Goal: Task Accomplishment & Management: Use online tool/utility

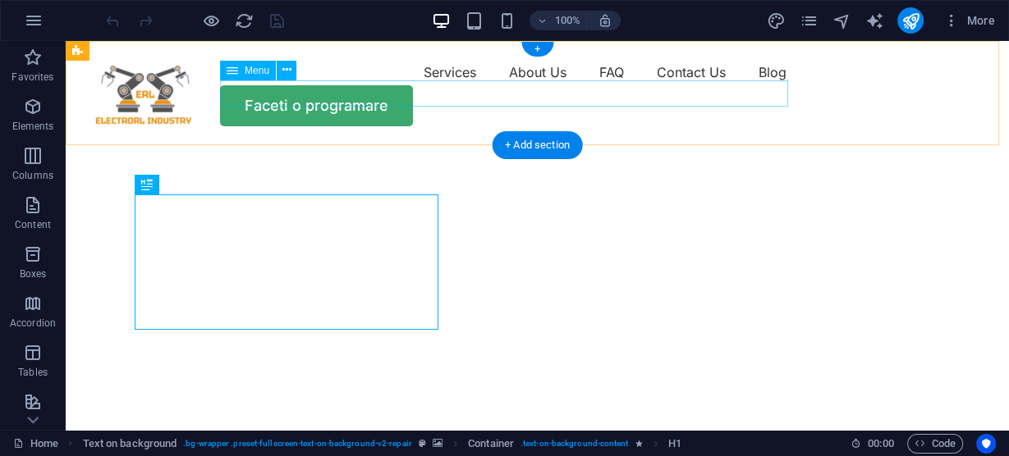
click at [676, 85] on nav "Services About Us FAQ Contact Us Blog" at bounding box center [537, 72] width 904 height 26
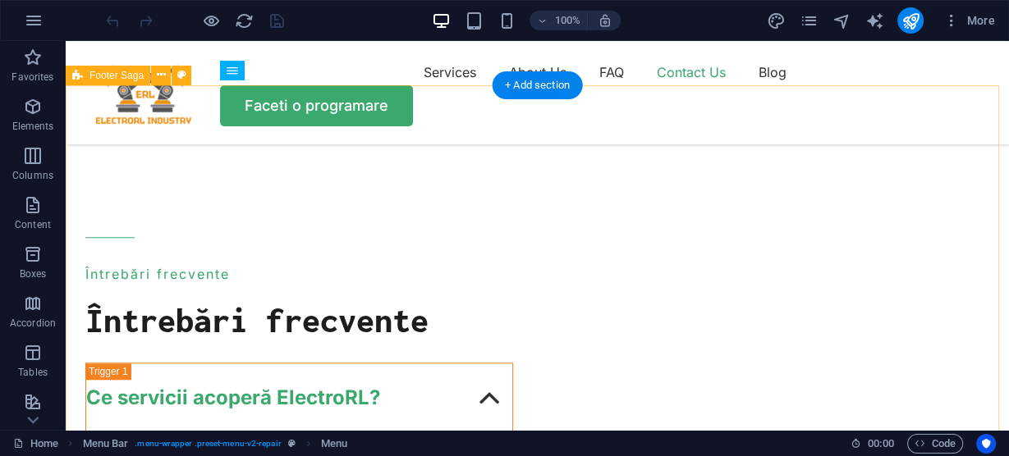
scroll to position [6240, 0]
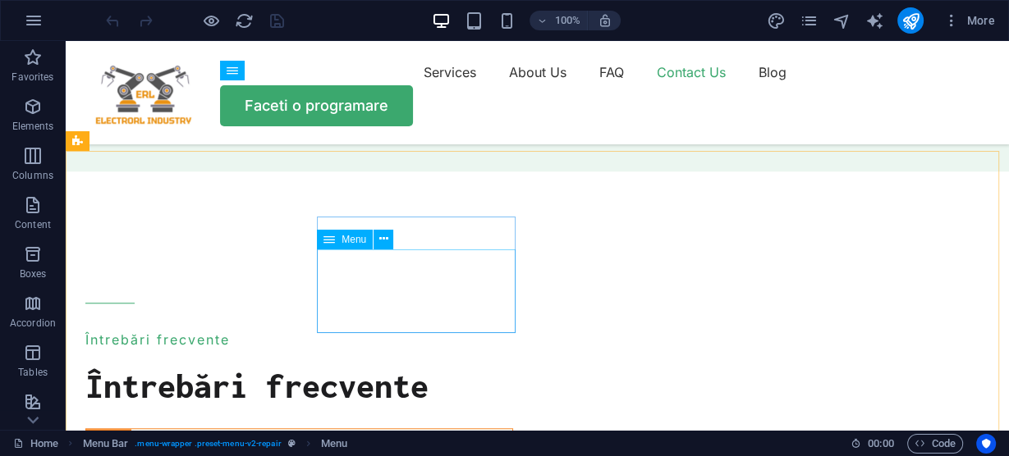
click at [334, 239] on icon at bounding box center [328, 240] width 11 height 20
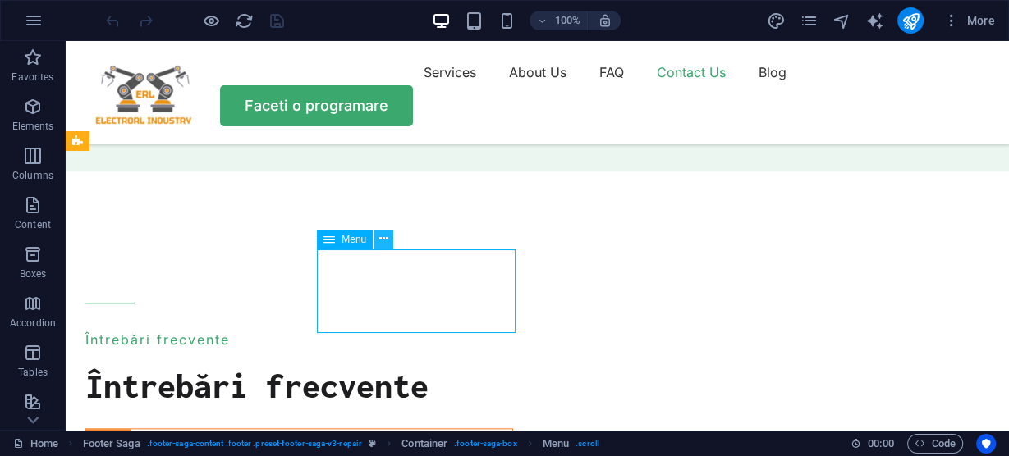
click at [385, 237] on icon at bounding box center [383, 239] width 9 height 17
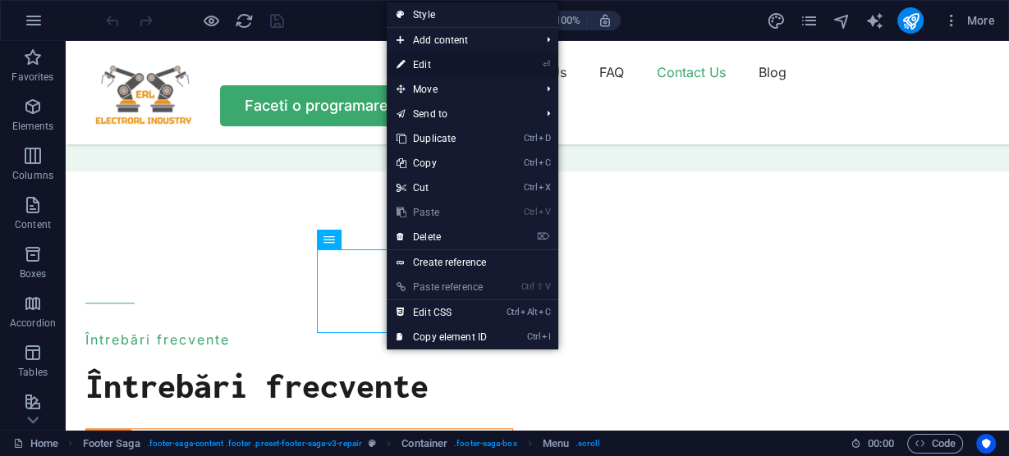
click at [424, 58] on link "⏎ Edit" at bounding box center [442, 65] width 110 height 25
select select
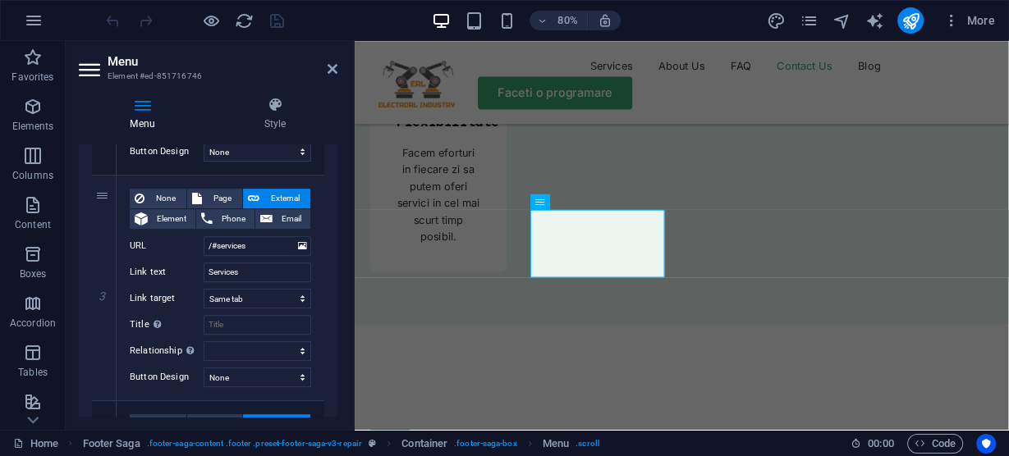
scroll to position [591, 0]
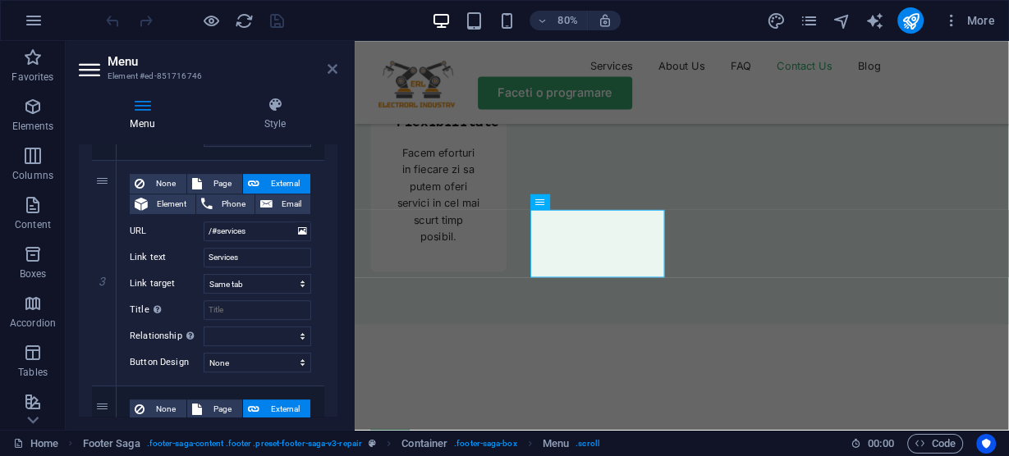
click at [333, 70] on icon at bounding box center [333, 68] width 10 height 13
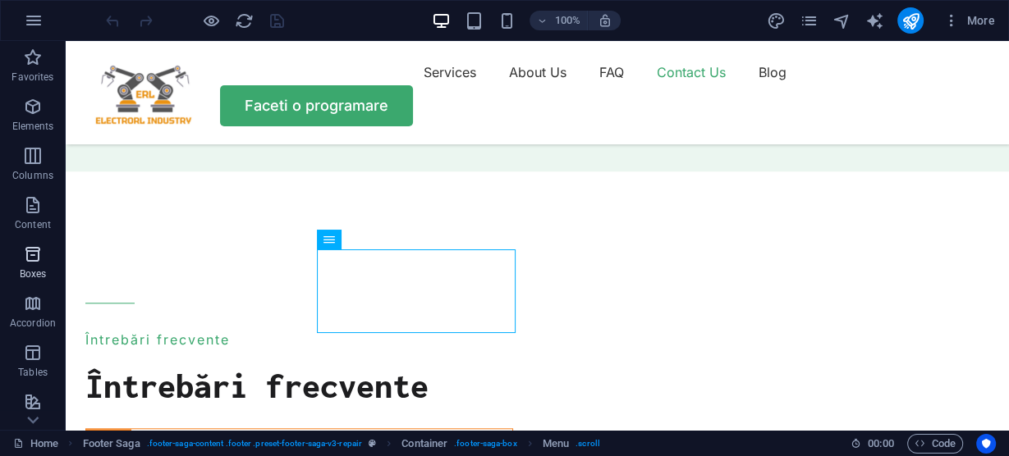
click at [30, 260] on icon "button" at bounding box center [33, 255] width 20 height 20
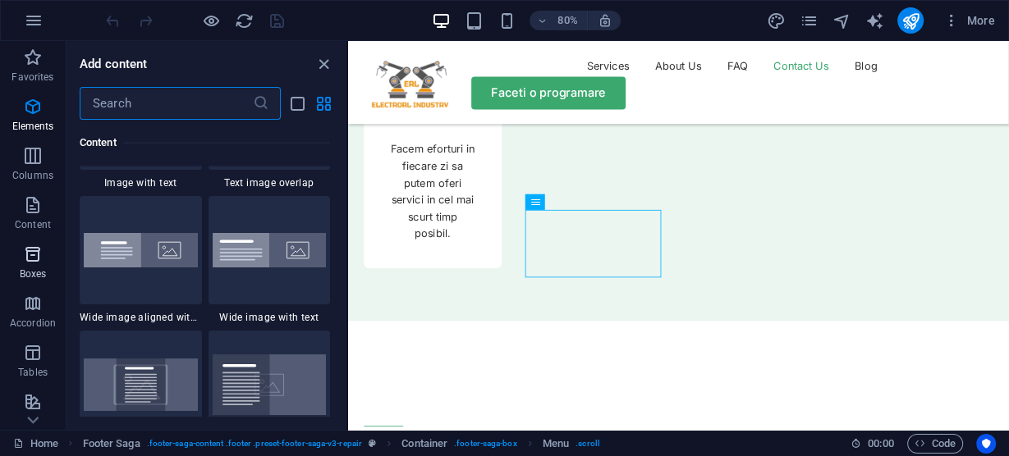
scroll to position [4529, 0]
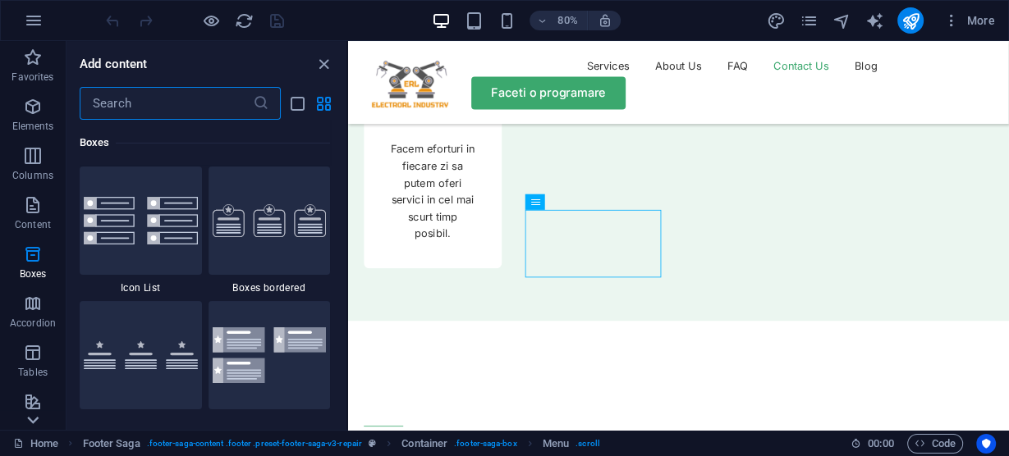
click at [33, 62] on icon at bounding box center [32, 50] width 23 height 23
click at [320, 61] on icon "close panel" at bounding box center [323, 64] width 19 height 19
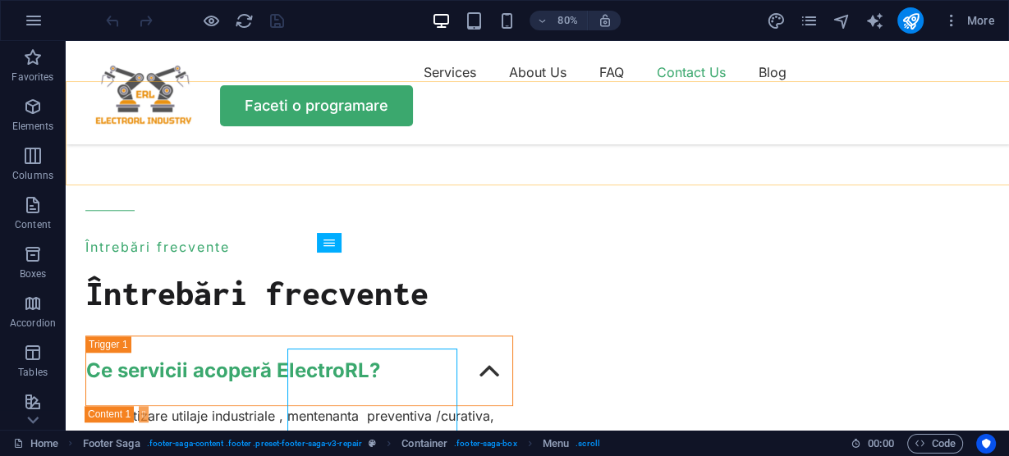
scroll to position [6236, 0]
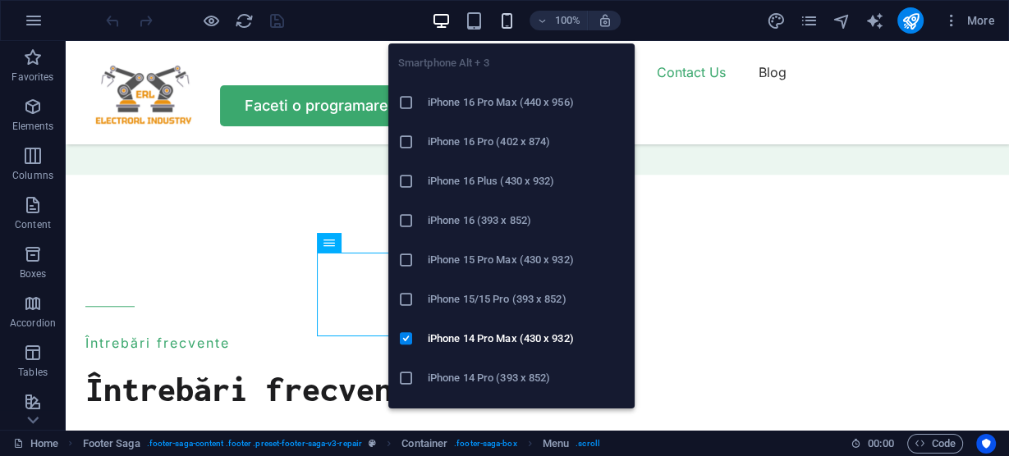
click at [510, 24] on icon "button" at bounding box center [507, 20] width 19 height 19
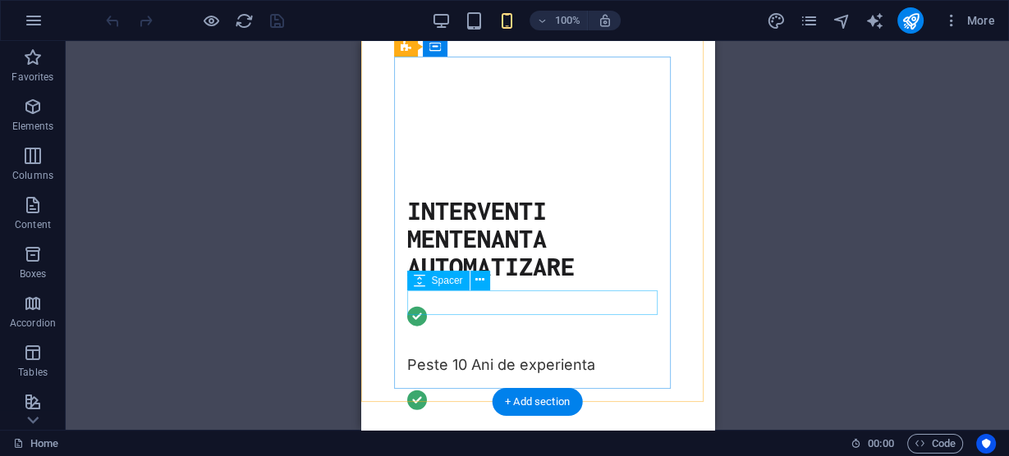
scroll to position [0, 0]
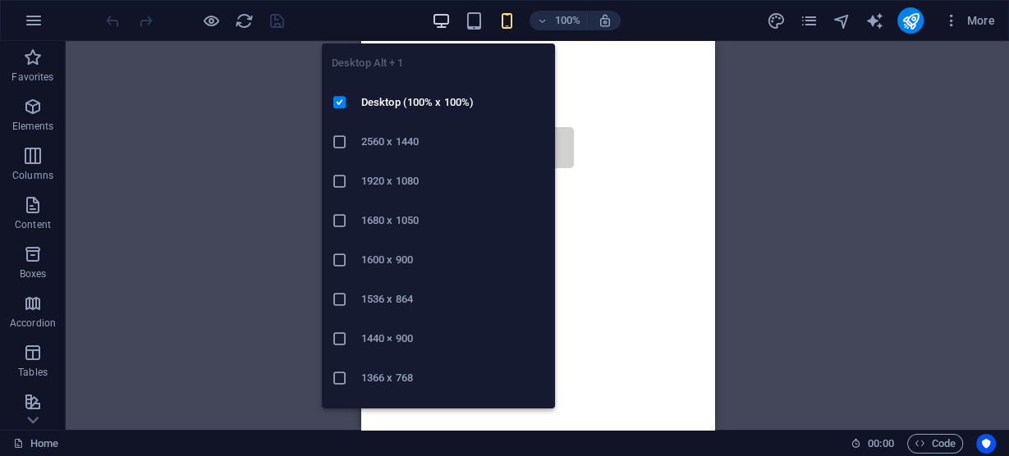
click at [448, 19] on icon "button" at bounding box center [441, 20] width 19 height 19
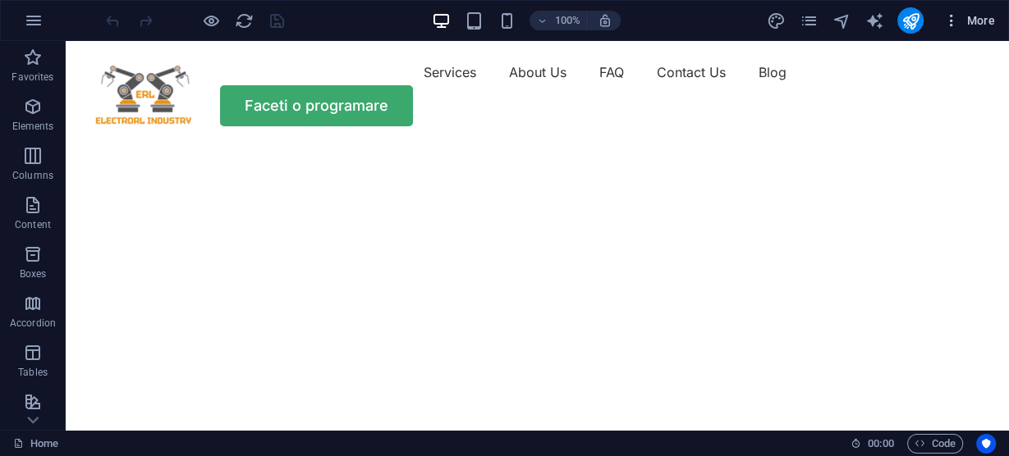
click at [952, 21] on icon "button" at bounding box center [951, 20] width 16 height 16
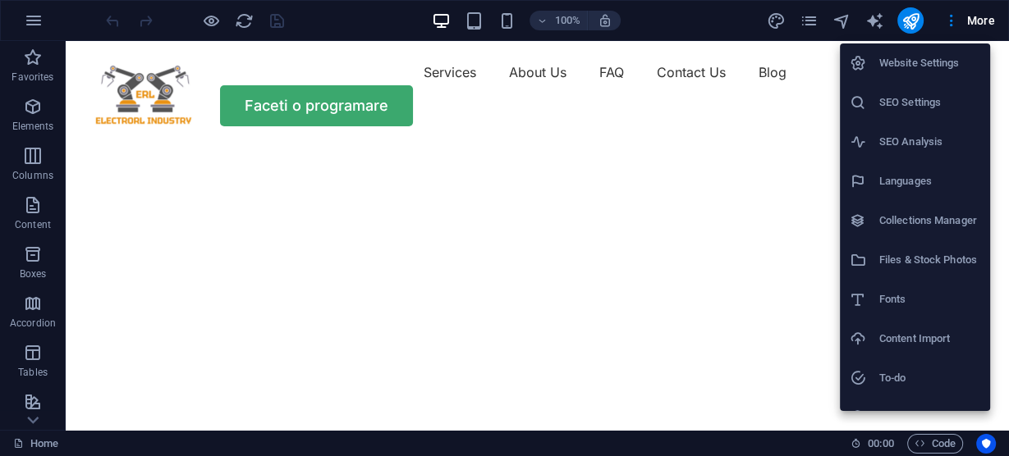
click at [903, 185] on h6 "Languages" at bounding box center [929, 182] width 101 height 20
select select "131"
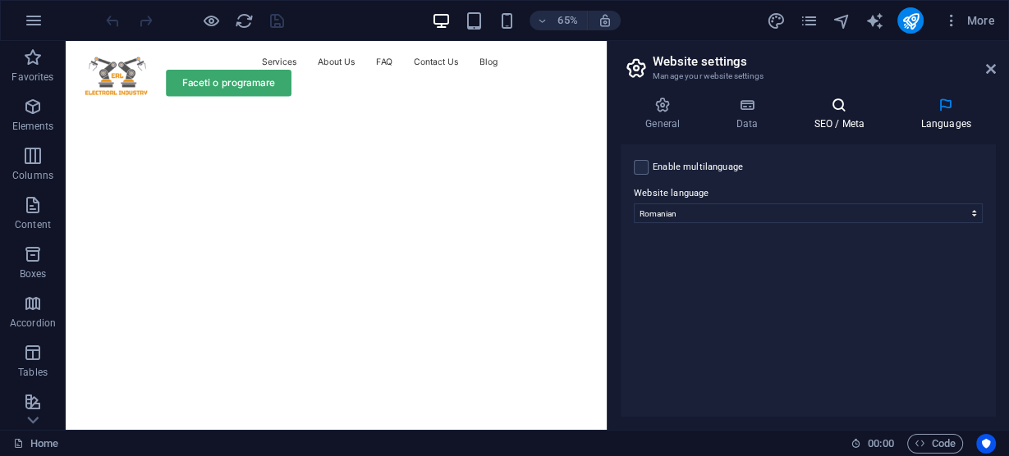
click at [839, 112] on icon at bounding box center [839, 105] width 100 height 16
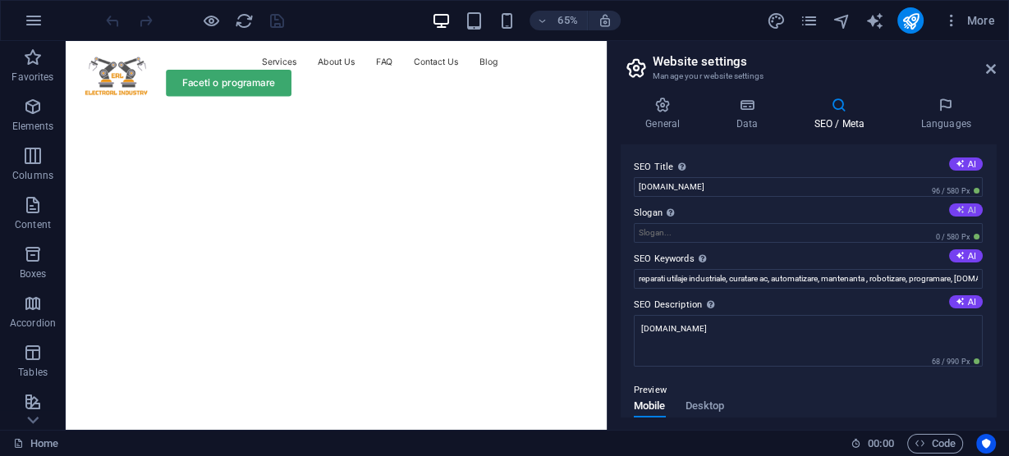
click at [966, 207] on button "AI" at bounding box center [966, 210] width 34 height 13
type input "Expertiză și fiabilitate în automatizări eficiente"
click at [966, 300] on button "AI" at bounding box center [966, 302] width 34 height 13
type textarea "Servicii de mentenanță și automatizare, cu 10 ani de experiență. Contact rapid …"
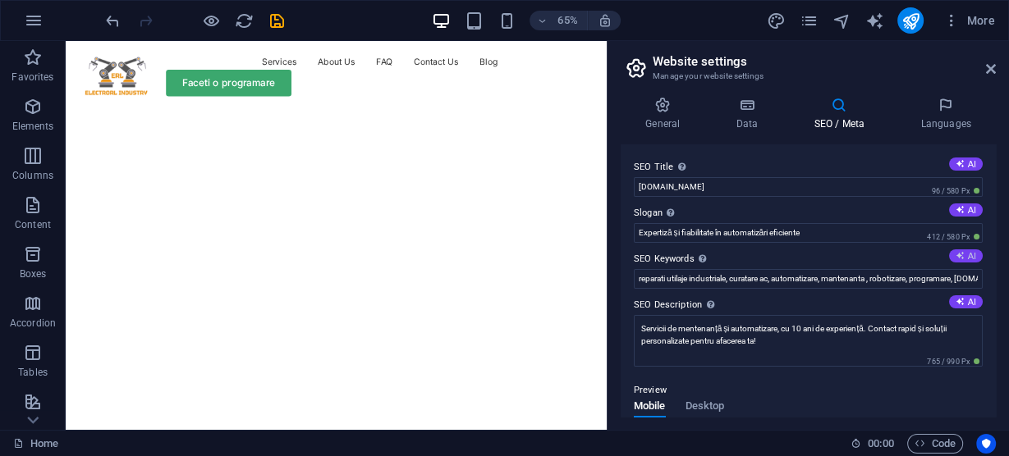
click at [967, 253] on button "AI" at bounding box center [966, 256] width 34 height 13
type input "mentenanță industrială, automatizare utilaje, curățare aer condiționat, servici…"
click at [961, 162] on icon at bounding box center [960, 163] width 9 height 9
click at [963, 162] on button "AI" at bounding box center [966, 164] width 34 height 13
type input "Servicii Mentenanță & Automatizare"
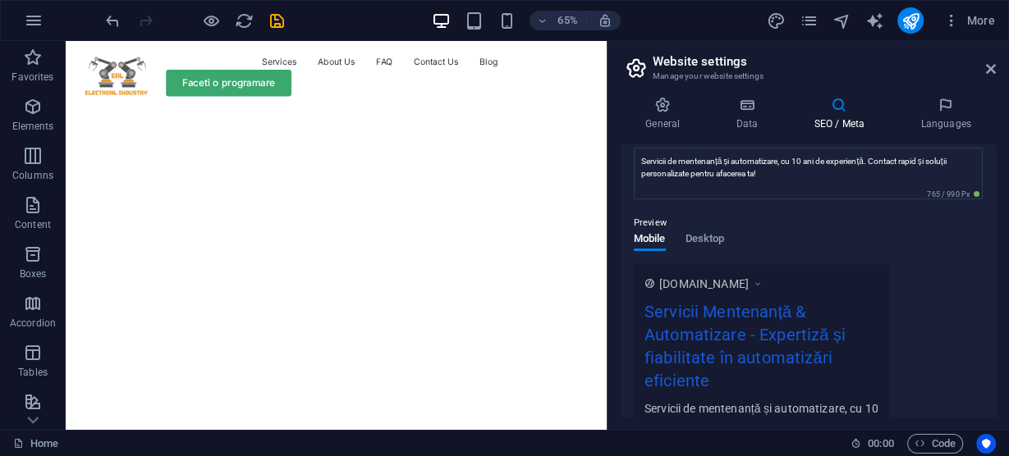
scroll to position [233, 0]
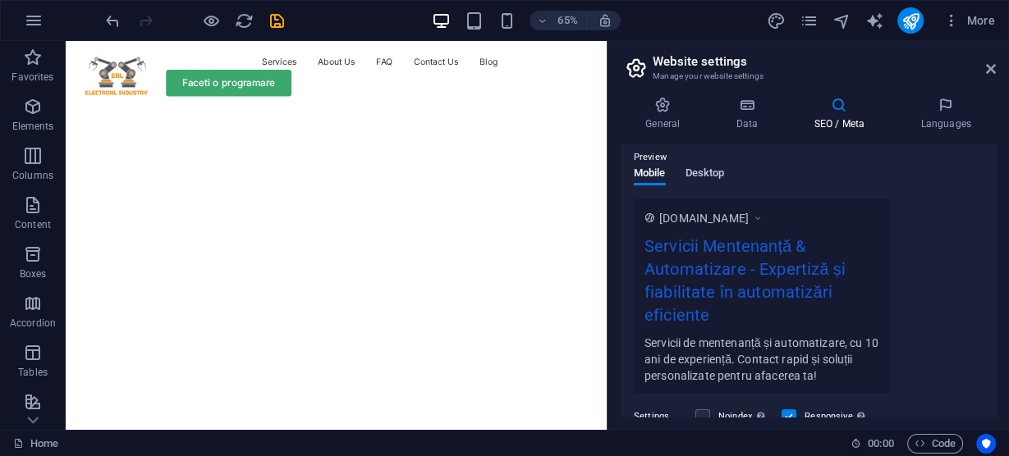
click at [718, 168] on span "Desktop" at bounding box center [705, 174] width 39 height 23
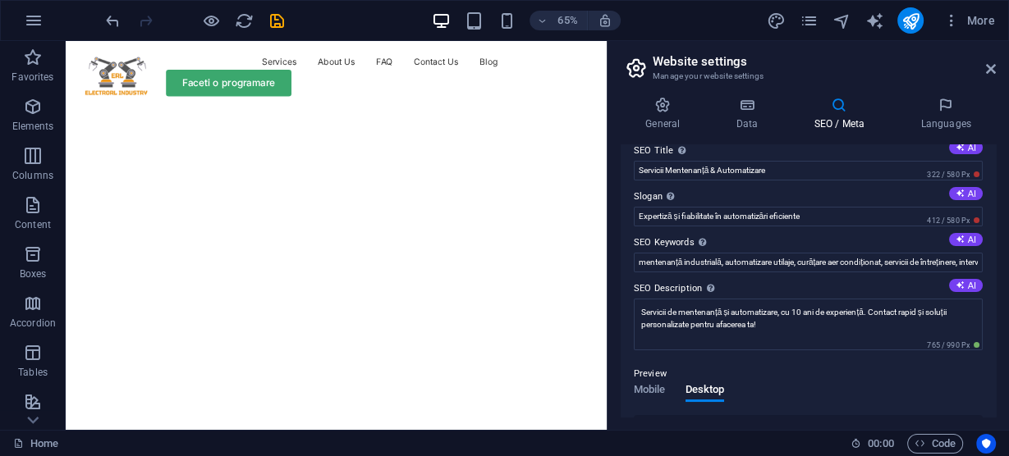
scroll to position [0, 0]
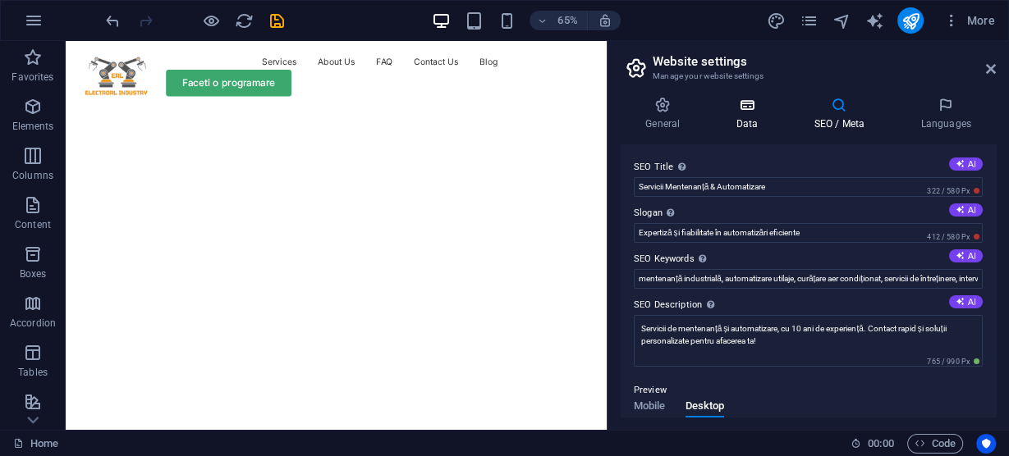
click at [757, 104] on icon at bounding box center [746, 105] width 71 height 16
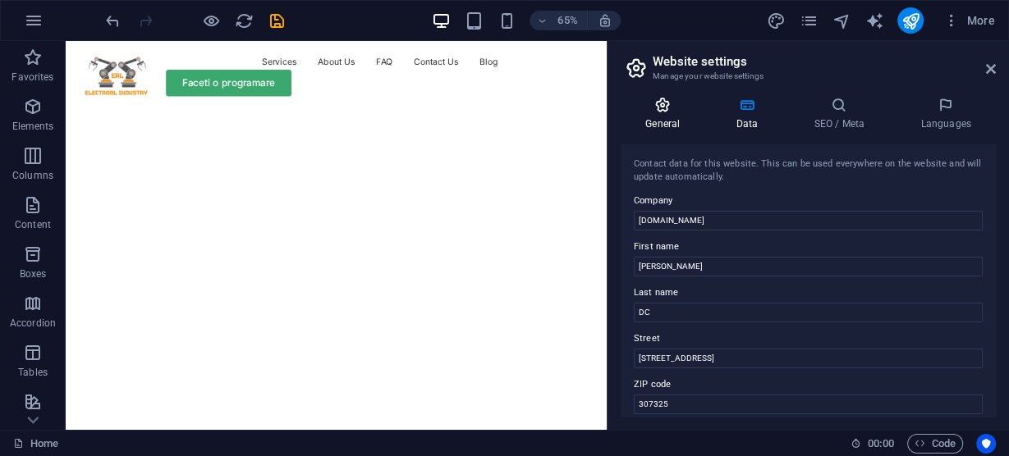
click at [669, 109] on icon at bounding box center [663, 105] width 84 height 16
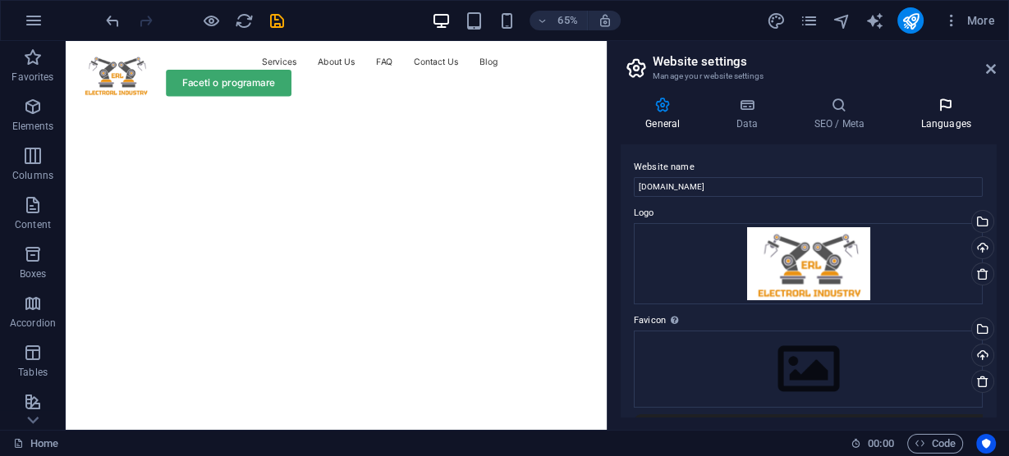
click at [947, 102] on icon at bounding box center [946, 105] width 100 height 16
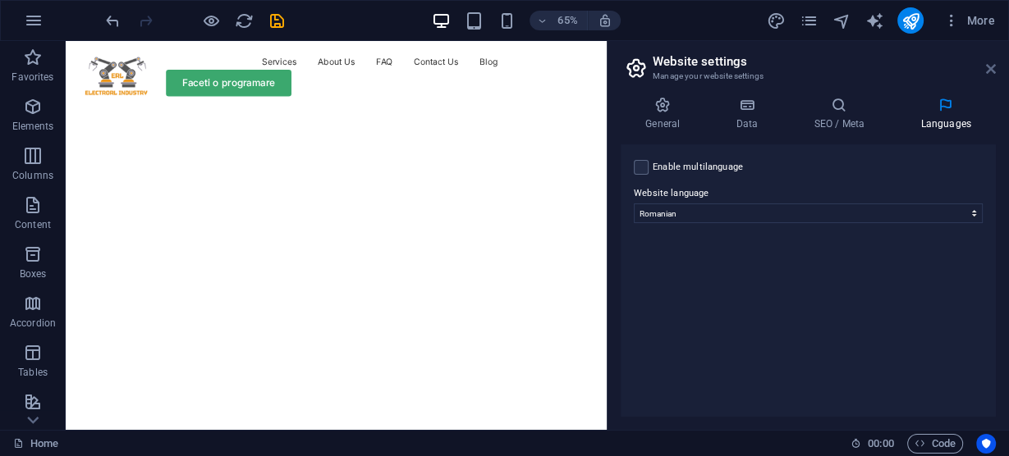
click at [993, 67] on icon at bounding box center [991, 68] width 10 height 13
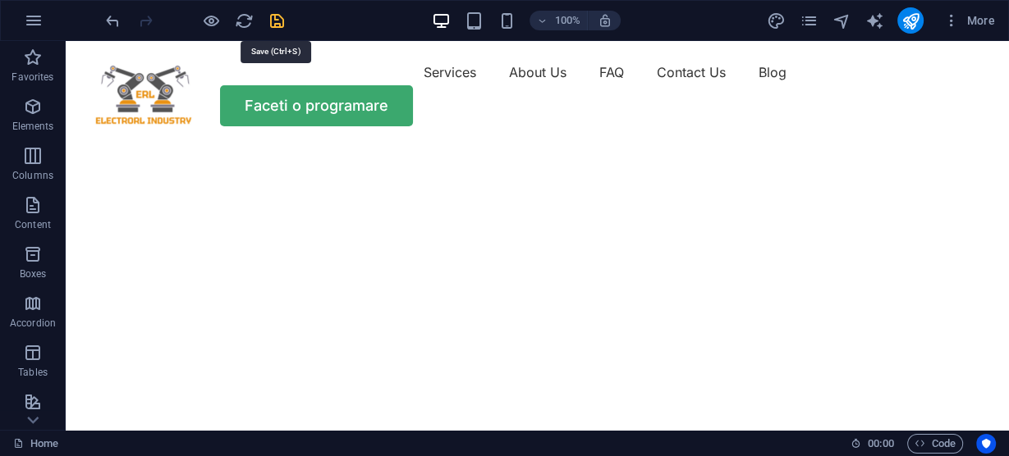
click at [274, 17] on icon "save" at bounding box center [277, 20] width 19 height 19
click at [909, 20] on icon "publish" at bounding box center [910, 20] width 19 height 19
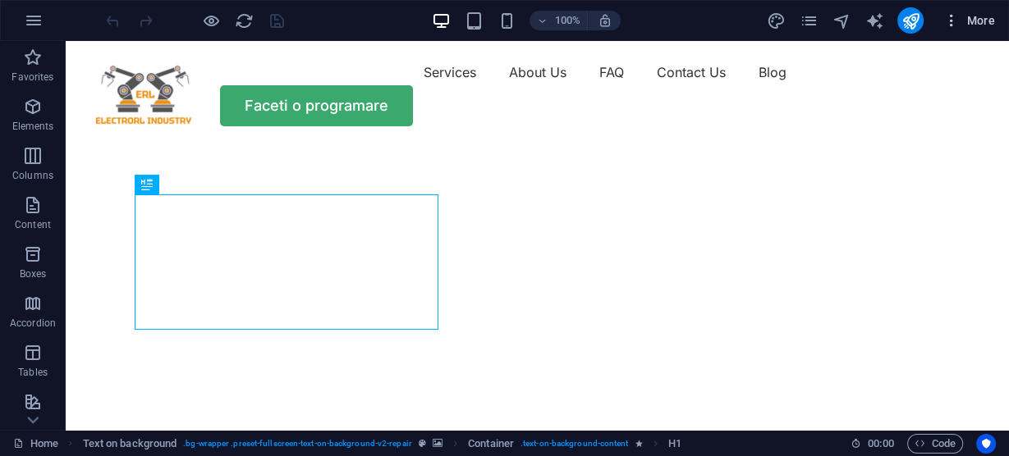
click at [991, 16] on span "More" at bounding box center [969, 20] width 52 height 16
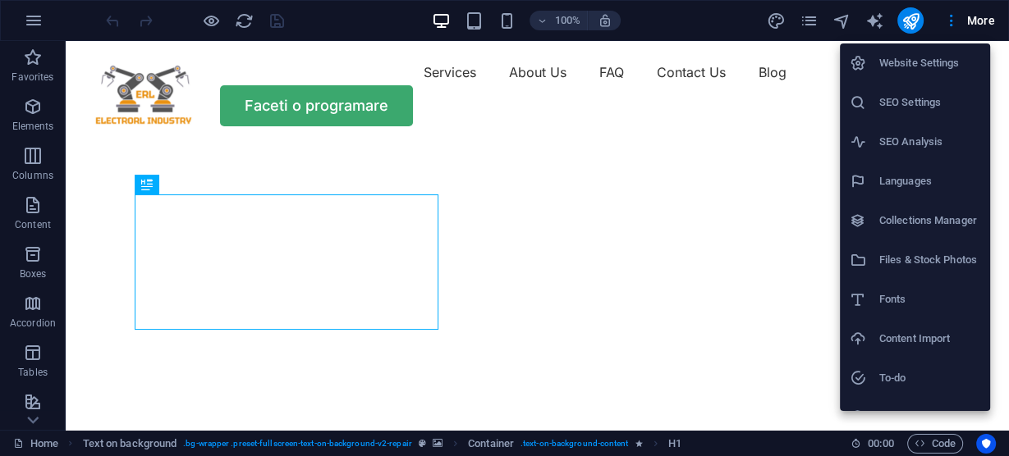
click at [938, 63] on h6 "Website Settings" at bounding box center [929, 63] width 101 height 20
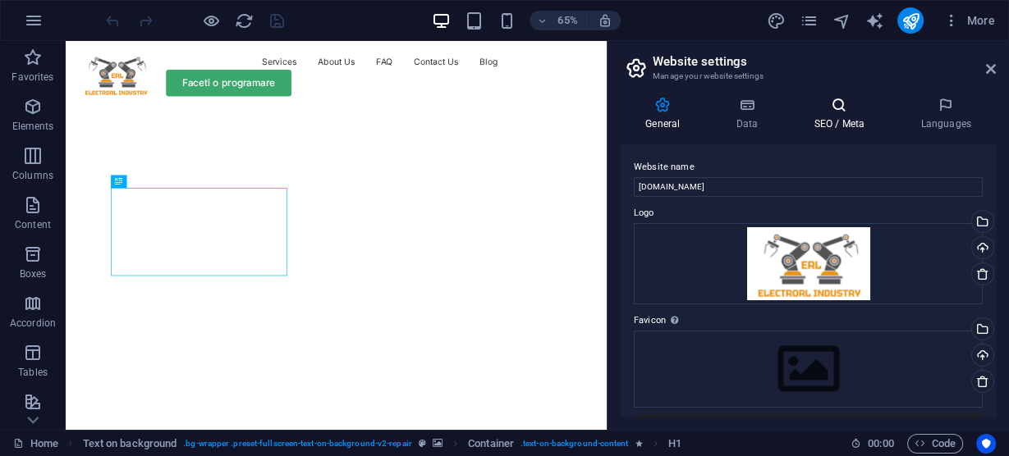
click at [830, 103] on icon at bounding box center [839, 105] width 100 height 16
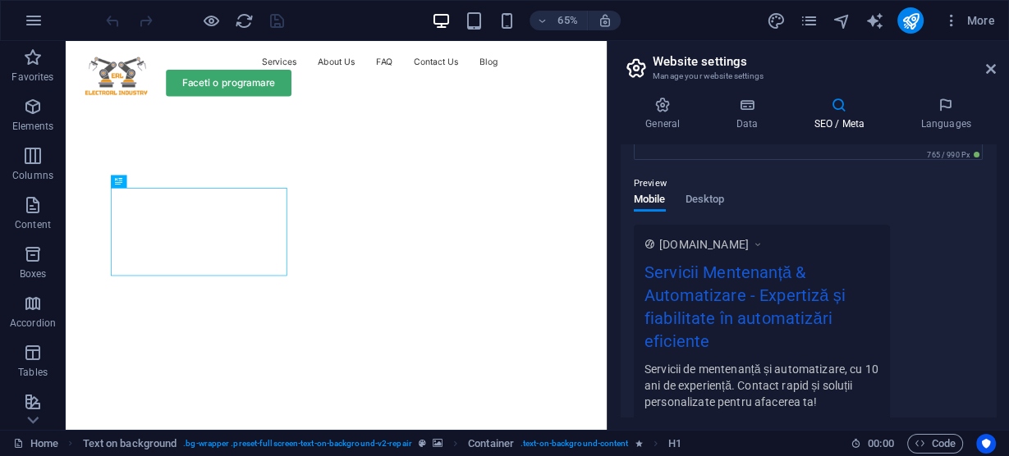
scroll to position [131, 0]
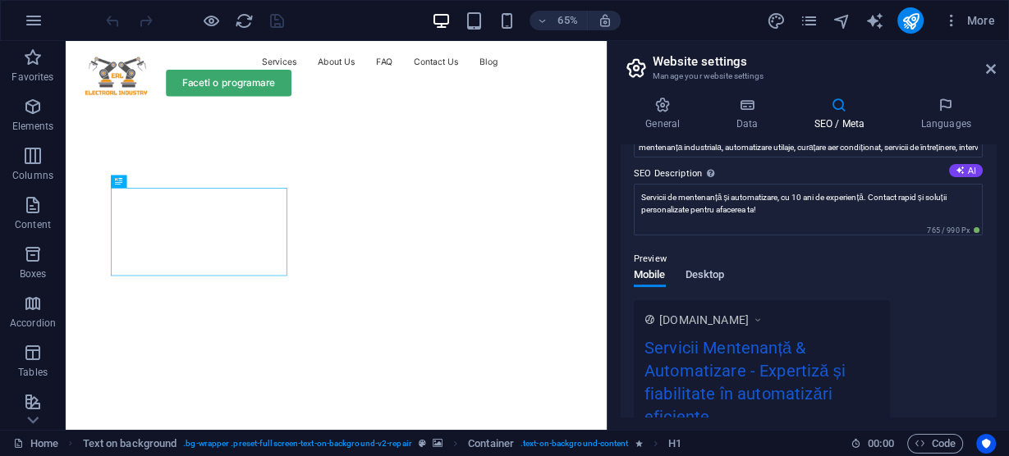
click at [716, 273] on span "Desktop" at bounding box center [705, 276] width 39 height 23
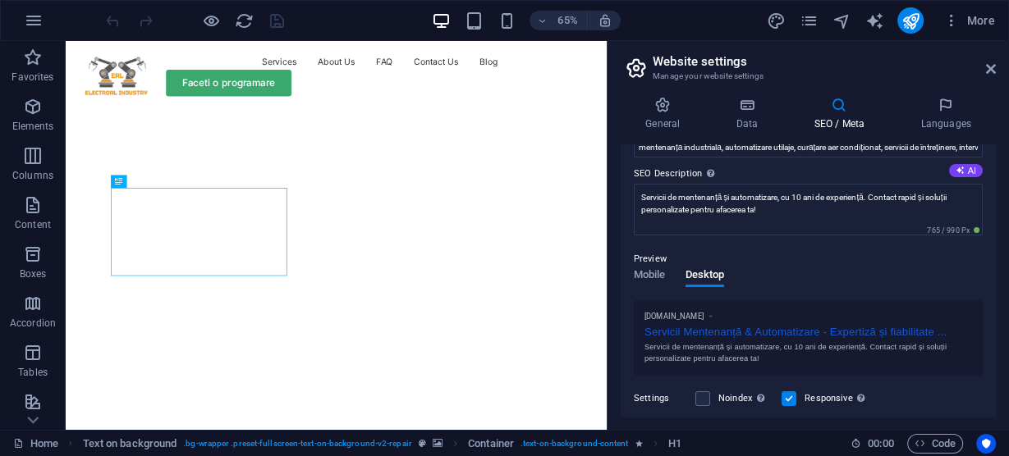
scroll to position [197, 0]
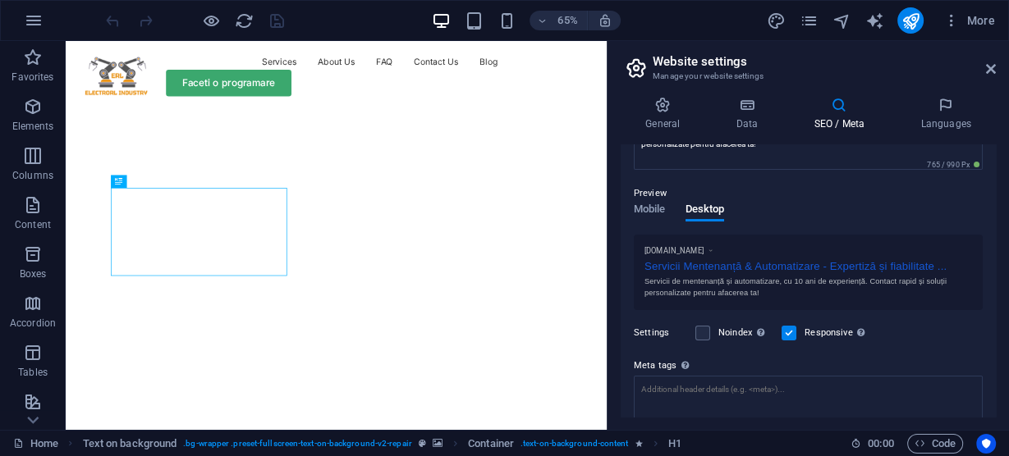
click at [822, 262] on div "Servicii Mentenanță & Automatizare - Expertiză și fiabilitate ..." at bounding box center [809, 264] width 328 height 17
click at [914, 266] on div "Servicii Mentenanță & Automatizare - Expertiză și fiabilitate ..." at bounding box center [809, 264] width 328 height 17
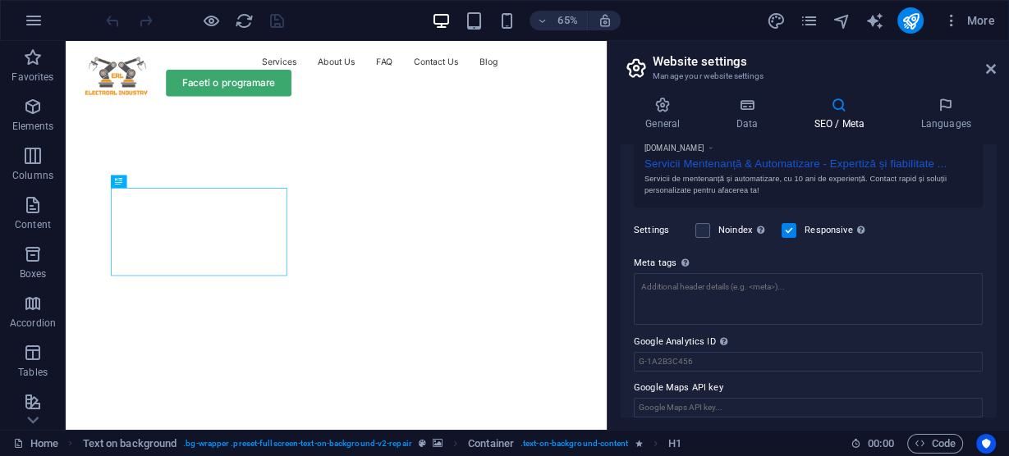
scroll to position [311, 0]
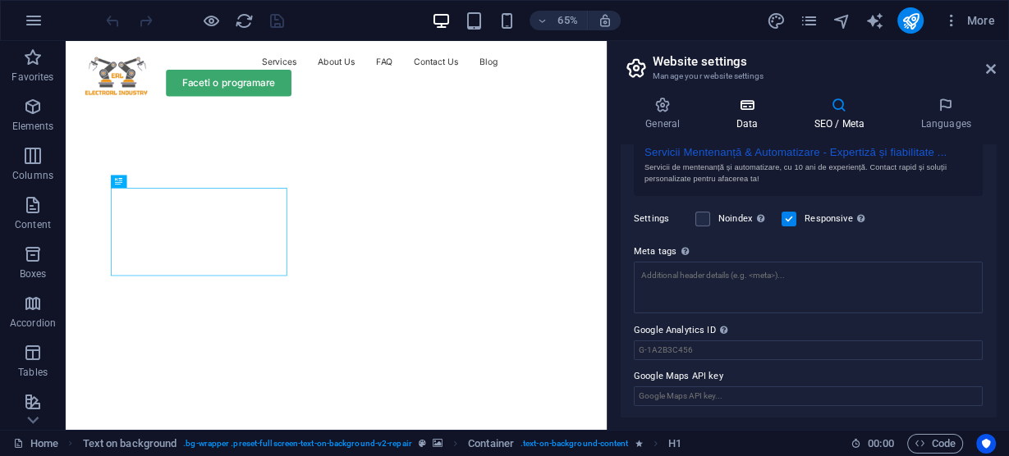
click at [745, 112] on icon at bounding box center [746, 105] width 71 height 16
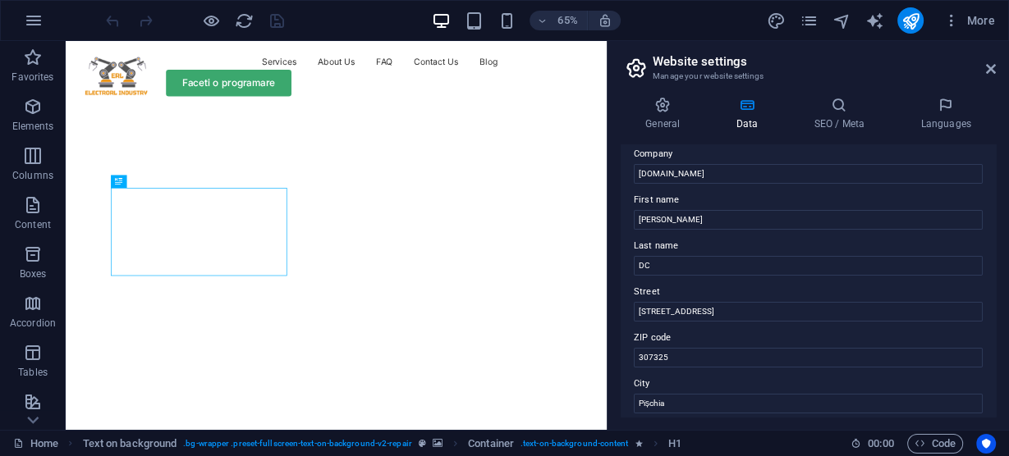
scroll to position [0, 0]
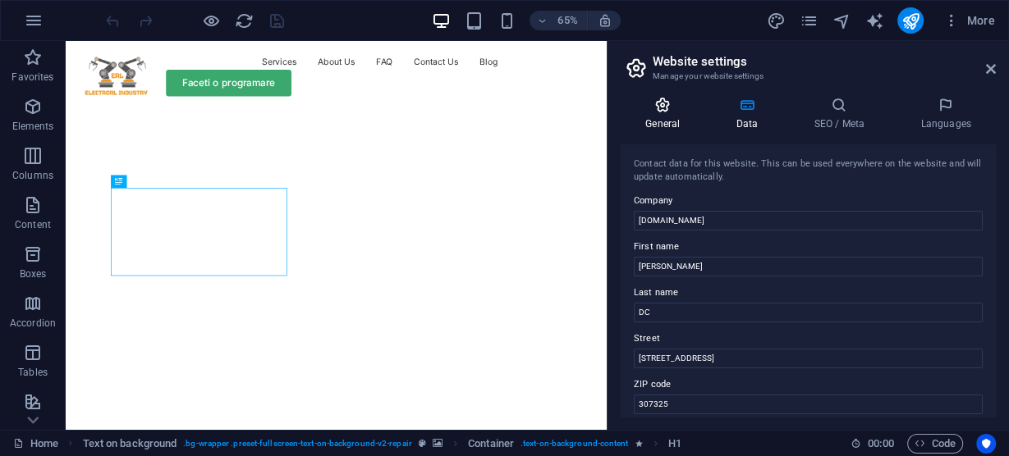
click at [661, 114] on h4 "General" at bounding box center [666, 114] width 90 height 34
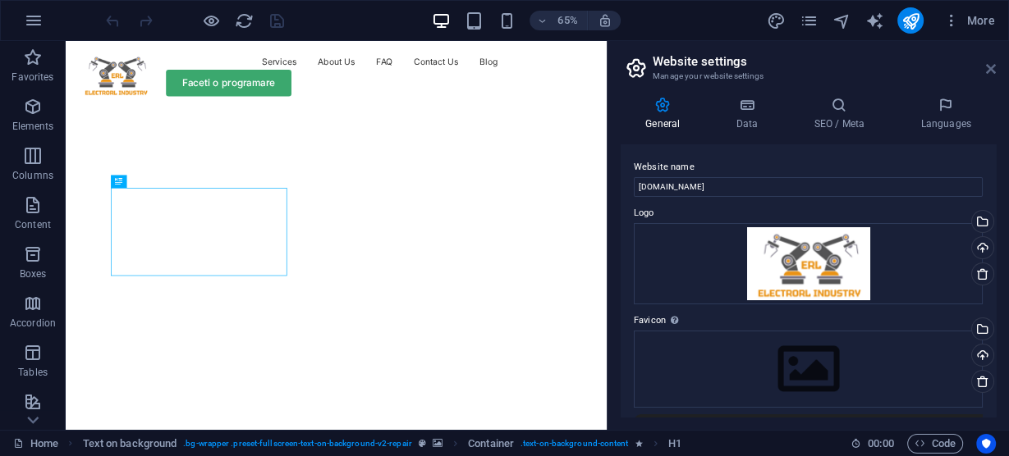
click at [991, 63] on icon at bounding box center [991, 68] width 10 height 13
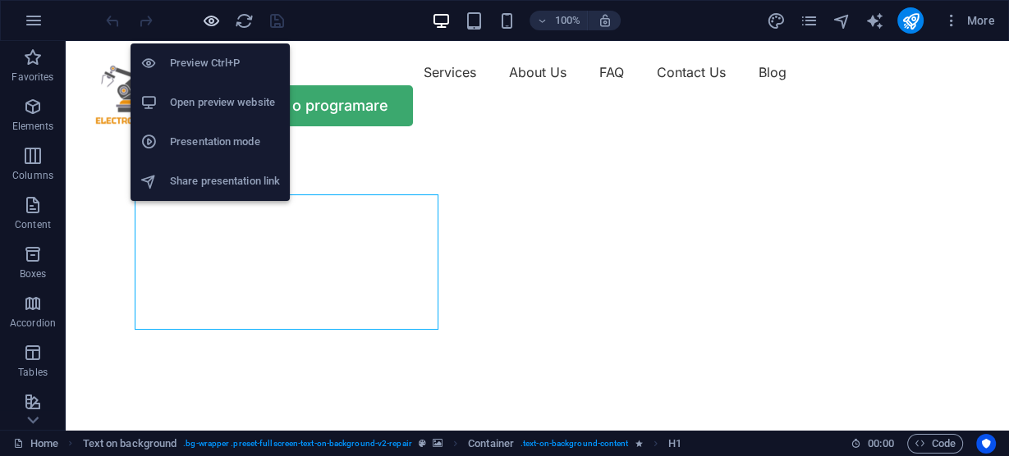
click at [210, 18] on icon "button" at bounding box center [211, 20] width 19 height 19
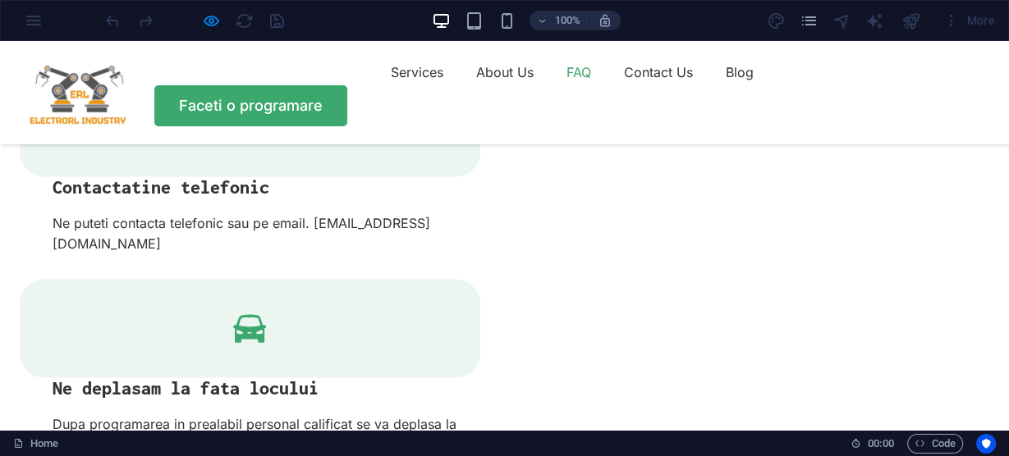
scroll to position [2759, 0]
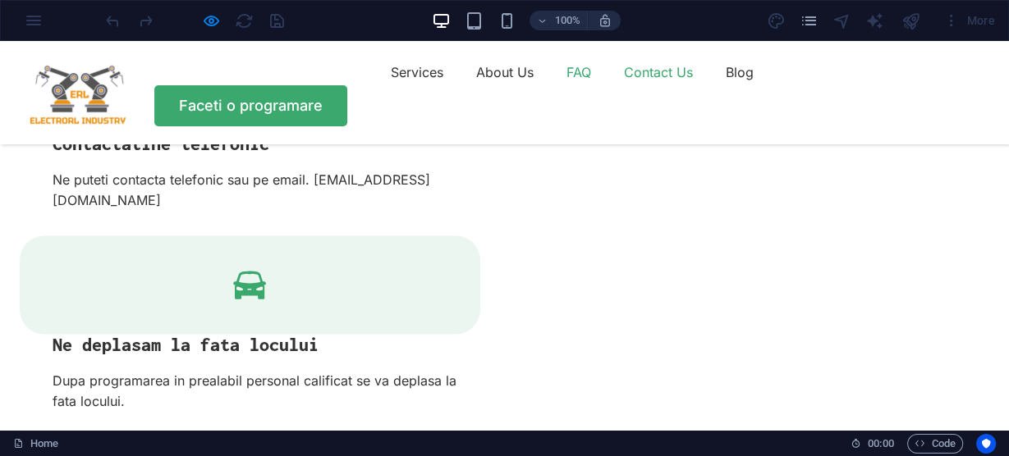
click at [624, 85] on link "Contact Us" at bounding box center [658, 72] width 69 height 26
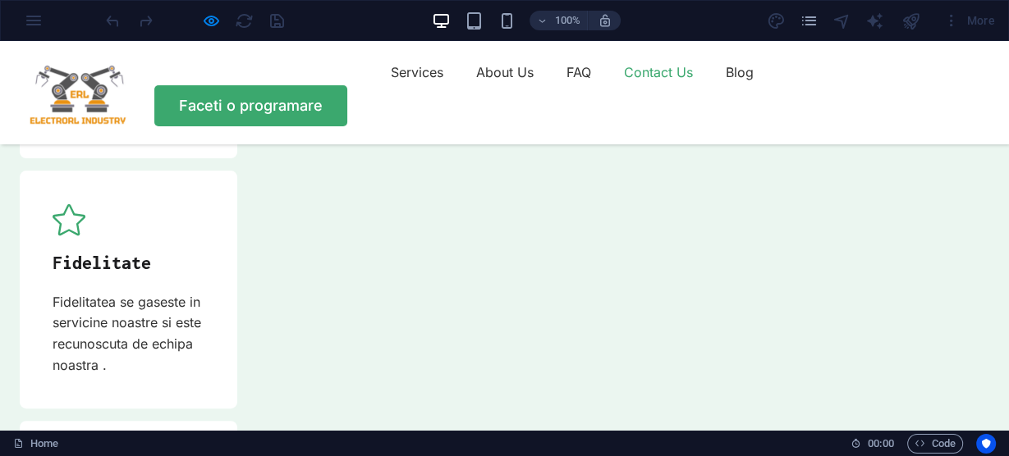
scroll to position [5446, 0]
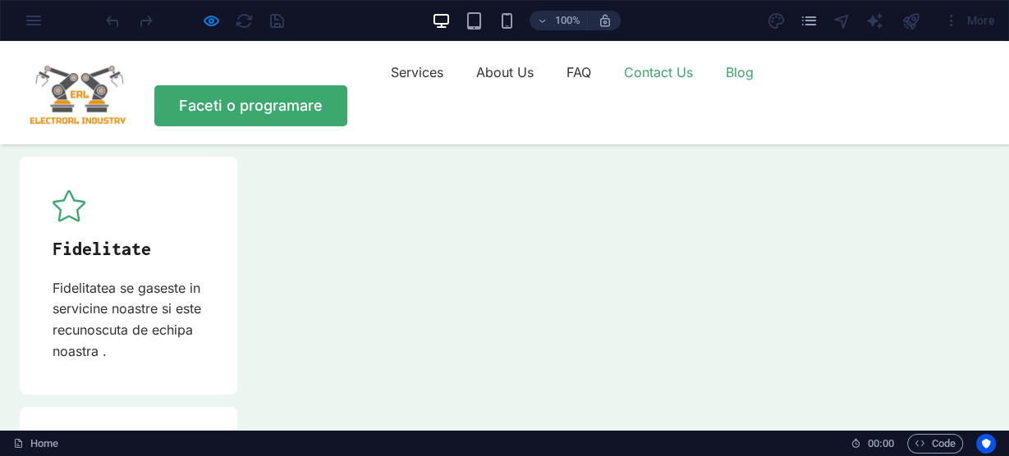
click at [726, 85] on link "Blog" at bounding box center [740, 72] width 28 height 26
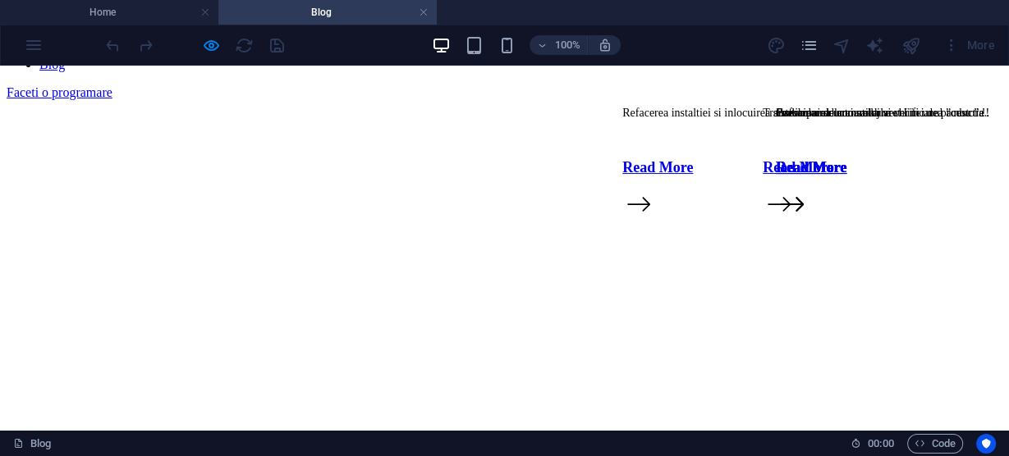
scroll to position [0, 0]
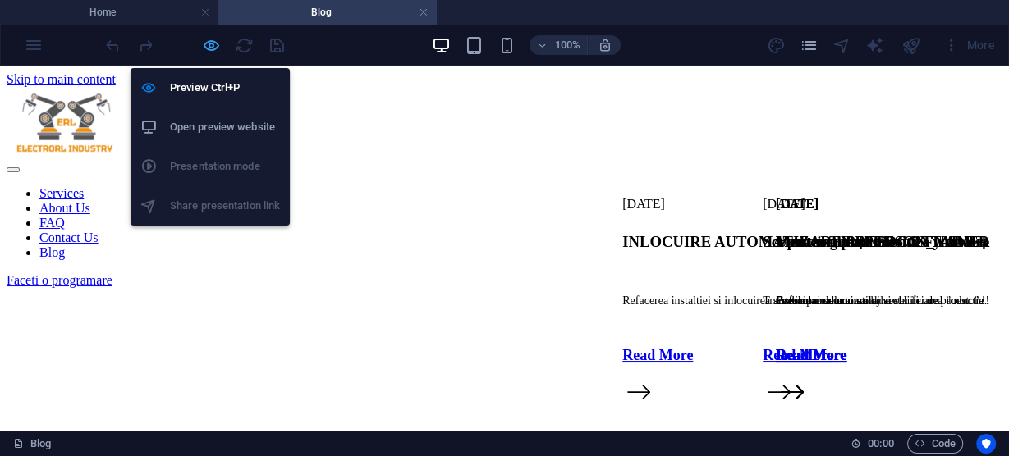
click at [213, 45] on icon "button" at bounding box center [211, 45] width 19 height 19
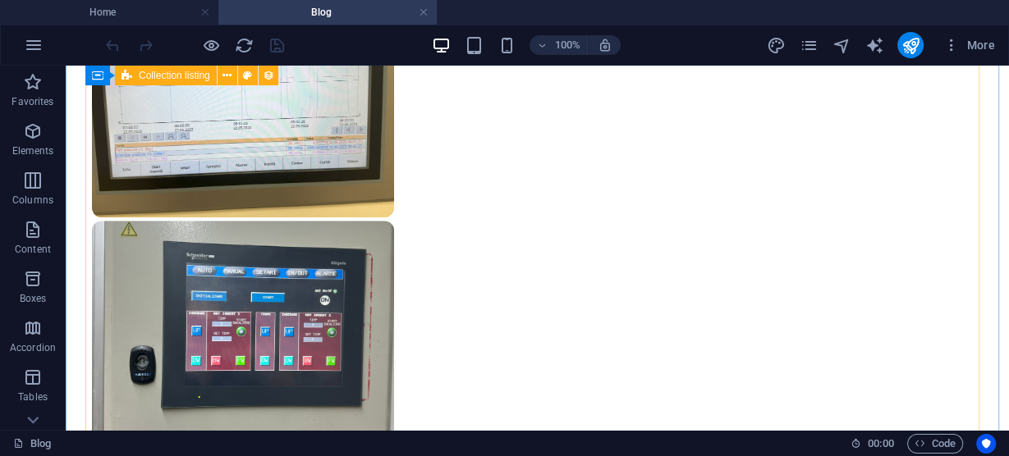
scroll to position [1248, 0]
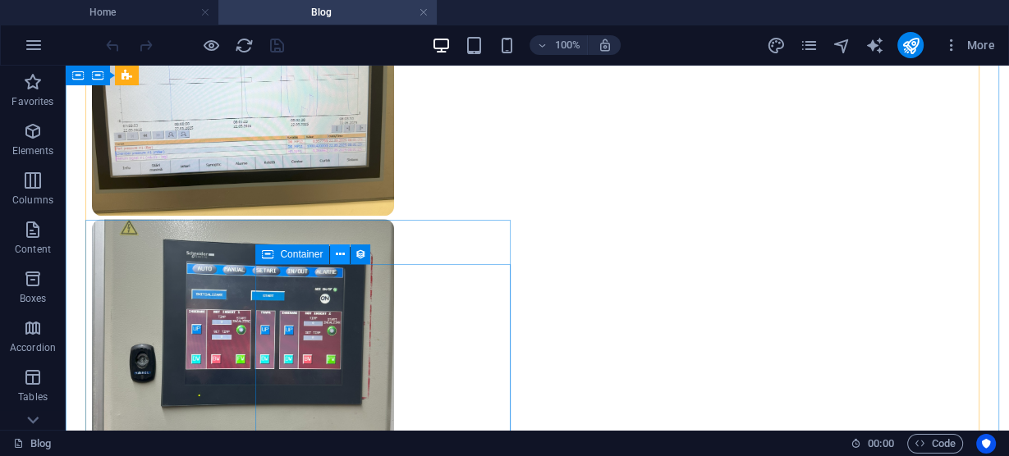
click at [339, 252] on icon at bounding box center [340, 254] width 9 height 17
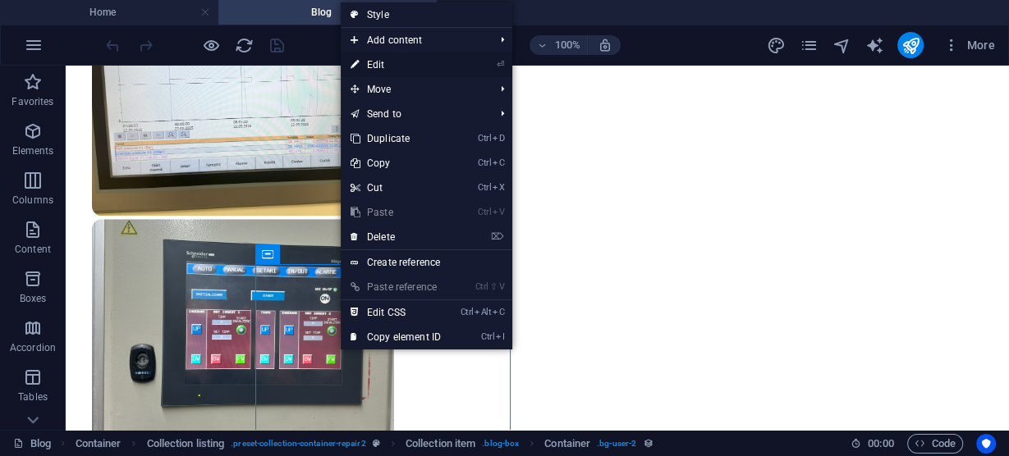
click at [397, 60] on link "⏎ Edit" at bounding box center [396, 65] width 110 height 25
select select "%"
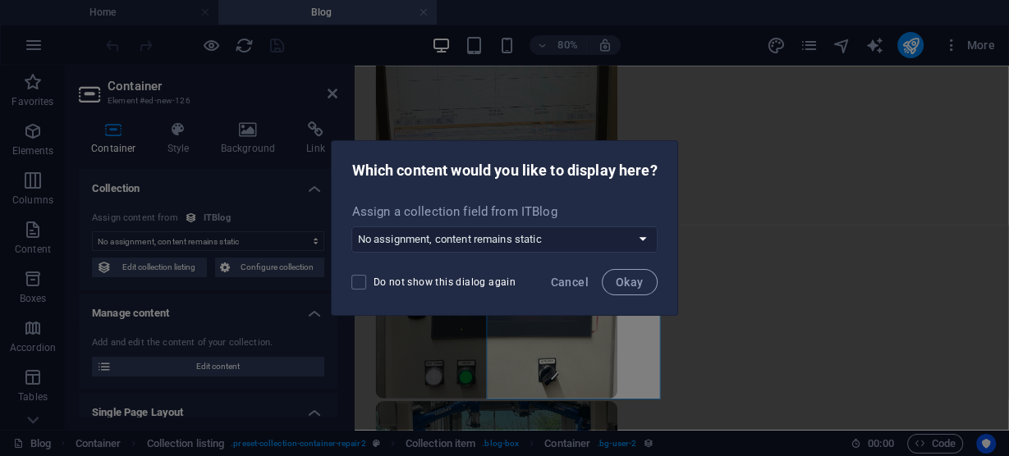
click at [498, 281] on span "Do not show this dialog again" at bounding box center [444, 282] width 143 height 13
click at [373, 281] on input "Do not show this dialog again" at bounding box center [361, 282] width 21 height 15
checkbox input "true"
click at [639, 281] on span "Okay" at bounding box center [630, 282] width 28 height 13
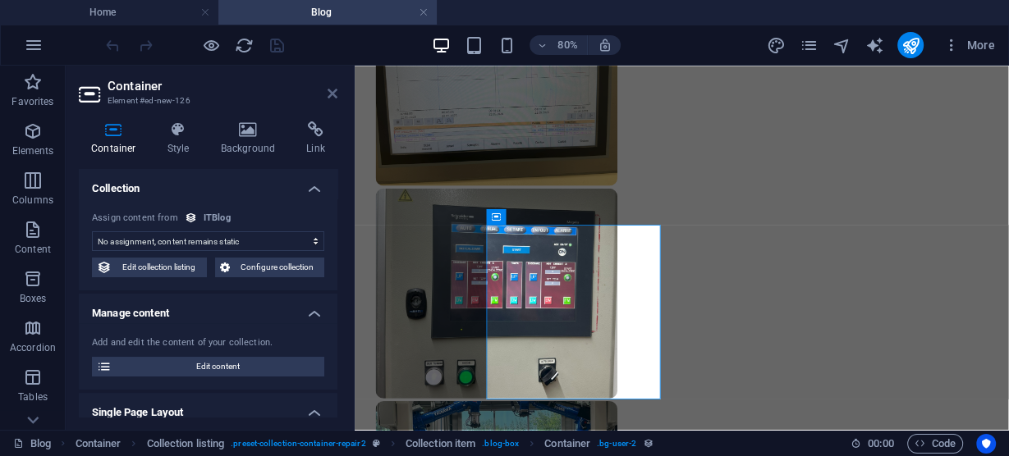
click at [335, 91] on icon at bounding box center [333, 93] width 10 height 13
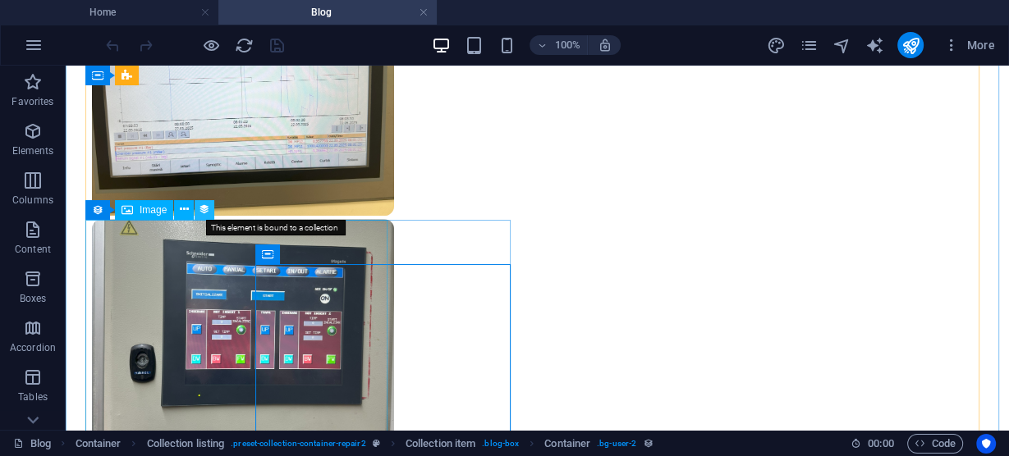
click at [205, 208] on icon at bounding box center [204, 209] width 11 height 17
select select "itblog-image"
select select "px"
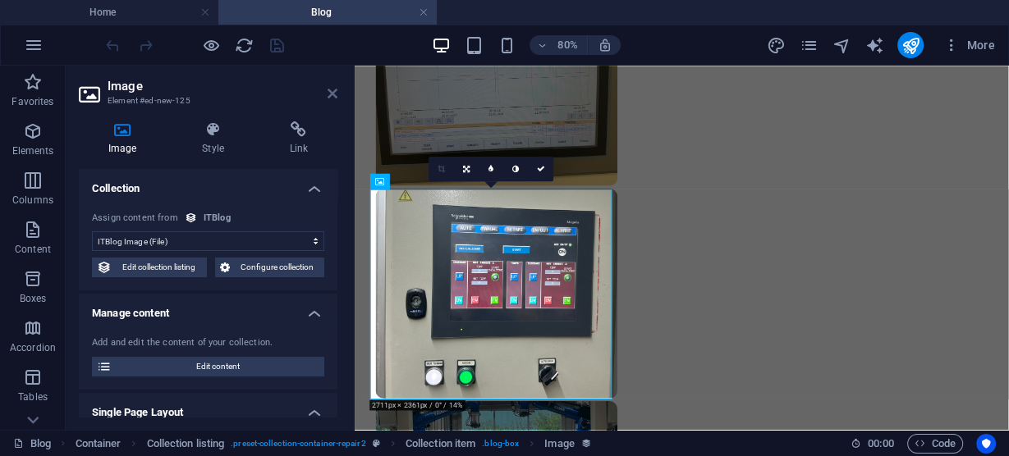
click at [333, 92] on icon at bounding box center [333, 93] width 10 height 13
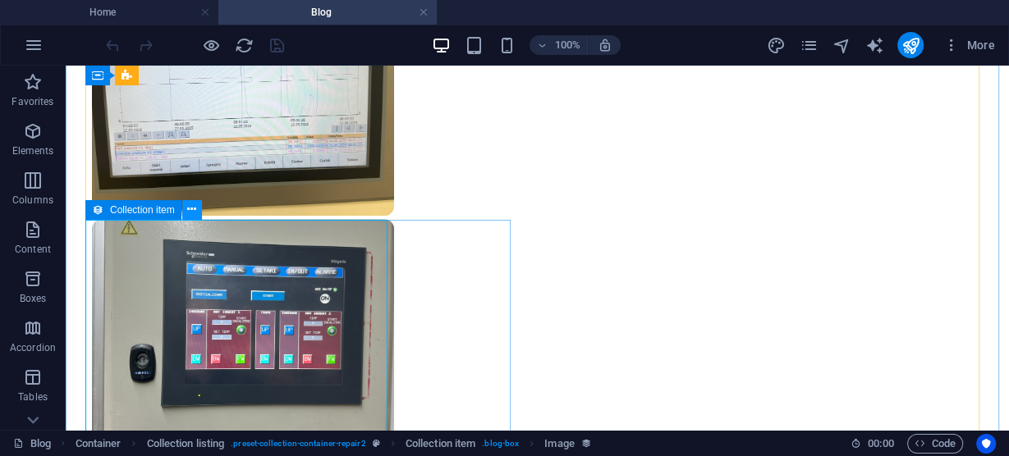
click at [190, 209] on icon at bounding box center [191, 209] width 9 height 17
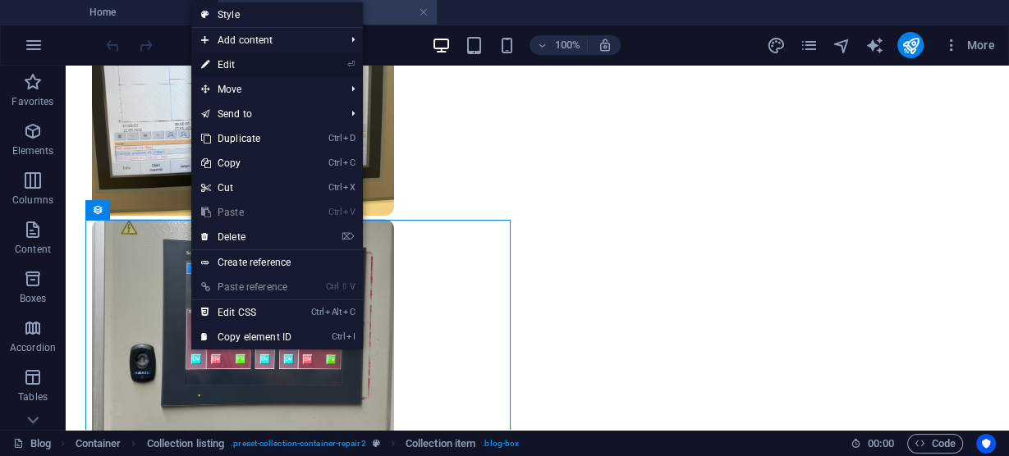
click at [235, 63] on link "⏎ Edit" at bounding box center [246, 65] width 110 height 25
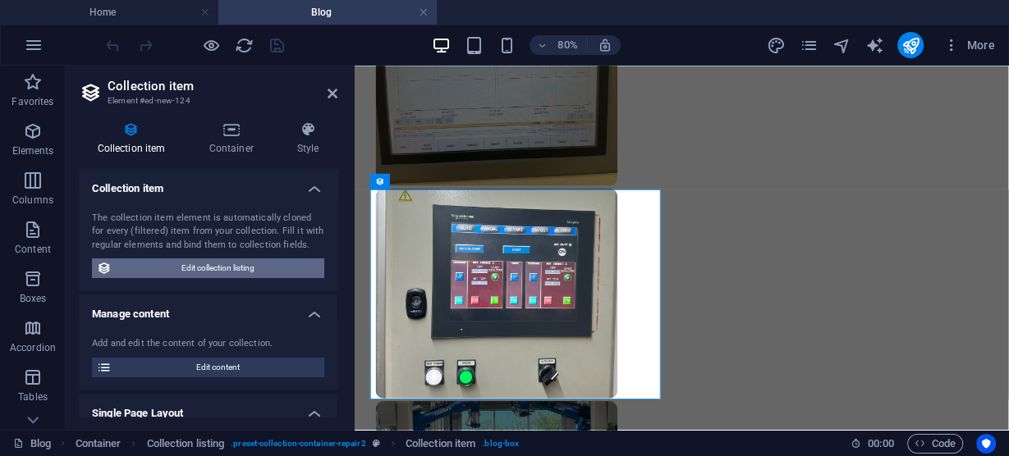
click at [232, 267] on span "Edit collection listing" at bounding box center [218, 269] width 203 height 20
select select "createdAt_DESC"
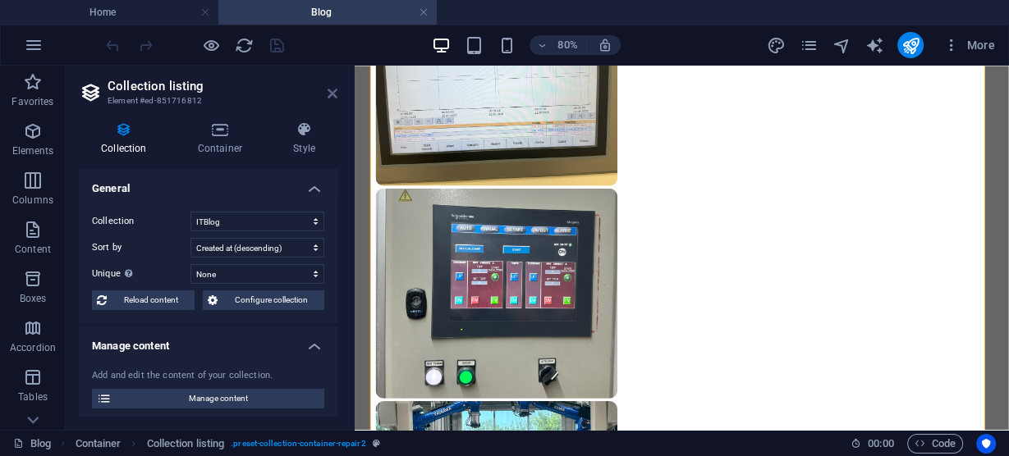
click at [334, 92] on icon at bounding box center [333, 93] width 10 height 13
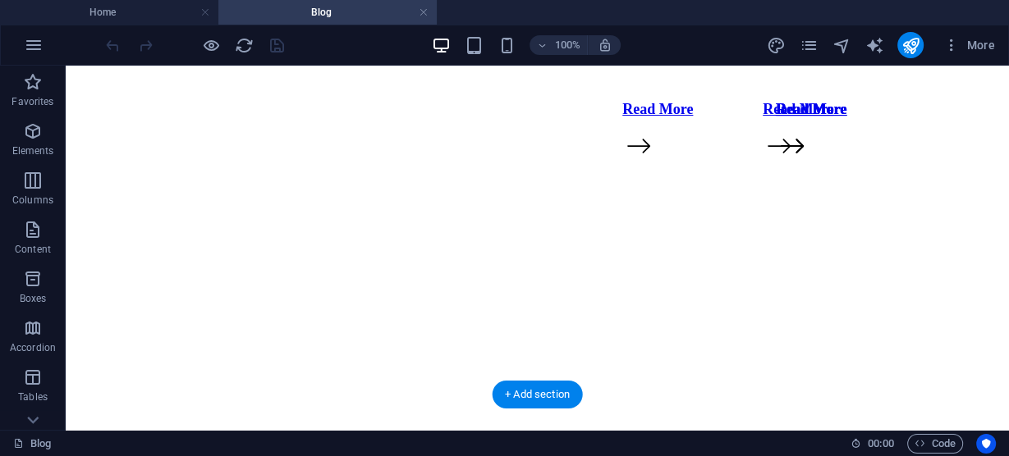
scroll to position [0, 0]
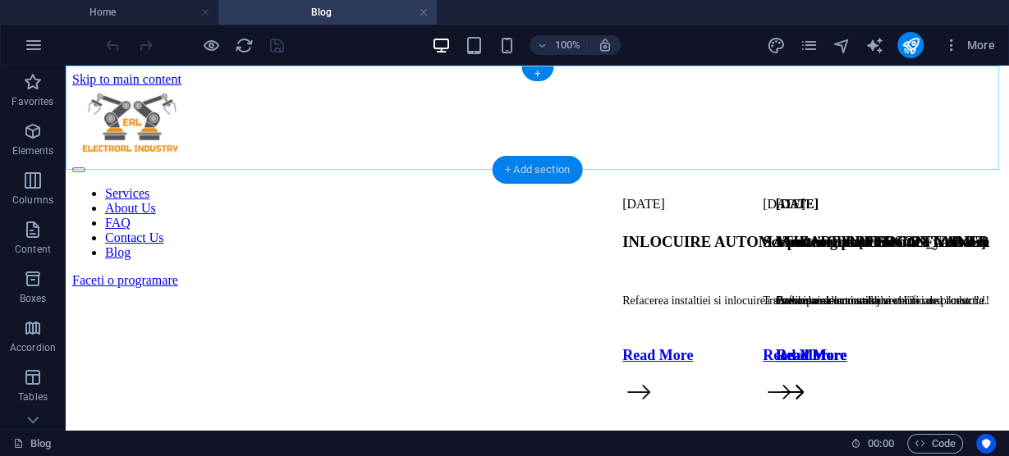
click at [548, 170] on div "+ Add section" at bounding box center [537, 170] width 91 height 28
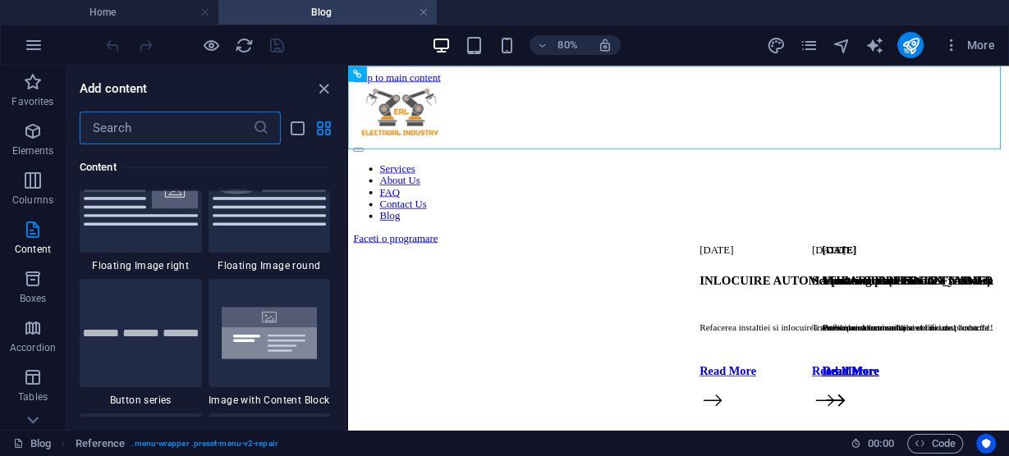
scroll to position [3857, 0]
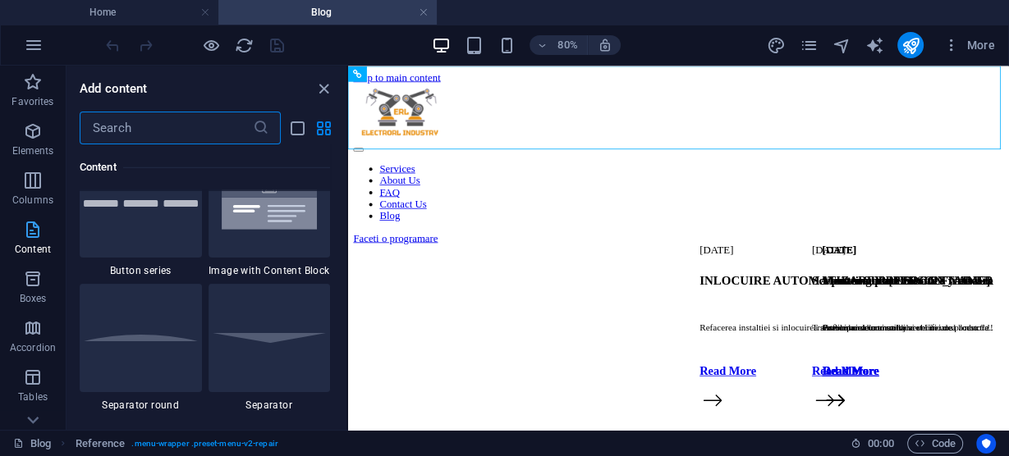
click at [31, 236] on icon "button" at bounding box center [33, 230] width 20 height 20
click at [37, 283] on icon "button" at bounding box center [33, 279] width 20 height 20
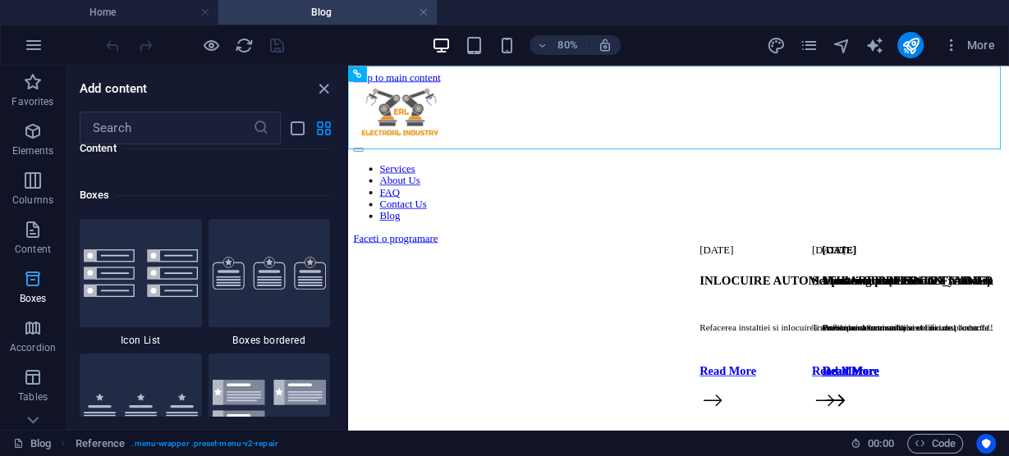
scroll to position [4529, 0]
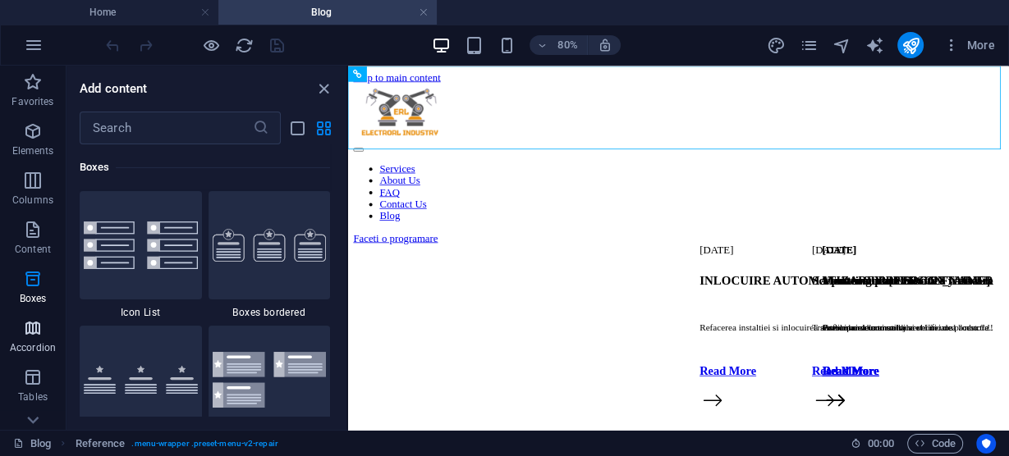
click at [36, 329] on icon "button" at bounding box center [33, 329] width 20 height 20
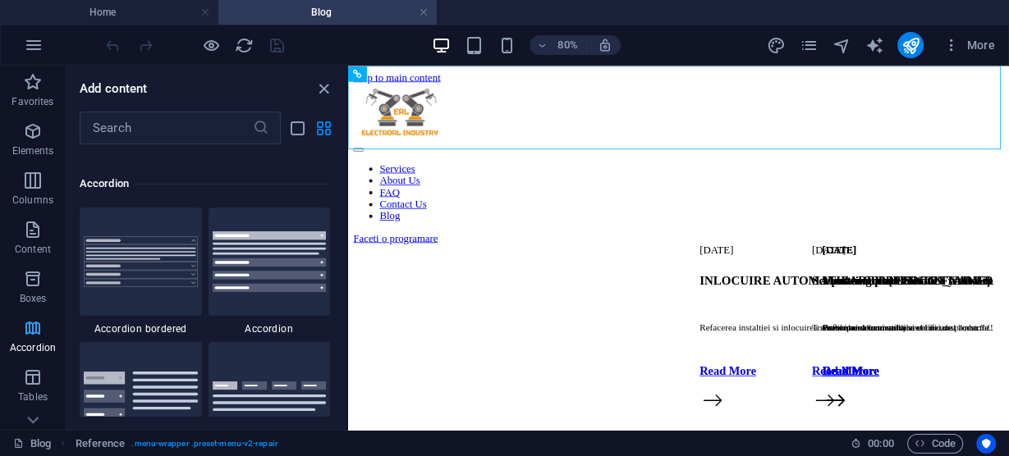
scroll to position [5242, 0]
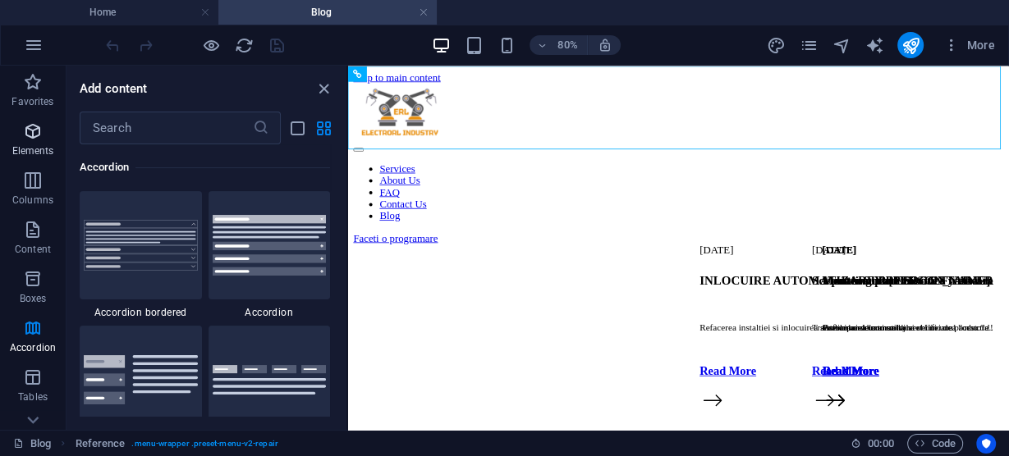
click at [21, 131] on span "Elements" at bounding box center [33, 141] width 66 height 39
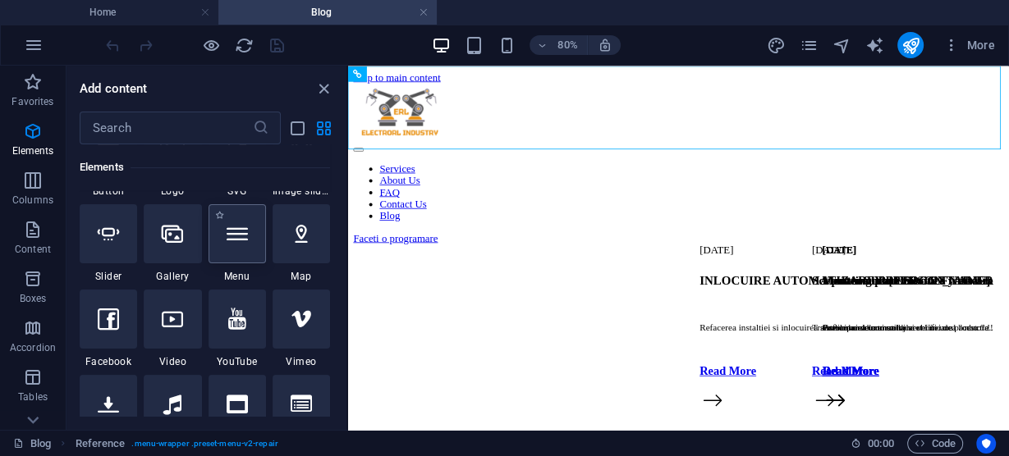
scroll to position [438, 0]
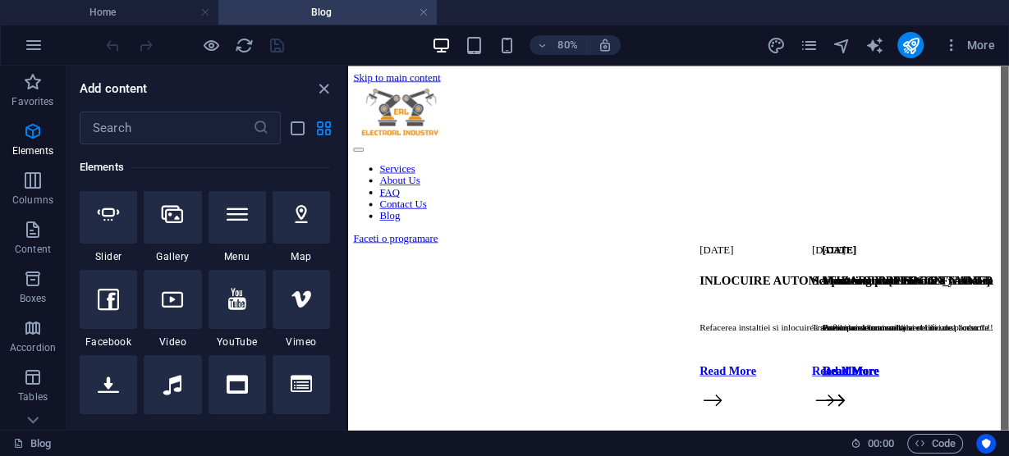
select select "%"
select select "px"
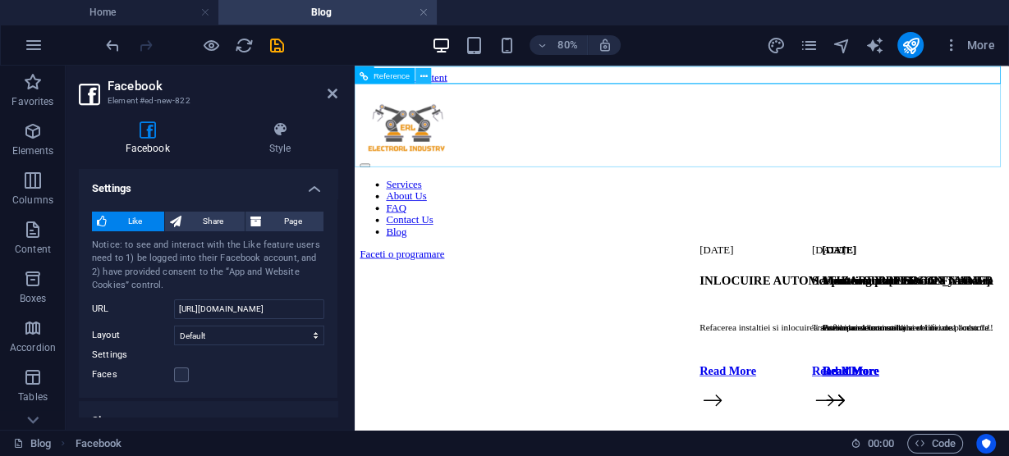
click at [423, 76] on icon at bounding box center [423, 76] width 7 height 14
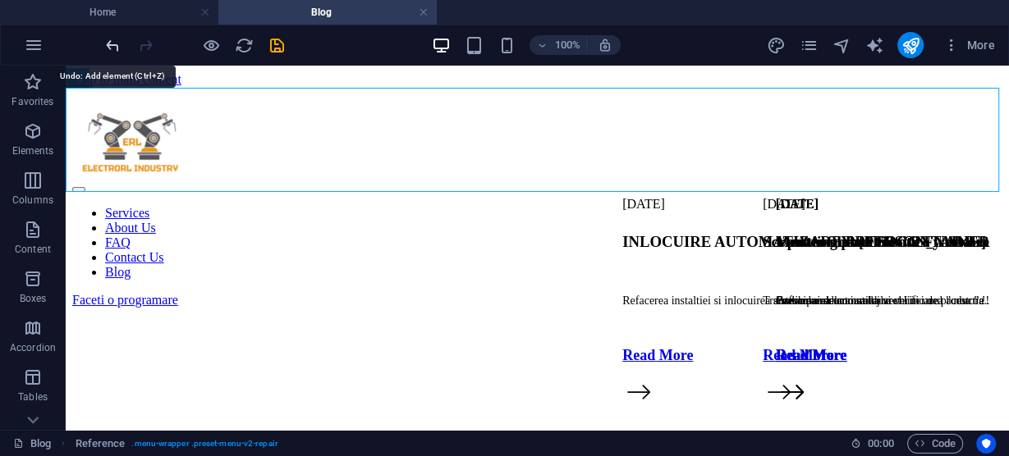
click at [112, 43] on icon "undo" at bounding box center [112, 45] width 19 height 19
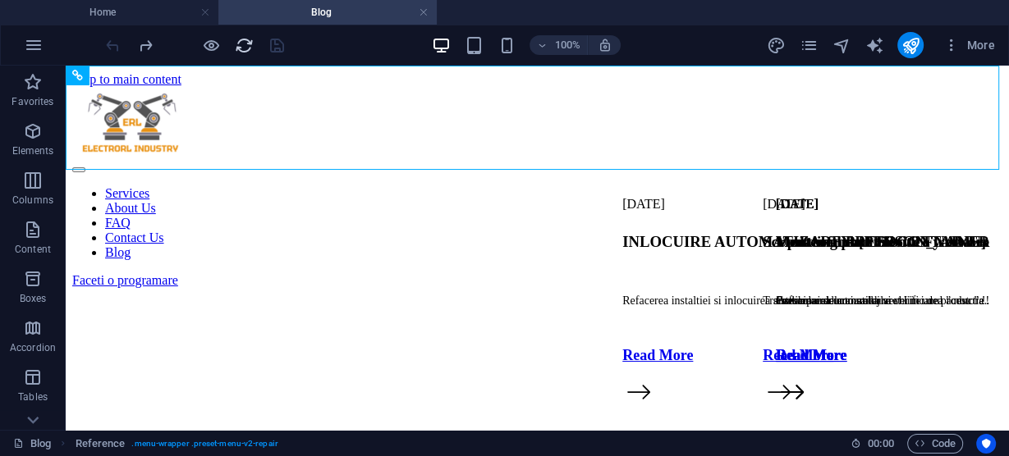
click at [243, 42] on icon "reload" at bounding box center [244, 45] width 19 height 19
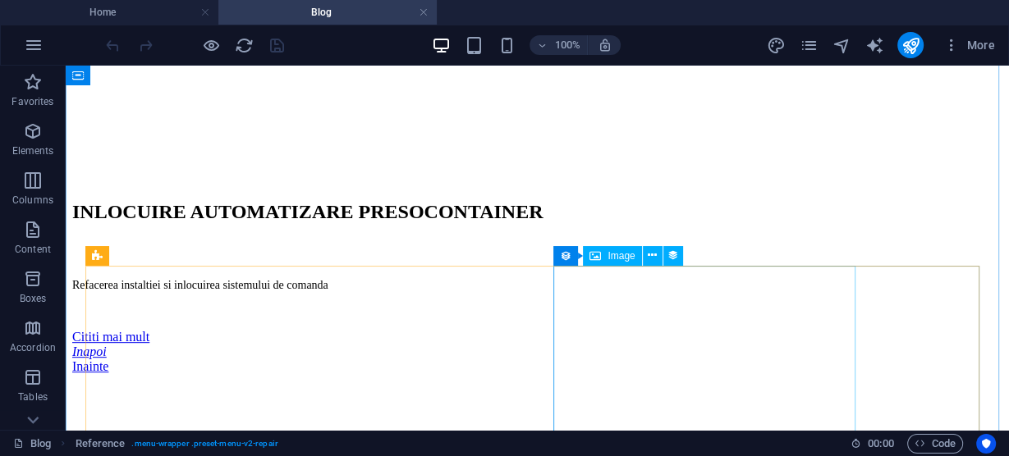
scroll to position [657, 0]
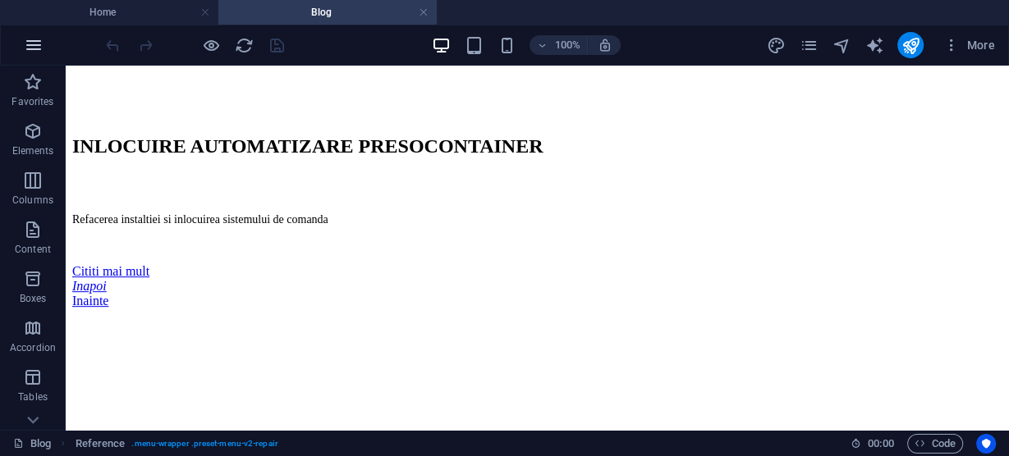
click at [36, 48] on icon "button" at bounding box center [34, 45] width 20 height 20
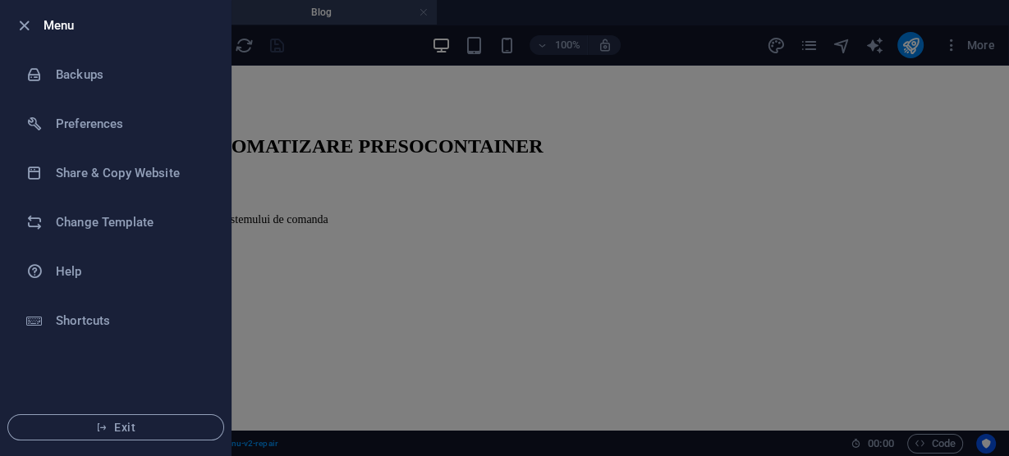
click at [984, 49] on div at bounding box center [504, 228] width 1009 height 456
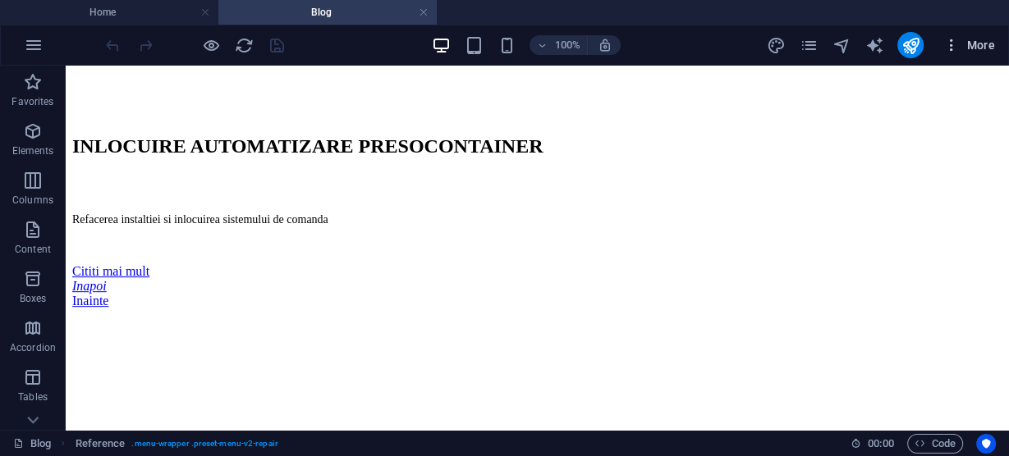
click at [984, 44] on span "More" at bounding box center [969, 45] width 52 height 16
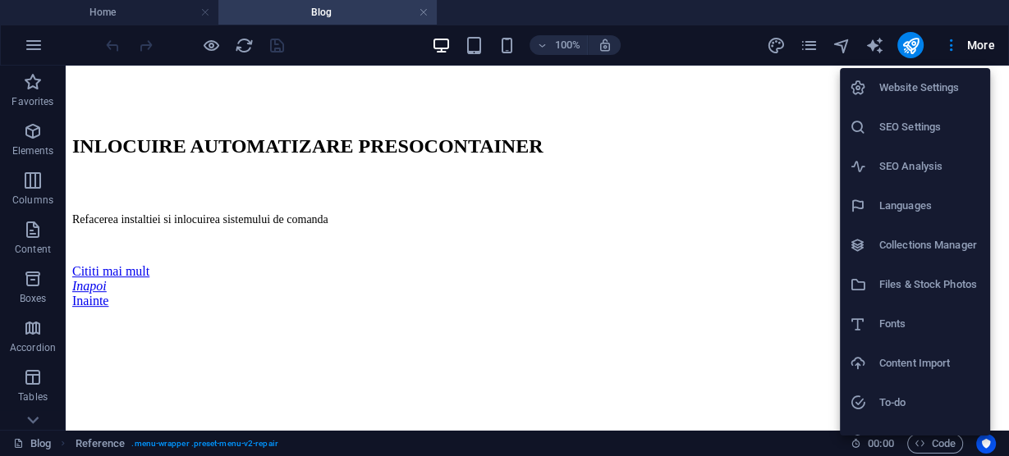
click at [911, 248] on h6 "Collections Manager" at bounding box center [929, 246] width 101 height 20
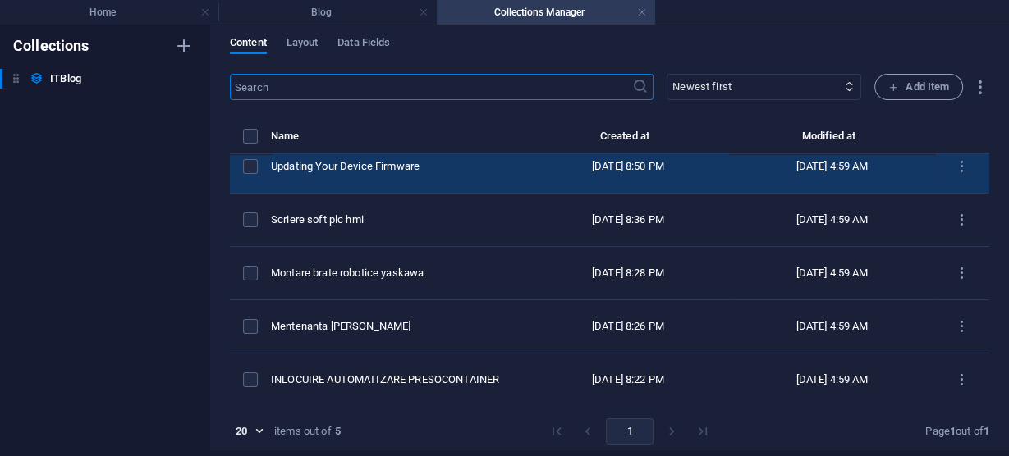
scroll to position [7, 0]
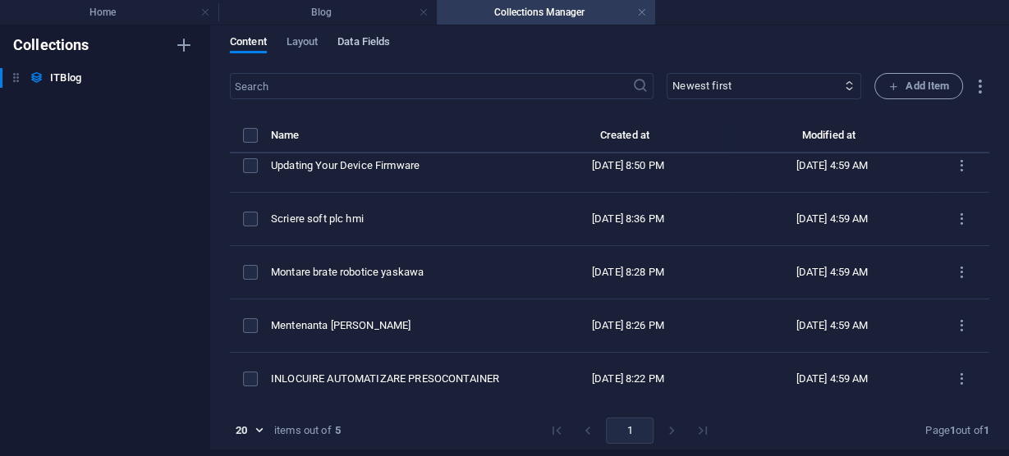
click at [374, 41] on span "Data Fields" at bounding box center [363, 43] width 53 height 23
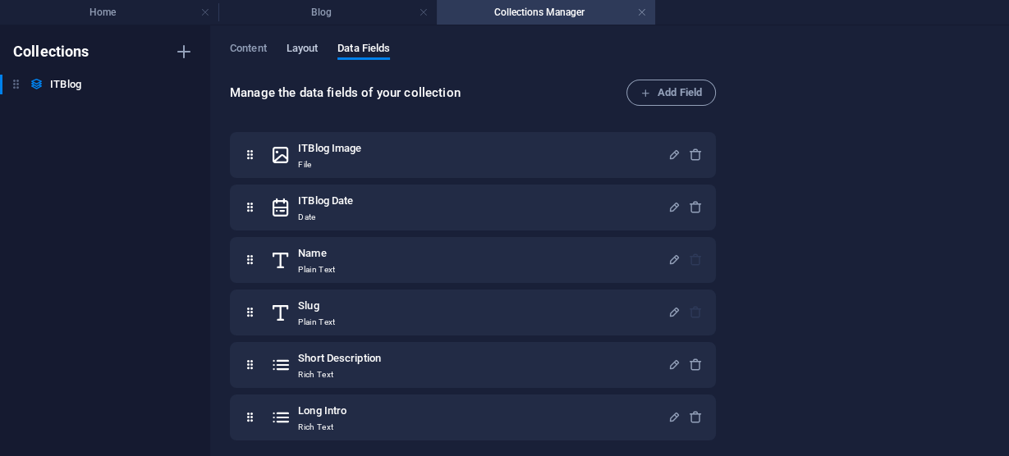
click at [300, 48] on span "Layout" at bounding box center [303, 50] width 32 height 23
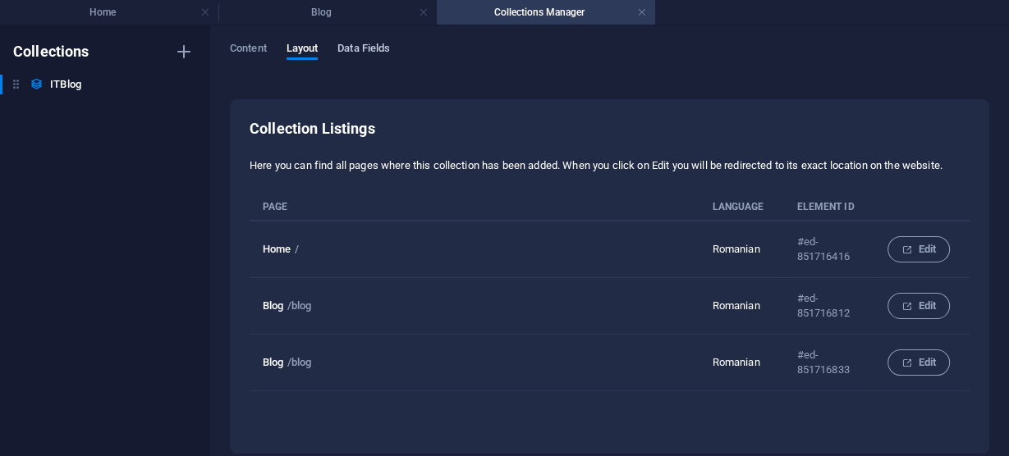
click at [365, 46] on span "Data Fields" at bounding box center [363, 50] width 53 height 23
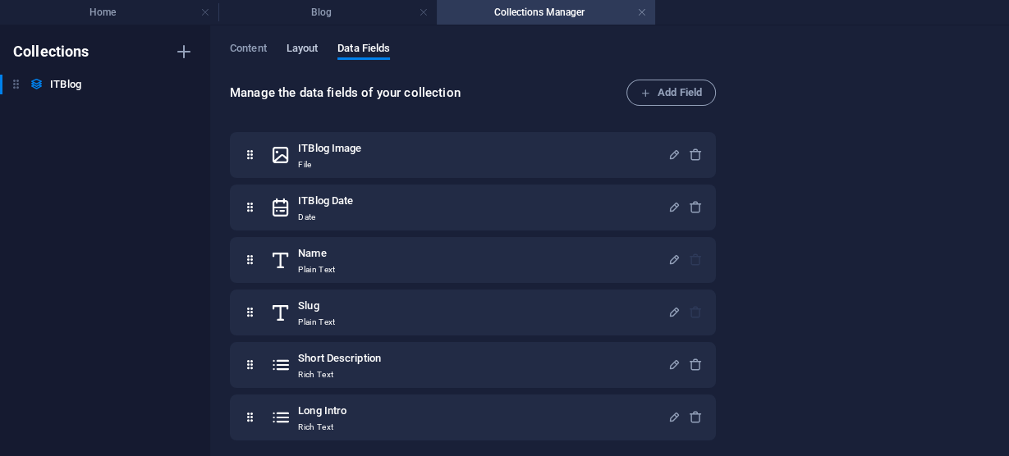
click at [297, 49] on span "Layout" at bounding box center [303, 50] width 32 height 23
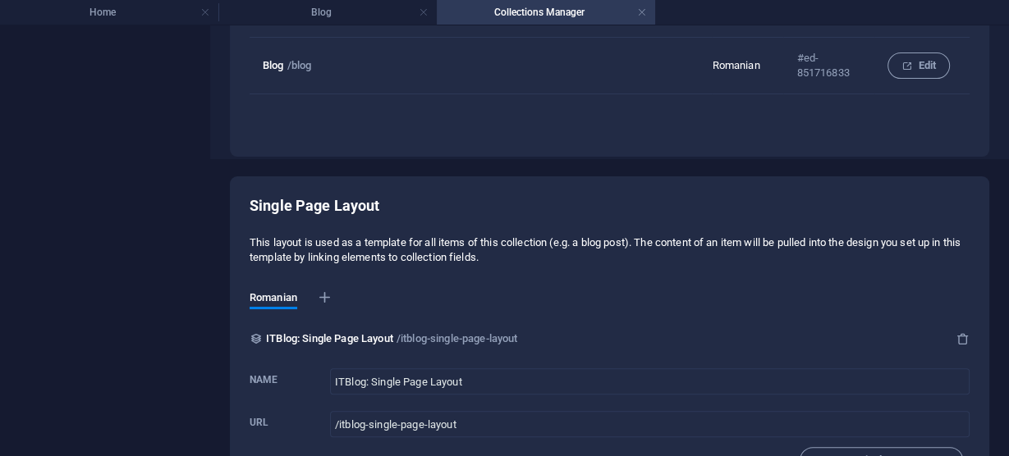
scroll to position [328, 0]
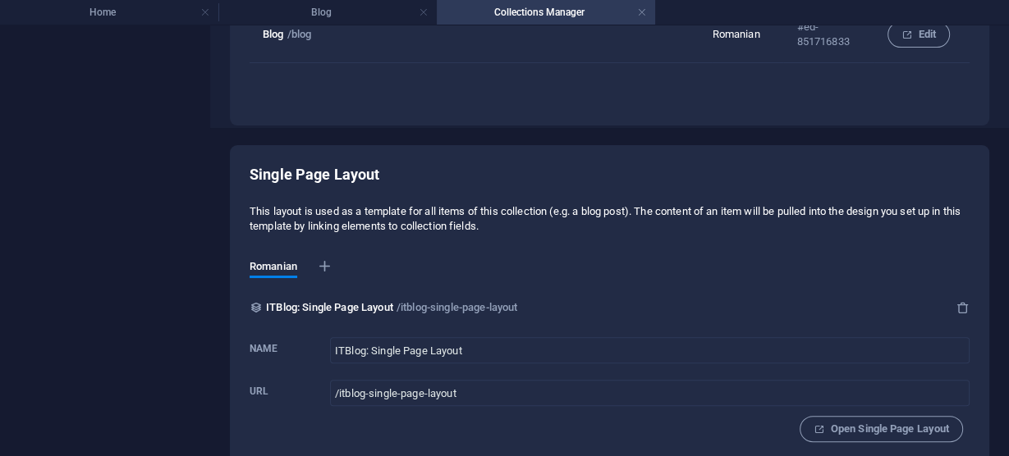
click at [378, 183] on div "Single Page Layout This layout is used as a template for all items of this coll…" at bounding box center [610, 310] width 720 height 291
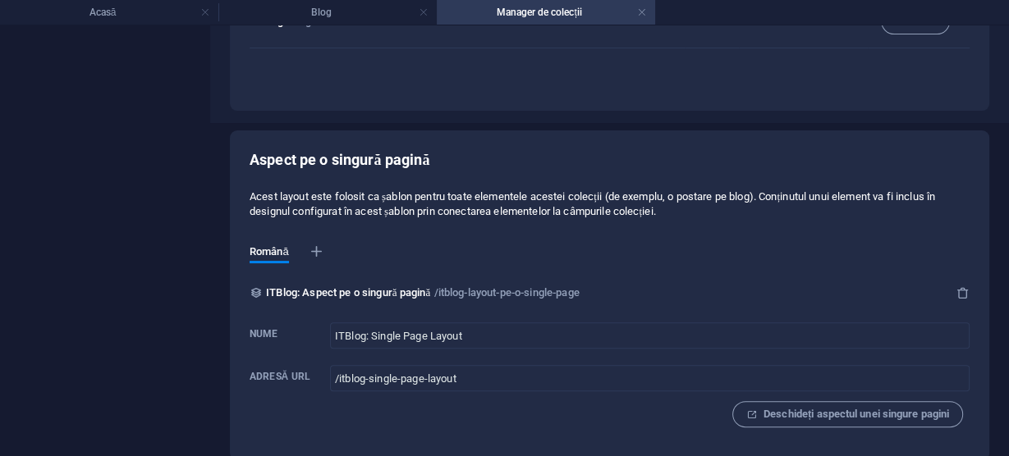
scroll to position [336, 0]
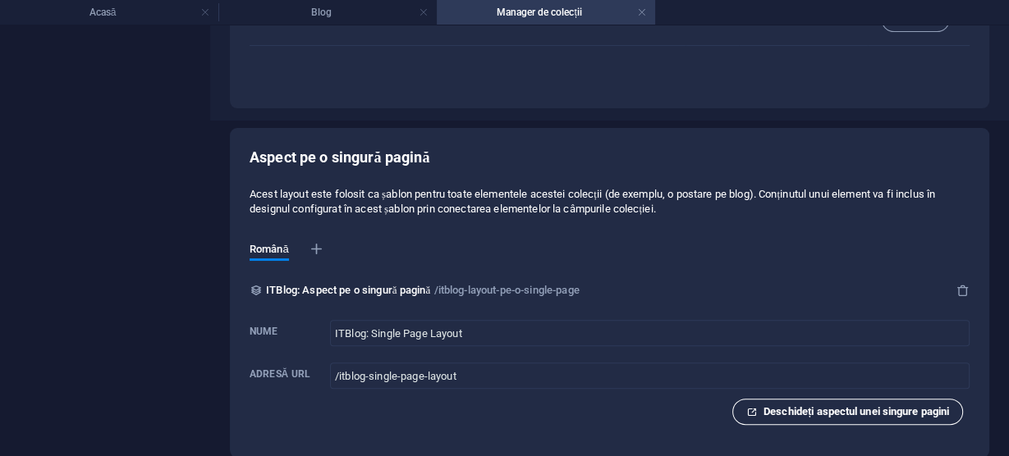
click at [873, 414] on font "Deschideți aspectul unei singure pagini" at bounding box center [857, 412] width 186 height 12
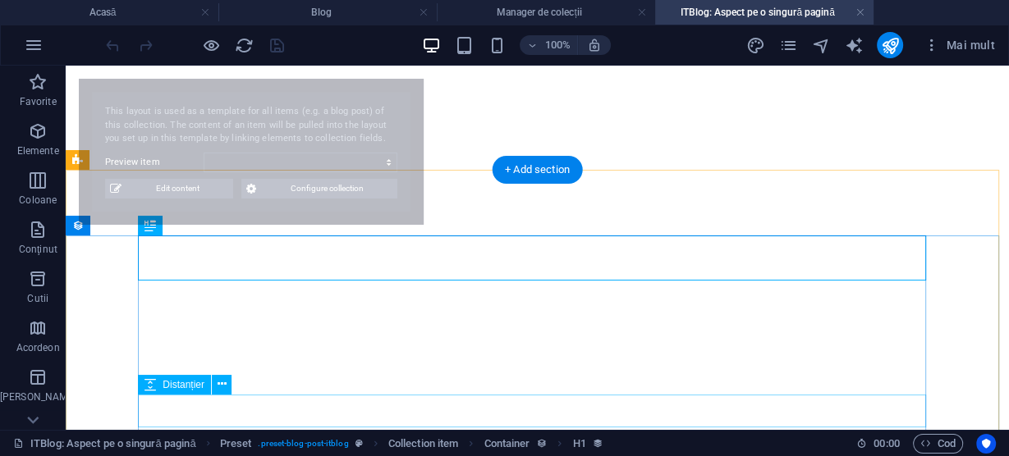
select select "68a3da90a2a4d228c001db4b"
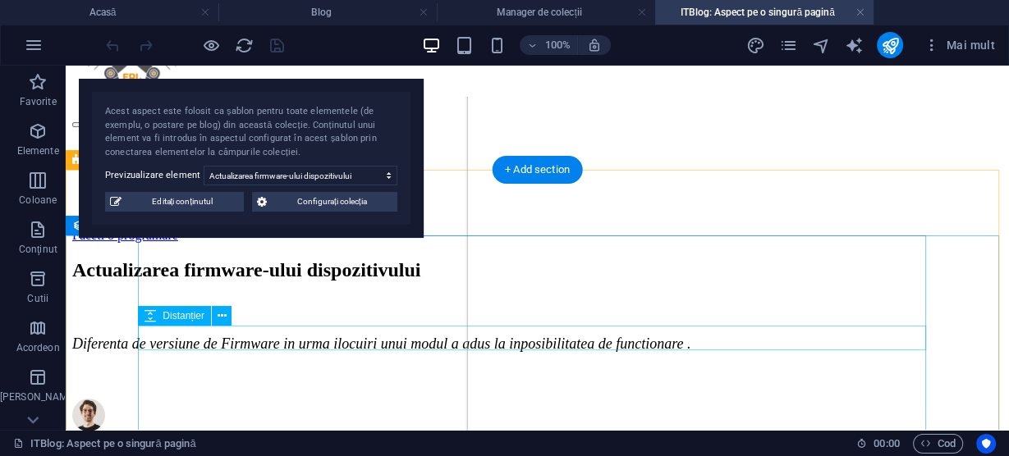
scroll to position [0, 0]
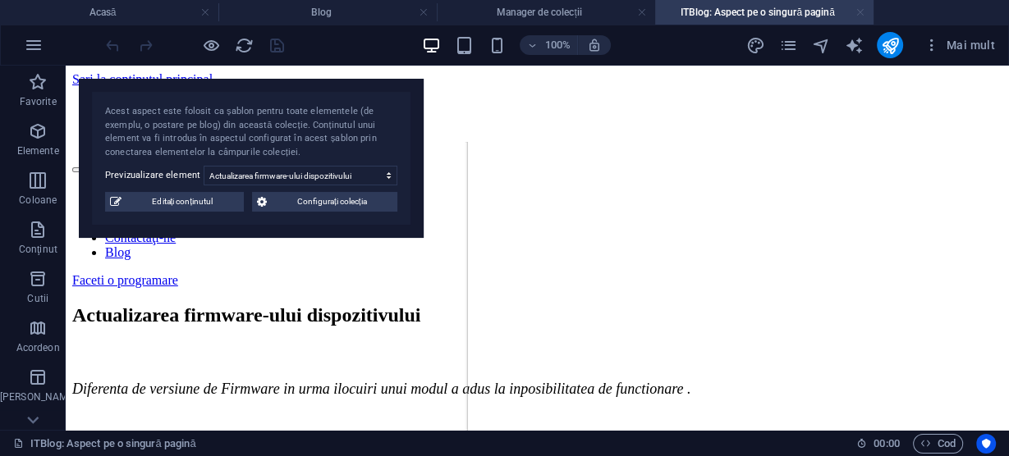
click at [861, 12] on link at bounding box center [861, 13] width 10 height 16
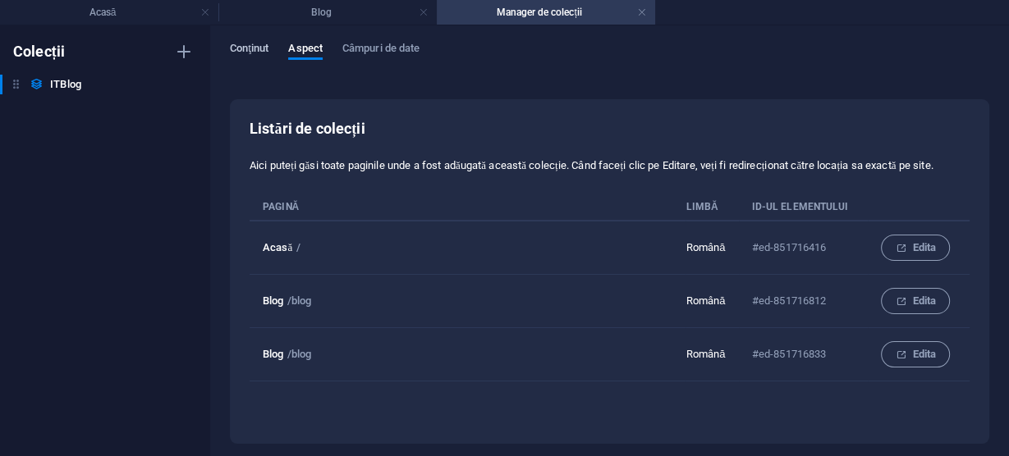
click at [252, 48] on font "Conţinut" at bounding box center [249, 48] width 39 height 12
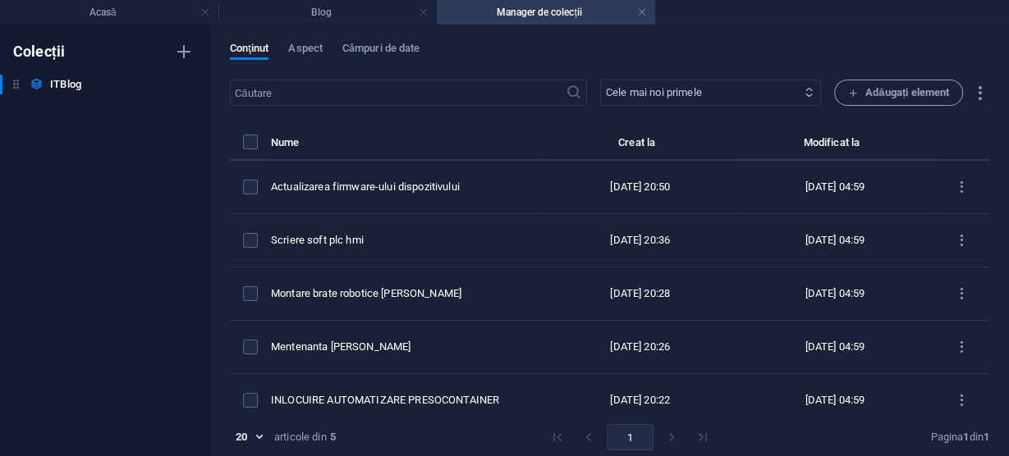
click at [704, 101] on select "Cele mai noi primele Cele mai vechi primele Ultima modificare Data ITBlog (cres…" at bounding box center [710, 93] width 221 height 26
click at [749, 37] on div "Conţinut Aspect Câmpuri de date ​ Cele mai noi primele Cele mai vechi primele U…" at bounding box center [609, 240] width 799 height 431
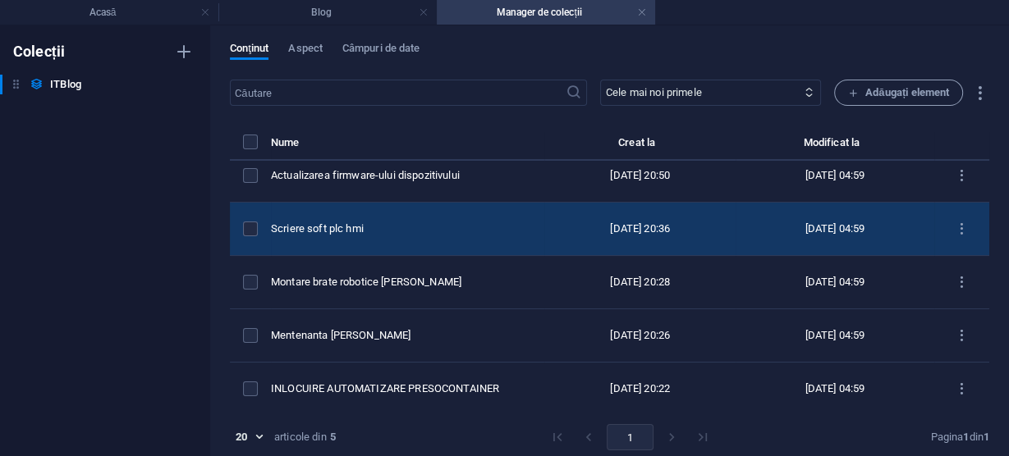
scroll to position [14, 0]
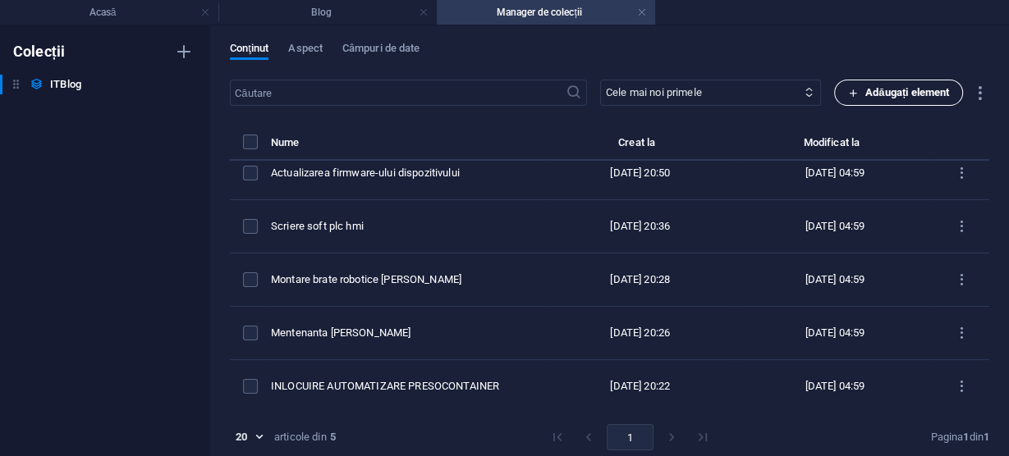
click at [915, 93] on font "Adăugați element" at bounding box center [907, 92] width 84 height 12
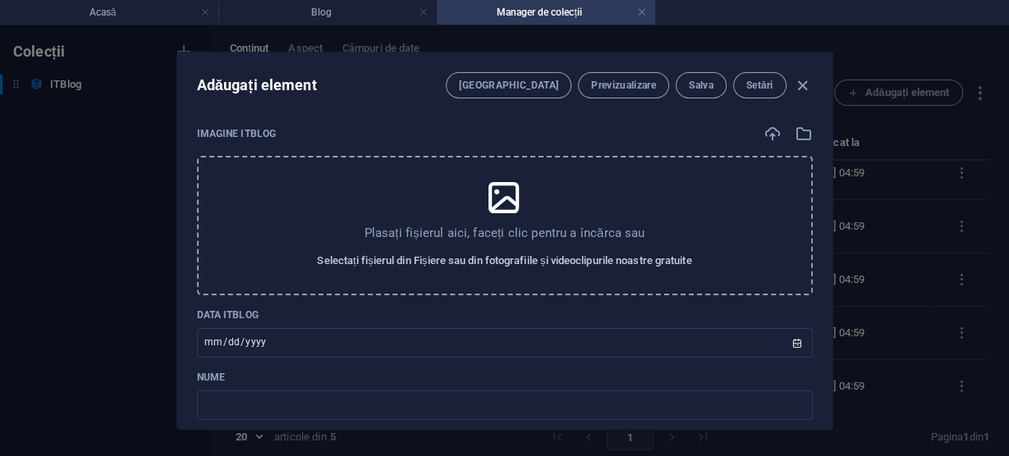
click at [470, 251] on font "Selectați fișierul din Fișiere sau din fotografiile și videoclipurile noastre g…" at bounding box center [504, 261] width 374 height 20
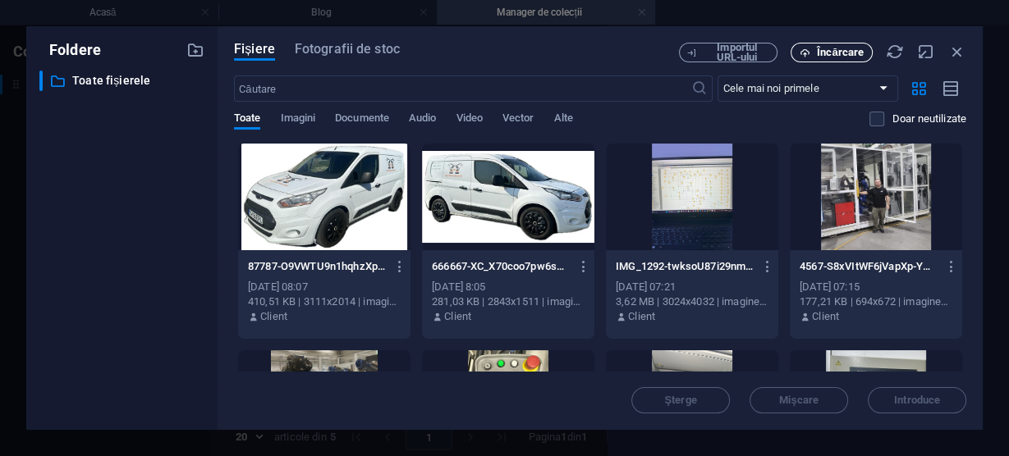
click at [832, 50] on font "Încărcare" at bounding box center [840, 52] width 47 height 12
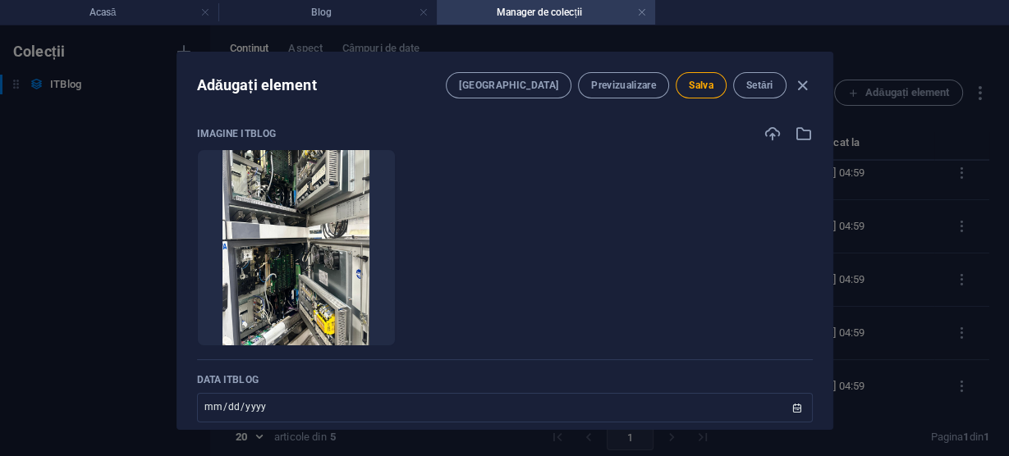
click at [583, 215] on ul "Plasați fișierele aici pentru a le încărca instantaneu" at bounding box center [505, 247] width 616 height 197
click at [622, 84] on font "Previzualizare" at bounding box center [623, 85] width 65 height 11
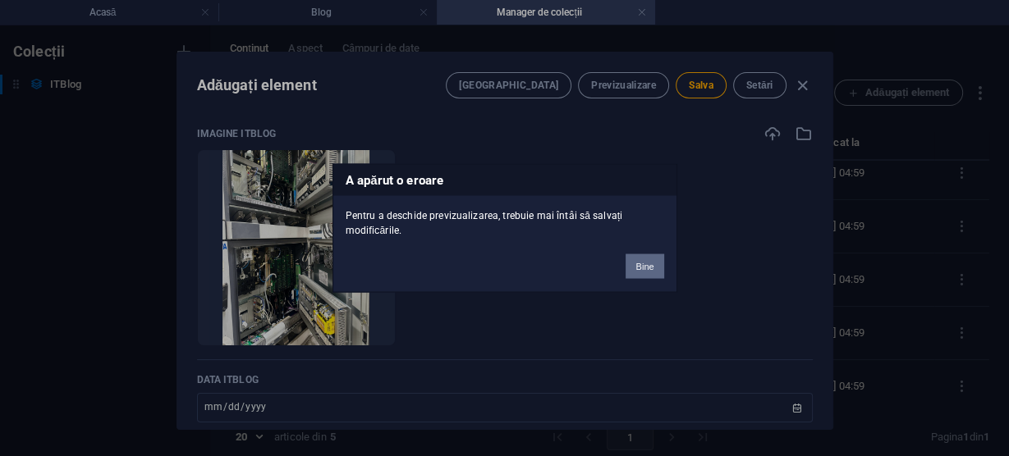
click at [652, 263] on font "Bine" at bounding box center [644, 267] width 18 height 10
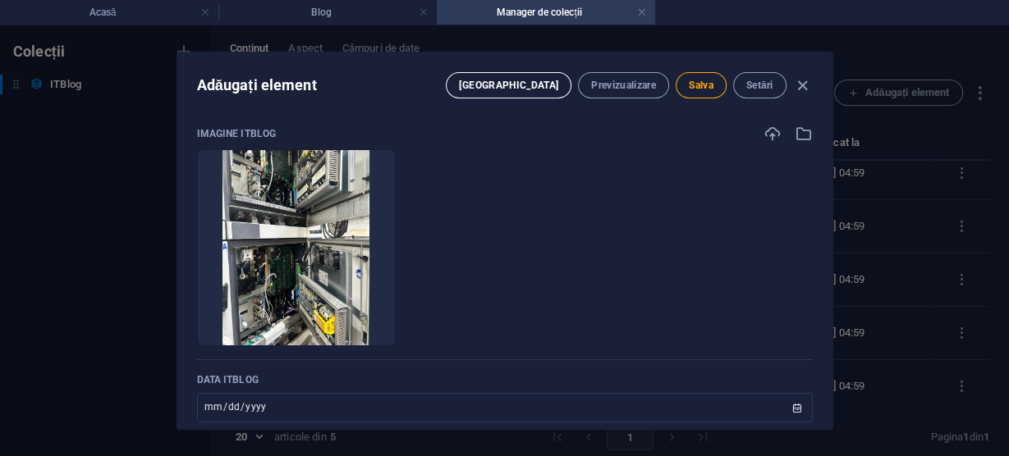
click at [551, 85] on font "[GEOGRAPHIC_DATA]" at bounding box center [508, 85] width 99 height 11
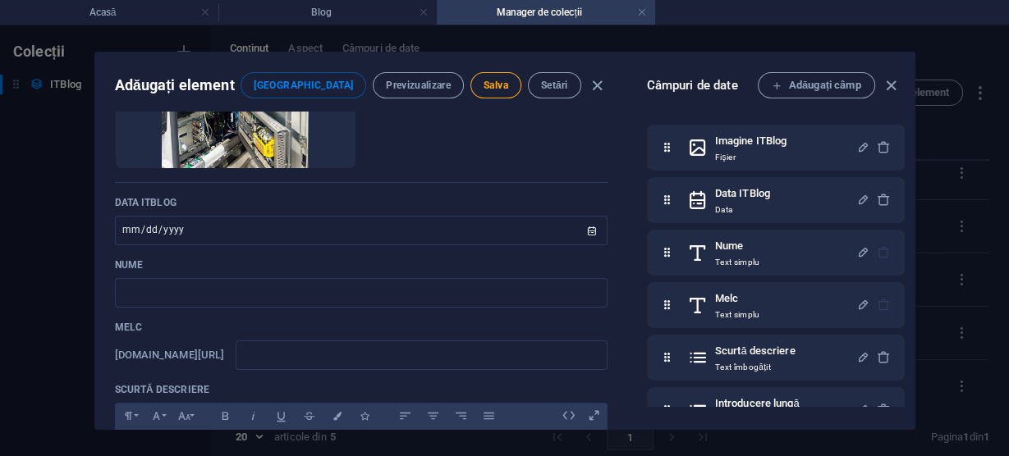
scroll to position [197, 0]
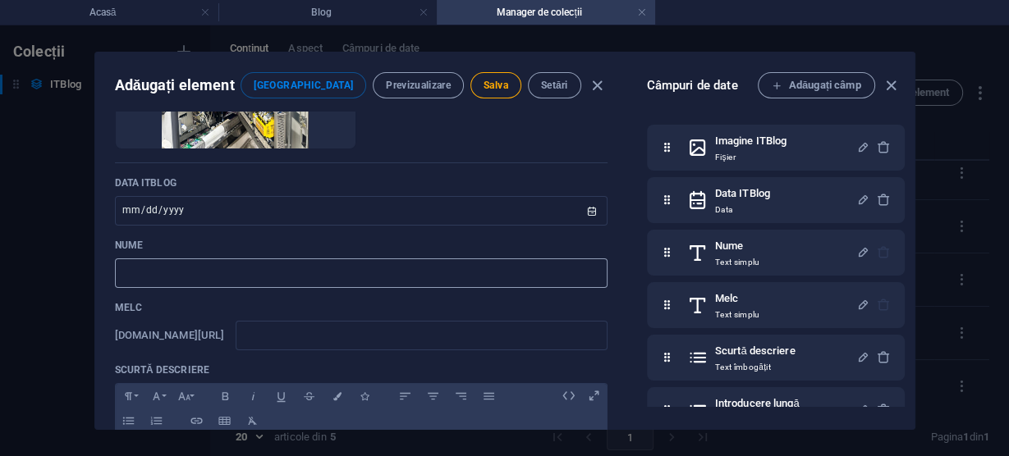
click at [449, 277] on input "text" at bounding box center [361, 274] width 493 height 30
type input "M"
type input "m"
type input "Me"
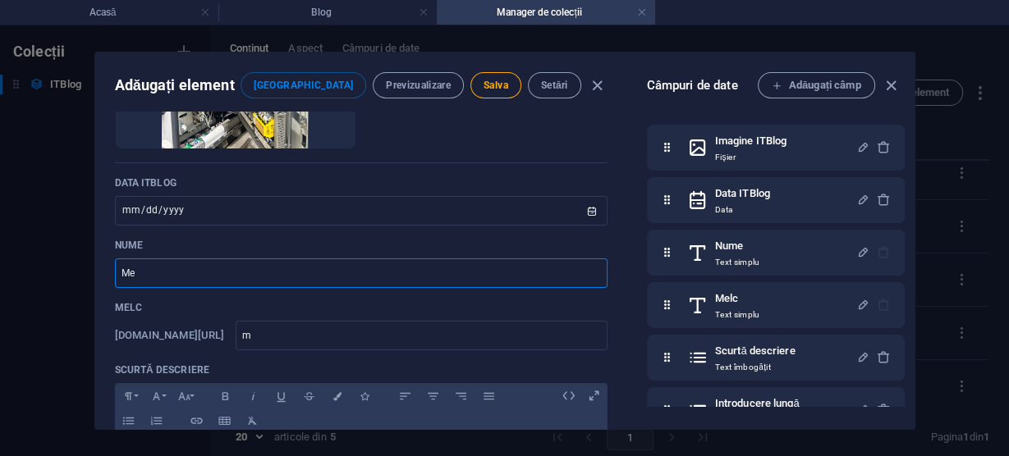
type input "me"
type input "Men"
type input "men"
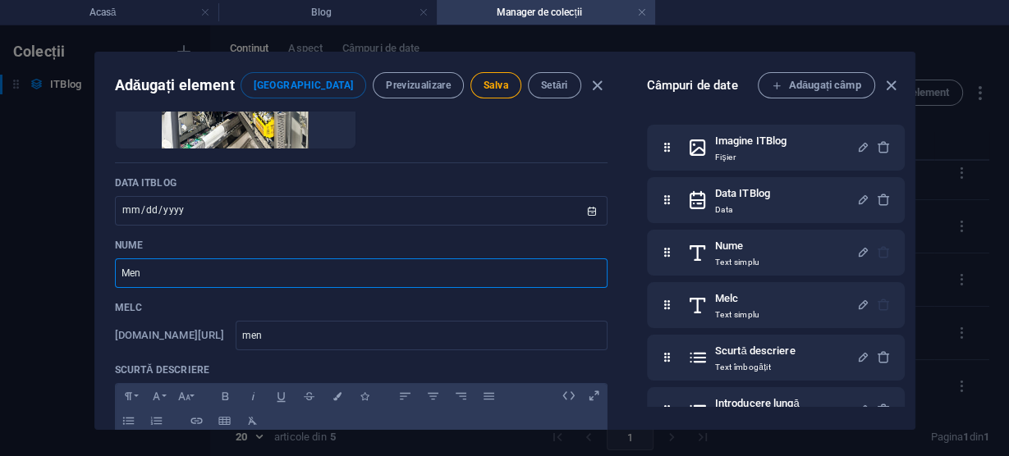
type input "Ment"
type input "ment"
type input "Mente"
type input "mente"
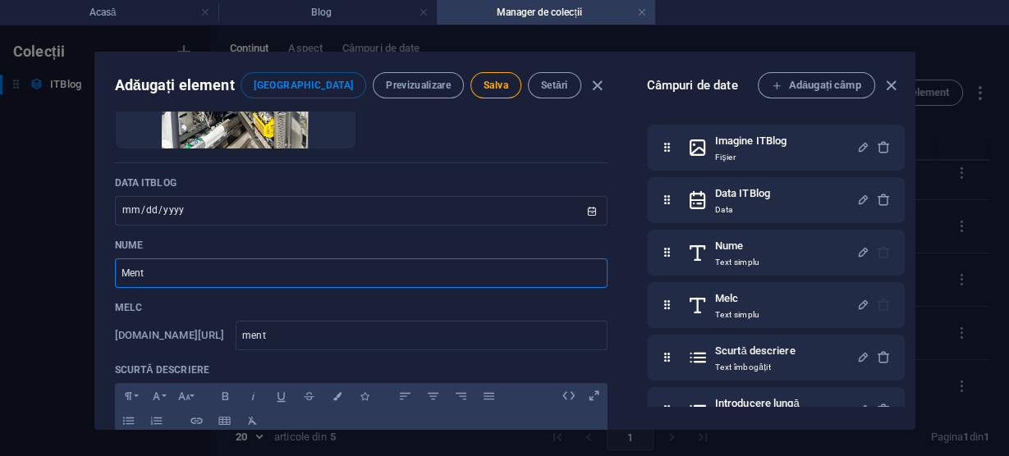
type input "mente"
type input "Menten"
type input "menten"
type input "Mentena"
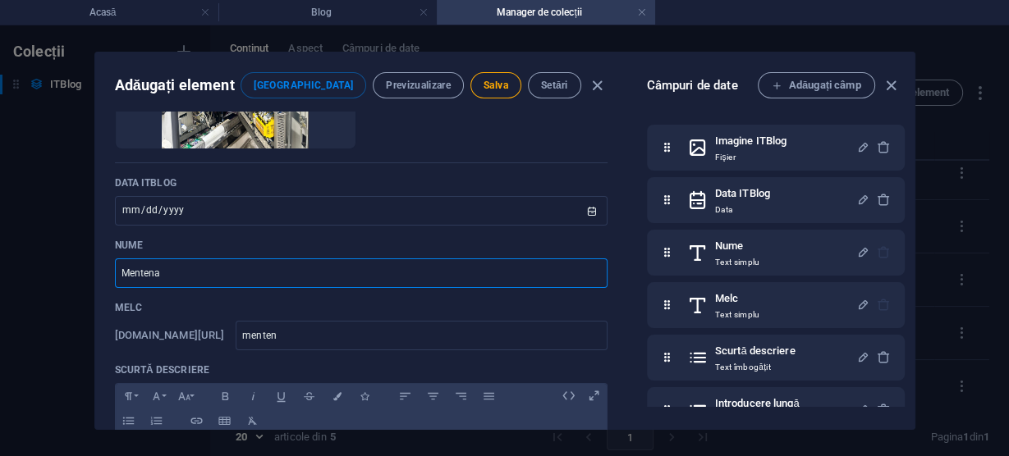
type input "mentena"
type input "Mentenab"
type input "mentenab"
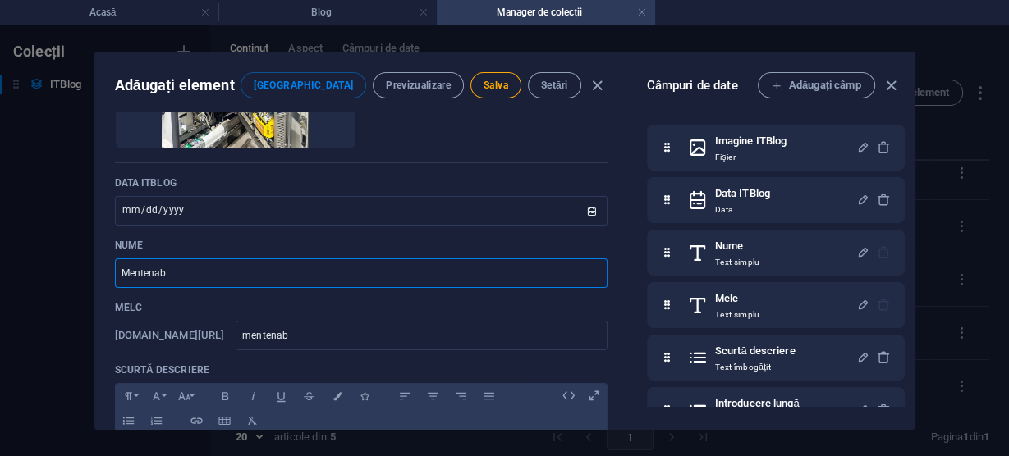
type input "Mentenabt"
type input "mentenabt"
type input "Mentenabta"
type input "mentenabta"
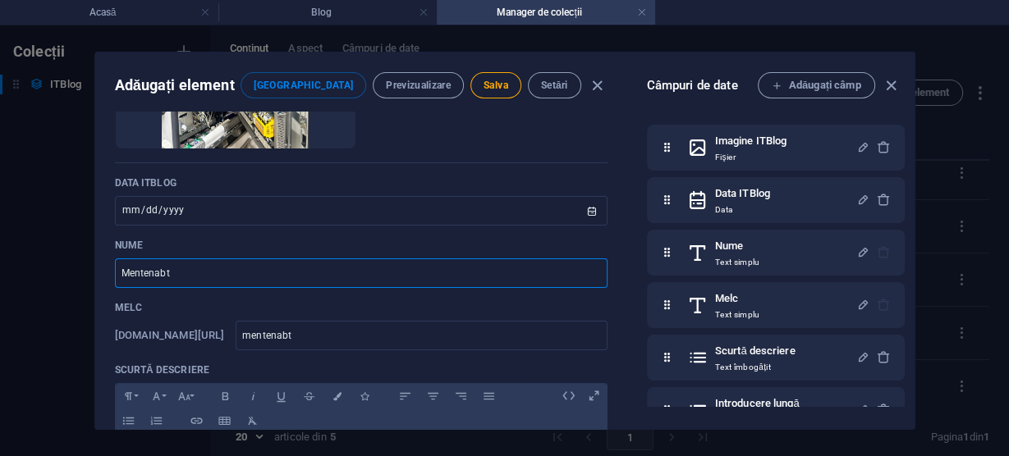
type input "mentenabta"
type input "Mentenabta D"
type input "mentenabta-d"
type input "Mentenabta DX"
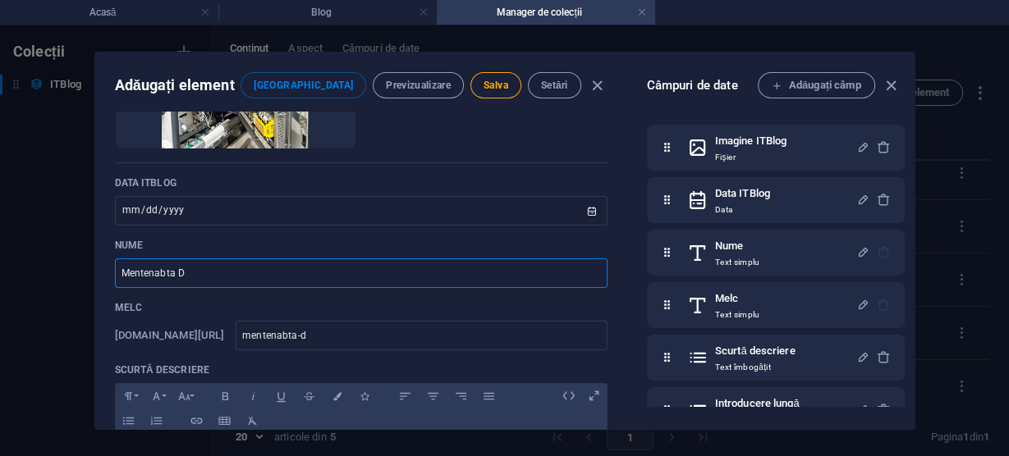
type input "mentenabta-dx"
type input "Mentenabta DX 2"
type input "mentenabta-dx-2"
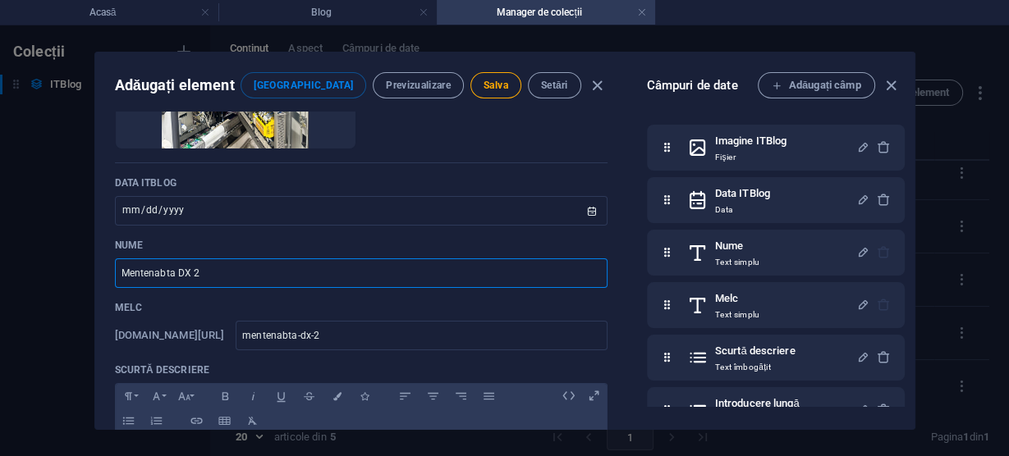
type input "Mentenabta DX 20"
type input "mentenabta-dx-20"
type input "Mentenabta DX 200"
type input "mentenabta-dx-200"
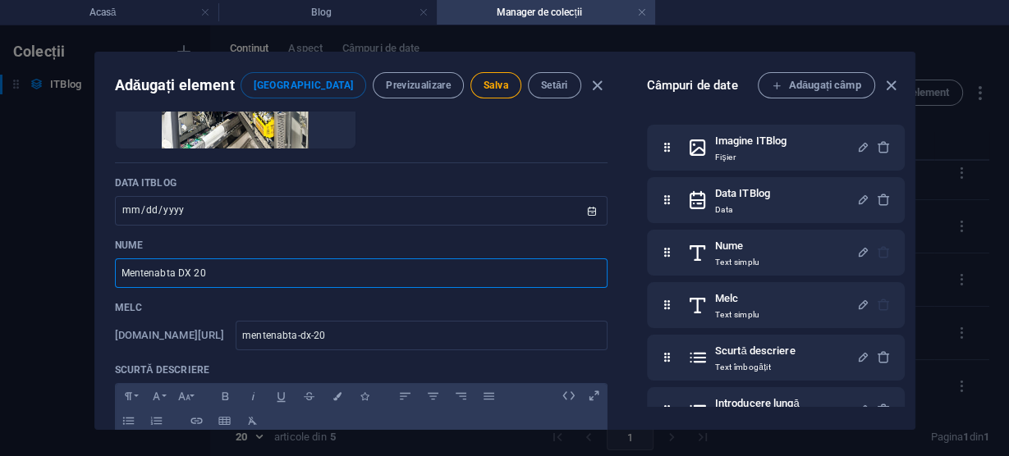
type input "mentenabta-dx-200"
click at [164, 270] on input "Mentenabta DX 200" at bounding box center [361, 274] width 493 height 30
type input "Mentenata DX 200"
type input "mentenata-dx-200"
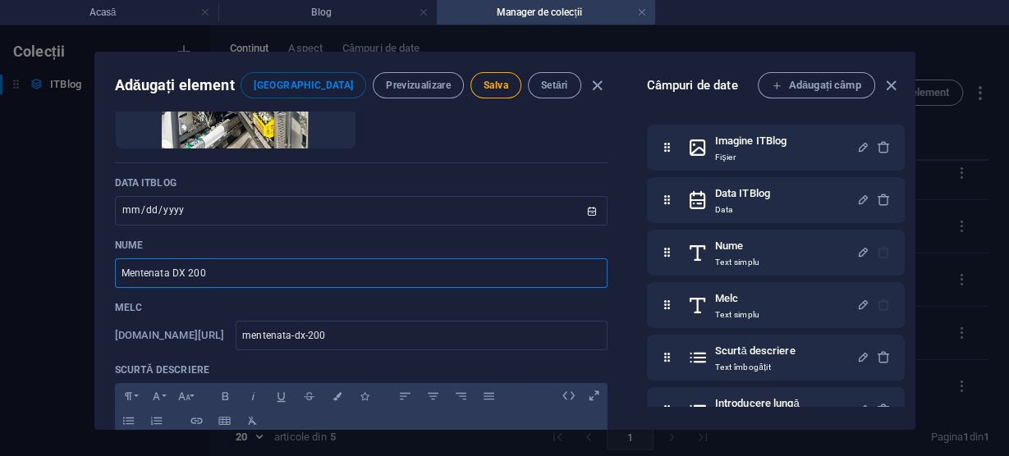
type input "Mentenanta DX 200"
type input "mentenanta-dx-200"
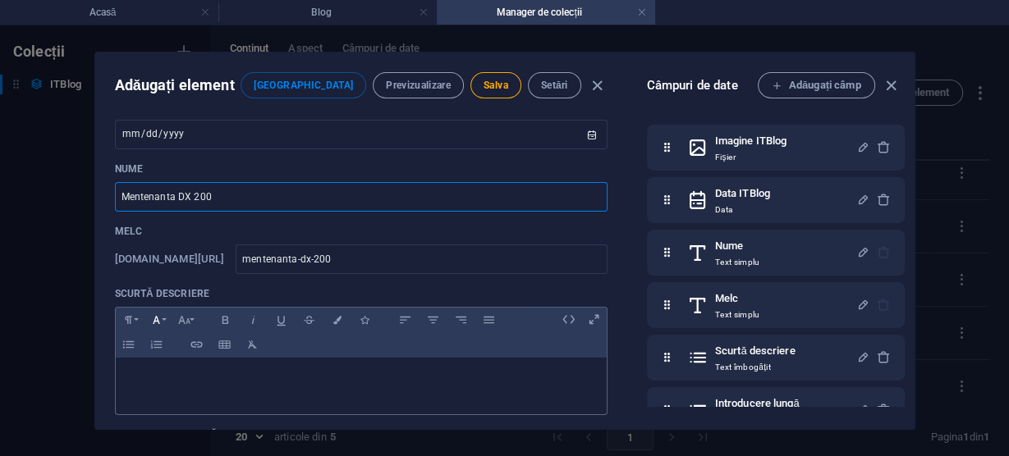
scroll to position [328, 0]
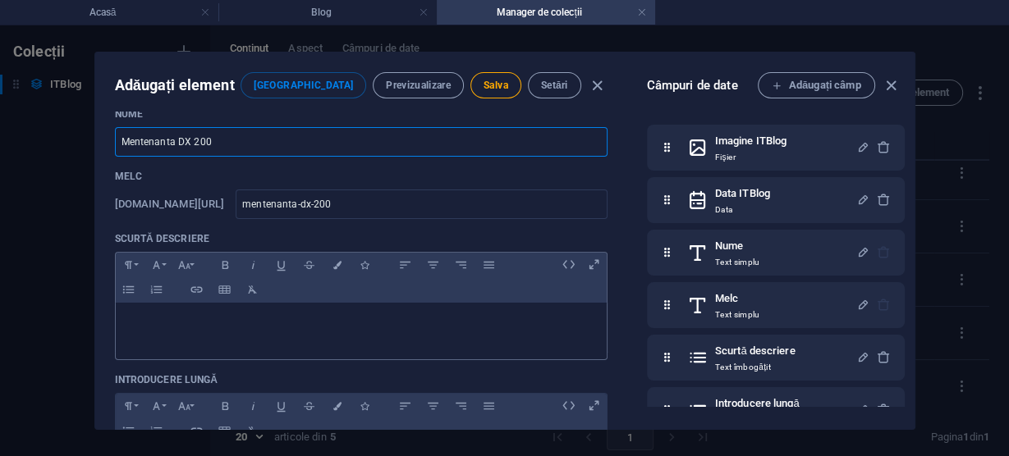
type input "Mentenanta DX 200"
click at [201, 333] on div at bounding box center [361, 327] width 491 height 49
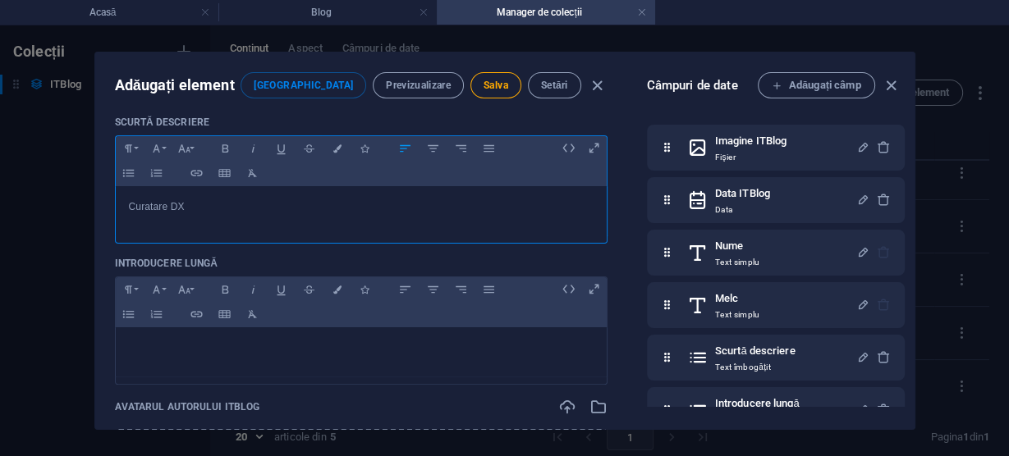
scroll to position [460, 0]
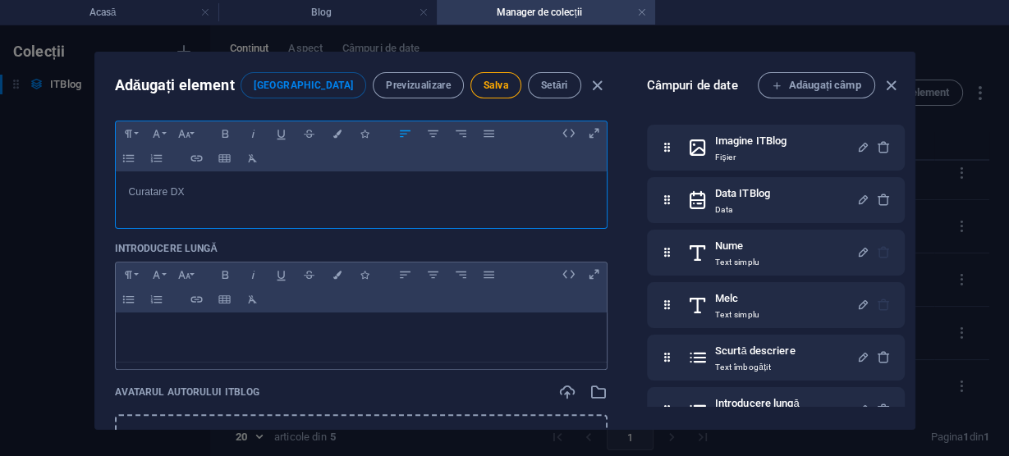
click at [323, 342] on div at bounding box center [361, 337] width 491 height 49
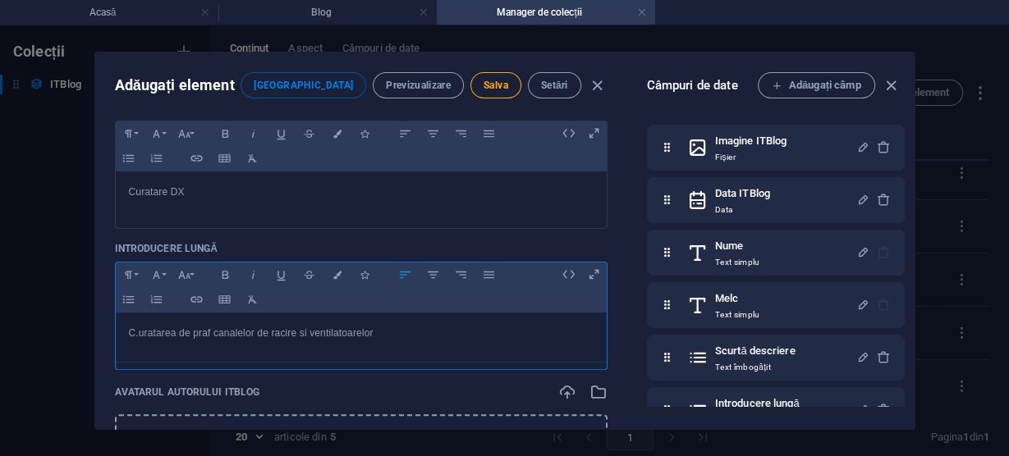
click at [137, 333] on font "C.uratarea de praf canalelor de racire si ventilatoarelor" at bounding box center [251, 333] width 245 height 11
click at [392, 335] on p "Curatarea de praf canalelor de racire si ventilatoarelor" at bounding box center [361, 334] width 465 height 16
click at [303, 336] on font "Curatarea de praf canalelor de racire si ventilatoarelor" at bounding box center [250, 333] width 242 height 11
click at [443, 336] on p "Curatarea de praf canalelor de racire si a ventilatoarelor" at bounding box center [361, 334] width 465 height 16
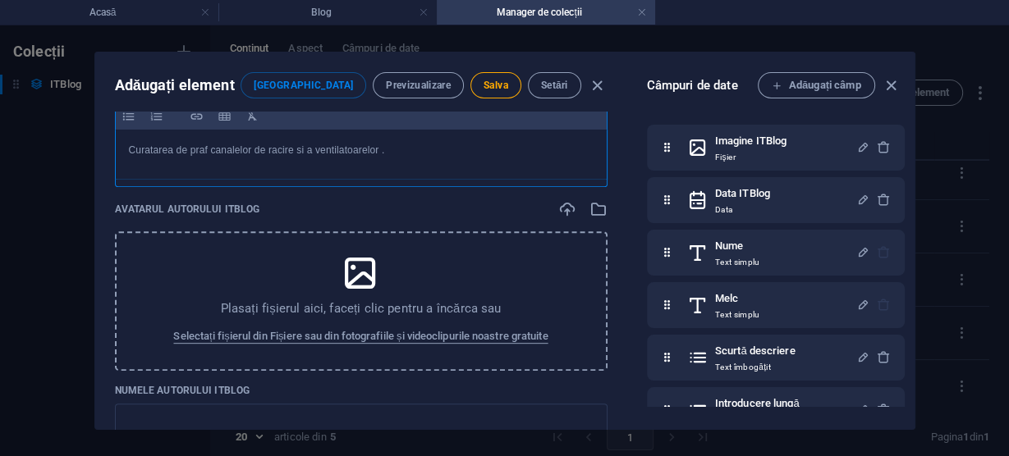
scroll to position [657, 0]
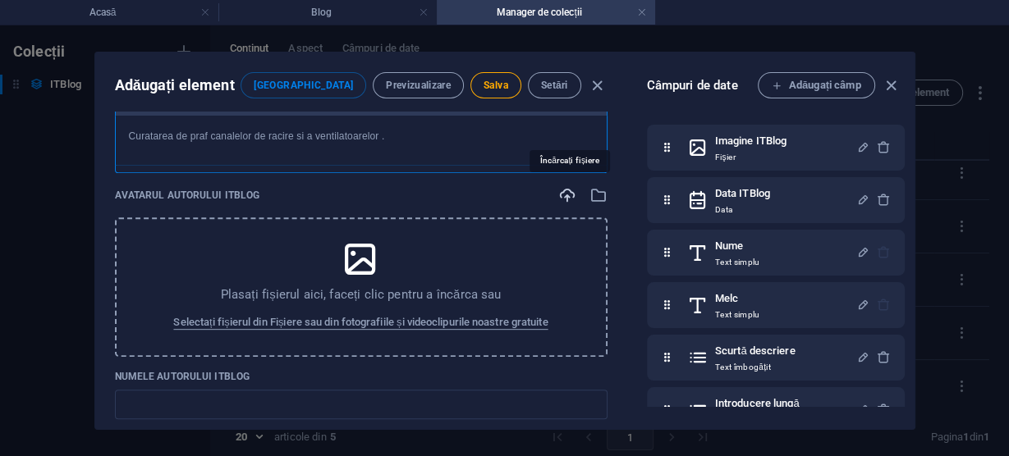
click at [562, 195] on icon "button" at bounding box center [567, 195] width 18 height 18
click at [564, 197] on icon "button" at bounding box center [567, 195] width 18 height 18
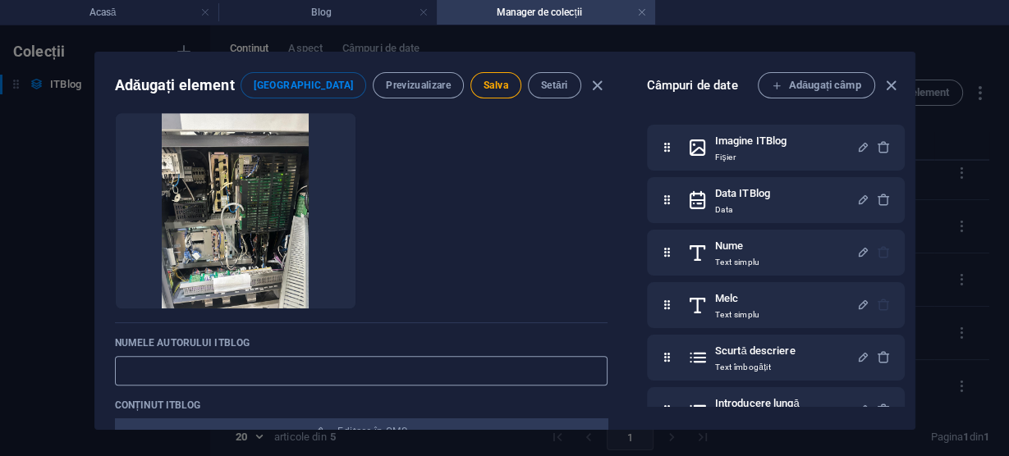
scroll to position [722, 0]
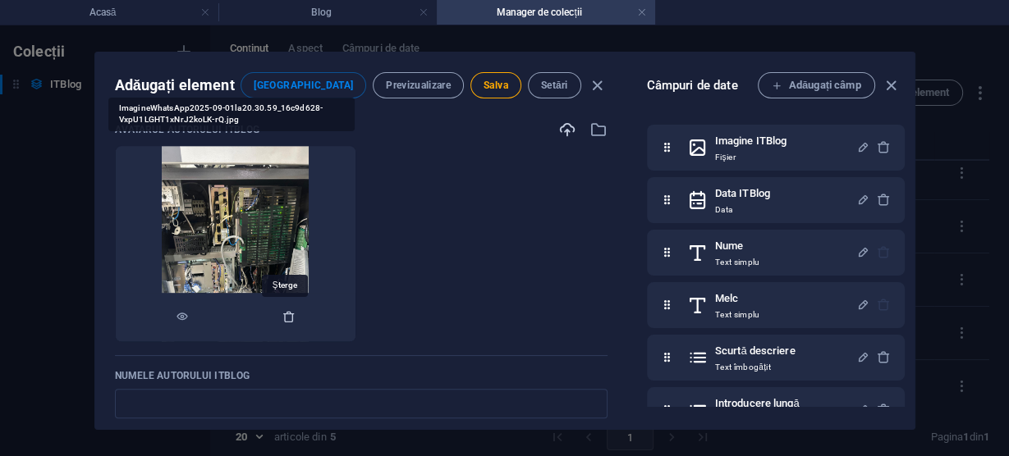
click at [284, 314] on icon "button" at bounding box center [288, 316] width 13 height 13
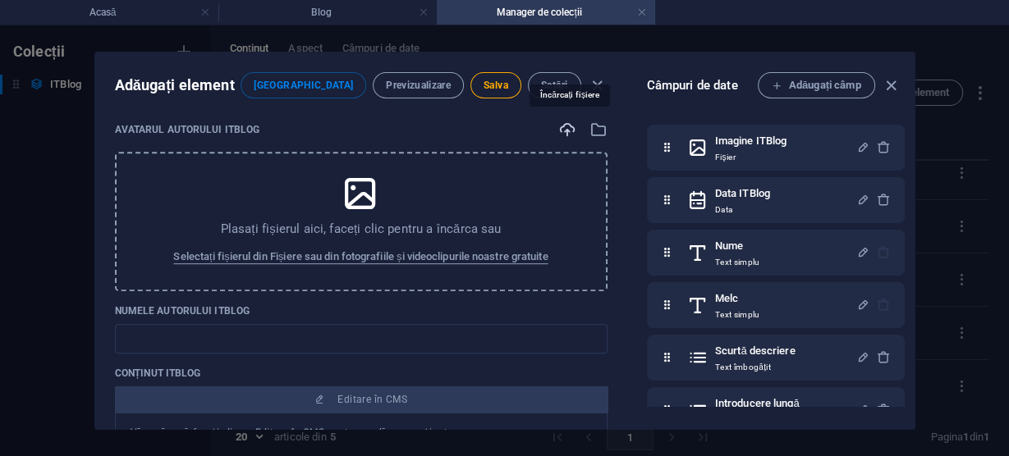
click at [563, 132] on icon "button" at bounding box center [567, 130] width 18 height 18
click at [382, 253] on font "Selectați fișierul din Fișiere sau din fotografiile și videoclipurile noastre g…" at bounding box center [360, 256] width 374 height 12
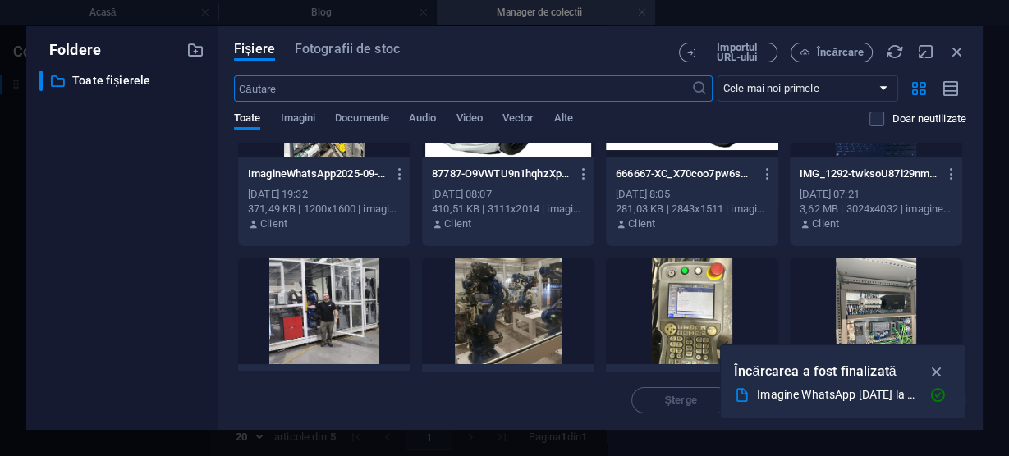
scroll to position [0, 0]
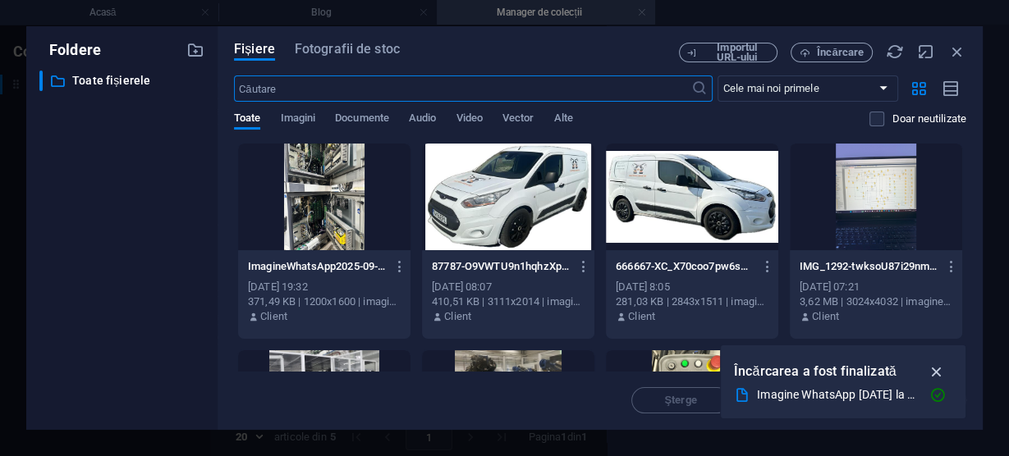
click at [938, 372] on icon "button" at bounding box center [936, 372] width 19 height 18
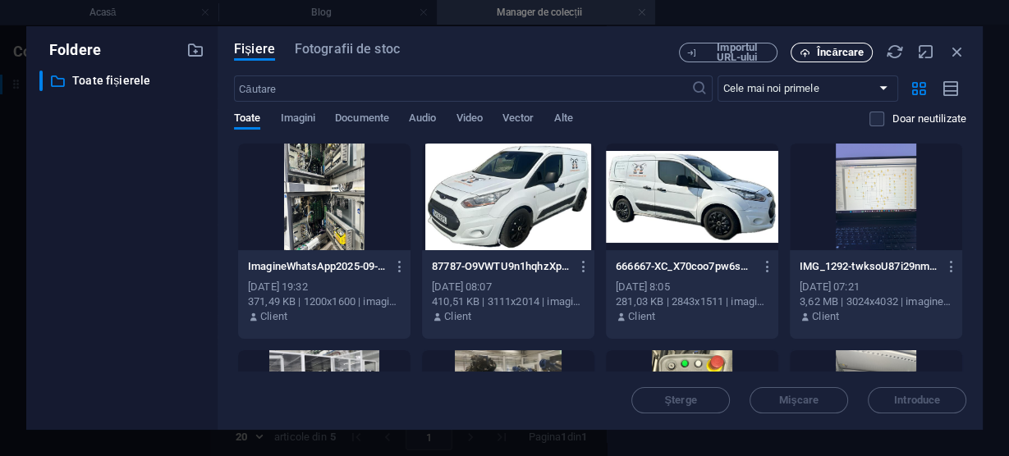
click at [819, 52] on font "Încărcare" at bounding box center [840, 52] width 47 height 12
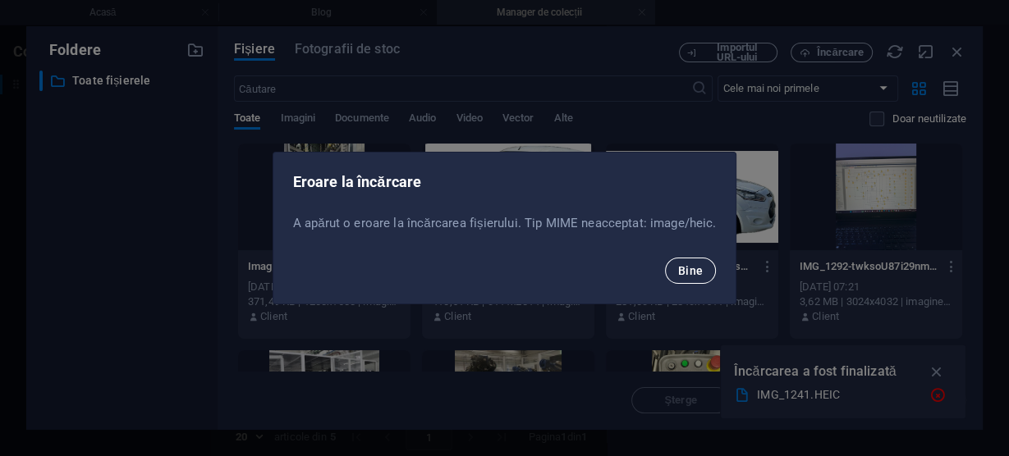
click at [692, 268] on font "Bine" at bounding box center [690, 270] width 25 height 13
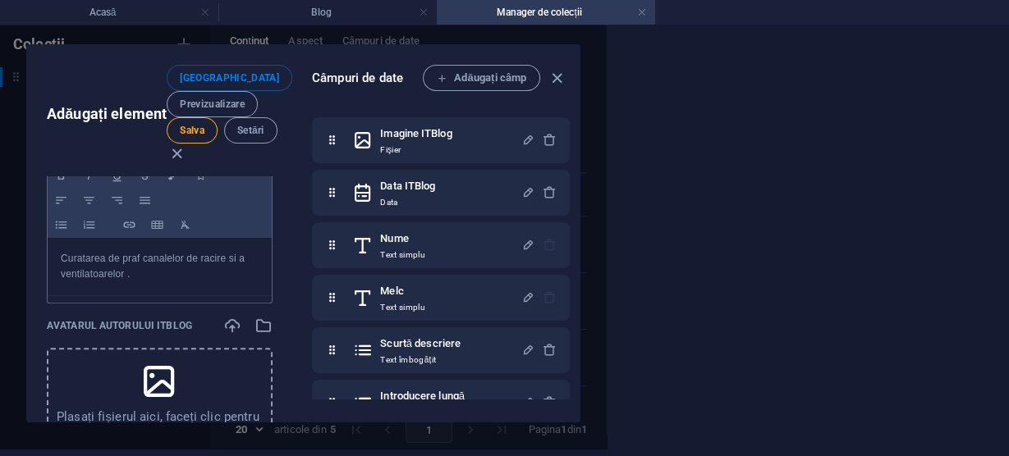
scroll to position [839, 0]
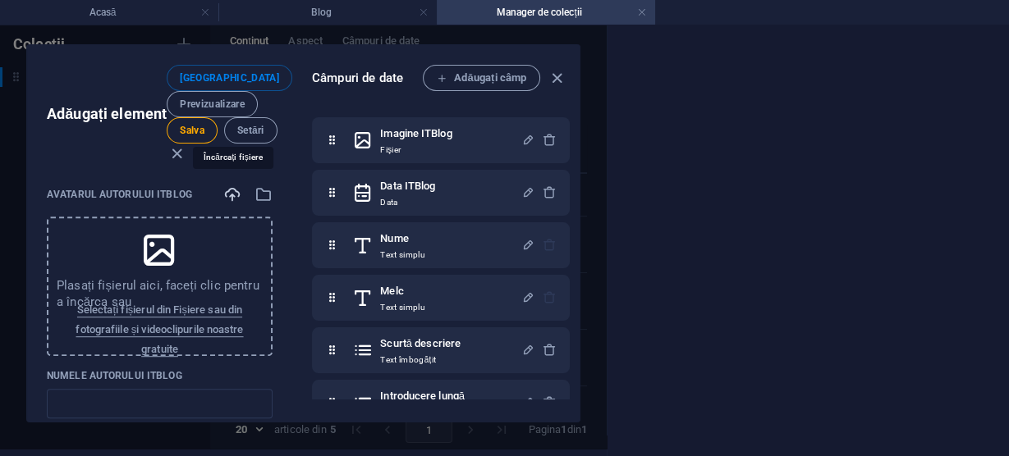
click at [223, 189] on icon "button" at bounding box center [232, 195] width 18 height 18
click at [227, 190] on icon "button" at bounding box center [232, 195] width 18 height 18
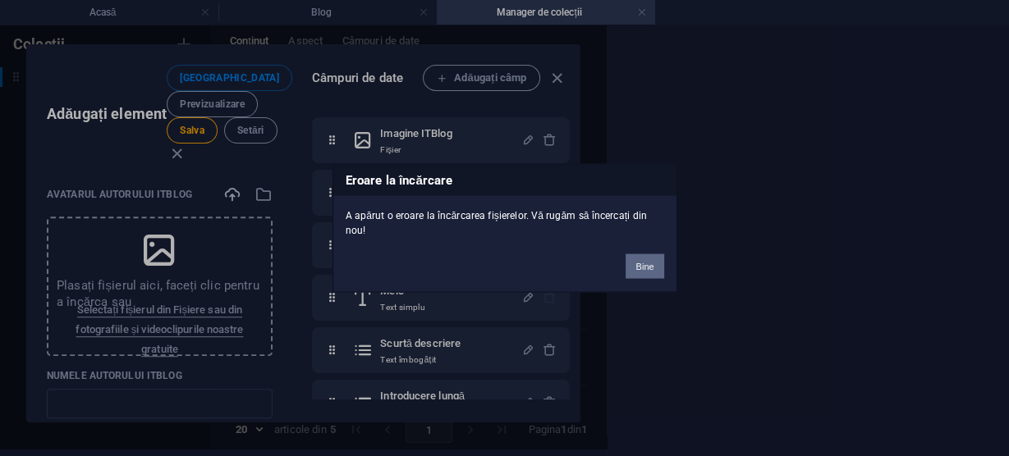
click at [650, 262] on font "Bine" at bounding box center [644, 267] width 18 height 10
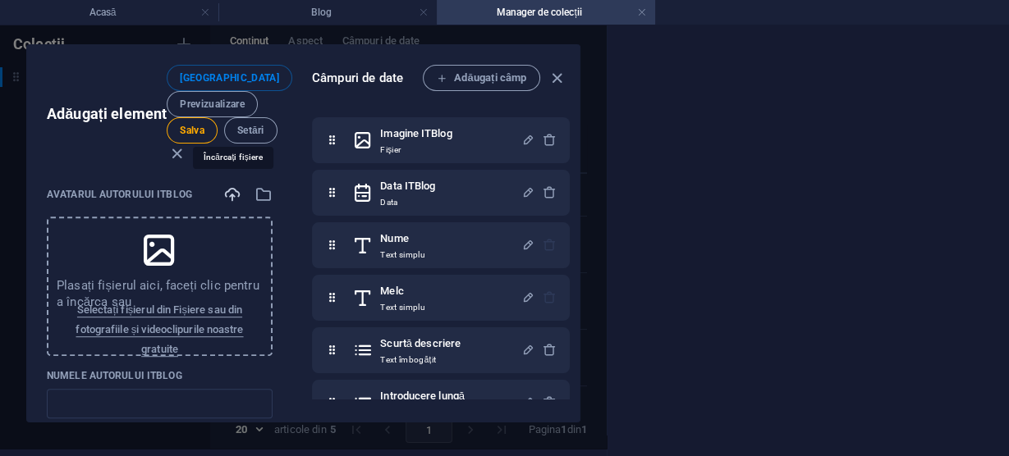
click at [226, 191] on icon "button" at bounding box center [232, 195] width 18 height 18
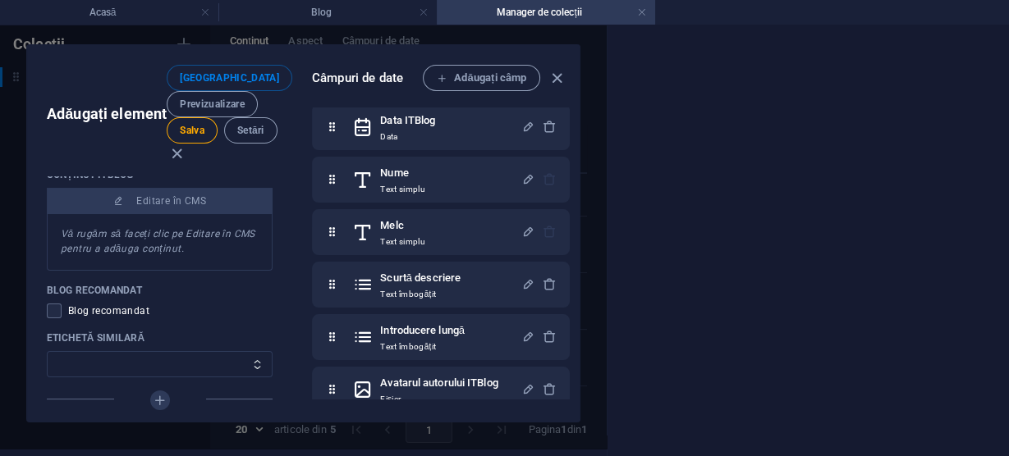
scroll to position [1233, 0]
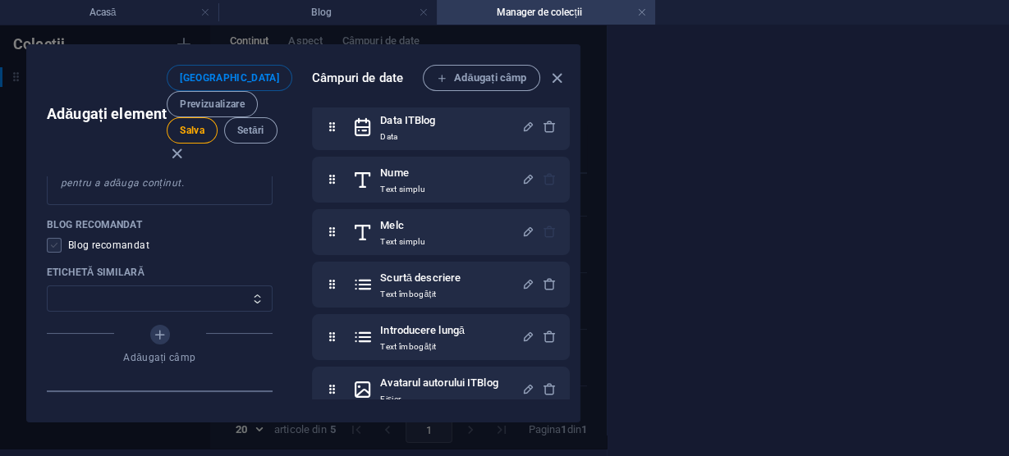
click at [50, 239] on span at bounding box center [54, 245] width 15 height 15
click at [50, 239] on input "checkbox" at bounding box center [57, 245] width 21 height 15
checkbox input "true"
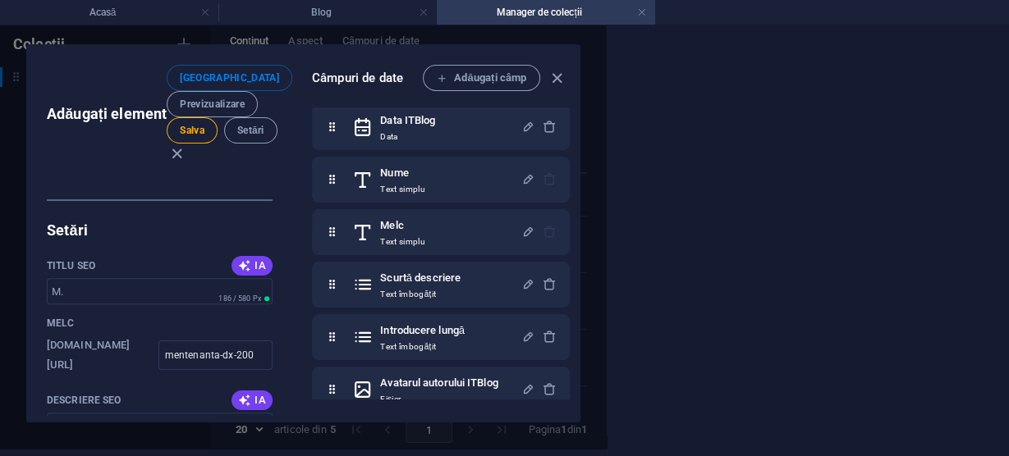
scroll to position [1430, 0]
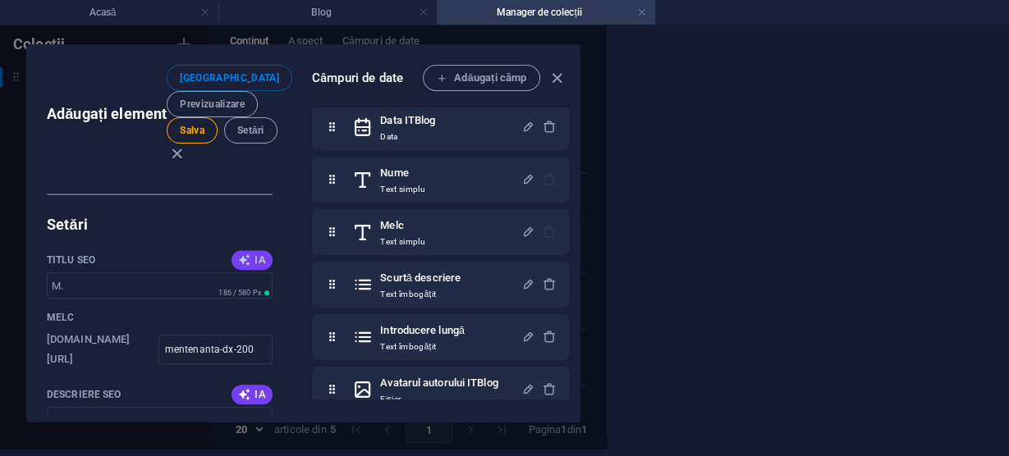
click at [245, 254] on span "IA" at bounding box center [252, 260] width 28 height 13
type input "Curatare Ventilatoare DX 200"
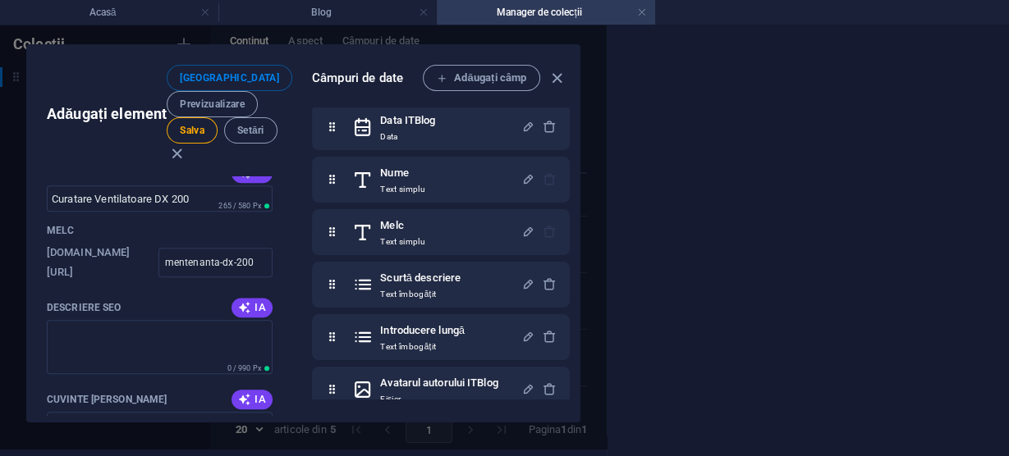
scroll to position [1562, 0]
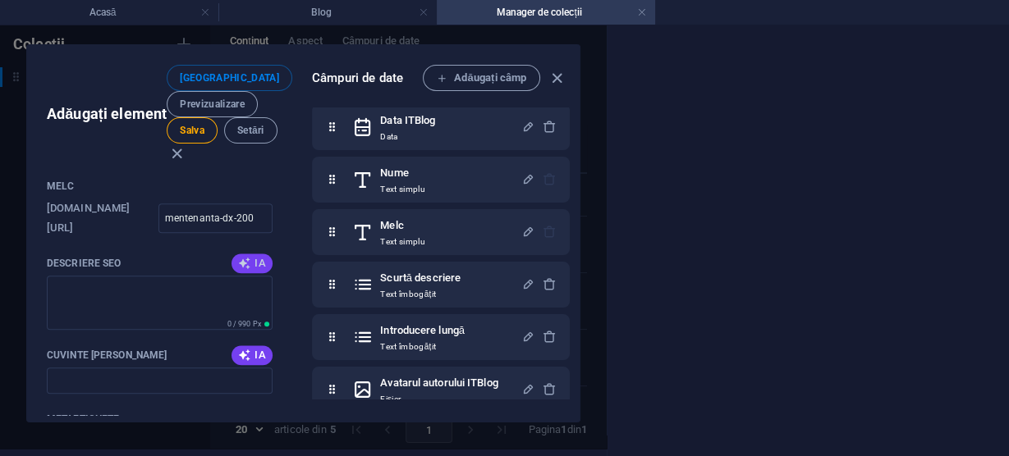
click at [248, 258] on span "IA" at bounding box center [252, 263] width 28 height 13
type textarea "Discover Mentenanta DX 200: Expert cleaning of cooling ducts and fans to enhanc…"
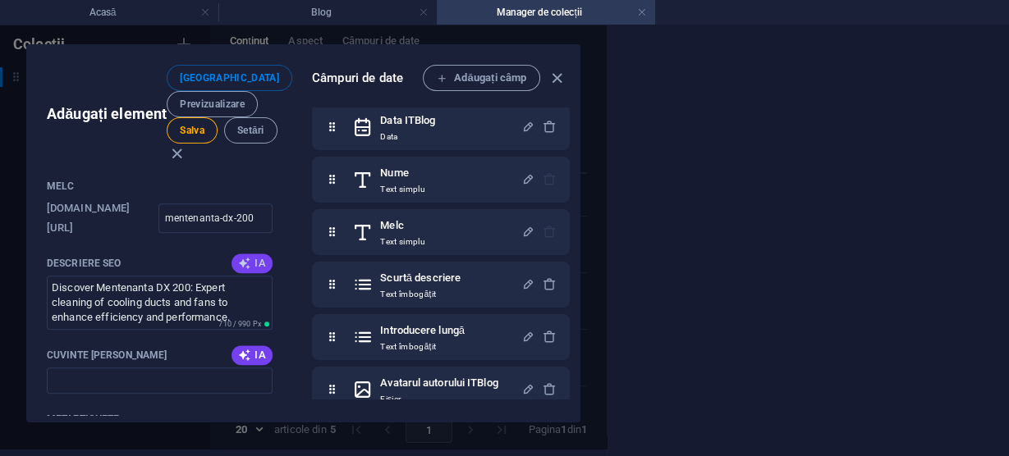
scroll to position [1627, 0]
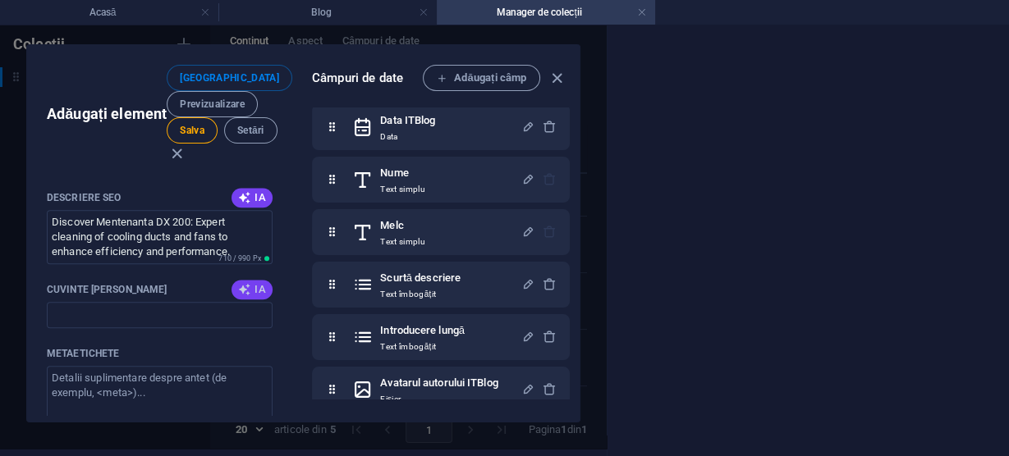
click at [255, 283] on font "IA" at bounding box center [260, 289] width 11 height 12
type input "mentenanta DX 200, curățare praf canale răcire, întreținere ventilatoare, curăț…"
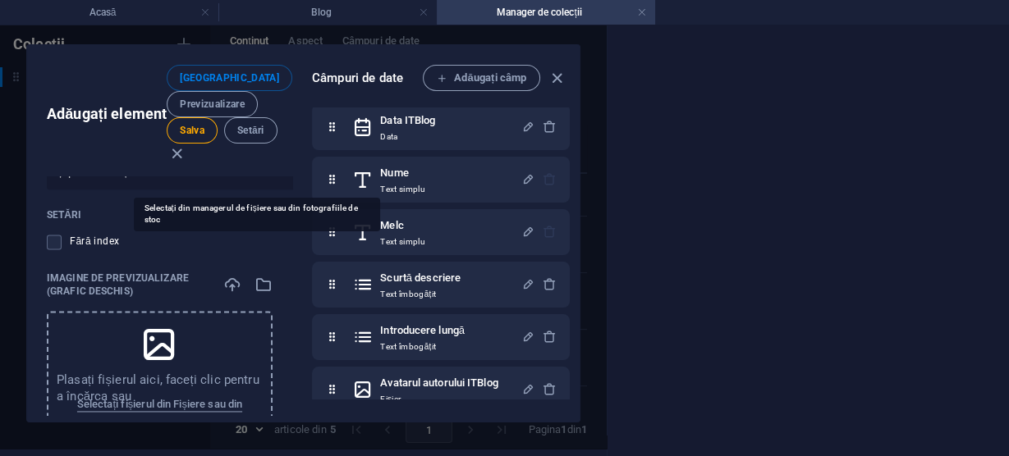
scroll to position [2153, 0]
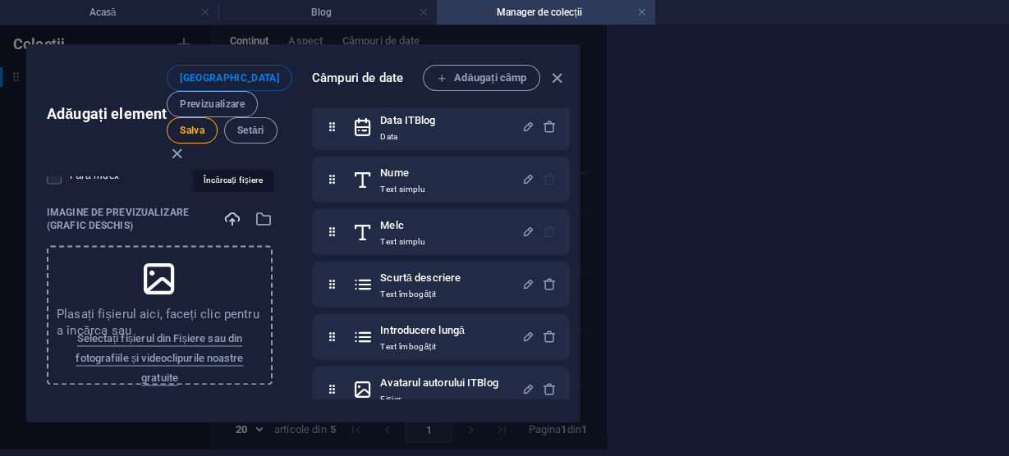
click at [226, 214] on icon "button" at bounding box center [232, 219] width 18 height 18
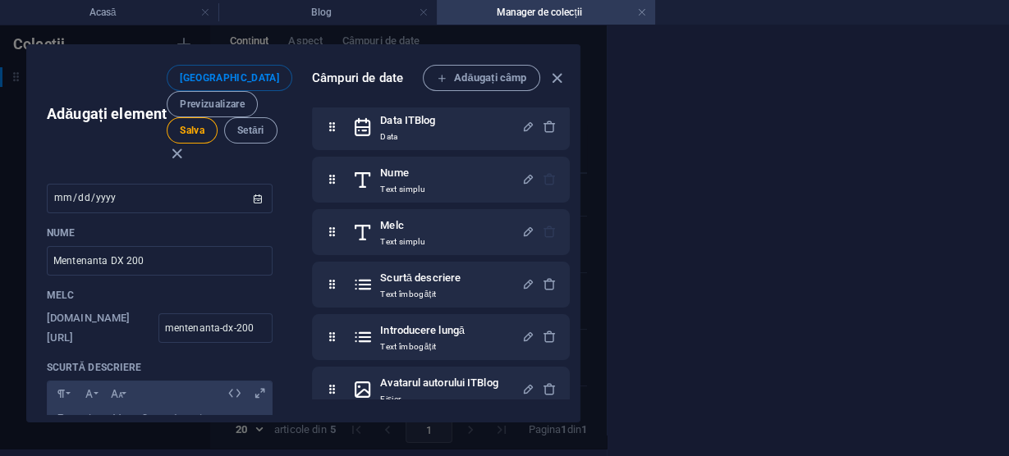
scroll to position [200, 0]
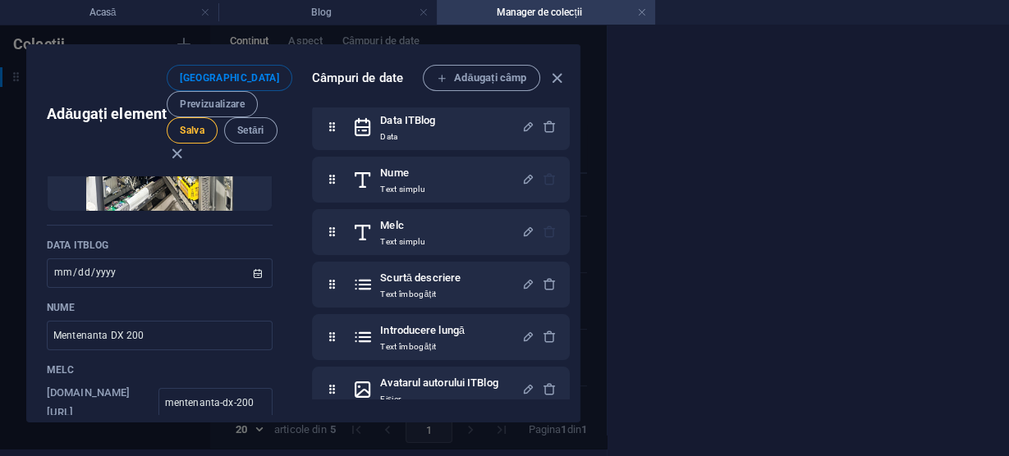
click at [189, 125] on font "Salva" at bounding box center [192, 130] width 25 height 11
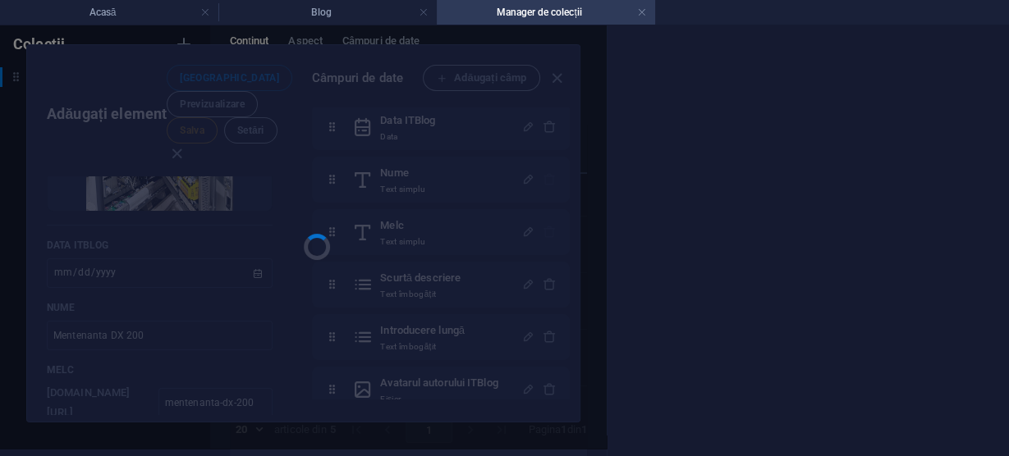
type input "mentenanta-dx-200"
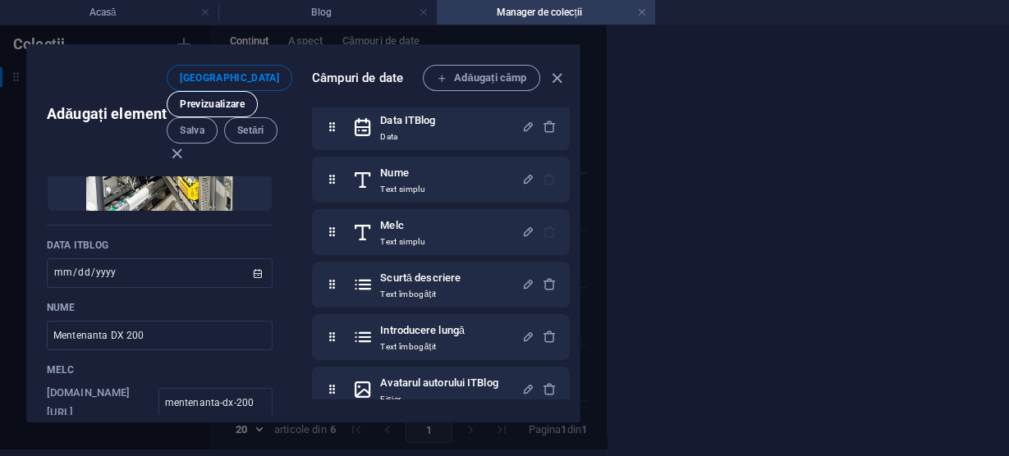
click at [213, 99] on font "Previzualizare" at bounding box center [212, 104] width 65 height 11
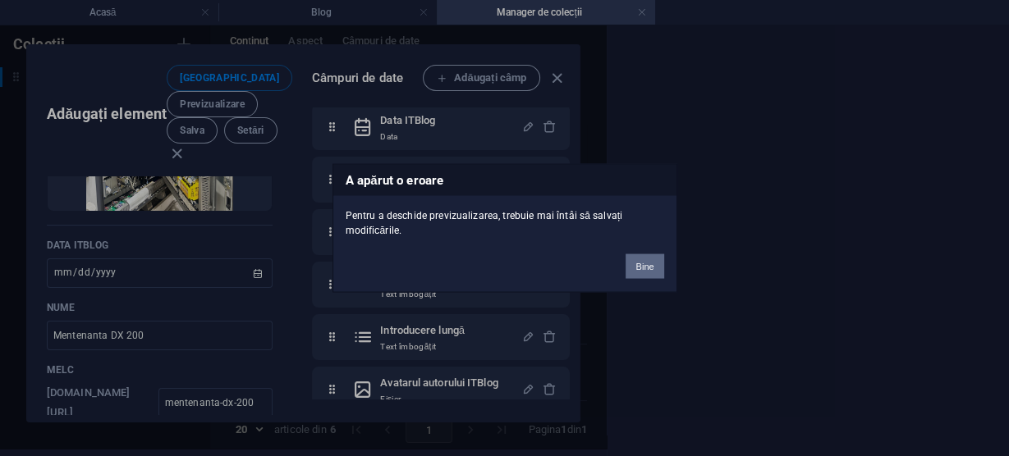
click at [646, 266] on font "Bine" at bounding box center [644, 267] width 18 height 10
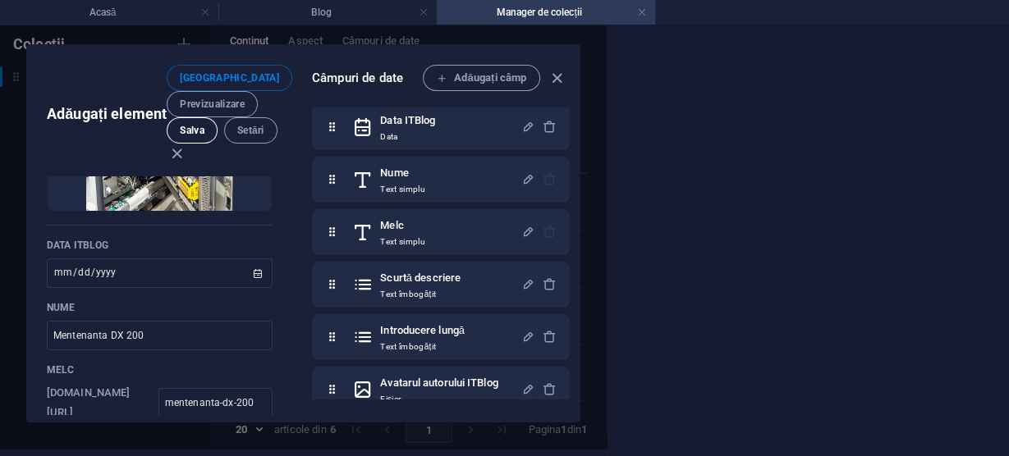
click at [194, 125] on font "Salva" at bounding box center [192, 130] width 25 height 11
type input "mentenanta-dx-200"
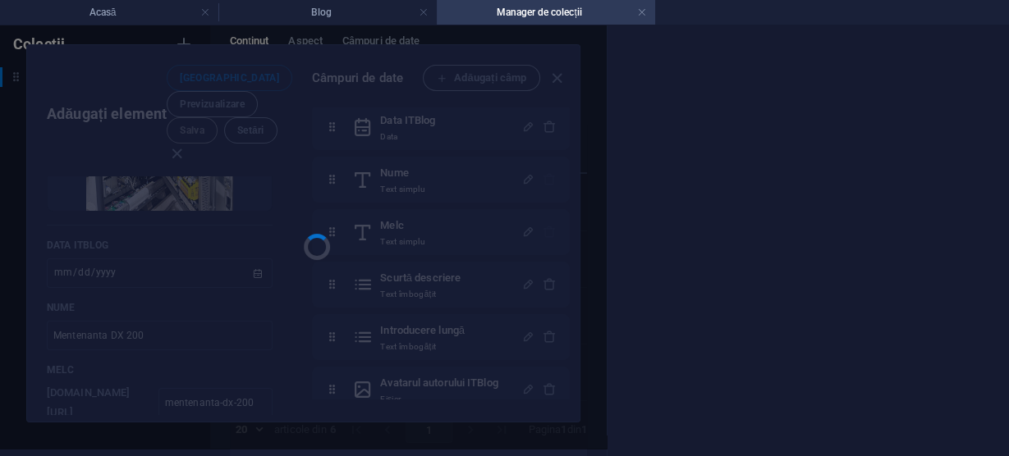
scroll to position [0, 0]
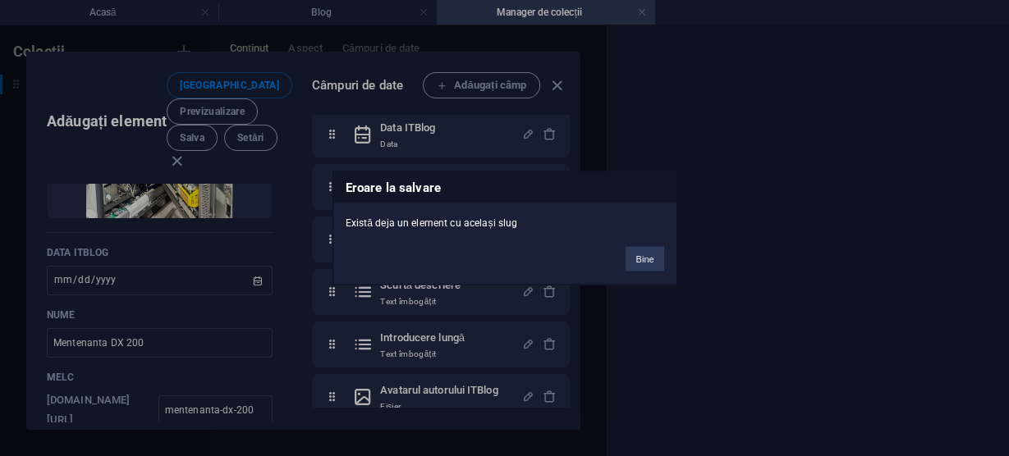
click at [649, 256] on font "Bine" at bounding box center [644, 260] width 18 height 10
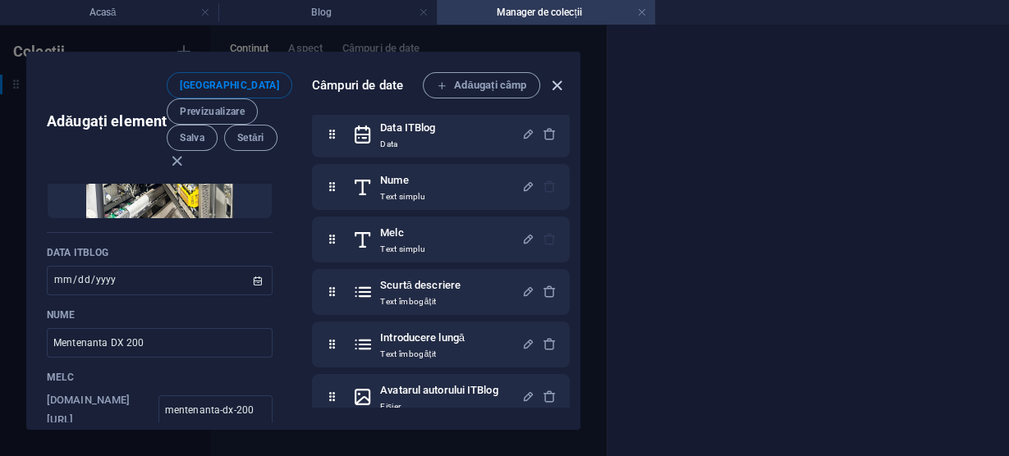
click at [557, 84] on icon "button" at bounding box center [557, 85] width 19 height 19
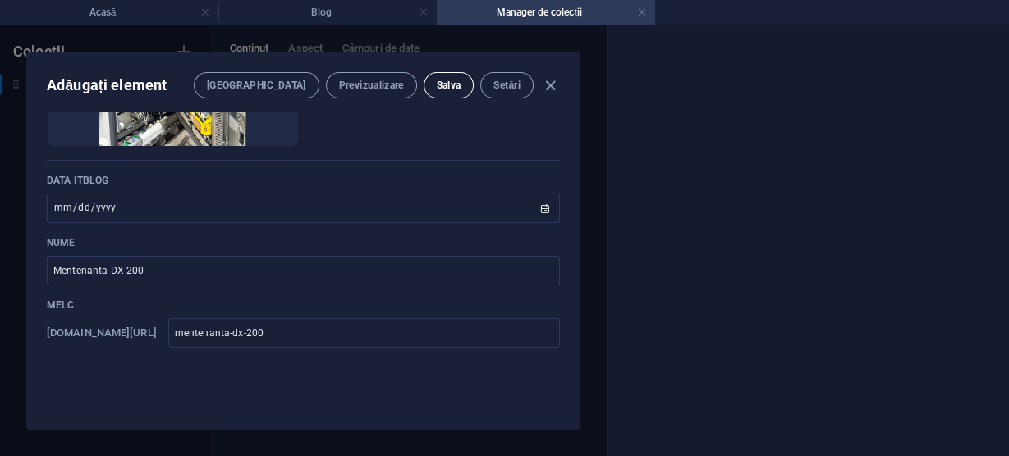
click at [449, 81] on font "Salva" at bounding box center [449, 85] width 25 height 11
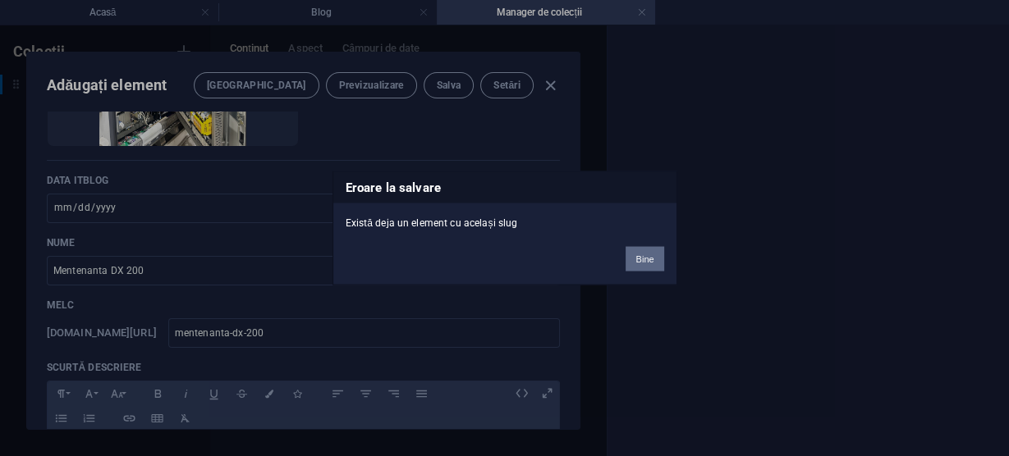
click at [652, 259] on font "Bine" at bounding box center [644, 260] width 18 height 10
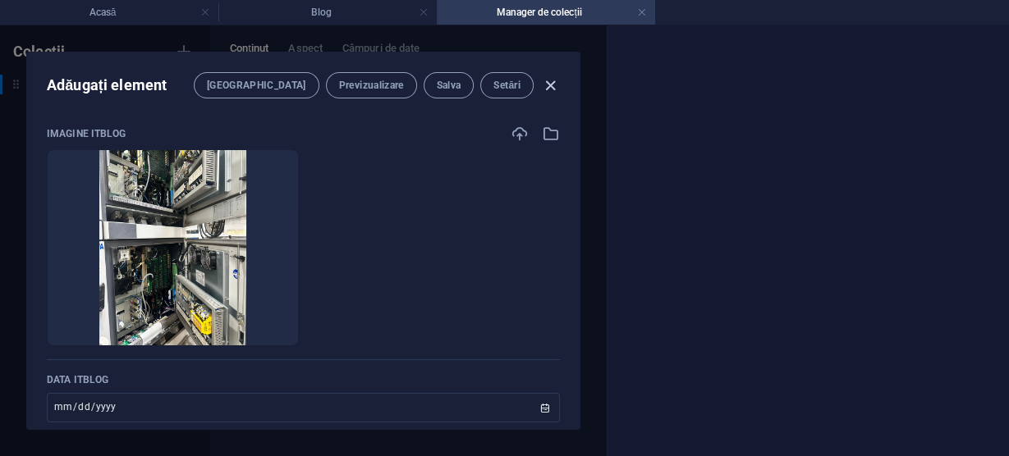
click at [549, 81] on icon "button" at bounding box center [550, 85] width 19 height 19
checkbox input "false"
type input "mentenanta-dx-200"
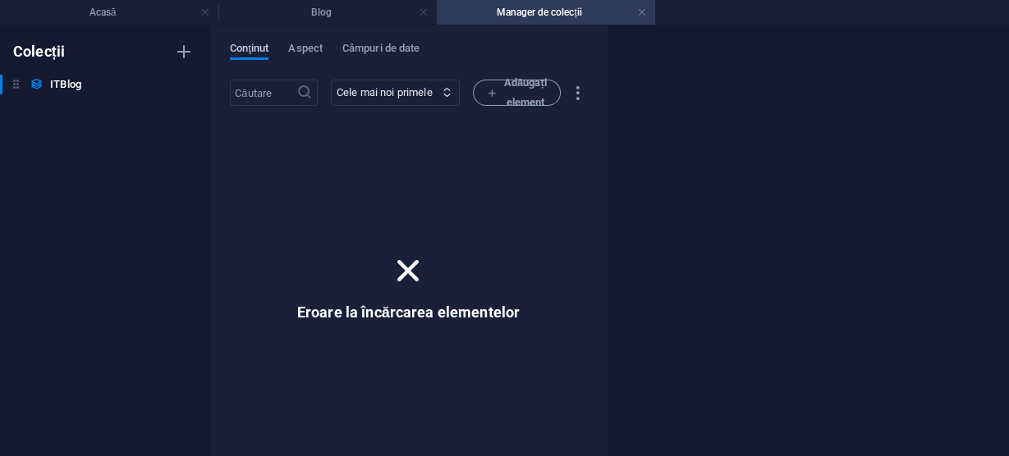
click at [246, 46] on font "Conţinut" at bounding box center [249, 48] width 39 height 12
click at [545, 12] on font "Manager de colecții" at bounding box center [539, 12] width 85 height 11
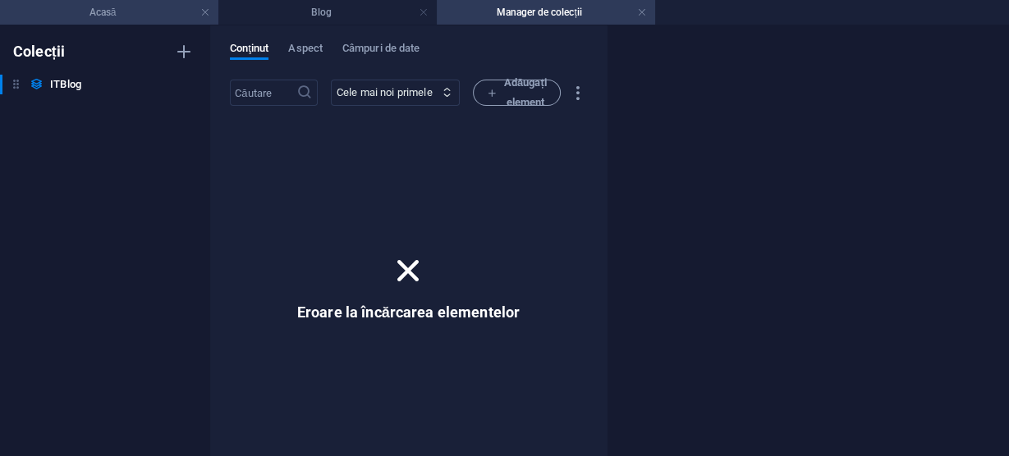
click at [121, 12] on h4 "Acasă" at bounding box center [109, 12] width 218 height 18
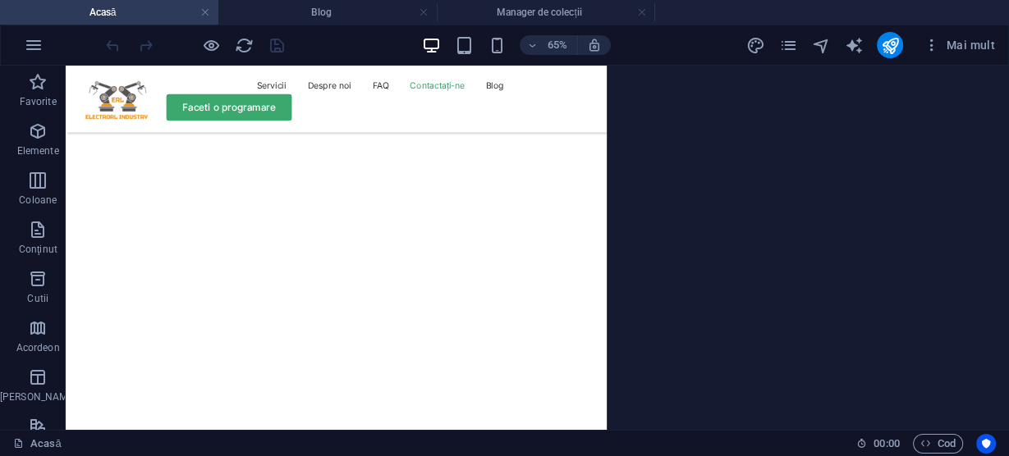
scroll to position [5447, 0]
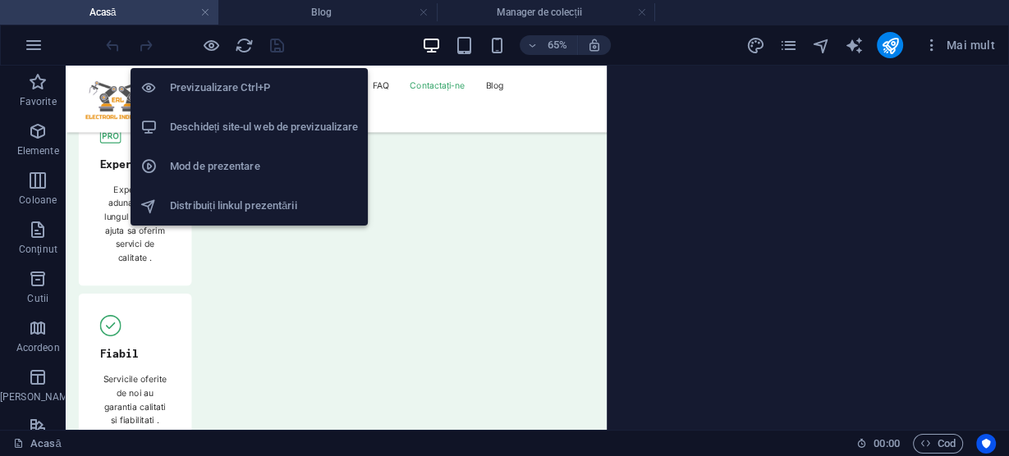
click at [212, 85] on font "Previzualizare Ctrl+P" at bounding box center [220, 87] width 100 height 12
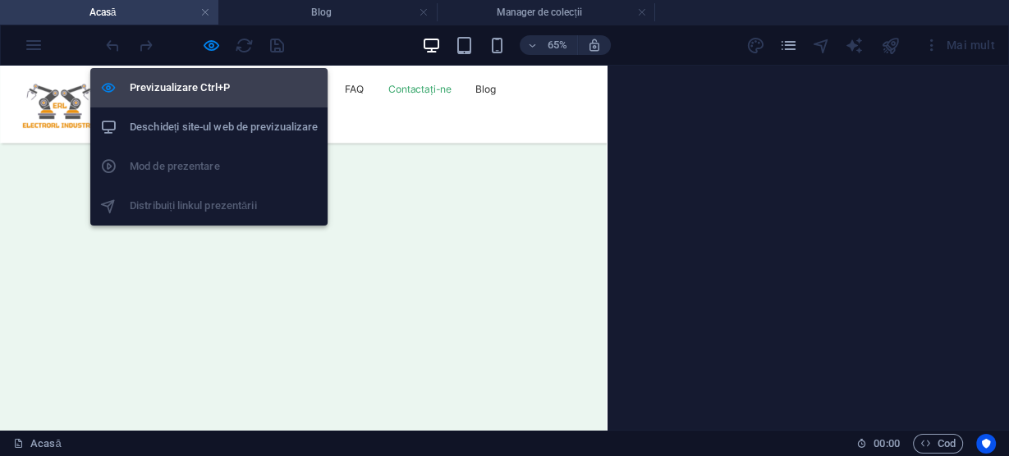
scroll to position [5428, 0]
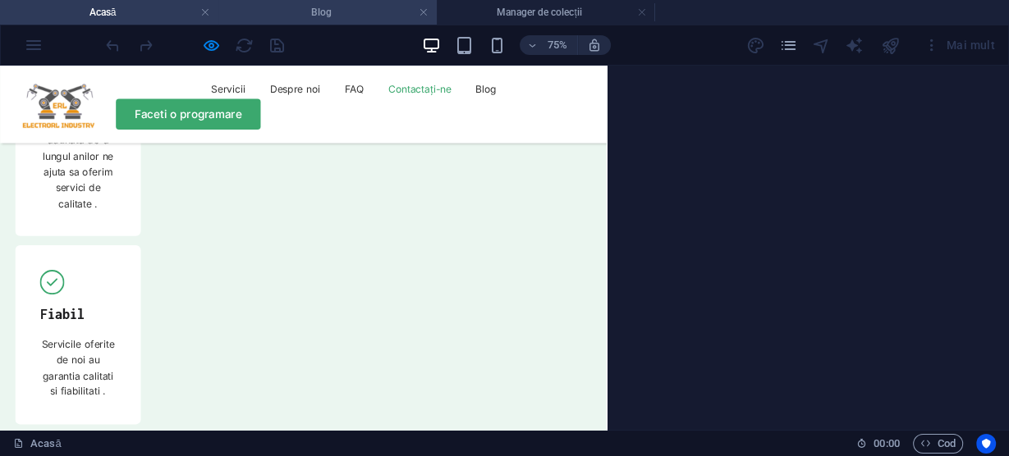
click at [342, 11] on h4 "Blog" at bounding box center [327, 12] width 218 height 18
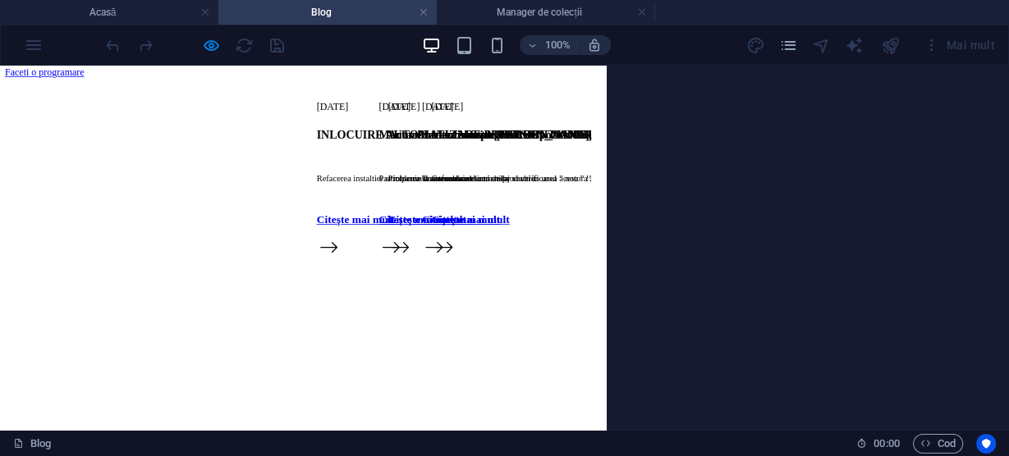
scroll to position [0, 0]
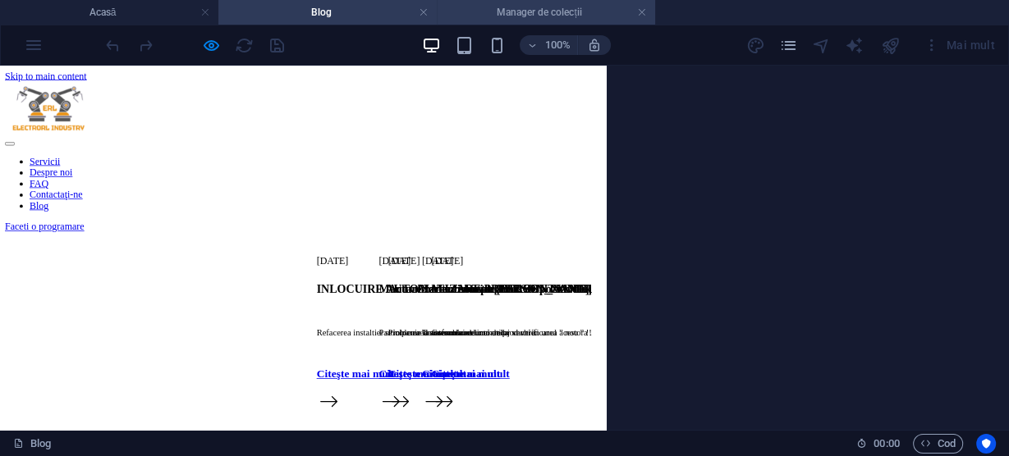
click at [509, 18] on h4 "Manager de colecții" at bounding box center [546, 12] width 218 height 18
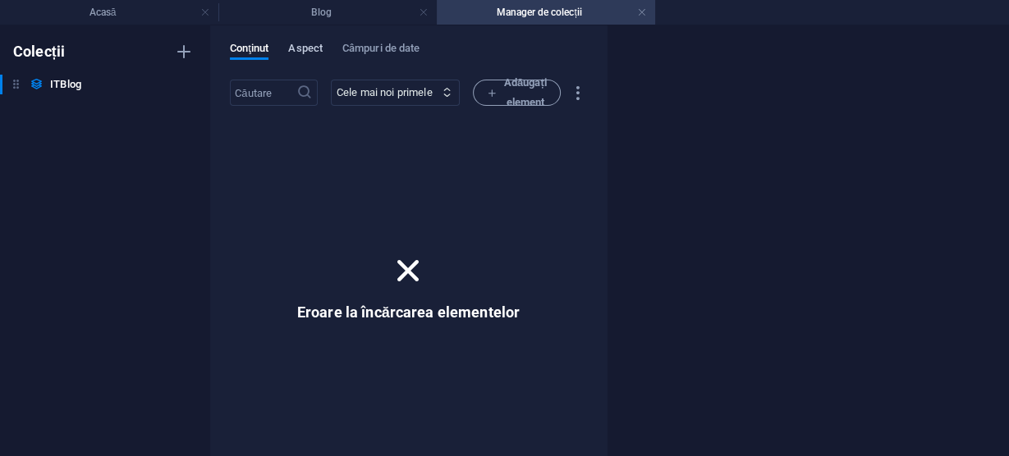
click at [309, 47] on font "Aspect" at bounding box center [305, 48] width 34 height 12
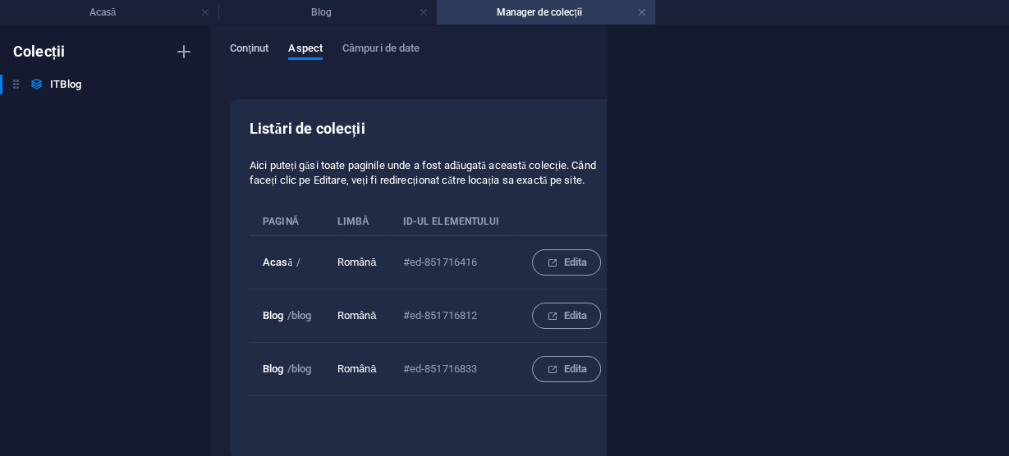
click at [252, 47] on font "Conţinut" at bounding box center [249, 48] width 39 height 12
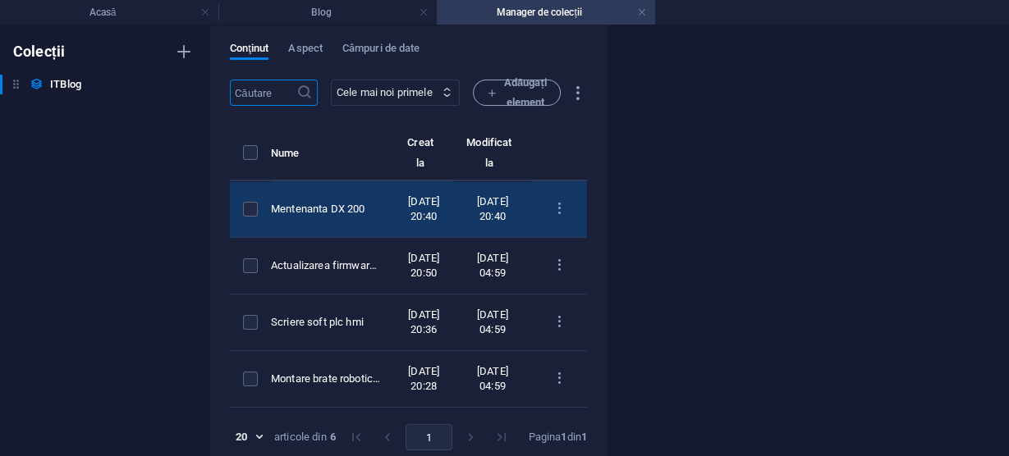
drag, startPoint x: 401, startPoint y: 229, endPoint x: 391, endPoint y: 229, distance: 9.9
click at [365, 215] on font "Mentenanta DX 200" at bounding box center [318, 209] width 94 height 12
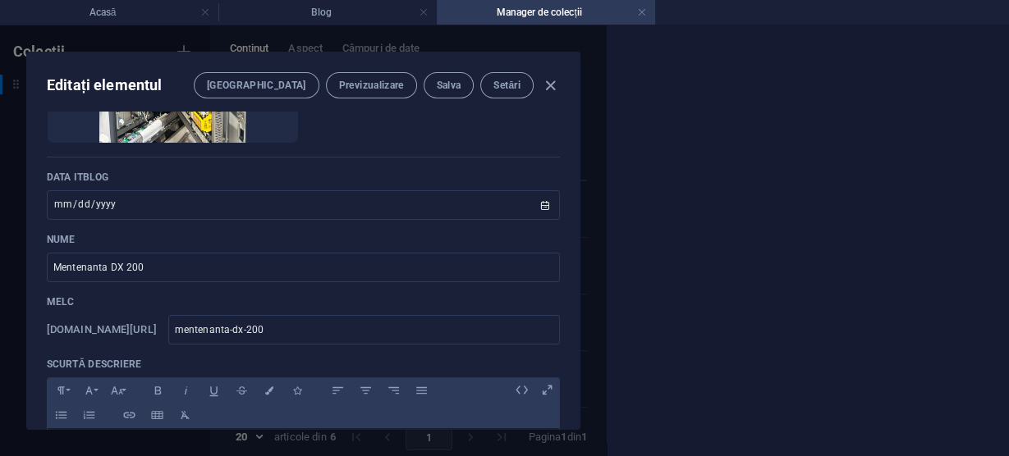
scroll to position [263, 0]
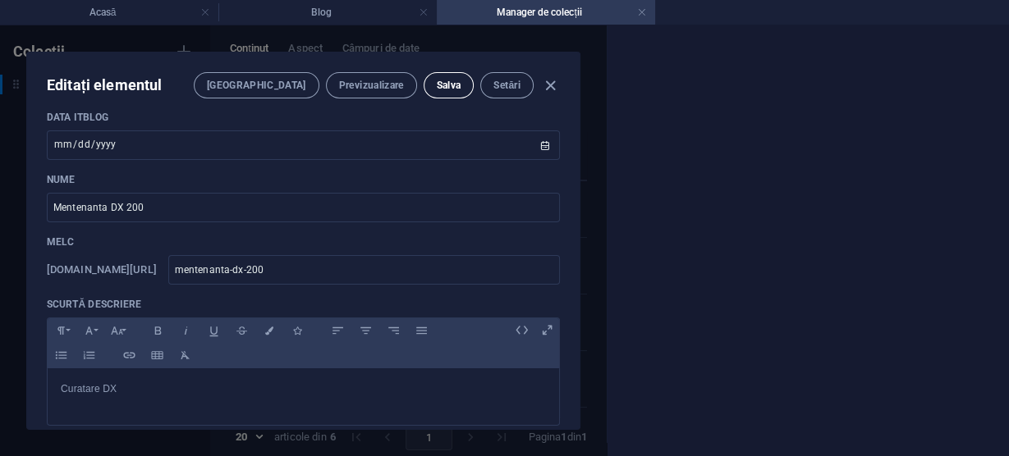
click at [448, 81] on font "Salva" at bounding box center [449, 85] width 25 height 11
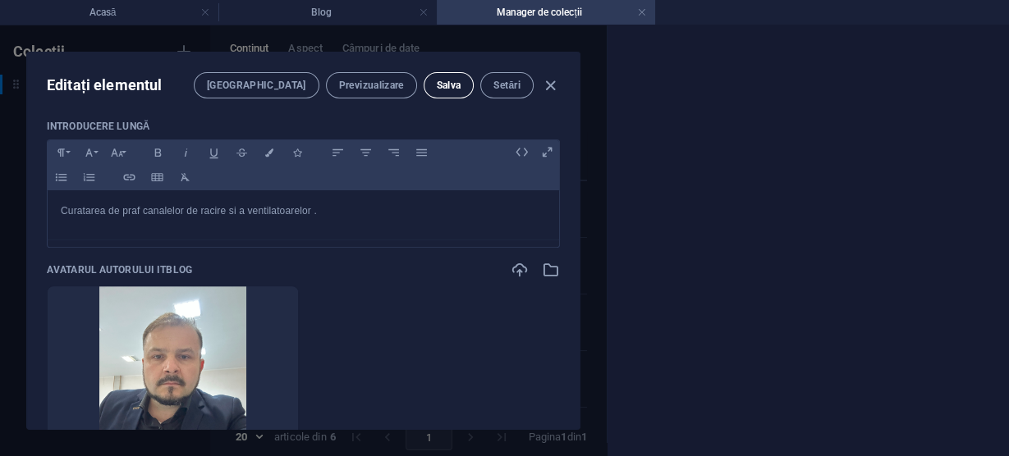
scroll to position [591, 0]
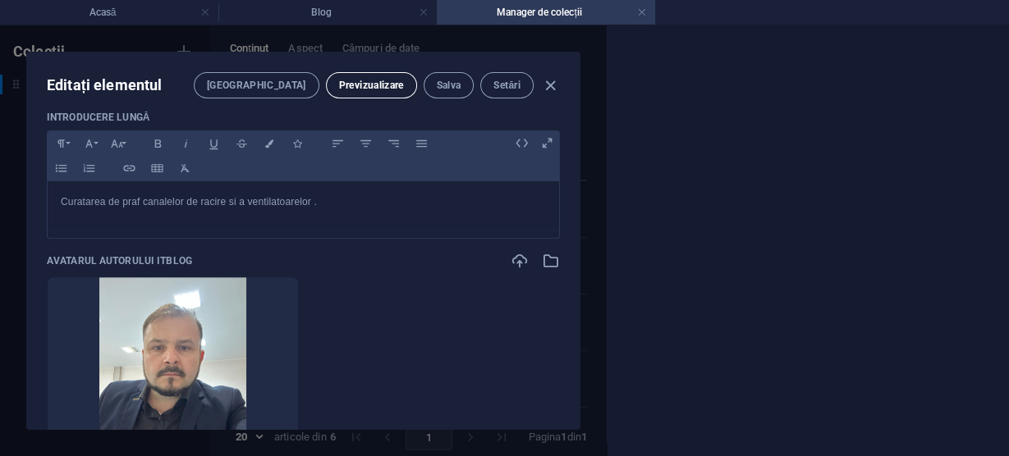
click at [370, 80] on font "Previzualizare" at bounding box center [371, 85] width 65 height 11
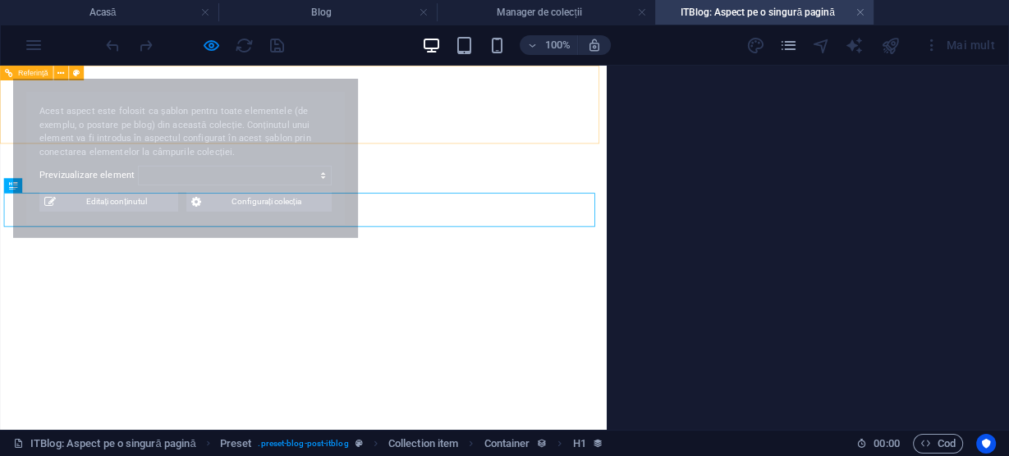
select select "68b5da826413ac914f086087"
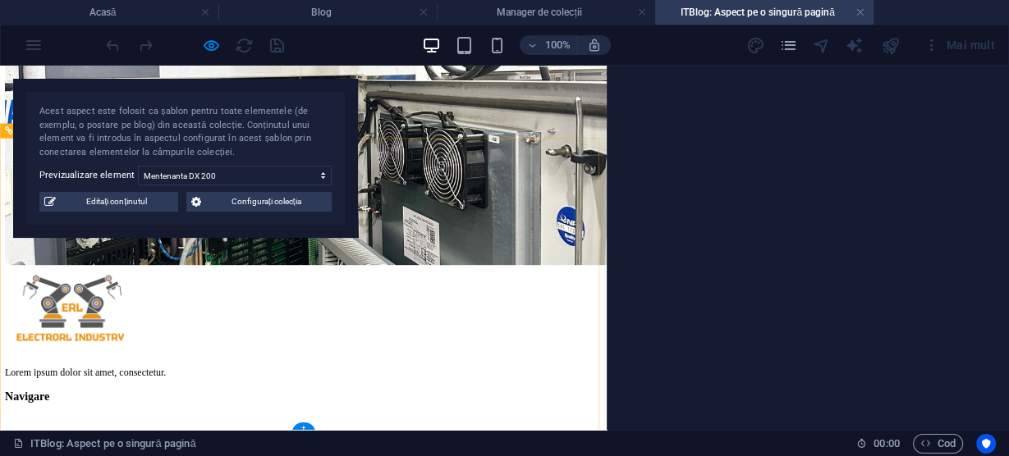
scroll to position [722, 0]
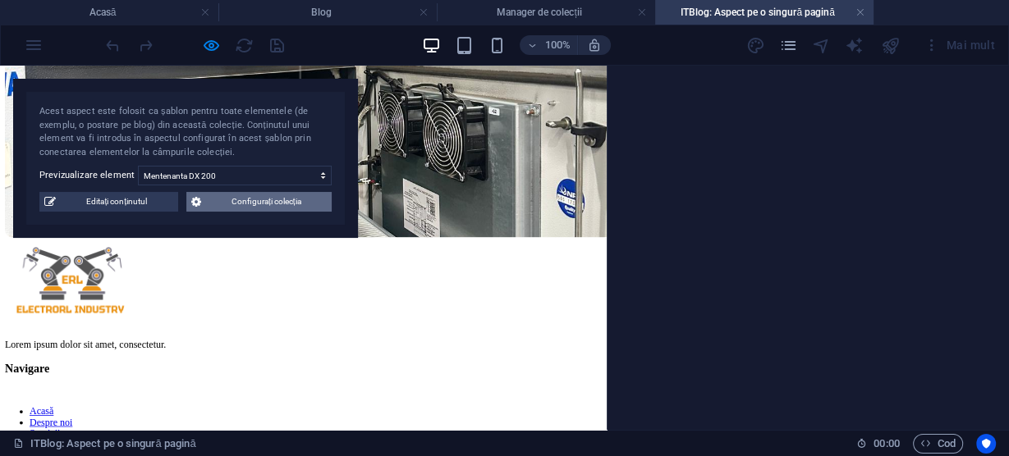
click at [269, 201] on font "Configurați colecția" at bounding box center [267, 201] width 70 height 9
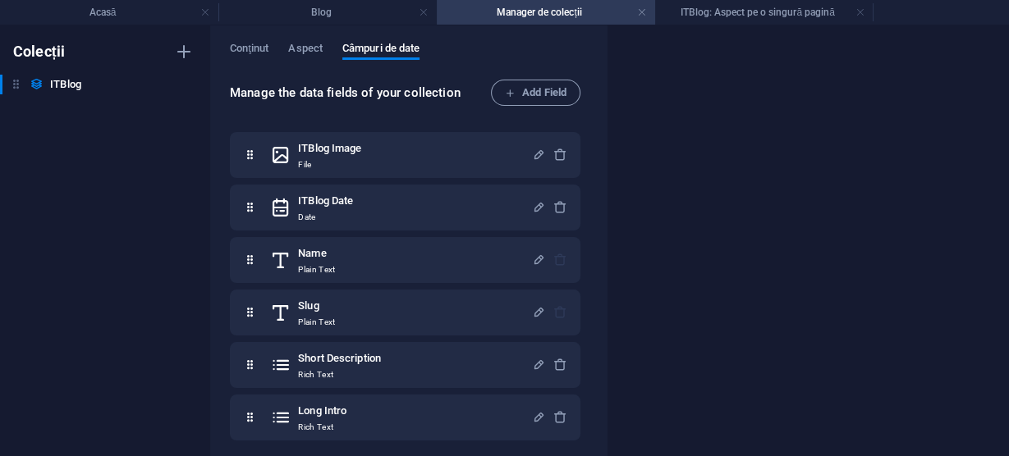
scroll to position [0, 0]
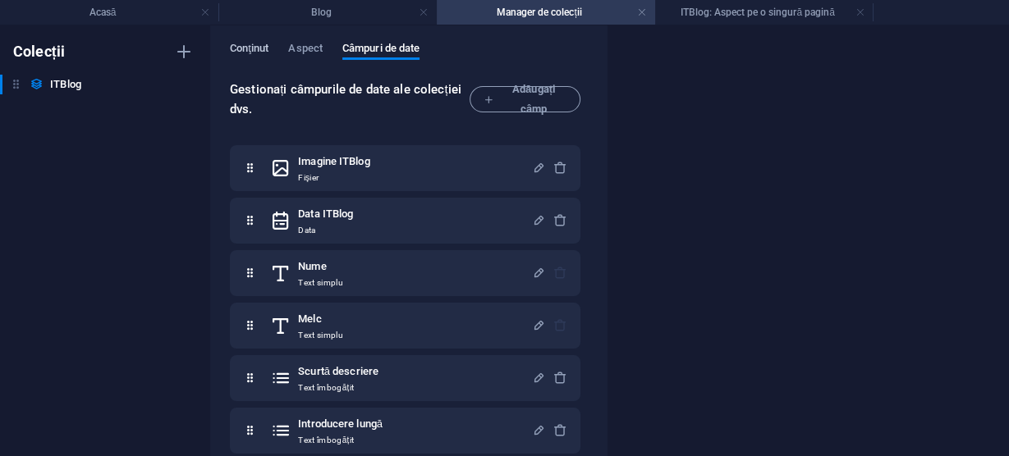
click at [245, 48] on font "Conţinut" at bounding box center [249, 48] width 39 height 12
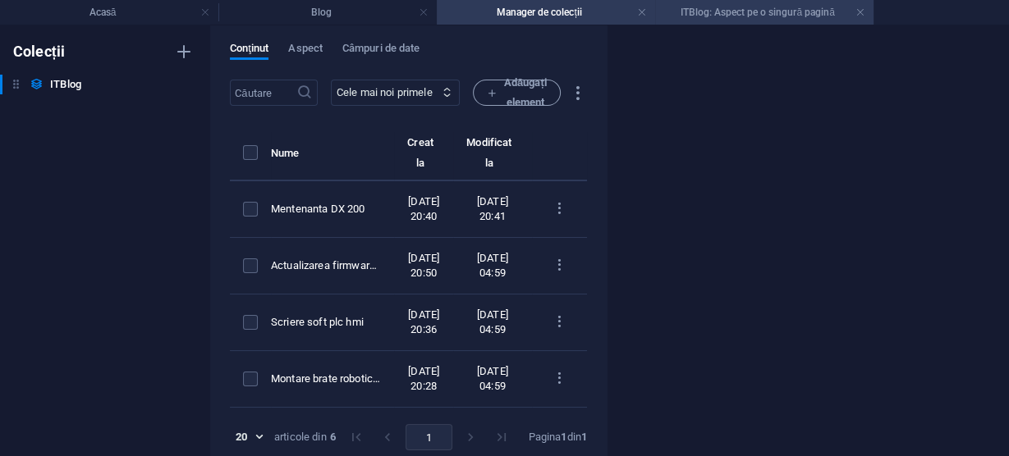
click at [772, 12] on font "ITBlog: Aspect pe o singură pagină" at bounding box center [758, 12] width 154 height 11
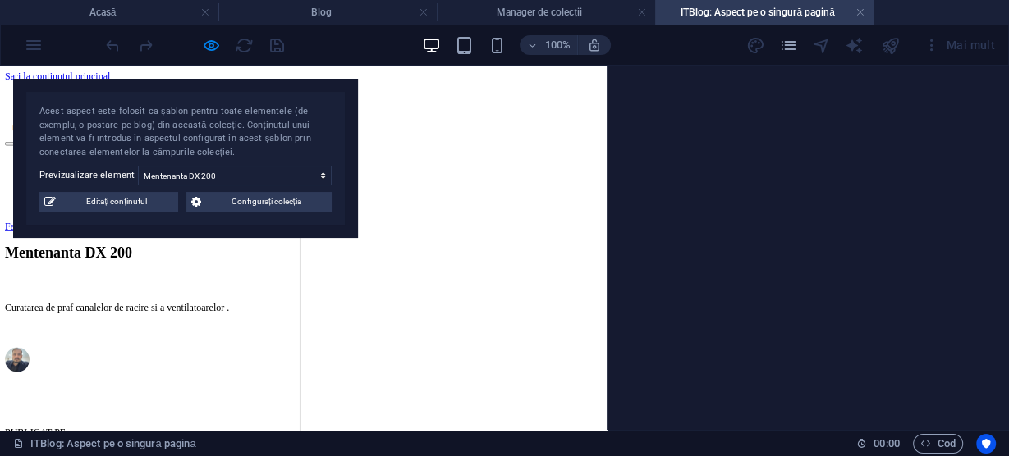
scroll to position [722, 0]
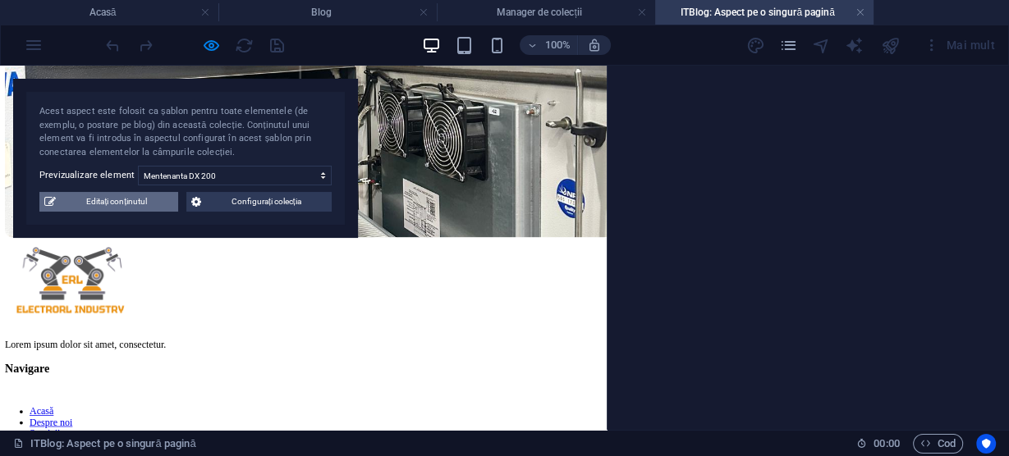
click at [86, 201] on font "Editați conținutul" at bounding box center [116, 201] width 61 height 9
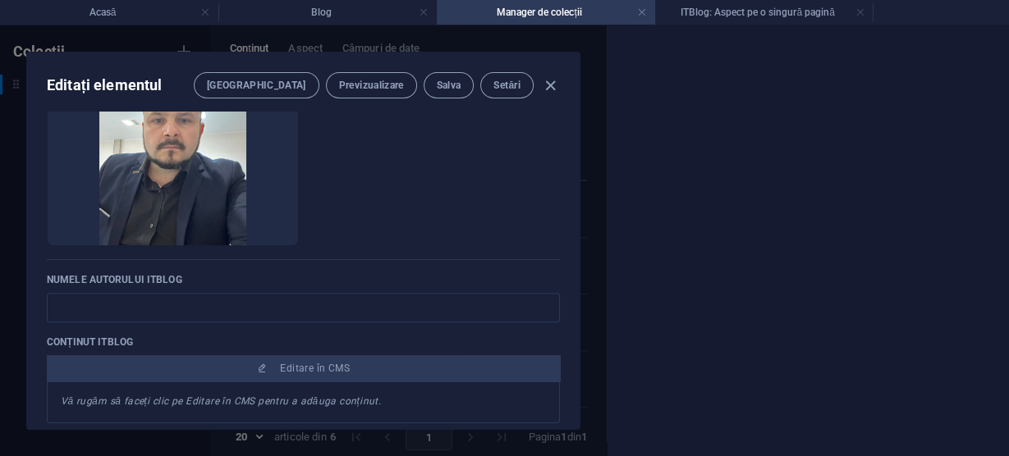
scroll to position [854, 0]
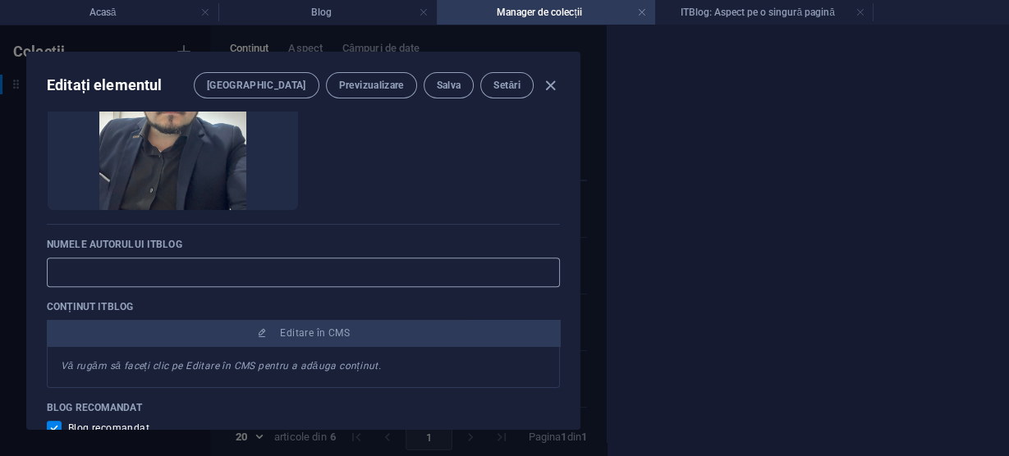
click at [282, 279] on input "text" at bounding box center [303, 273] width 513 height 30
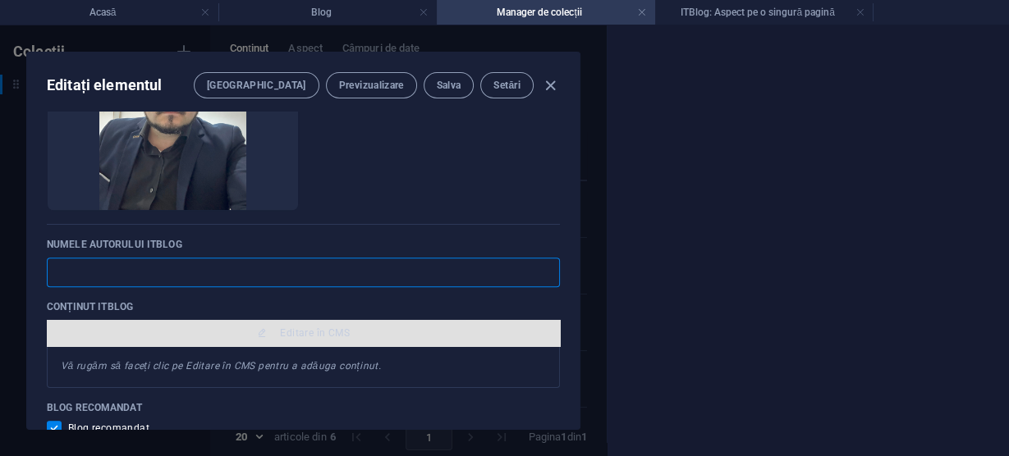
type input "Radu dc"
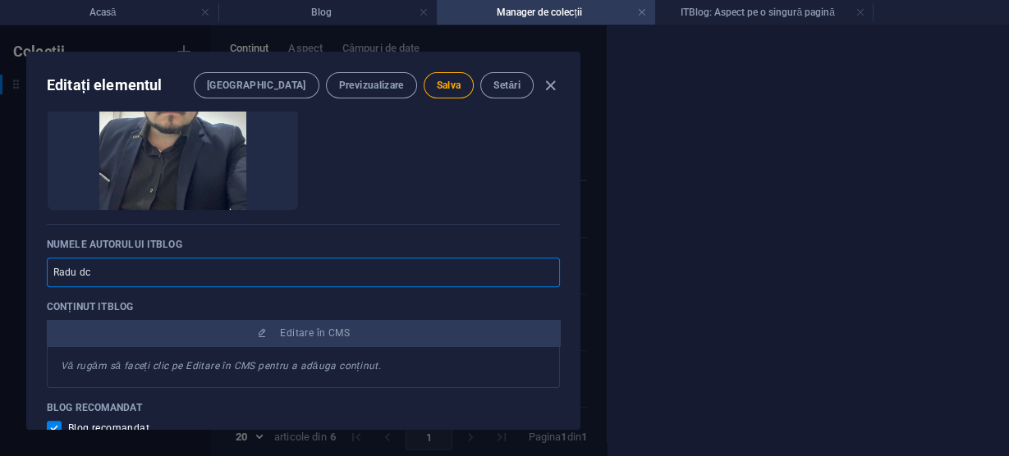
click at [727, 310] on div at bounding box center [808, 240] width 401 height 431
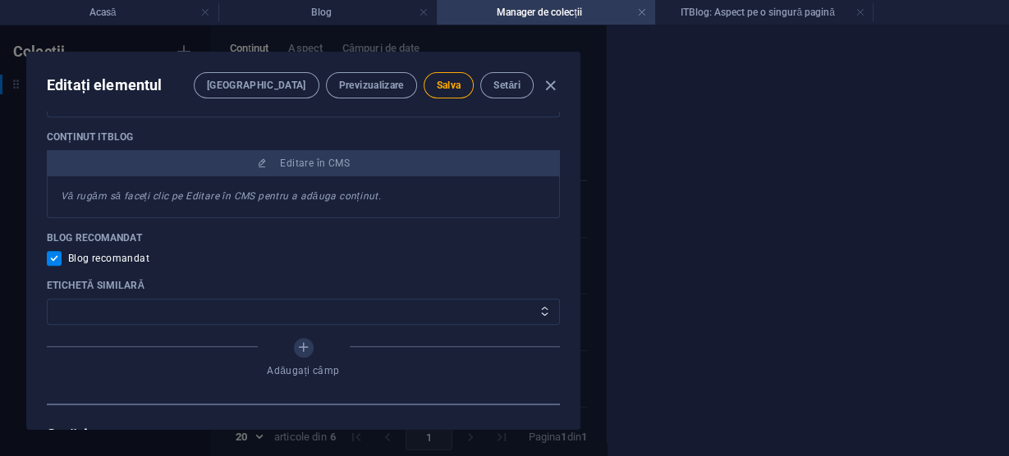
scroll to position [1051, 0]
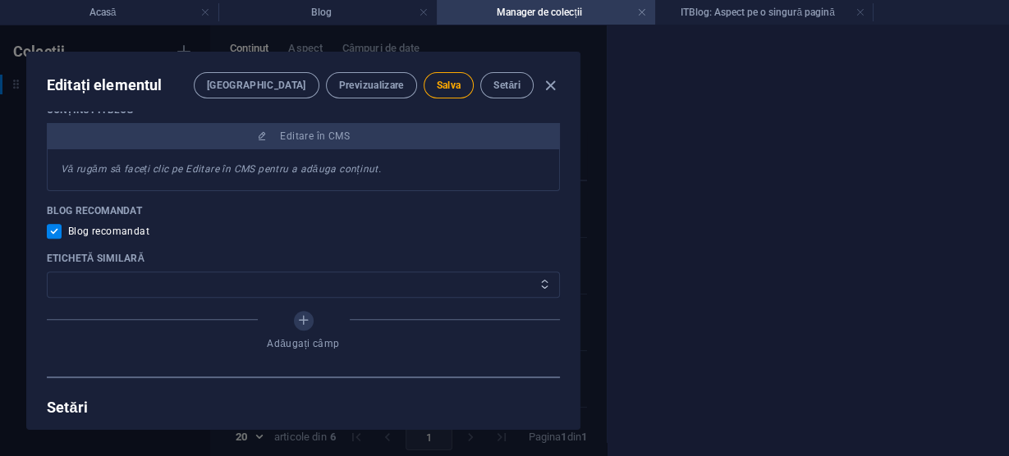
click at [417, 282] on select "PC Mobil" at bounding box center [303, 285] width 513 height 26
click at [232, 277] on select "PC Mobil" at bounding box center [303, 285] width 513 height 26
click at [229, 282] on select "PC Mobil" at bounding box center [303, 285] width 513 height 26
click at [307, 224] on div "Blog recomandat" at bounding box center [303, 231] width 513 height 15
click at [158, 278] on select "PC Mobil" at bounding box center [303, 285] width 513 height 26
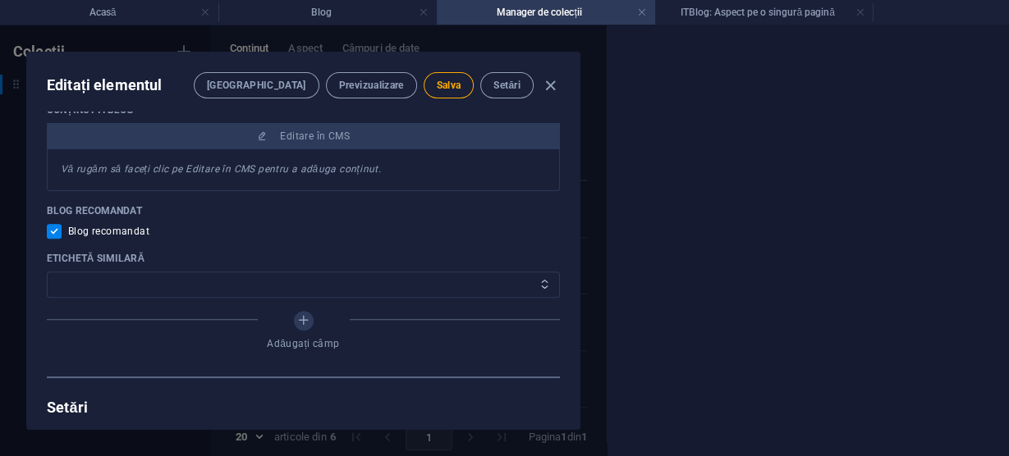
click at [157, 278] on select "PC Mobil" at bounding box center [303, 285] width 513 height 26
click at [455, 87] on font "Salva" at bounding box center [449, 85] width 25 height 11
click at [548, 84] on icon "button" at bounding box center [550, 85] width 19 height 19
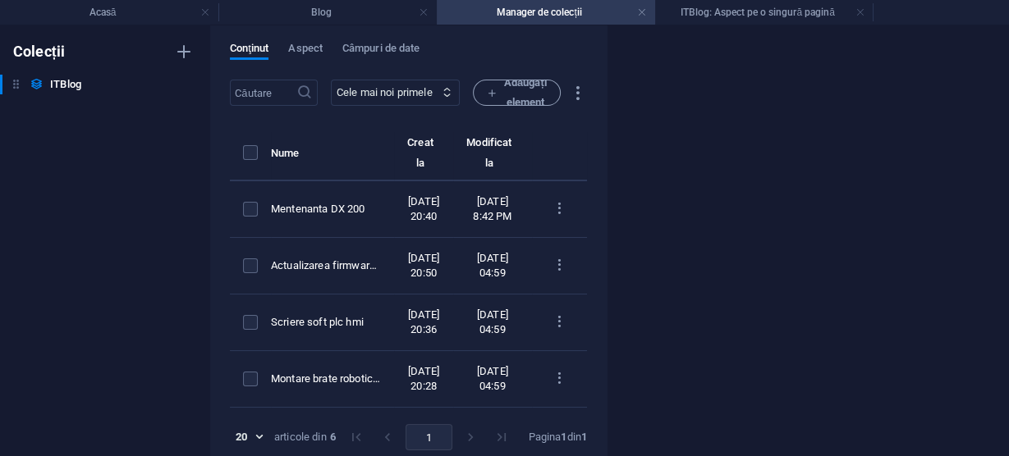
scroll to position [0, 0]
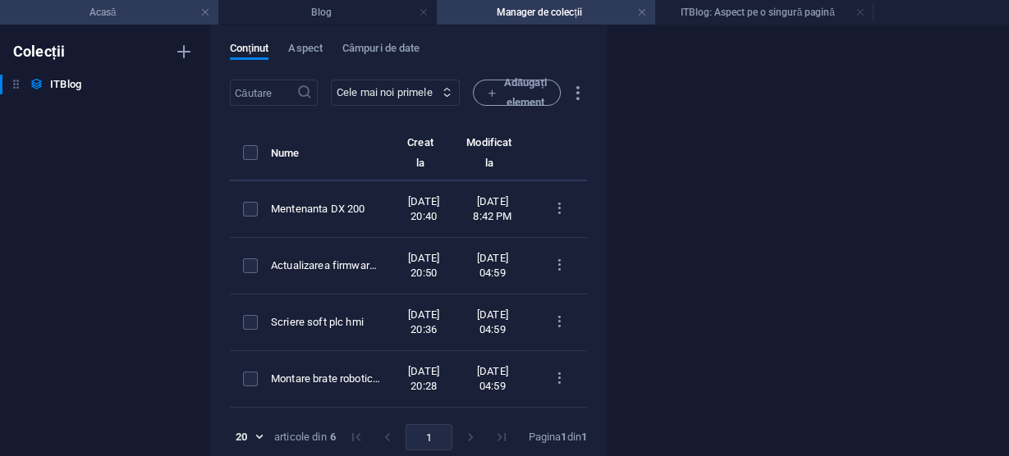
click at [130, 9] on h4 "Acasă" at bounding box center [109, 12] width 218 height 18
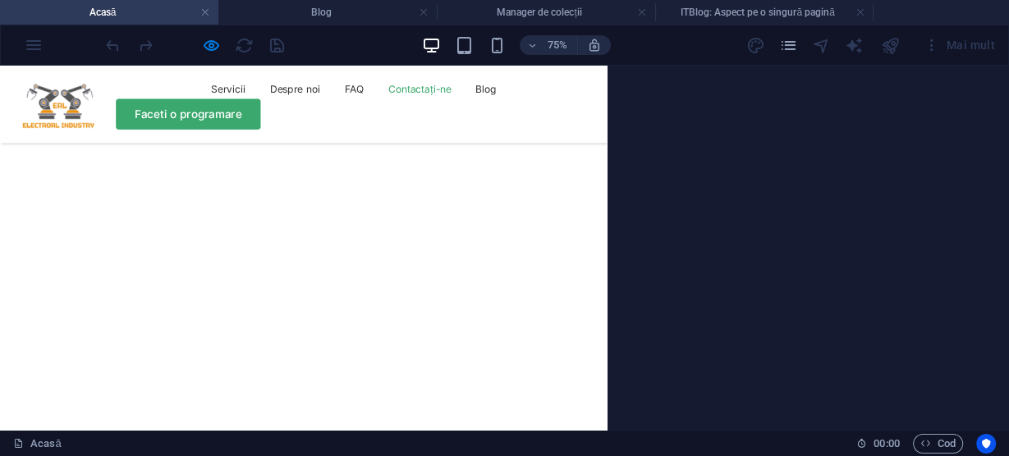
scroll to position [5428, 0]
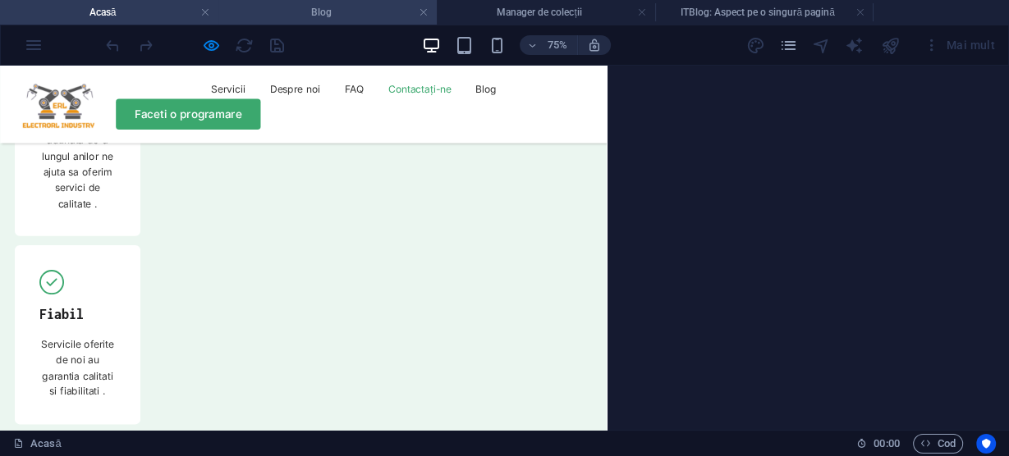
click at [346, 11] on h4 "Blog" at bounding box center [327, 12] width 218 height 18
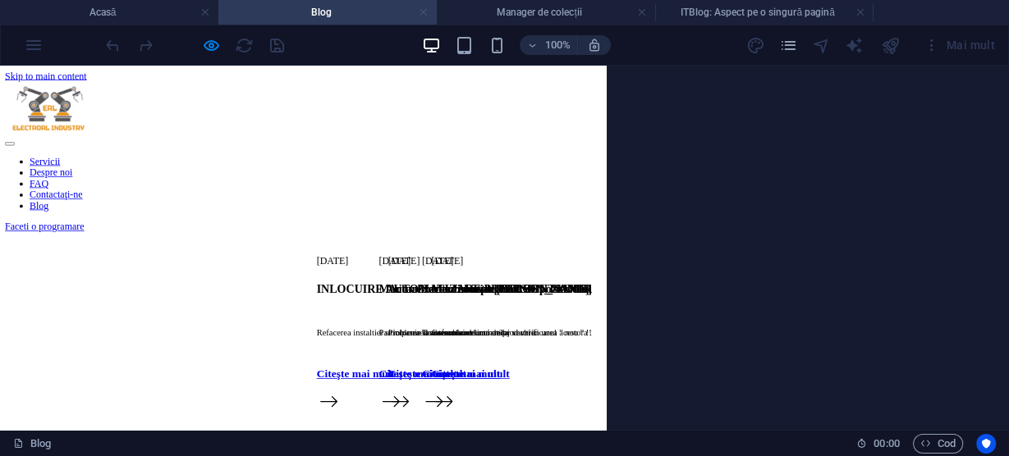
scroll to position [0, 0]
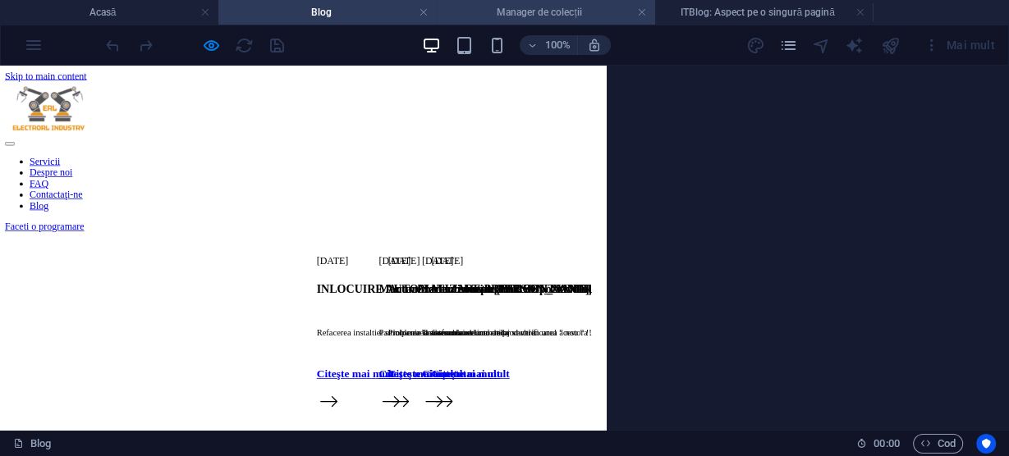
click at [498, 11] on font "Manager de colecții" at bounding box center [539, 12] width 85 height 11
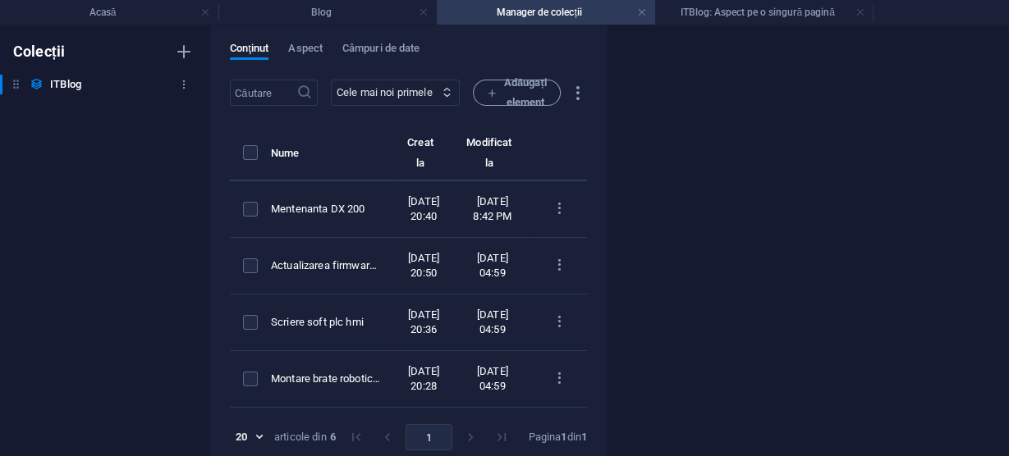
click at [67, 80] on font "ITBlog" at bounding box center [65, 84] width 31 height 12
click at [180, 79] on icon "button" at bounding box center [183, 84] width 11 height 11
click at [157, 273] on div at bounding box center [504, 228] width 1009 height 456
click at [315, 42] on font "Aspect" at bounding box center [305, 48] width 34 height 12
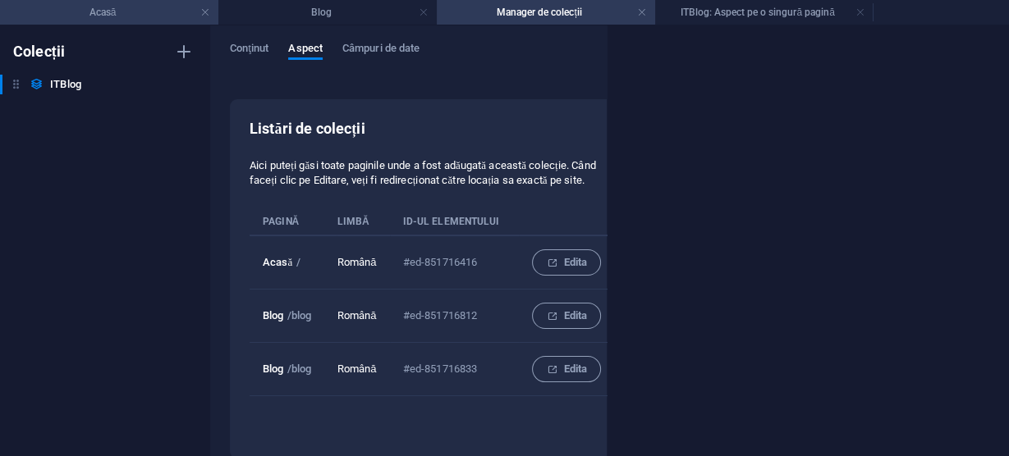
click at [95, 11] on font "Acasă" at bounding box center [102, 12] width 27 height 11
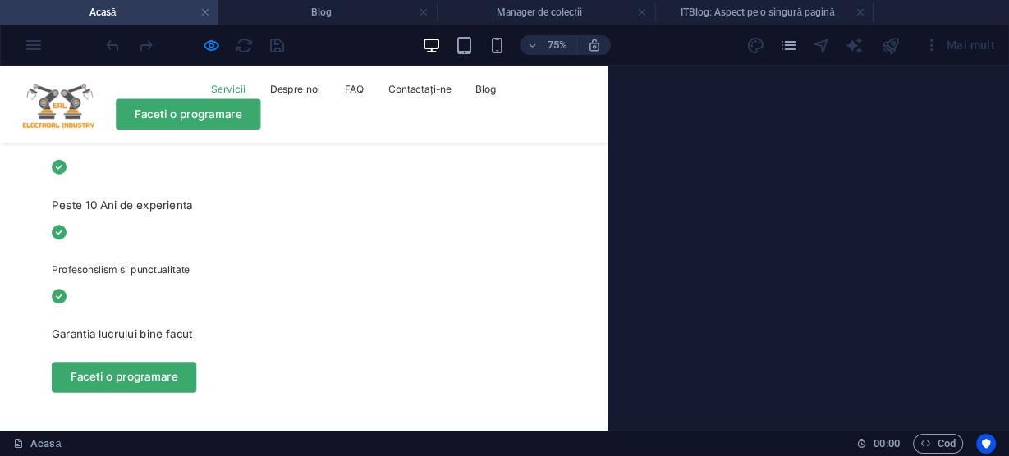
scroll to position [657, 0]
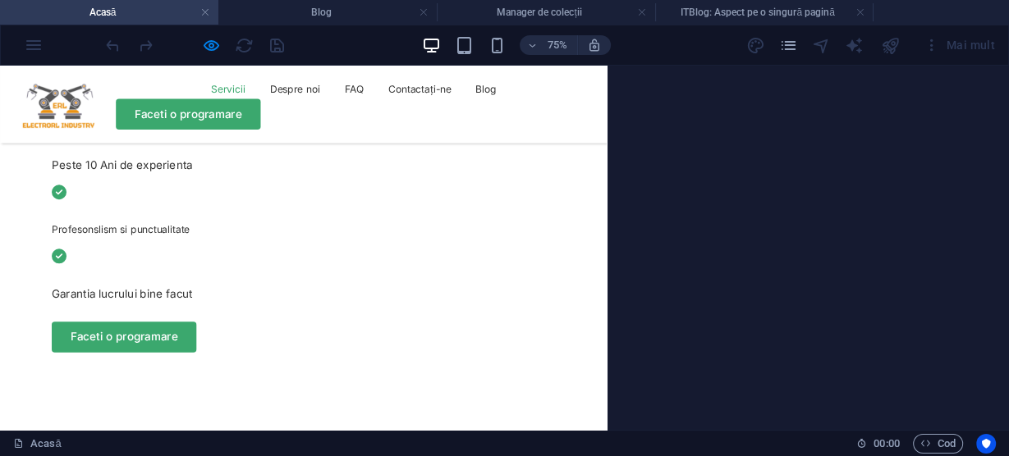
drag, startPoint x: 584, startPoint y: 274, endPoint x: 537, endPoint y: 275, distance: 46.8
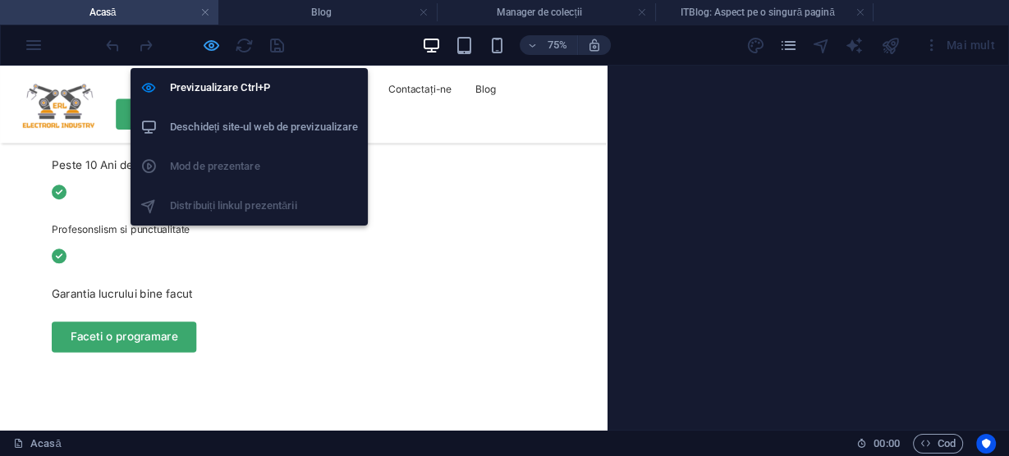
click at [209, 44] on icon "button" at bounding box center [211, 45] width 19 height 19
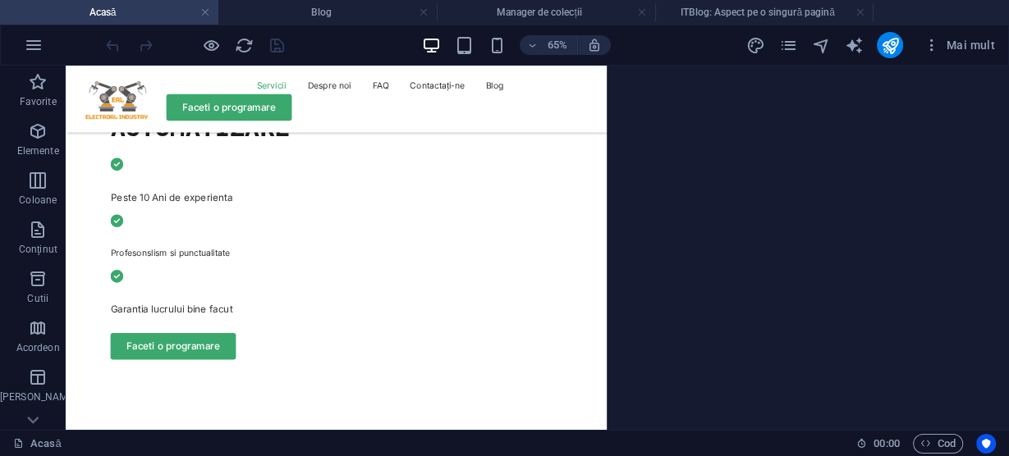
scroll to position [663, 0]
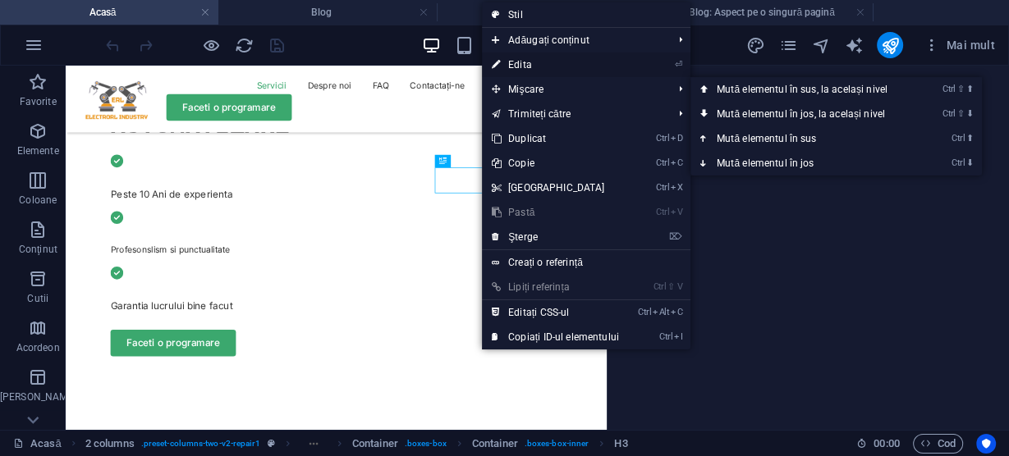
click at [522, 60] on font "Edita" at bounding box center [520, 64] width 24 height 11
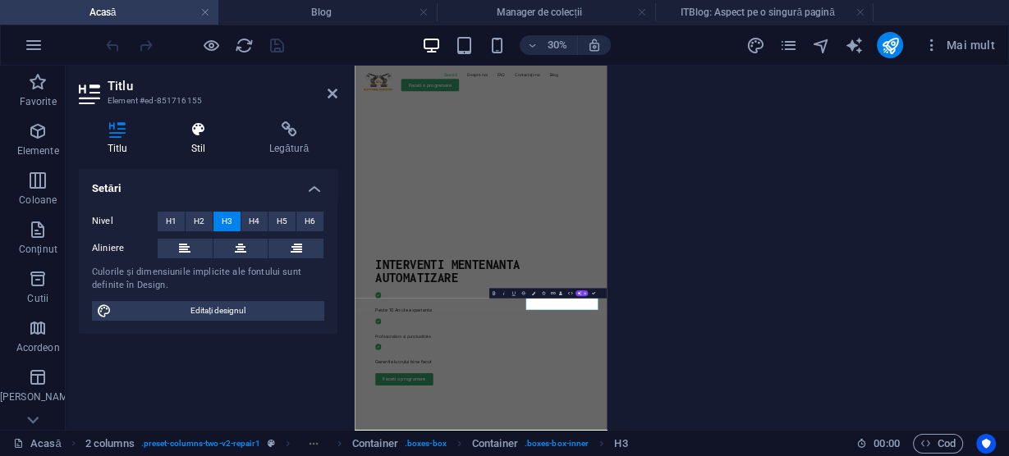
click at [199, 128] on icon at bounding box center [198, 130] width 71 height 16
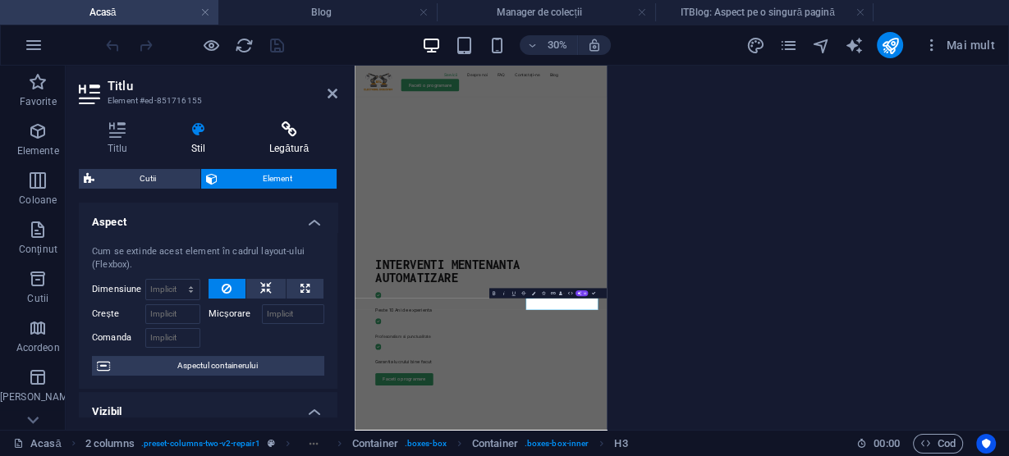
click at [296, 133] on icon at bounding box center [289, 130] width 97 height 16
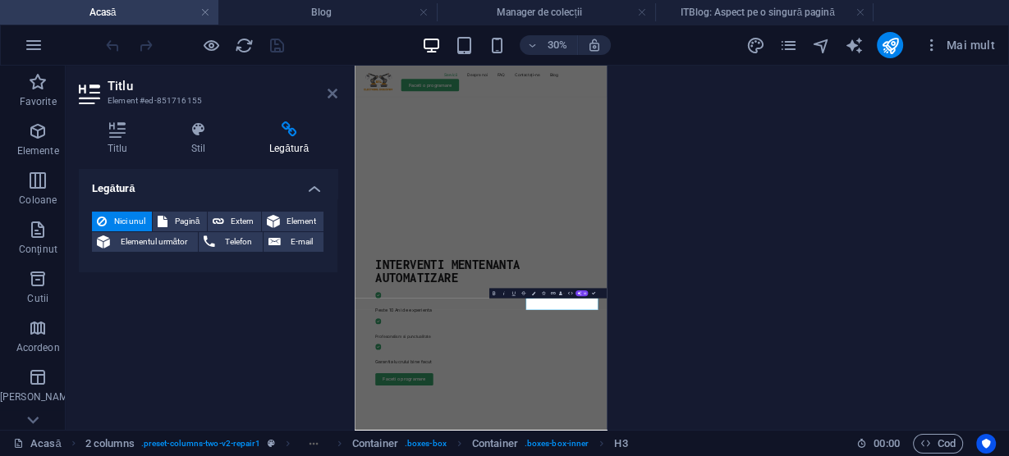
click at [333, 92] on icon at bounding box center [333, 93] width 10 height 13
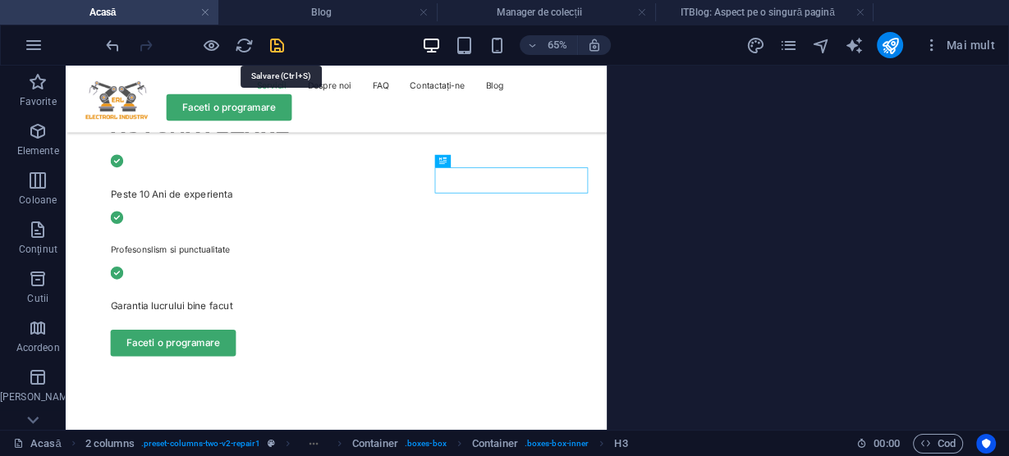
click at [279, 43] on icon "salva" at bounding box center [277, 45] width 19 height 19
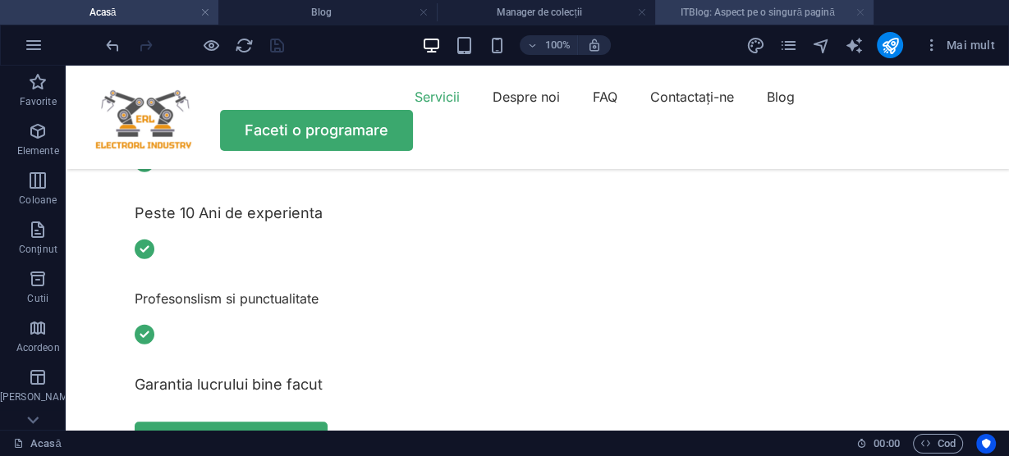
click at [860, 12] on link at bounding box center [861, 13] width 10 height 16
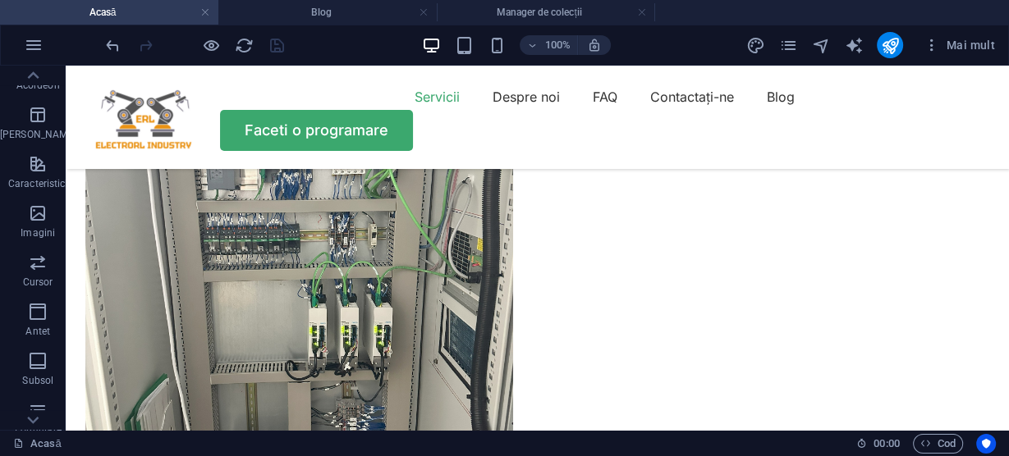
scroll to position [1385, 0]
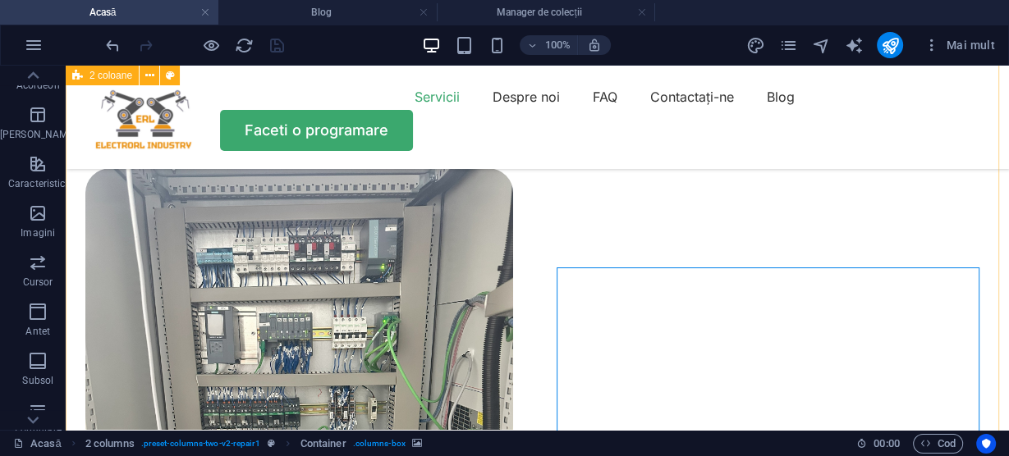
scroll to position [1057, 0]
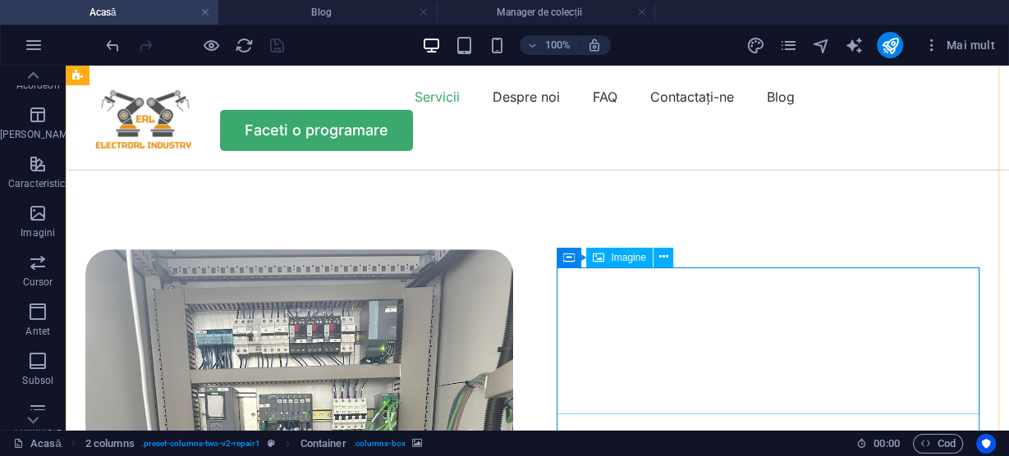
click at [661, 255] on icon at bounding box center [663, 257] width 9 height 17
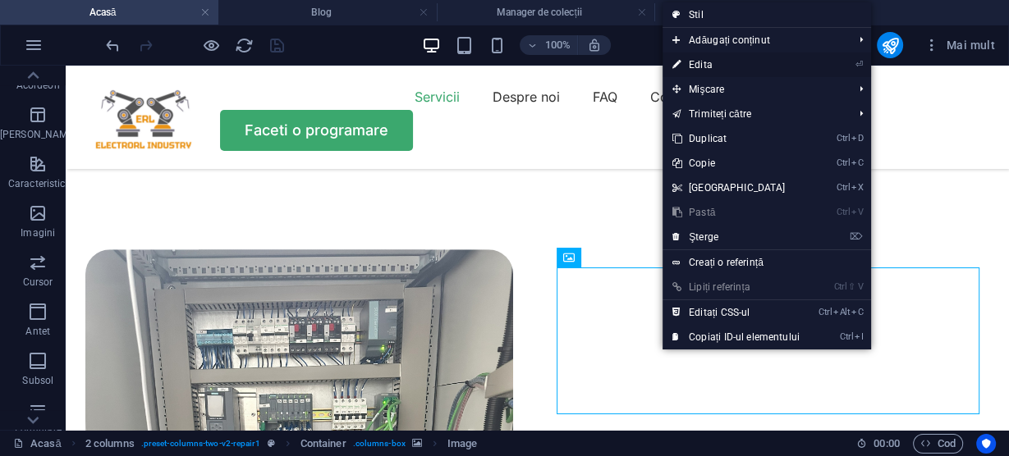
click at [711, 63] on link "⏎ Edita" at bounding box center [736, 65] width 147 height 25
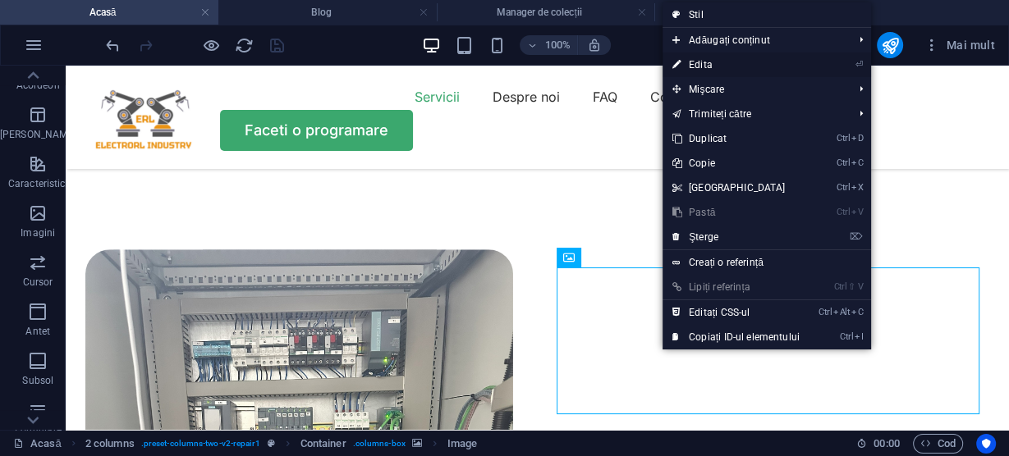
select select "px"
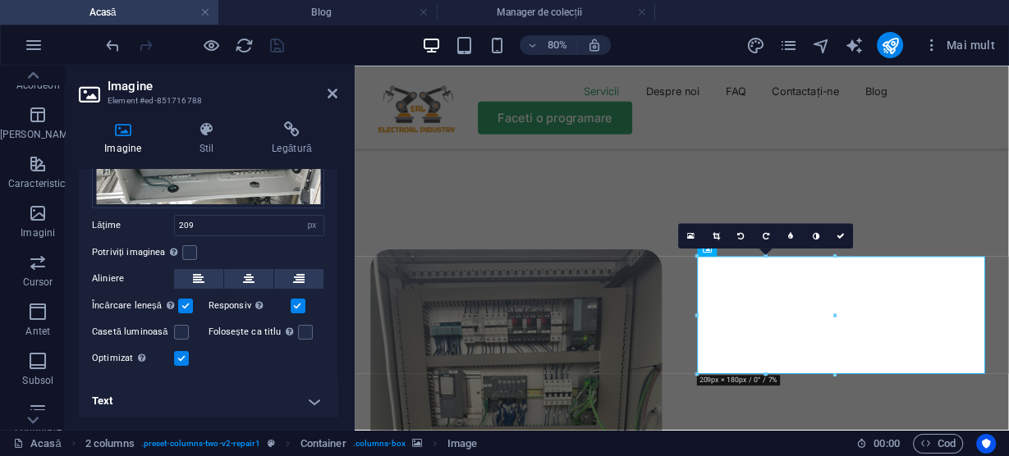
scroll to position [0, 0]
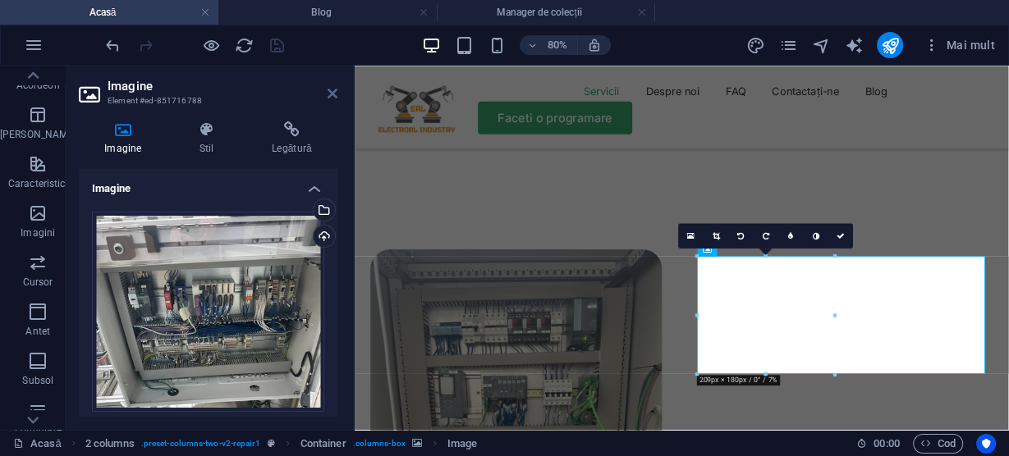
click at [337, 94] on icon at bounding box center [333, 93] width 10 height 13
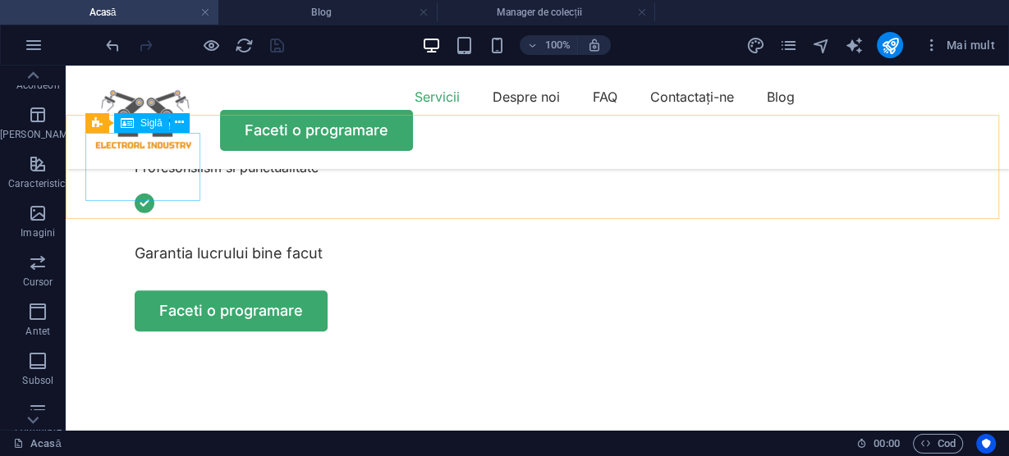
scroll to position [728, 0]
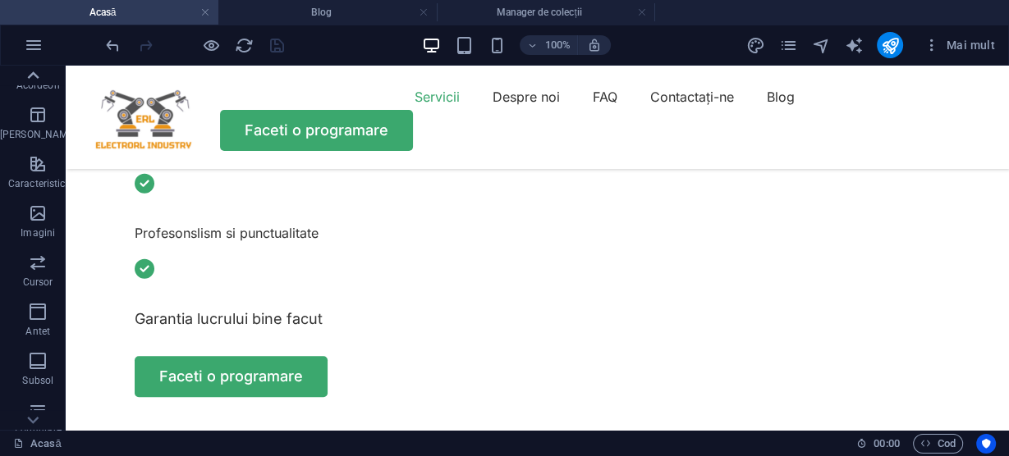
click at [33, 71] on icon at bounding box center [32, 75] width 23 height 23
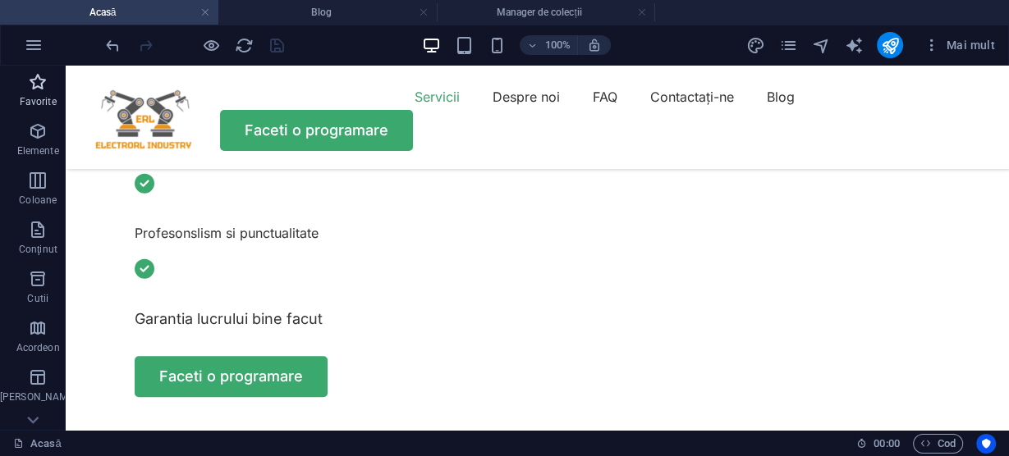
click at [30, 76] on icon "button" at bounding box center [38, 82] width 20 height 20
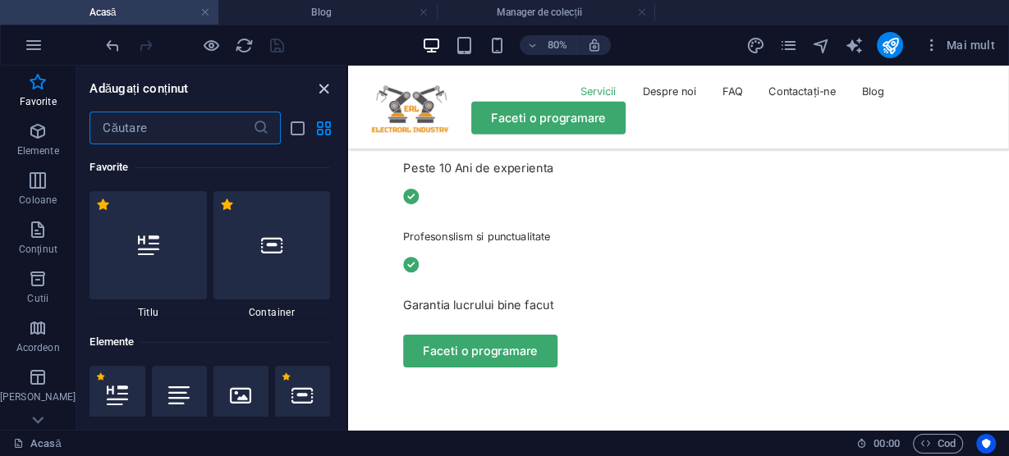
click at [326, 86] on icon "închide panoul" at bounding box center [323, 89] width 19 height 19
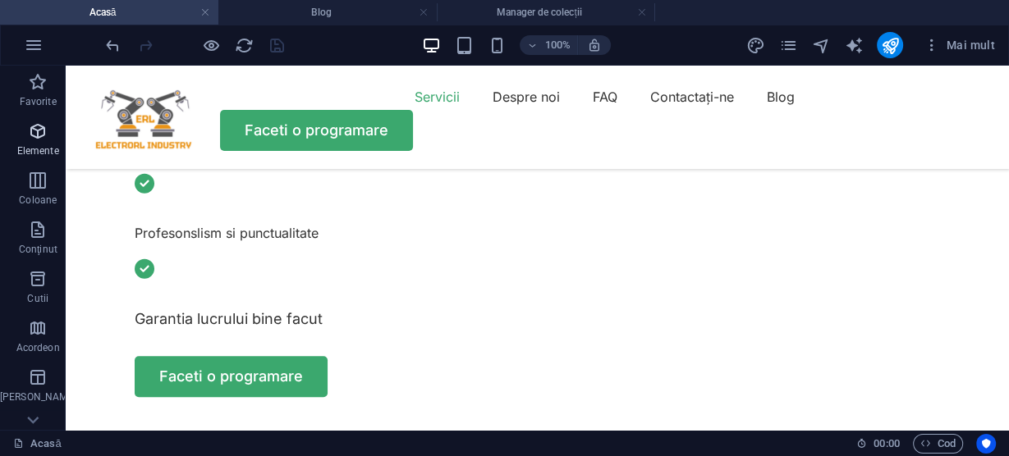
click at [32, 135] on icon "button" at bounding box center [38, 132] width 20 height 20
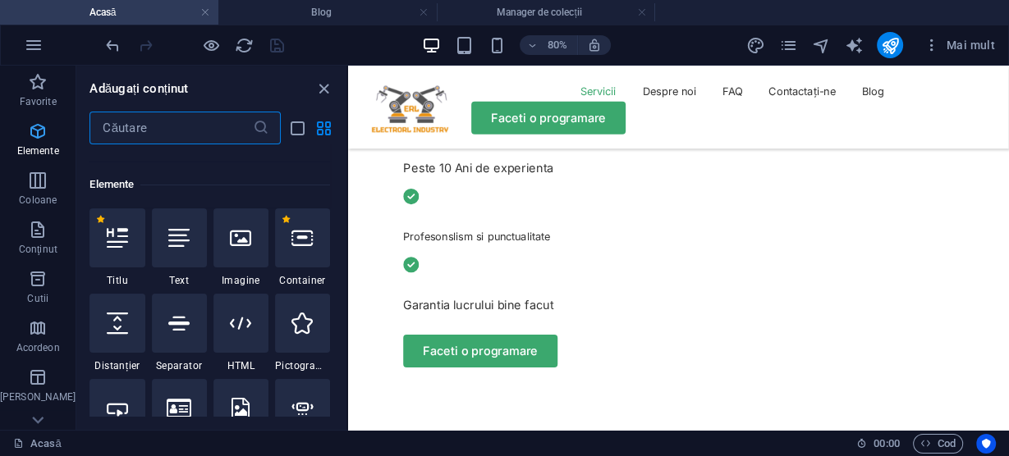
scroll to position [175, 0]
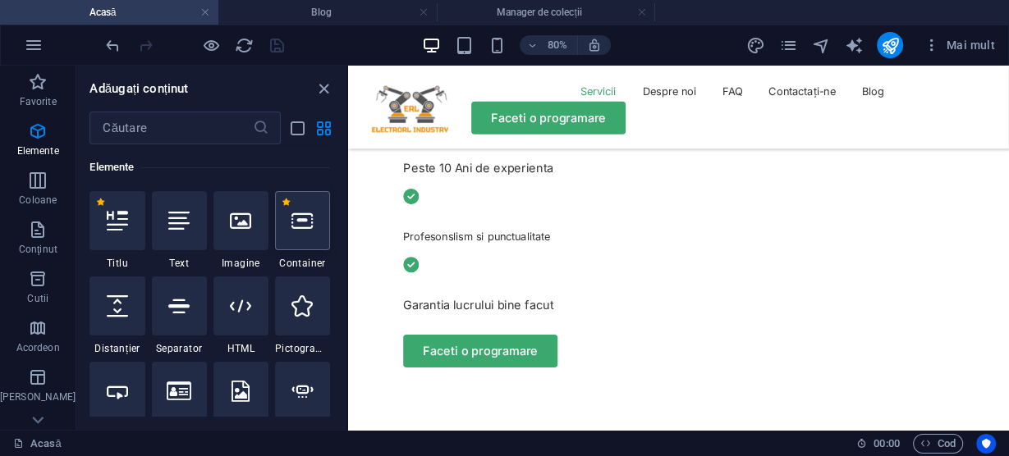
click at [302, 228] on icon at bounding box center [301, 220] width 21 height 21
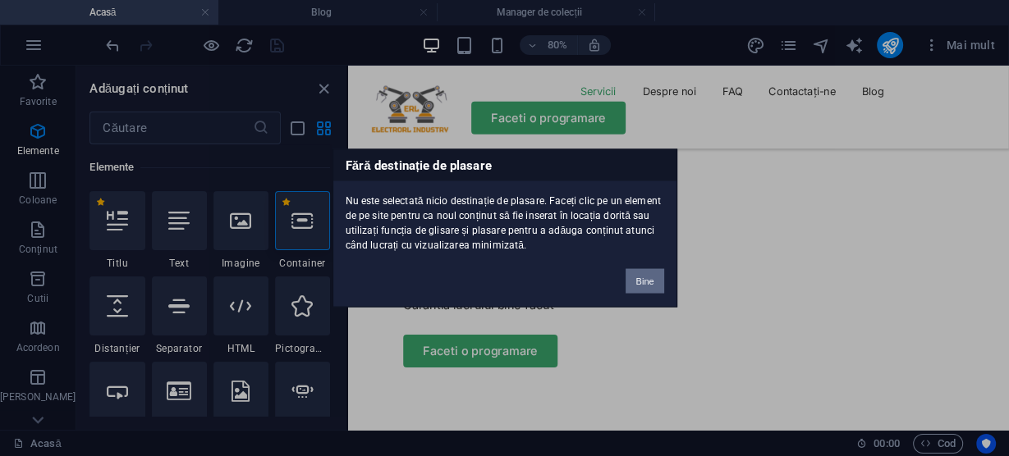
click at [654, 281] on button "Bine" at bounding box center [645, 281] width 38 height 25
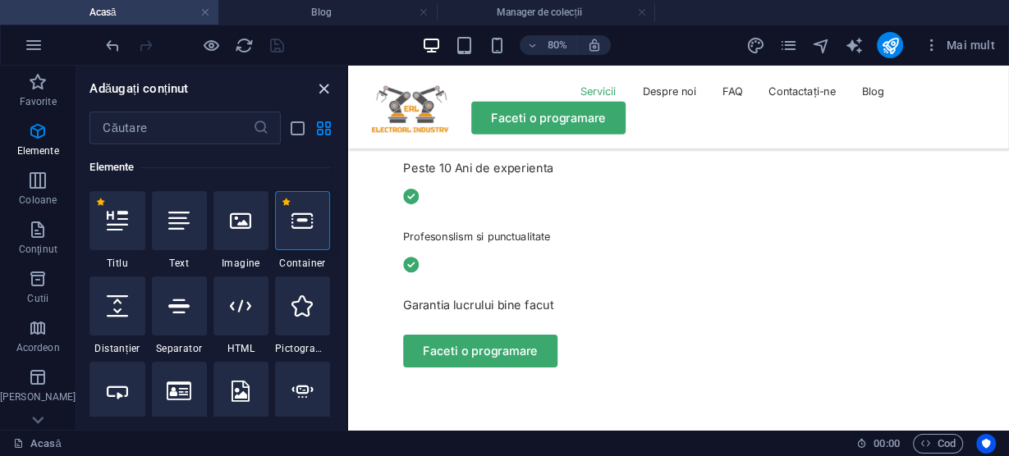
click at [328, 89] on icon "închide panoul" at bounding box center [323, 89] width 19 height 19
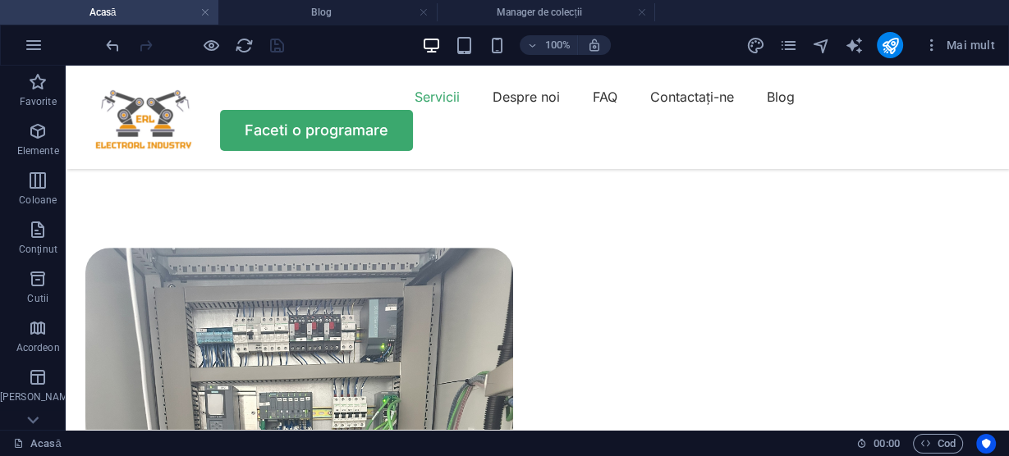
scroll to position [1188, 0]
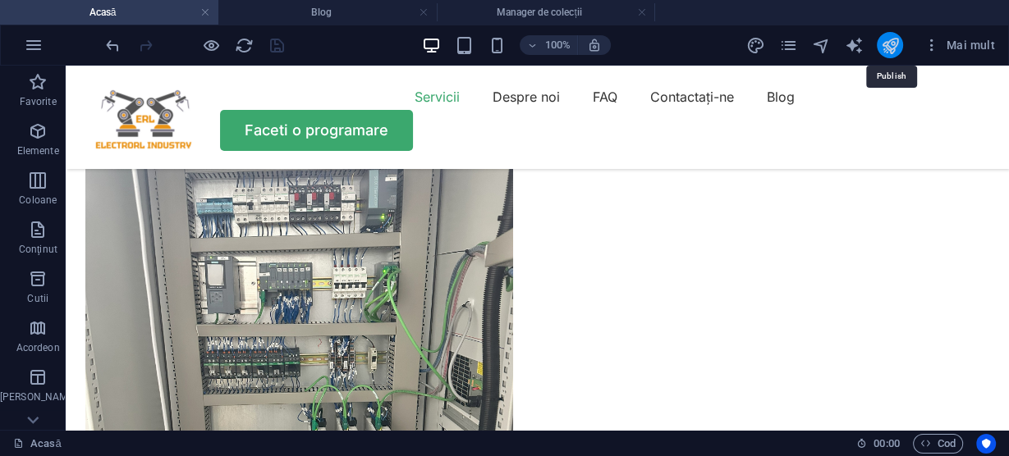
click at [888, 40] on icon "publica" at bounding box center [890, 45] width 19 height 19
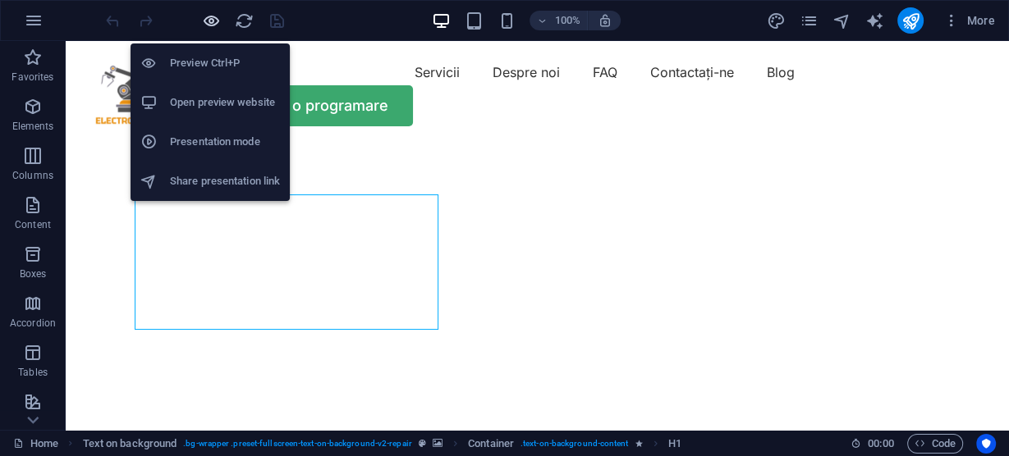
click at [210, 16] on icon "button" at bounding box center [211, 20] width 19 height 19
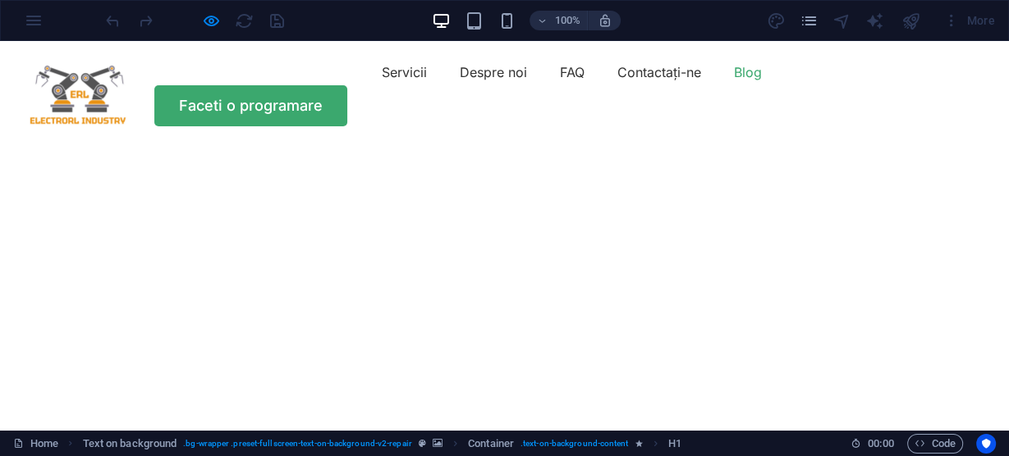
click at [734, 80] on font "Blog" at bounding box center [748, 72] width 28 height 16
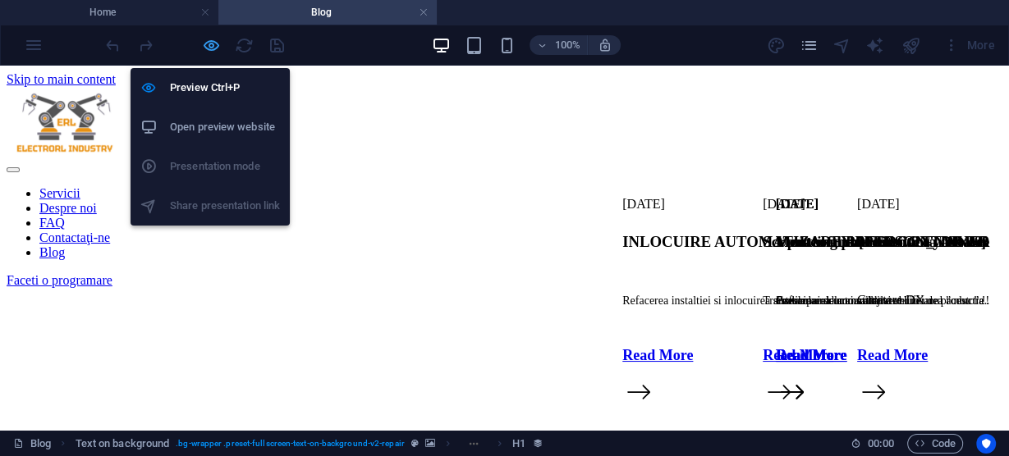
click at [215, 44] on icon "button" at bounding box center [211, 45] width 19 height 19
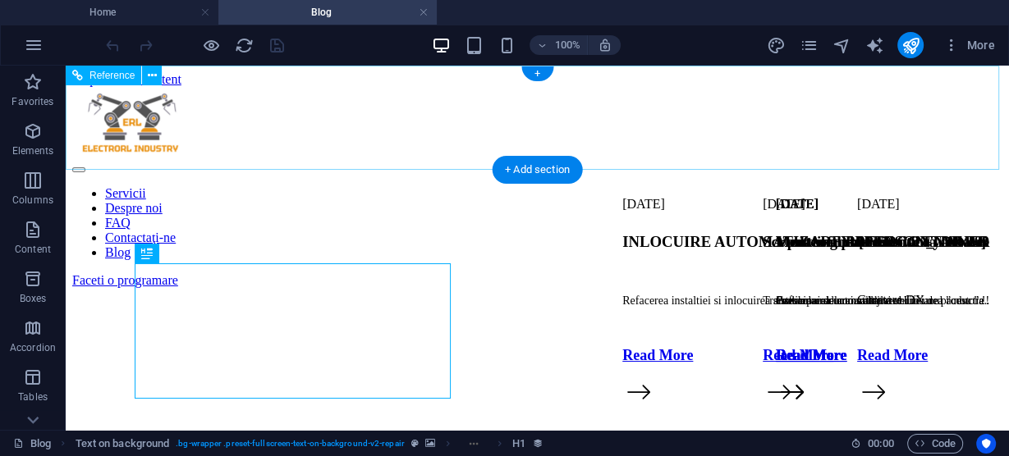
click at [864, 273] on div "Faceti o programare" at bounding box center [537, 280] width 930 height 15
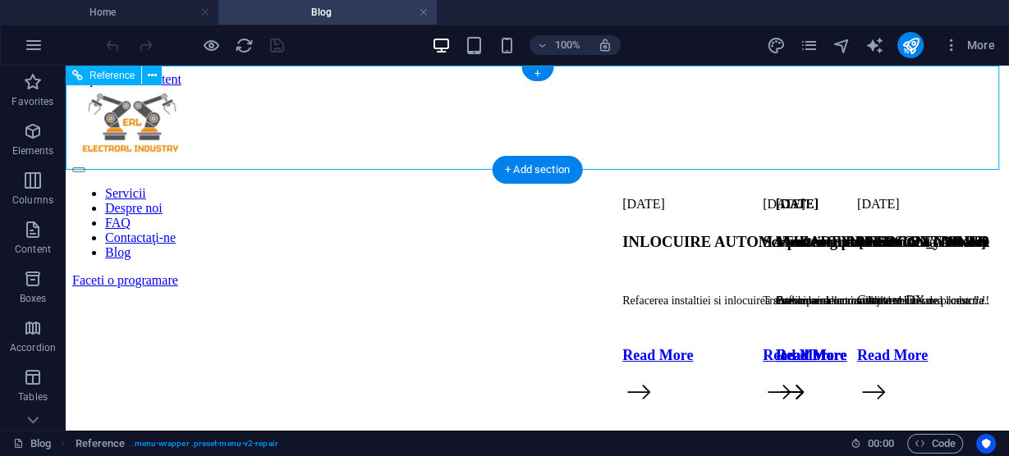
click at [874, 273] on div "Faceti o programare" at bounding box center [537, 280] width 930 height 15
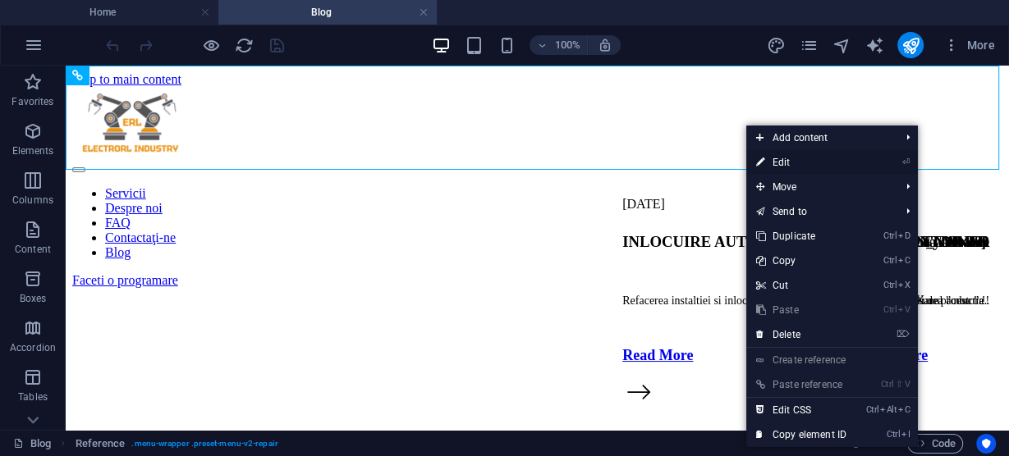
click at [812, 158] on link "⏎ Edit" at bounding box center [801, 162] width 110 height 25
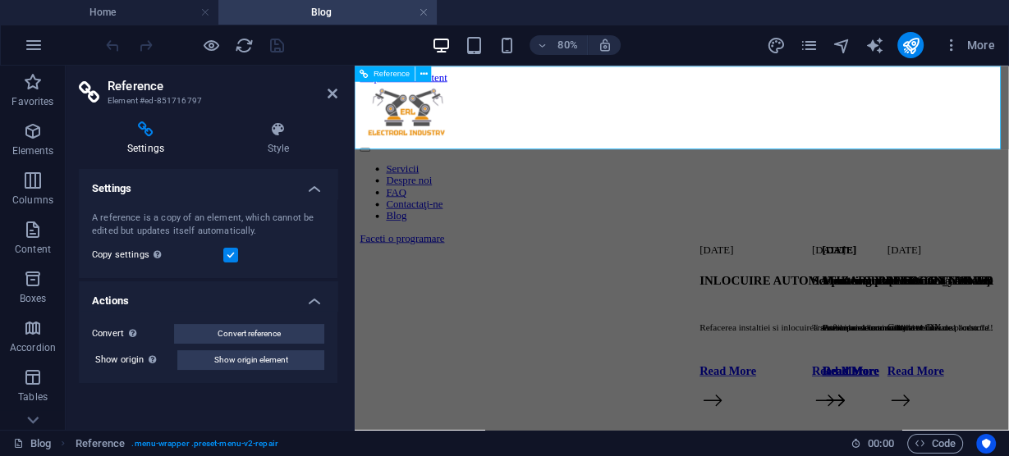
click at [1008, 273] on div "Faceti o programare" at bounding box center [763, 280] width 805 height 15
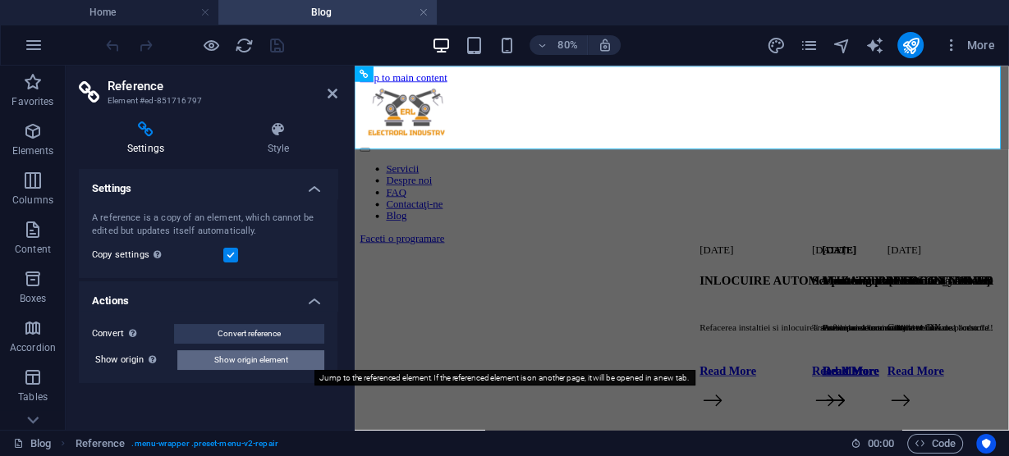
click at [242, 361] on span "Show origin element" at bounding box center [251, 361] width 74 height 20
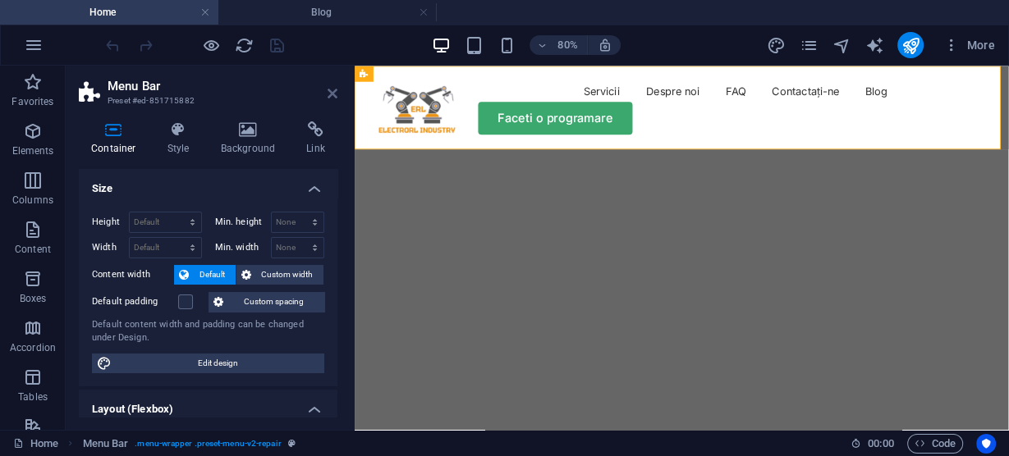
click at [333, 95] on icon at bounding box center [333, 93] width 10 height 13
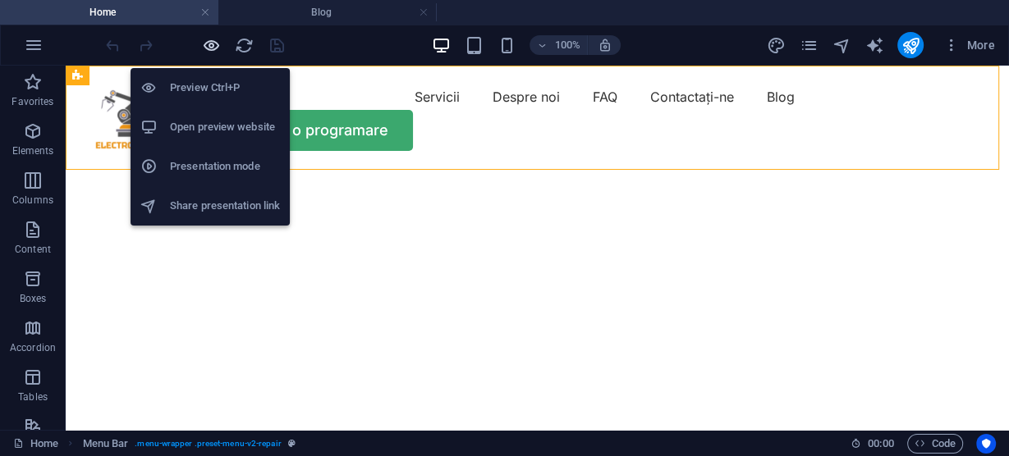
click at [213, 40] on icon "button" at bounding box center [211, 45] width 19 height 19
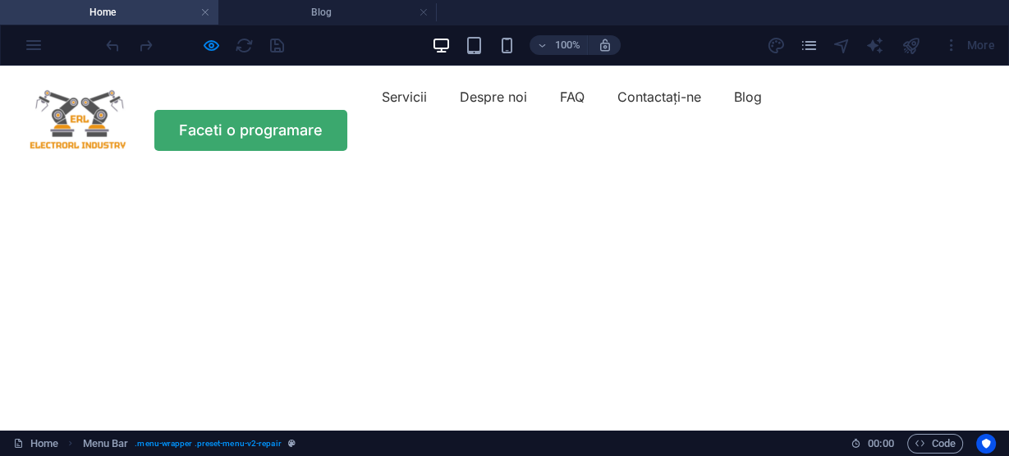
click at [153, 12] on h4 "Home" at bounding box center [109, 12] width 218 height 18
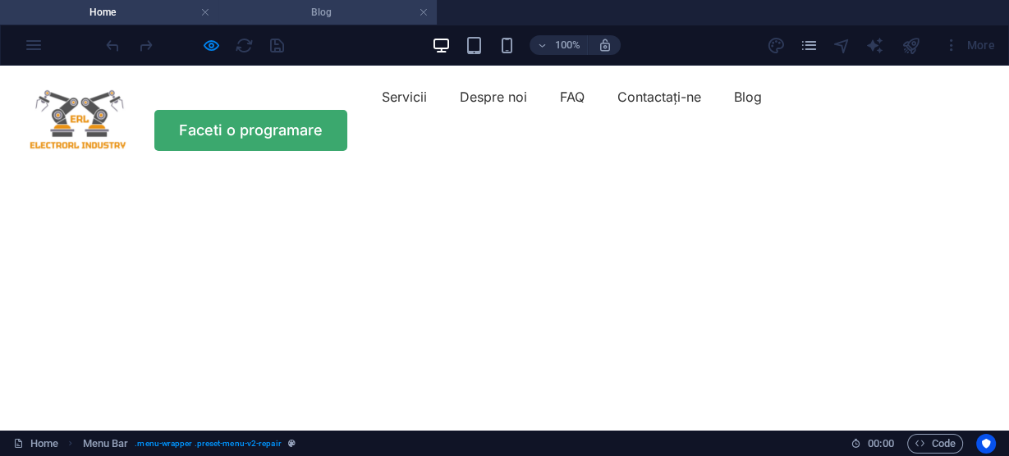
click at [298, 7] on h4 "Blog" at bounding box center [327, 12] width 218 height 18
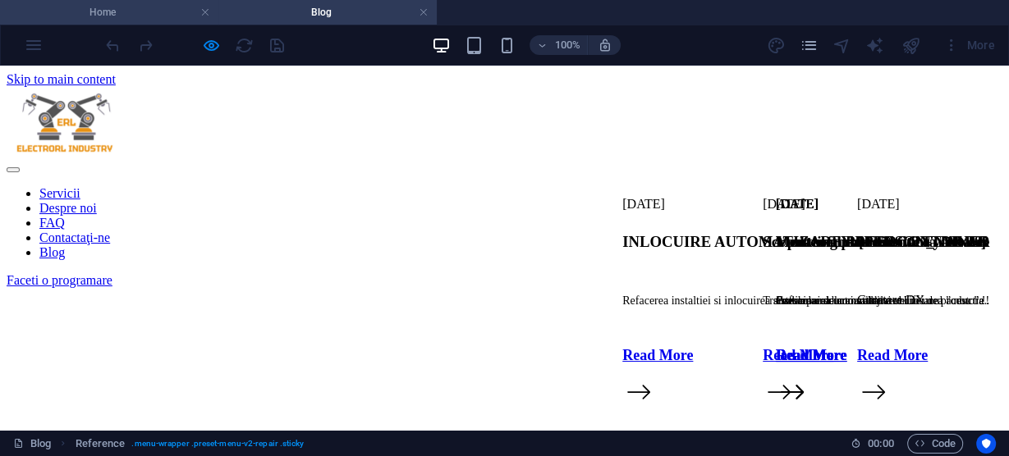
click at [159, 8] on h4 "Home" at bounding box center [109, 12] width 218 height 18
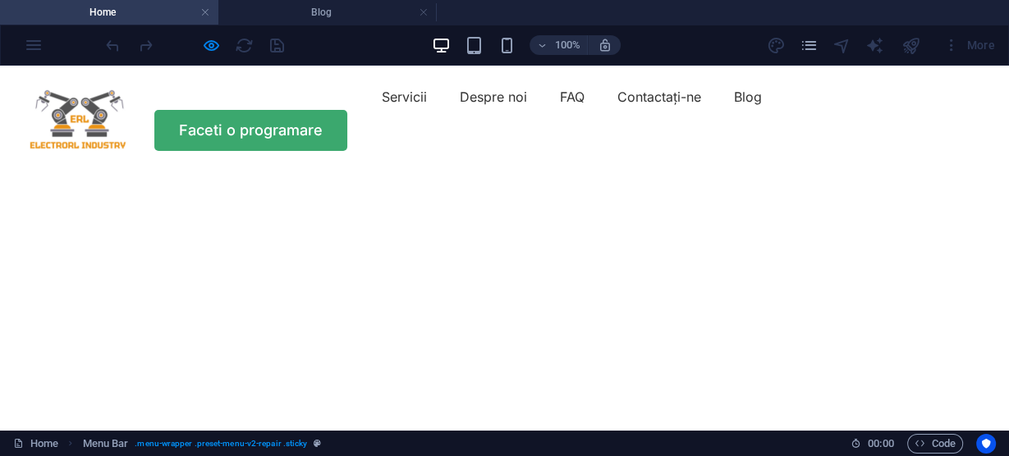
click at [347, 116] on link "Faceti o programare" at bounding box center [250, 130] width 193 height 41
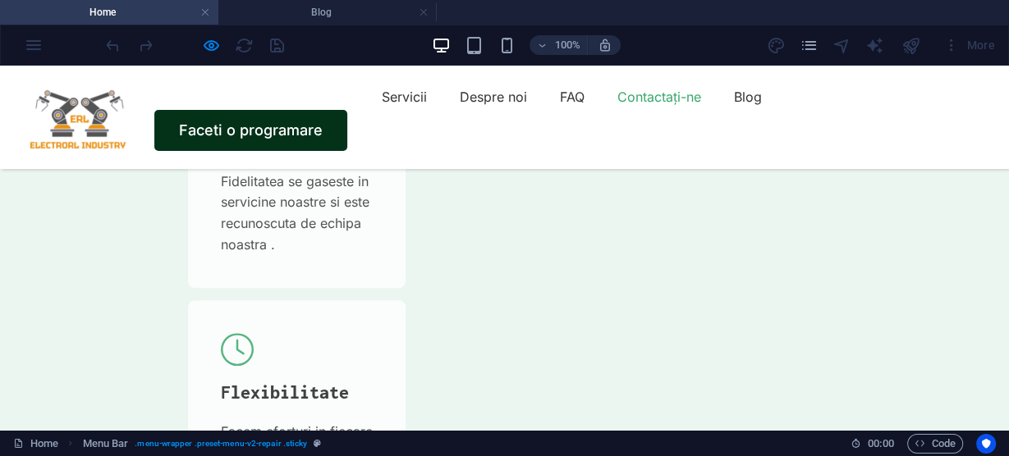
scroll to position [5744, 0]
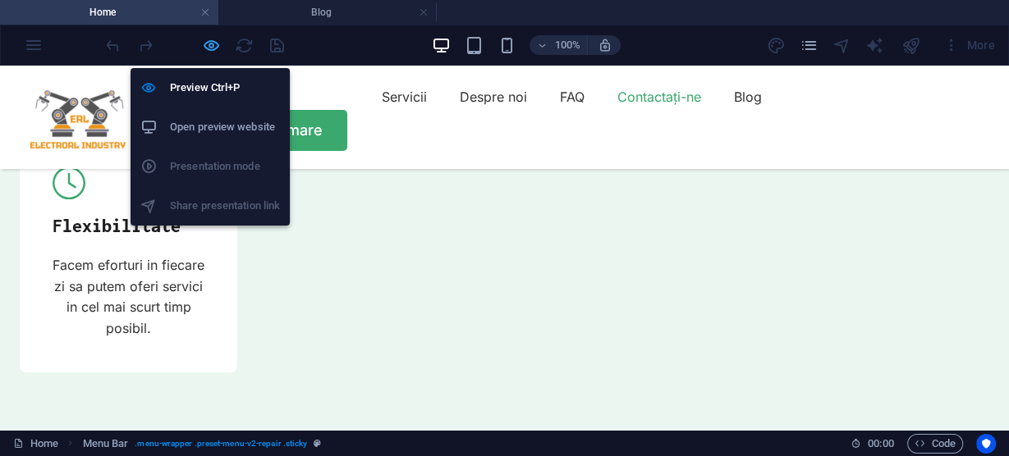
click at [210, 43] on icon "button" at bounding box center [211, 45] width 19 height 19
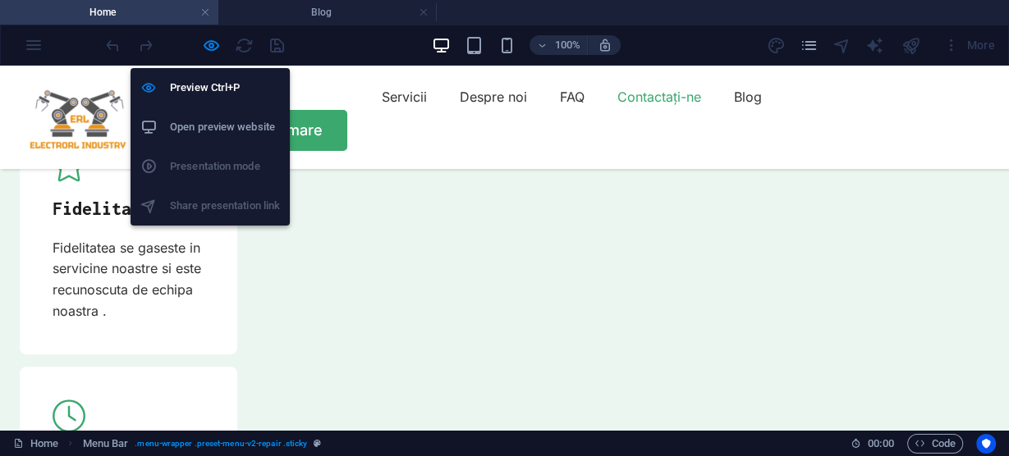
scroll to position [5891, 0]
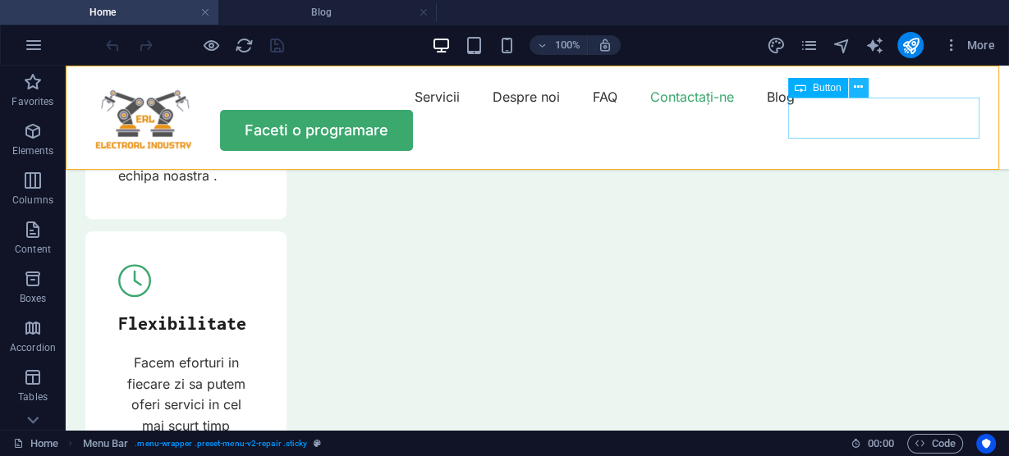
click at [860, 87] on icon at bounding box center [858, 87] width 9 height 17
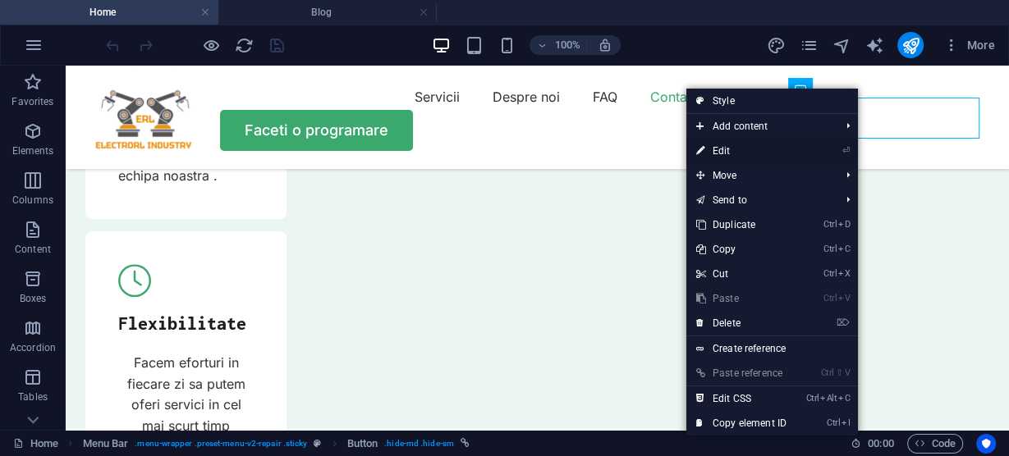
click at [727, 147] on link "⏎ Edit" at bounding box center [741, 151] width 110 height 25
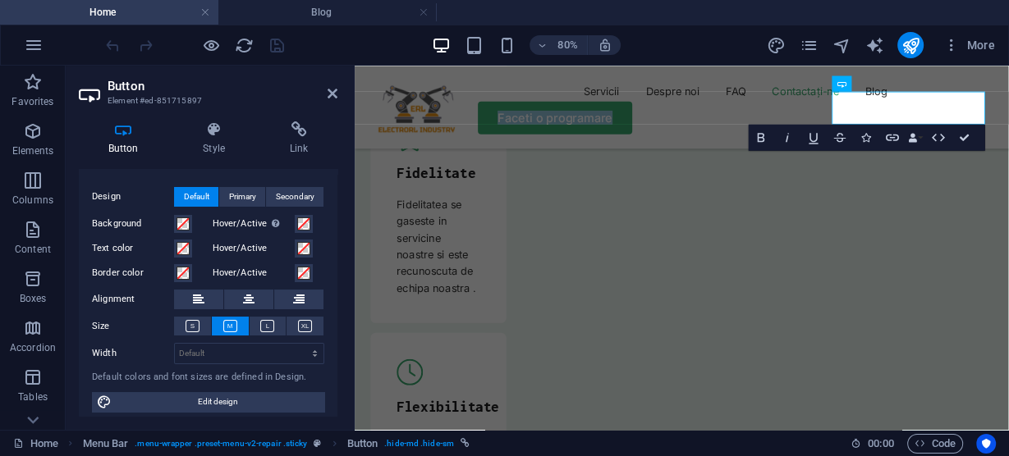
scroll to position [32, 0]
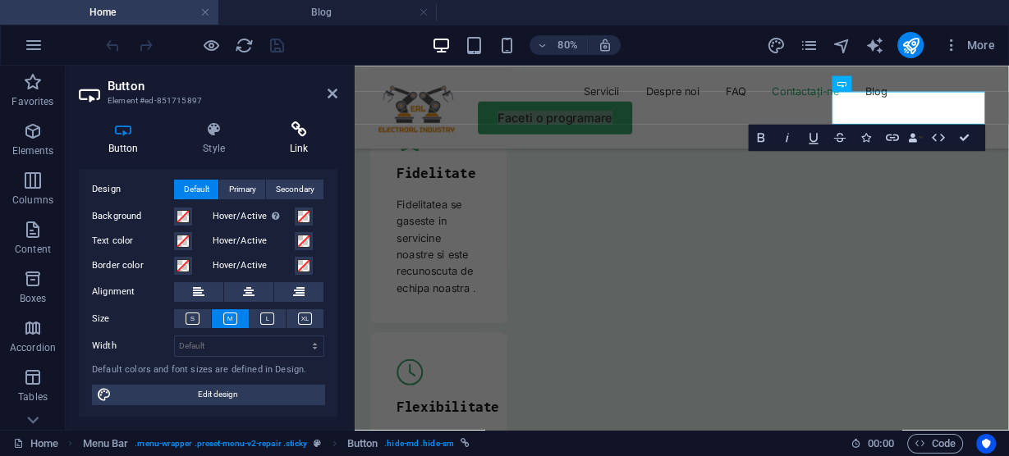
click at [309, 131] on icon at bounding box center [298, 130] width 77 height 16
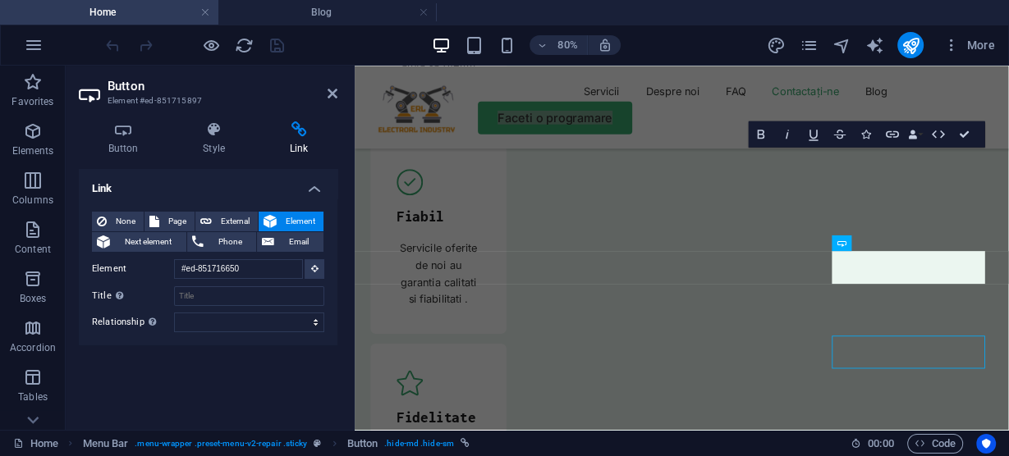
scroll to position [5726, 0]
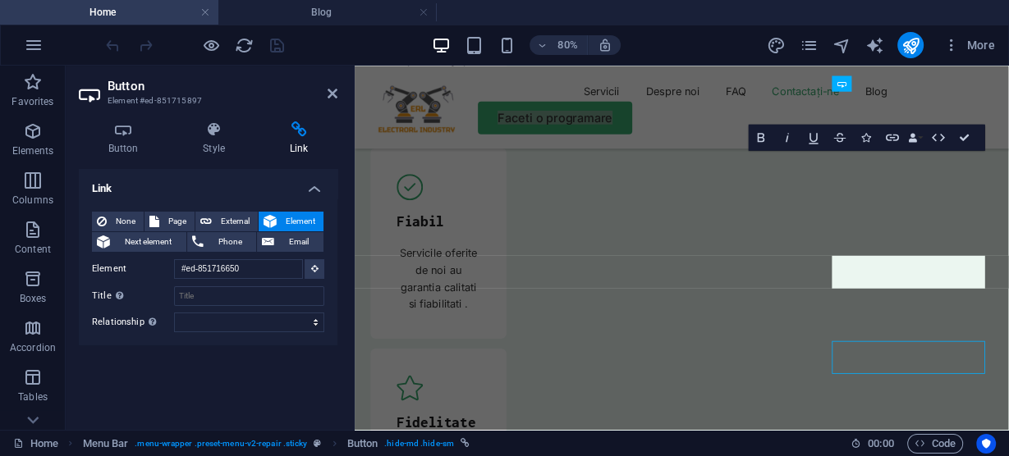
click at [338, 93] on aside "Button Element #ed-851715897 Button Style Link Button Design Default Primary Se…" at bounding box center [210, 248] width 289 height 365
click at [335, 93] on icon at bounding box center [333, 93] width 10 height 13
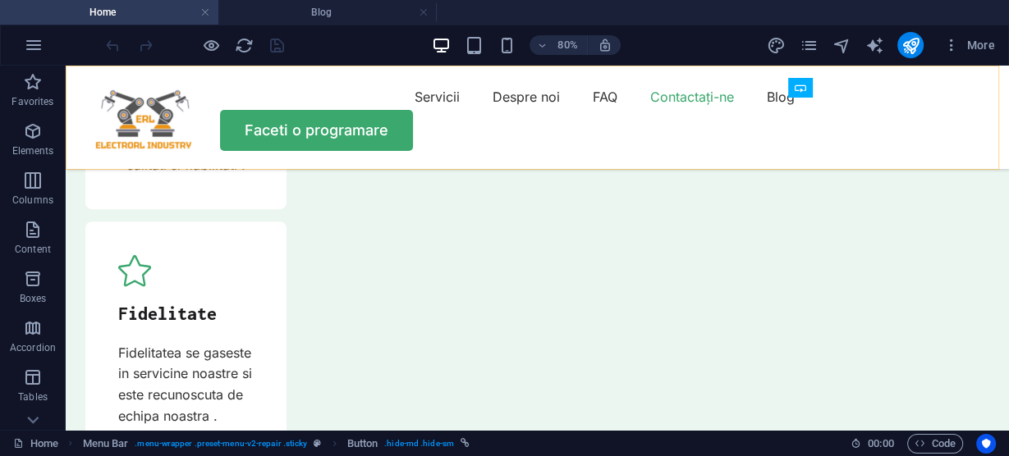
scroll to position [5580, 0]
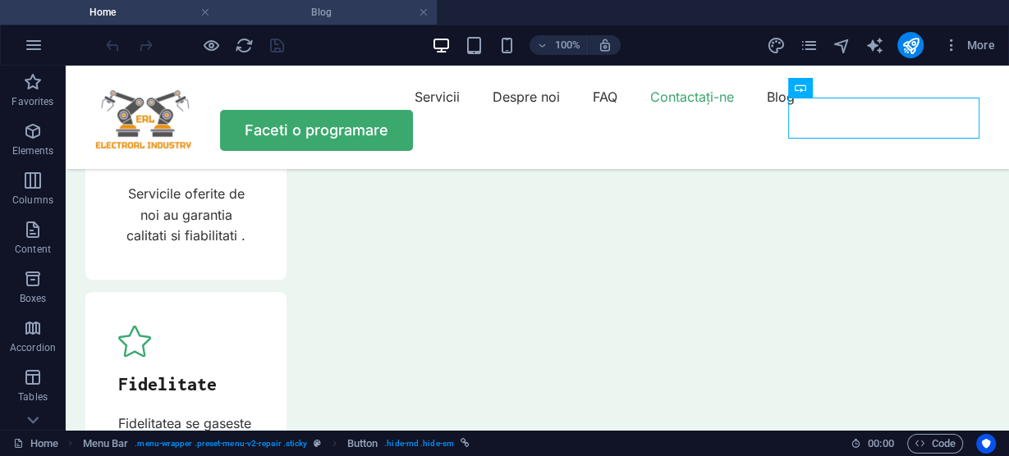
click at [337, 9] on h4 "Blog" at bounding box center [327, 12] width 218 height 18
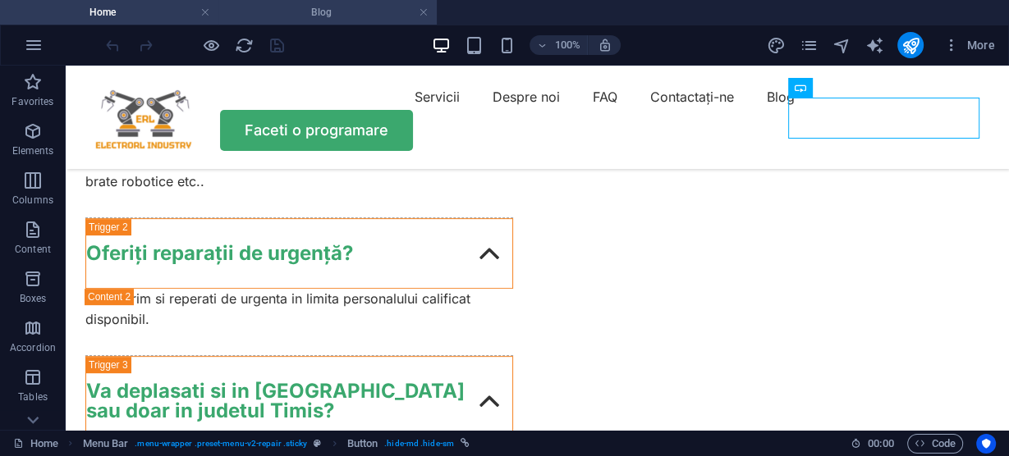
scroll to position [0, 0]
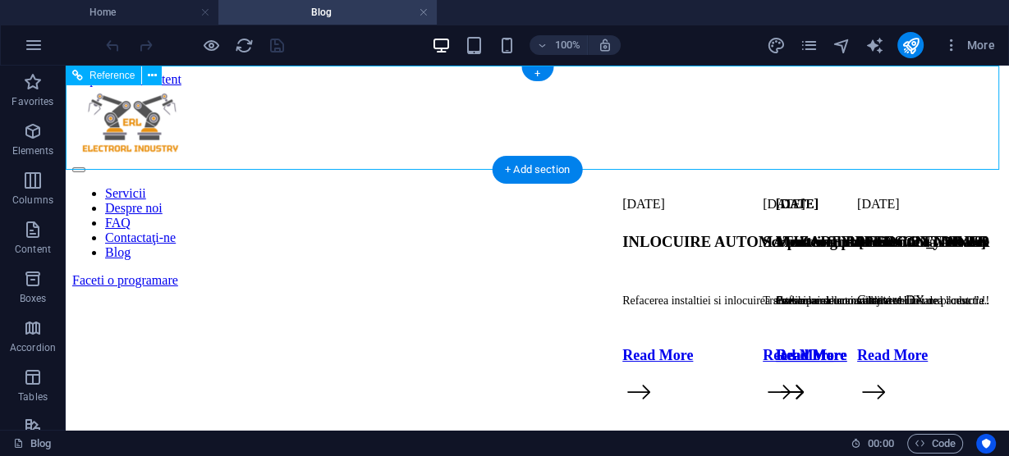
click at [814, 273] on div "Faceti o programare" at bounding box center [537, 280] width 930 height 15
click at [117, 71] on span "Reference" at bounding box center [111, 76] width 45 height 10
click at [151, 76] on icon at bounding box center [152, 75] width 9 height 17
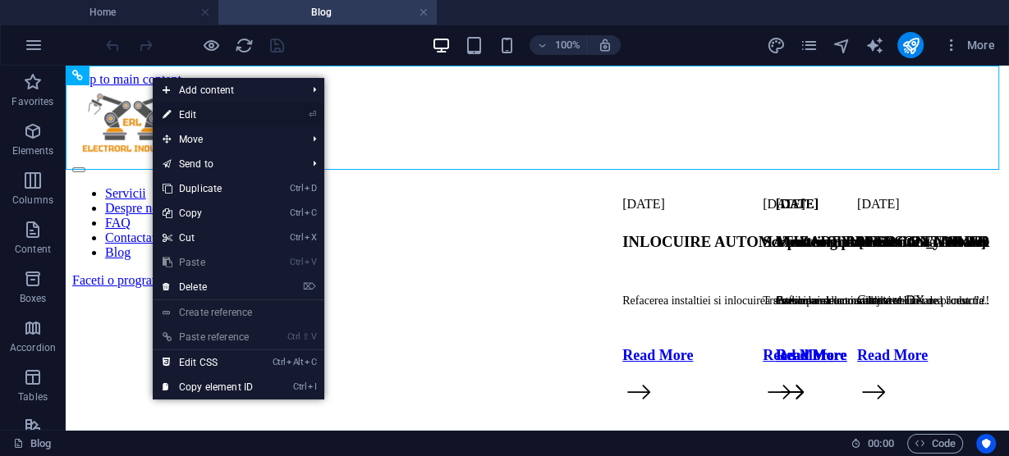
click at [217, 116] on link "⏎ Edit" at bounding box center [208, 115] width 110 height 25
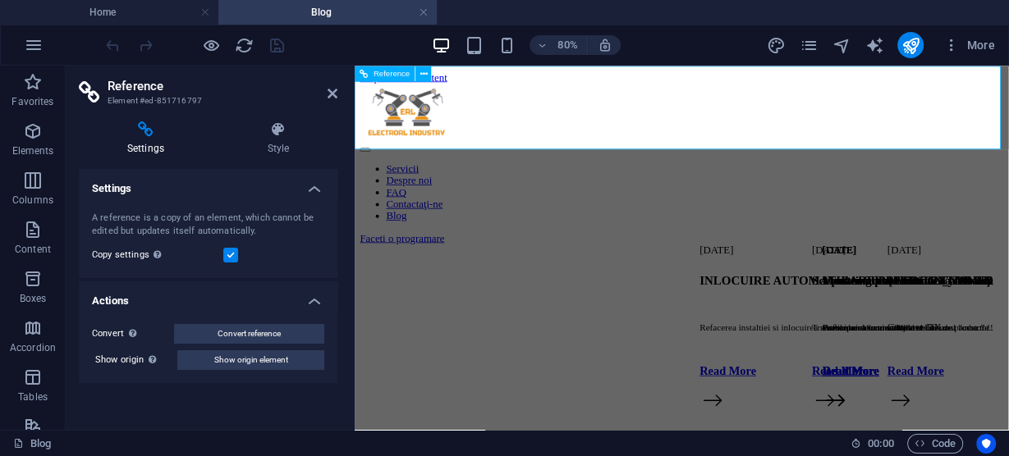
click at [413, 76] on div "Reference" at bounding box center [385, 74] width 61 height 16
click at [745, 186] on nav "Servicii Despre noi FAQ Contactaţi-ne Blog" at bounding box center [763, 223] width 805 height 74
click at [1002, 273] on div "Faceti o programare" at bounding box center [763, 280] width 805 height 15
click at [963, 308] on figure at bounding box center [763, 308] width 805 height 0
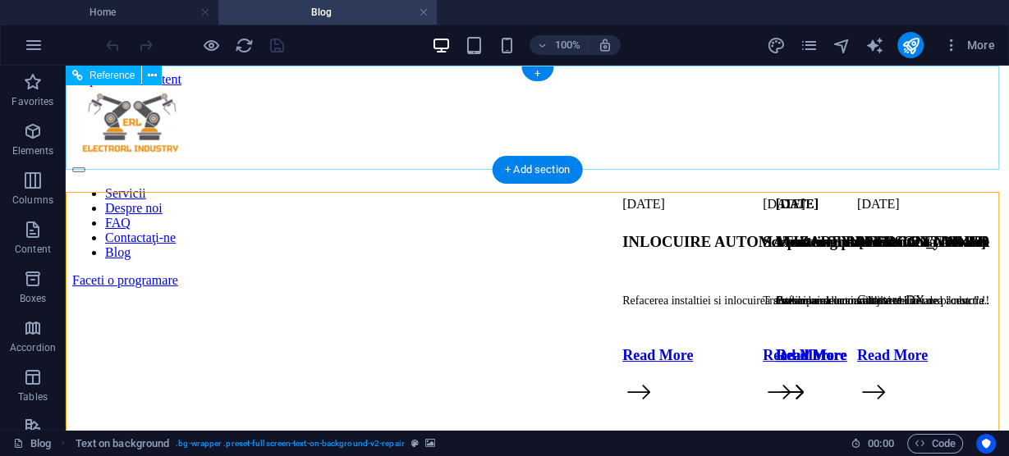
click at [926, 273] on div "Faceti o programare" at bounding box center [537, 280] width 930 height 15
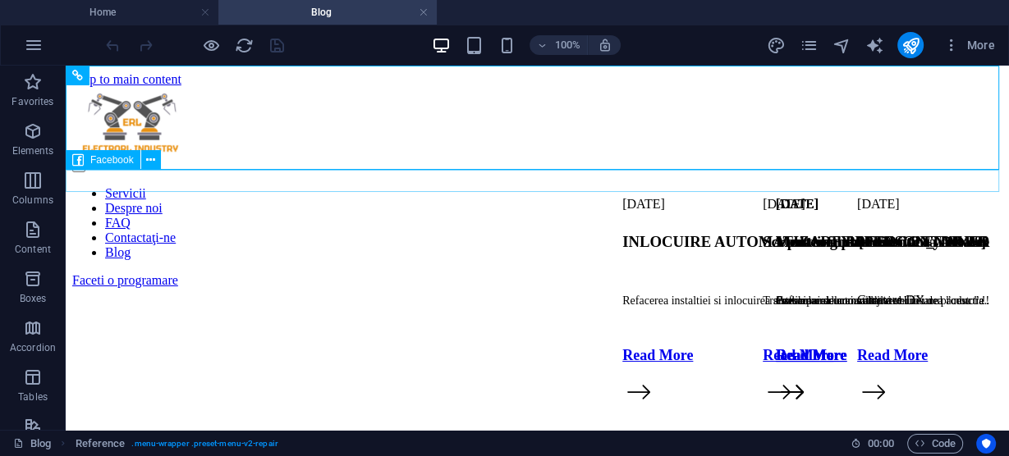
click at [984, 288] on div at bounding box center [537, 298] width 930 height 20
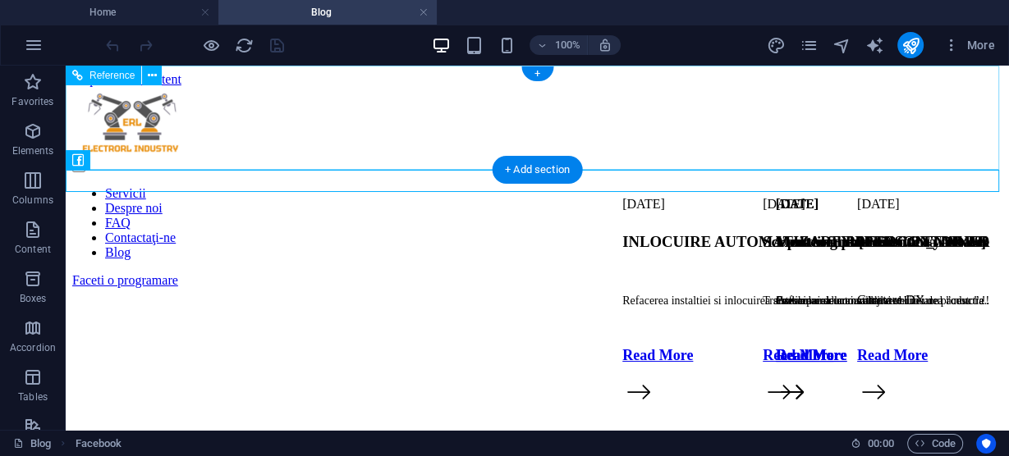
click at [225, 98] on div "Servicii Despre noi FAQ Contactaţi-ne Blog Faceti o programare" at bounding box center [537, 187] width 930 height 201
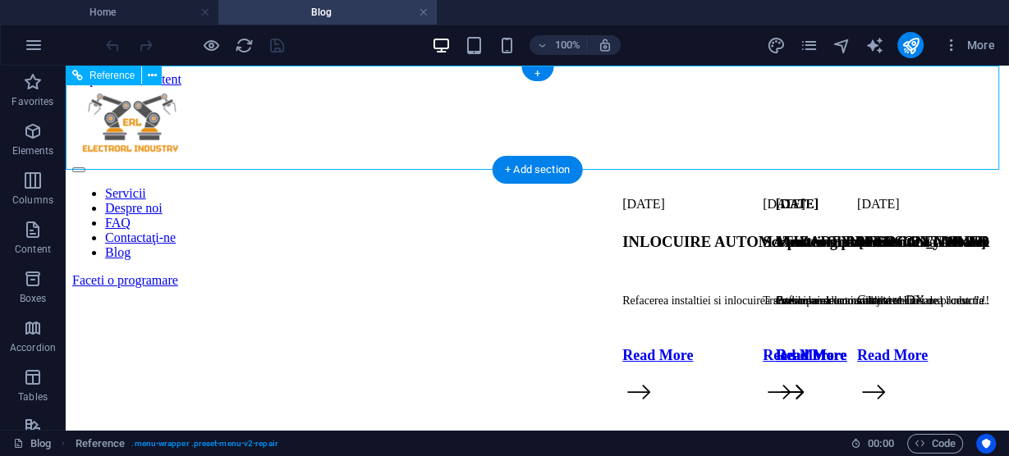
click at [895, 273] on div "Faceti o programare" at bounding box center [537, 280] width 930 height 15
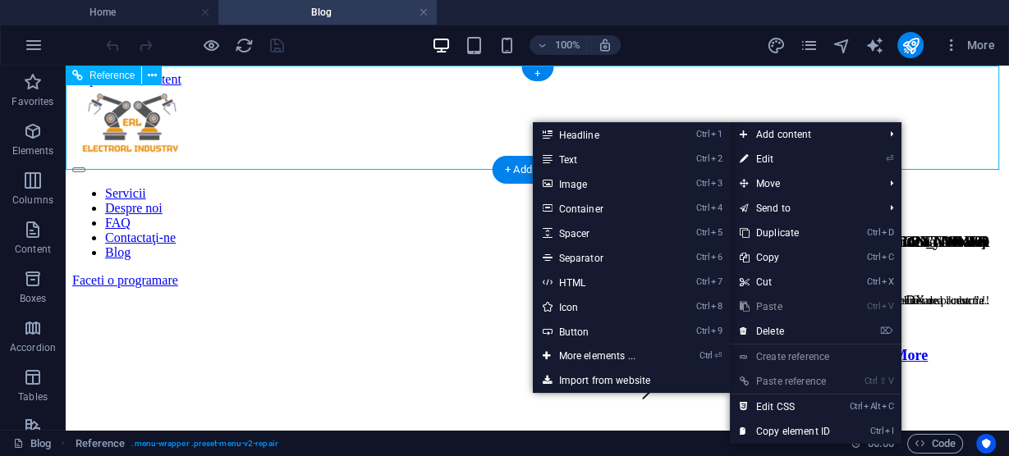
click at [808, 273] on div "Faceti o programare" at bounding box center [537, 280] width 930 height 15
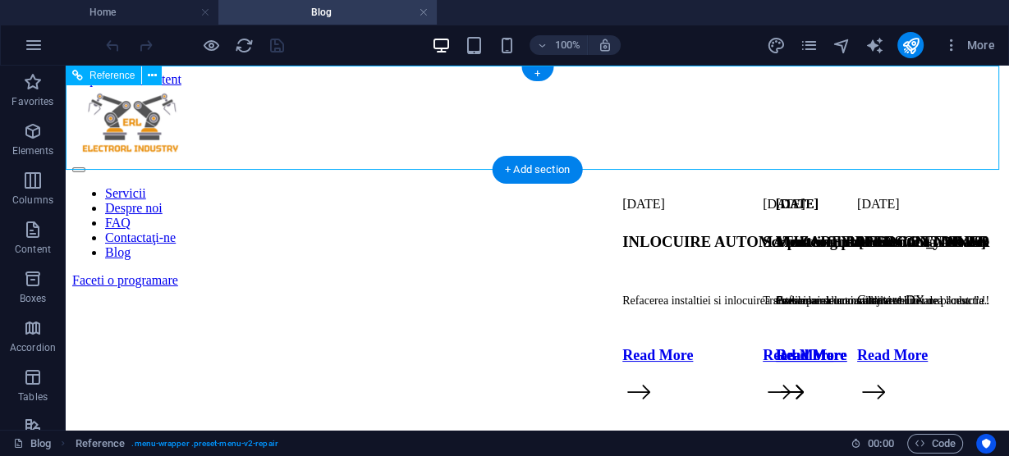
click at [812, 273] on div "Faceti o programare" at bounding box center [537, 280] width 930 height 15
click at [852, 273] on div "Faceti o programare" at bounding box center [537, 280] width 930 height 15
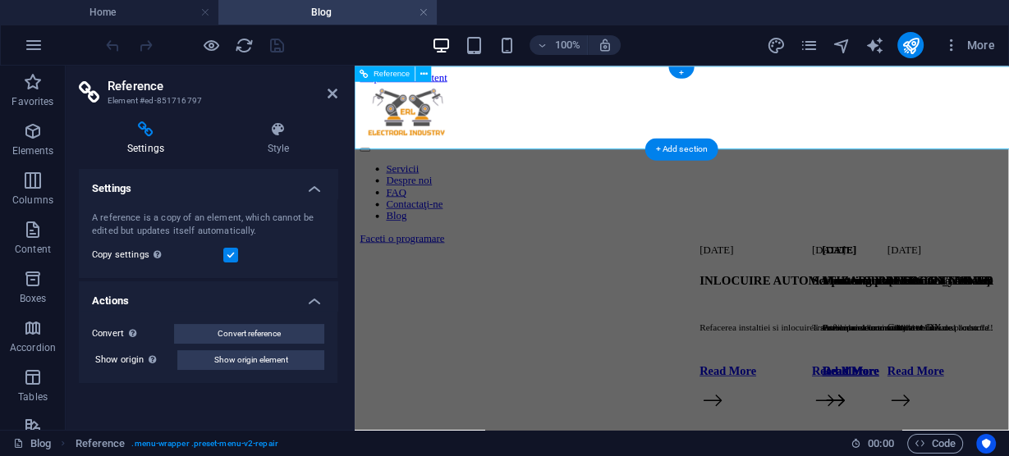
click at [977, 273] on div "Faceti o programare" at bounding box center [763, 280] width 805 height 15
click at [1008, 273] on div "Faceti o programare" at bounding box center [763, 280] width 805 height 15
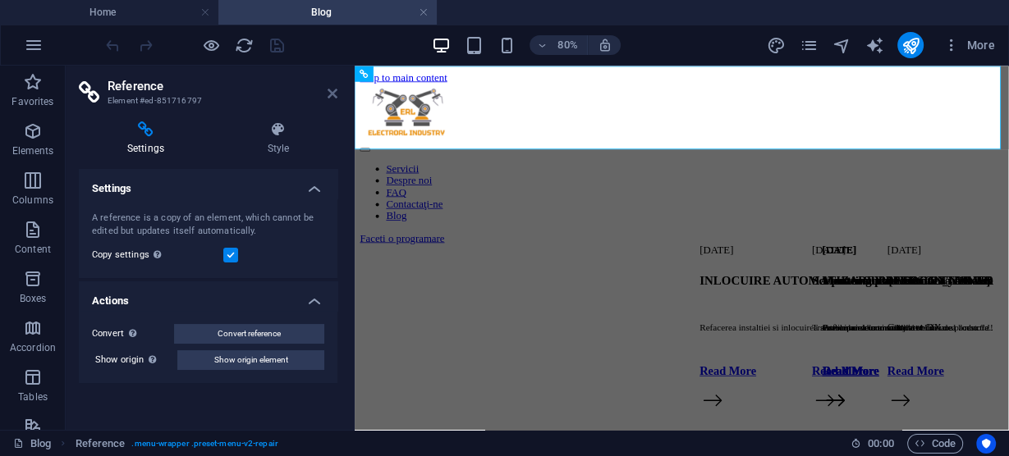
click at [333, 95] on icon at bounding box center [333, 93] width 10 height 13
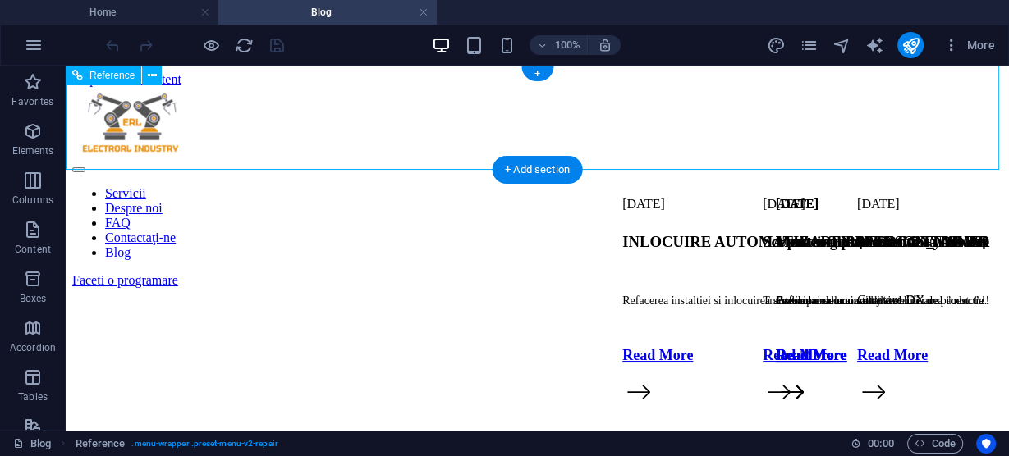
drag, startPoint x: 604, startPoint y: 140, endPoint x: 539, endPoint y: 108, distance: 72.3
drag, startPoint x: 998, startPoint y: 158, endPoint x: 900, endPoint y: 136, distance: 100.2
click at [900, 136] on div "Servicii Despre noi FAQ Contactaţi-ne Blog Faceti o programare" at bounding box center [537, 187] width 930 height 201
drag, startPoint x: 960, startPoint y: 134, endPoint x: 939, endPoint y: 128, distance: 21.3
click at [944, 273] on div "Faceti o programare" at bounding box center [537, 280] width 930 height 15
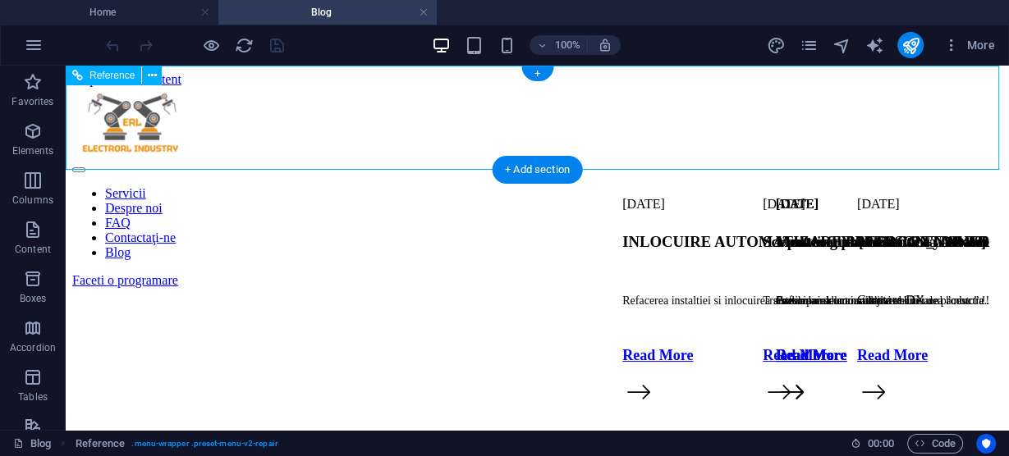
drag, startPoint x: 951, startPoint y: 132, endPoint x: 926, endPoint y: 121, distance: 27.2
click at [926, 273] on div "Faceti o programare" at bounding box center [537, 280] width 930 height 15
drag, startPoint x: 926, startPoint y: 121, endPoint x: 943, endPoint y: 126, distance: 18.2
click at [975, 273] on div "Faceti o programare" at bounding box center [537, 280] width 930 height 15
drag, startPoint x: 896, startPoint y: 123, endPoint x: 829, endPoint y: 123, distance: 66.5
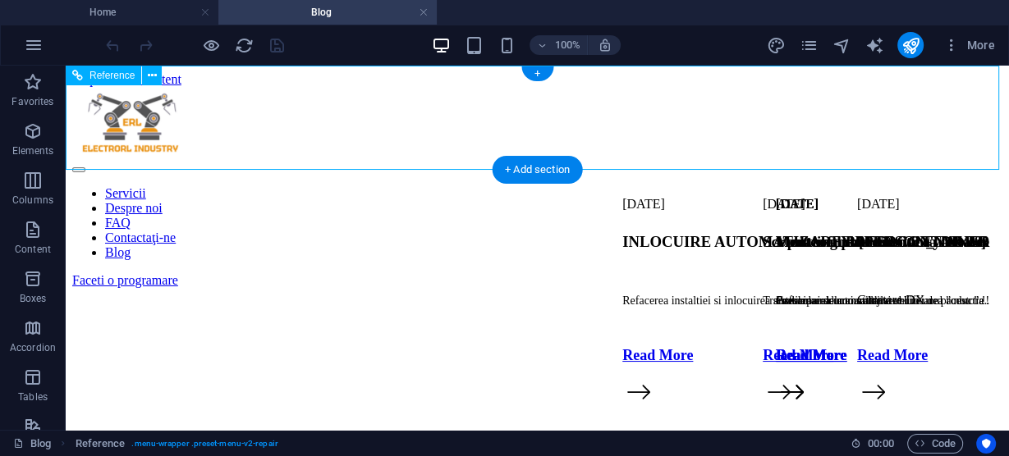
drag, startPoint x: 689, startPoint y: 170, endPoint x: 676, endPoint y: 143, distance: 30.1
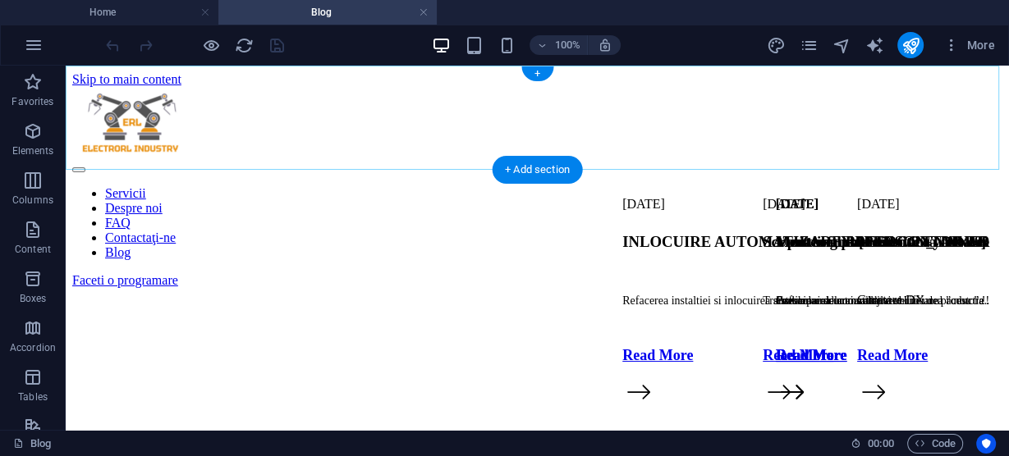
drag, startPoint x: 637, startPoint y: 229, endPoint x: 720, endPoint y: 122, distance: 135.8
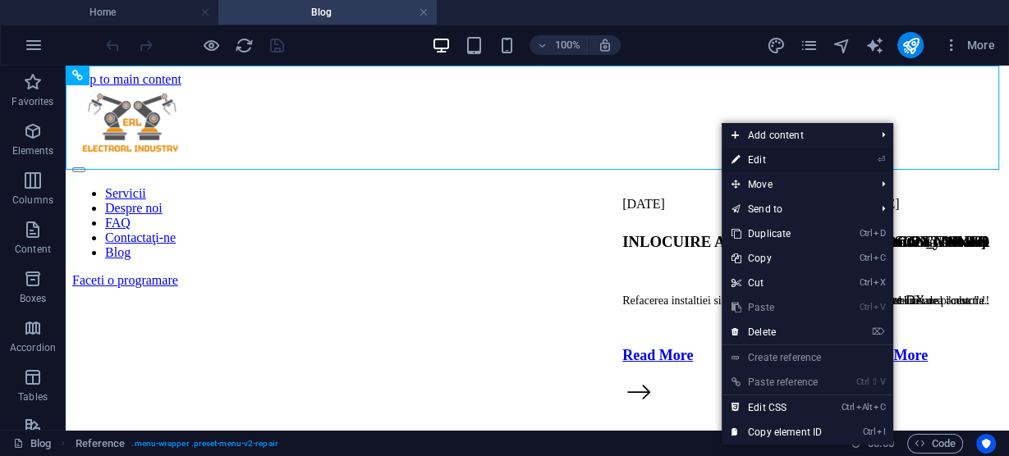
click at [768, 158] on link "⏎ Edit" at bounding box center [777, 160] width 110 height 25
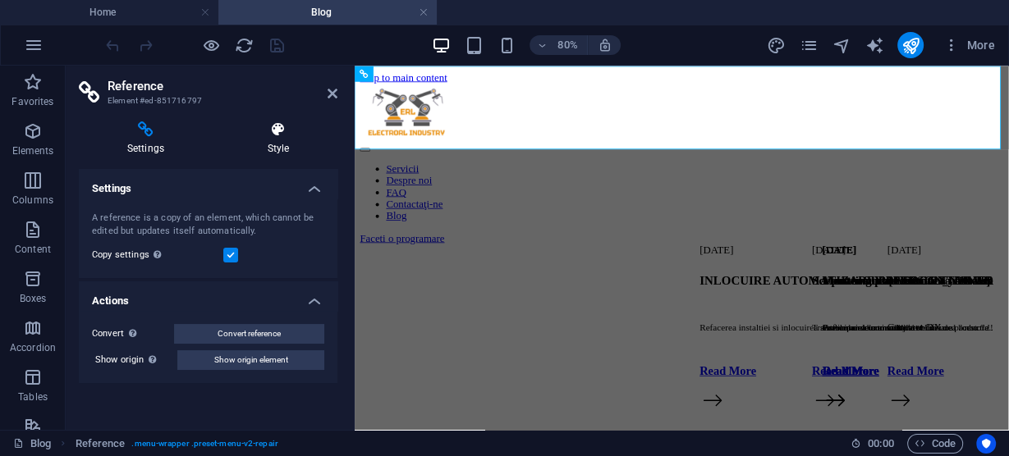
click at [280, 136] on icon at bounding box center [278, 130] width 118 height 16
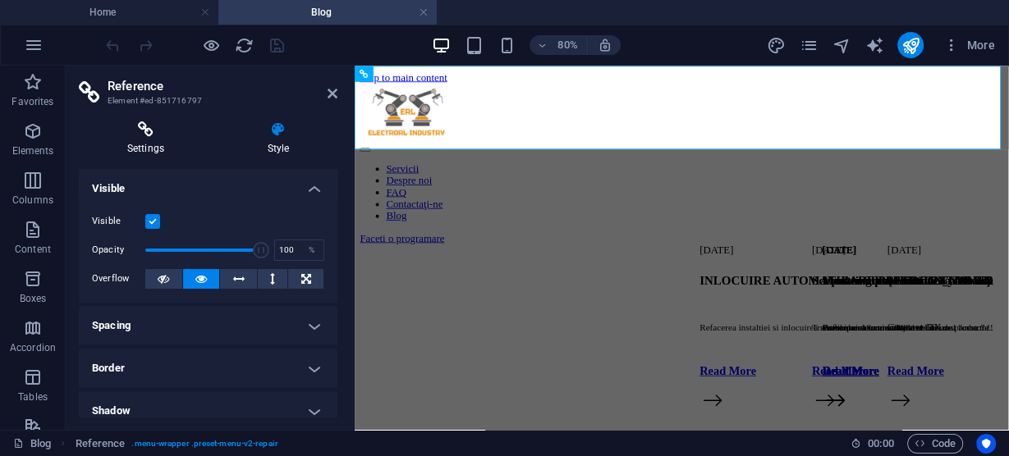
click at [154, 131] on icon at bounding box center [146, 130] width 134 height 16
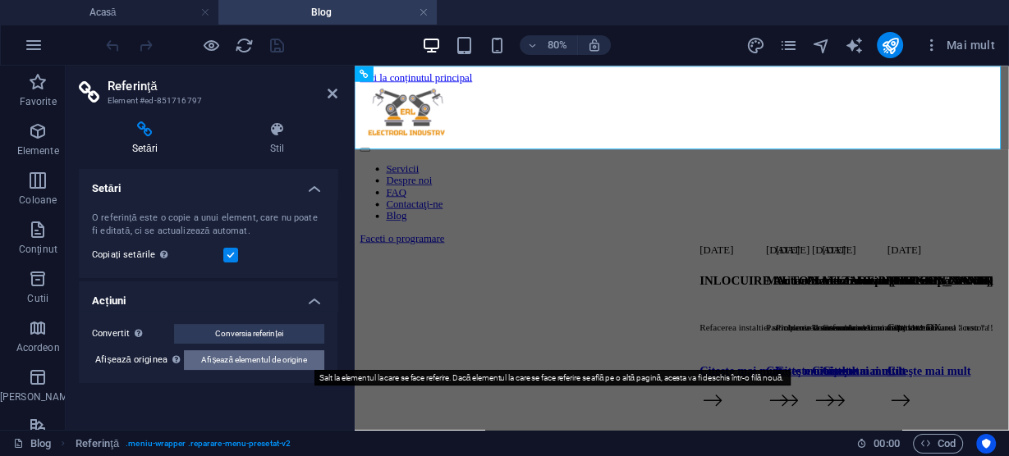
click at [210, 360] on font "Afișează elementul de origine" at bounding box center [254, 360] width 106 height 9
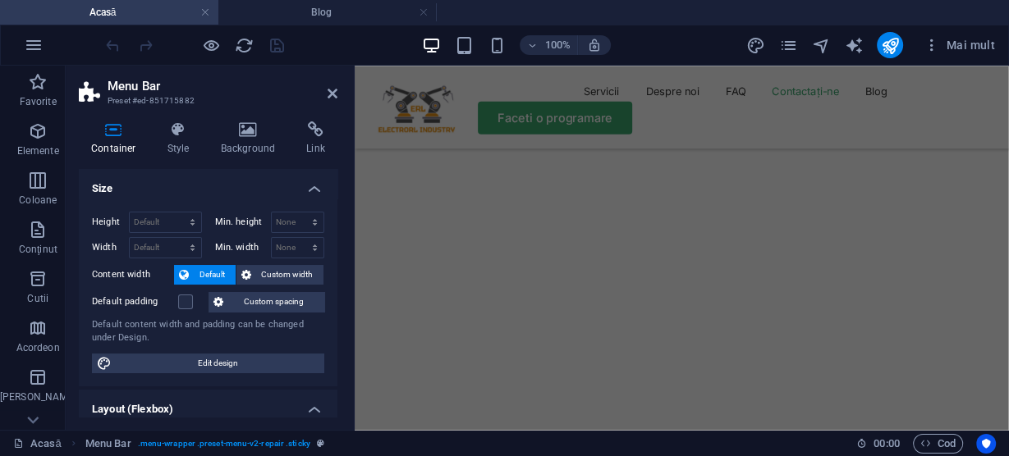
scroll to position [5580, 0]
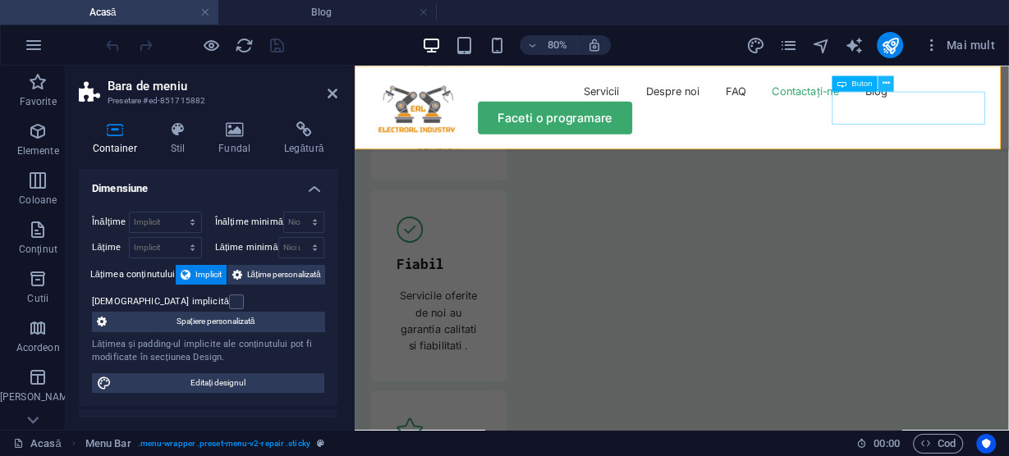
click at [883, 81] on icon at bounding box center [886, 83] width 7 height 14
click at [120, 126] on icon at bounding box center [114, 130] width 71 height 16
click at [300, 136] on icon at bounding box center [304, 130] width 67 height 16
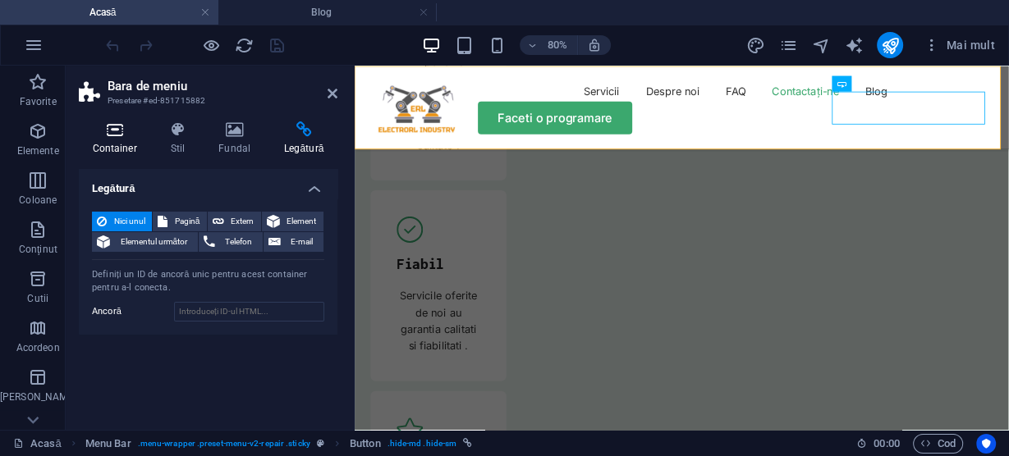
click at [116, 134] on icon at bounding box center [114, 130] width 71 height 16
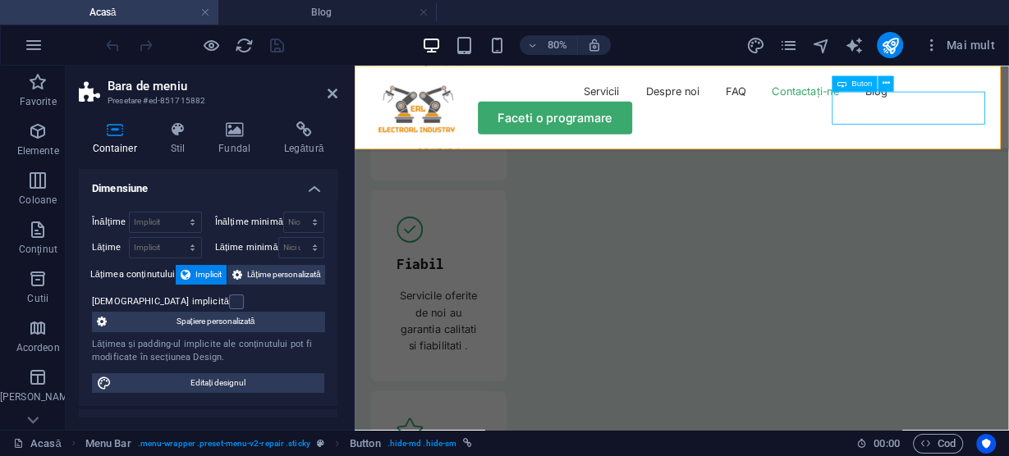
click at [852, 85] on font "Buton" at bounding box center [862, 83] width 21 height 9
click at [886, 81] on icon at bounding box center [886, 83] width 7 height 14
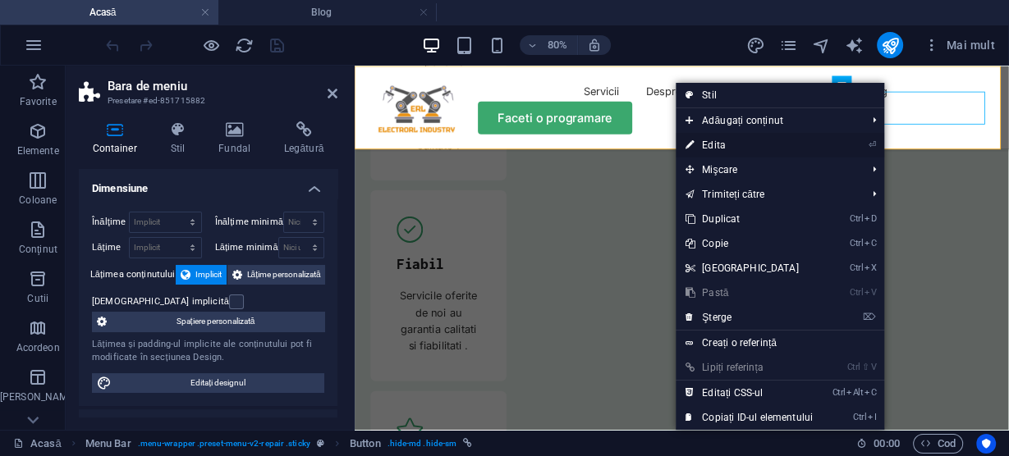
click at [750, 145] on link "⏎ Edita" at bounding box center [749, 145] width 147 height 25
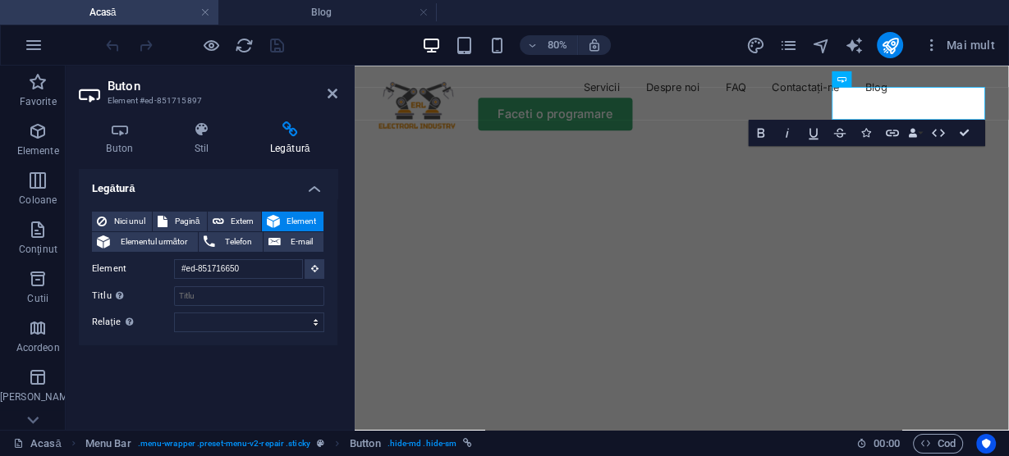
scroll to position [0, 0]
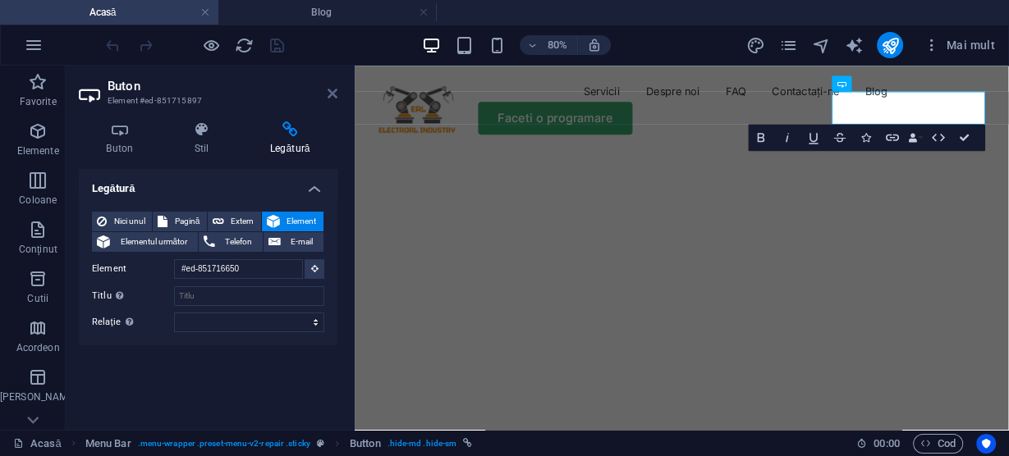
click at [337, 94] on icon at bounding box center [333, 93] width 10 height 13
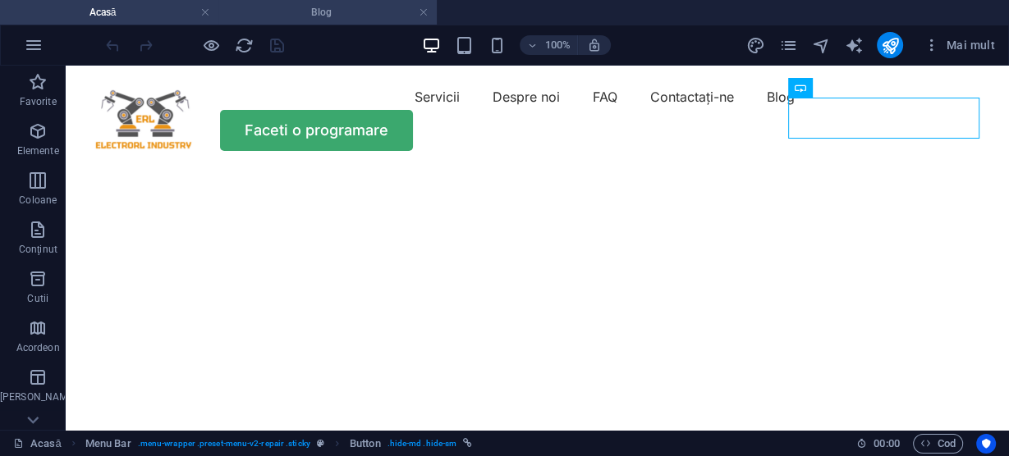
click at [333, 19] on h4 "Blog" at bounding box center [327, 12] width 218 height 18
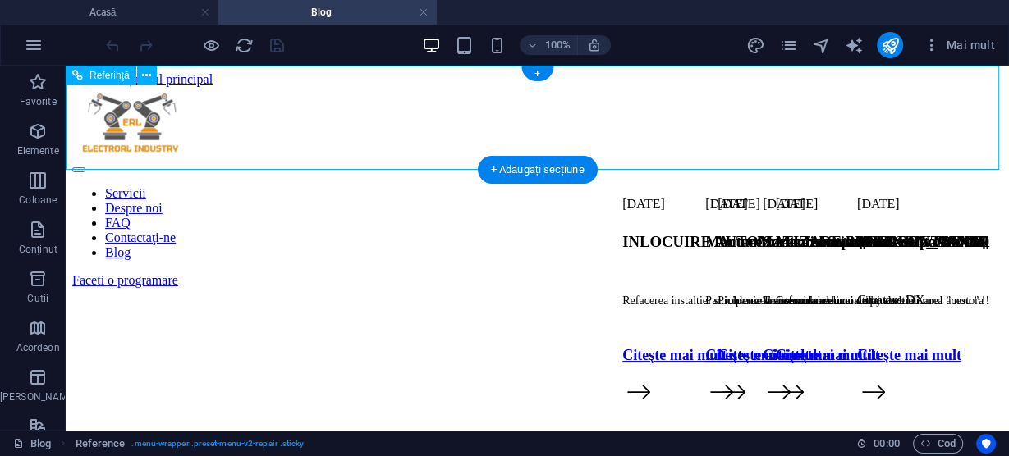
click at [341, 186] on nav "Servicii Despre noi FAQ Contactaţi-ne Blog" at bounding box center [537, 223] width 930 height 74
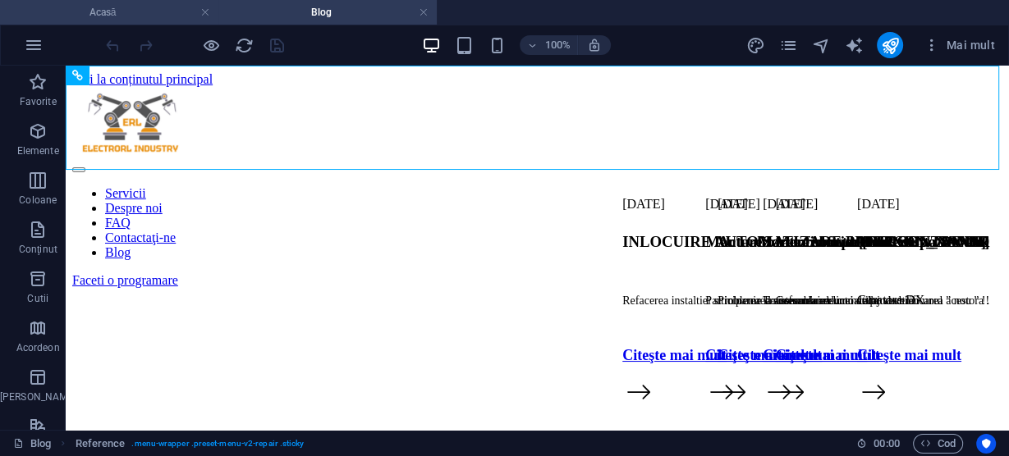
click at [143, 12] on h4 "Acasă" at bounding box center [109, 12] width 218 height 18
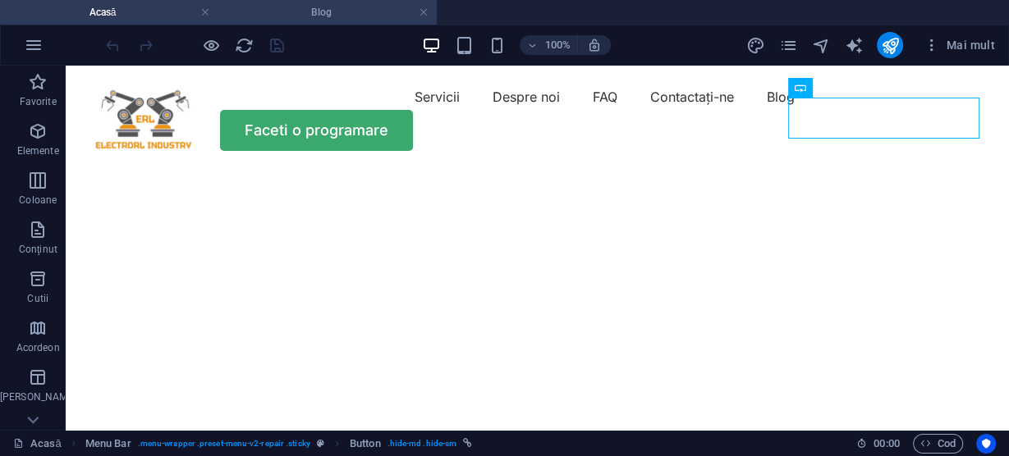
click at [327, 16] on font "Blog" at bounding box center [321, 12] width 21 height 11
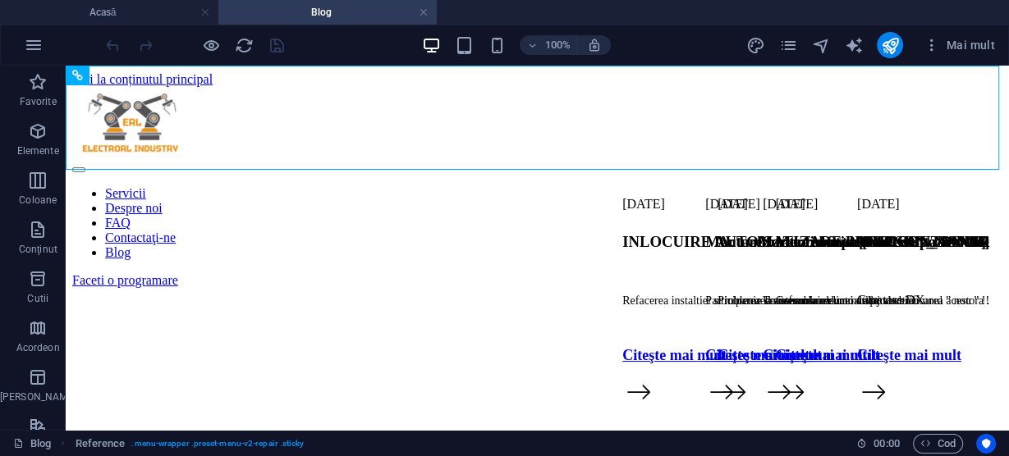
click at [423, 10] on link at bounding box center [424, 13] width 10 height 16
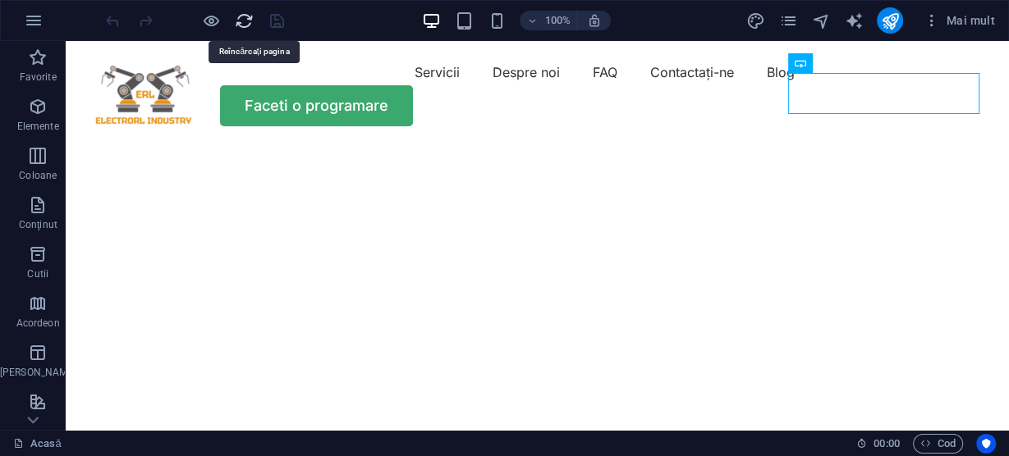
click at [240, 21] on icon "reîncărcare" at bounding box center [244, 20] width 19 height 19
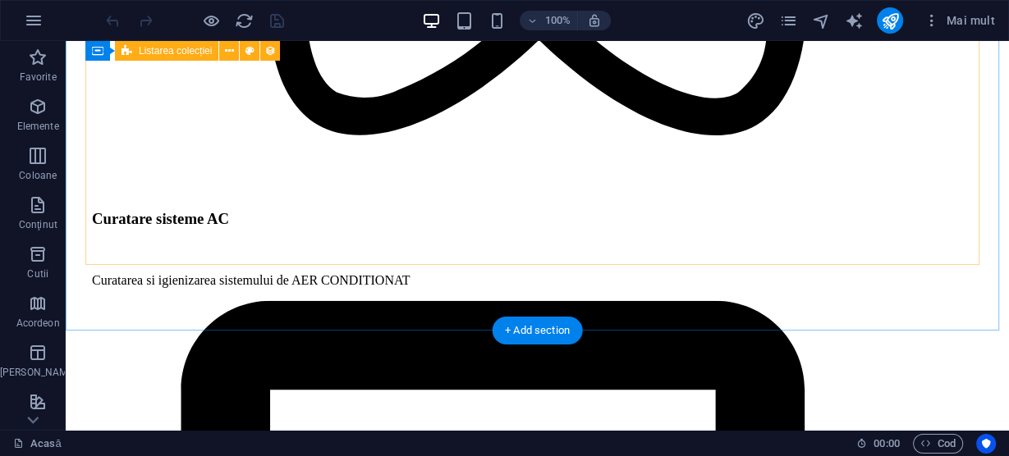
scroll to position [4269, 0]
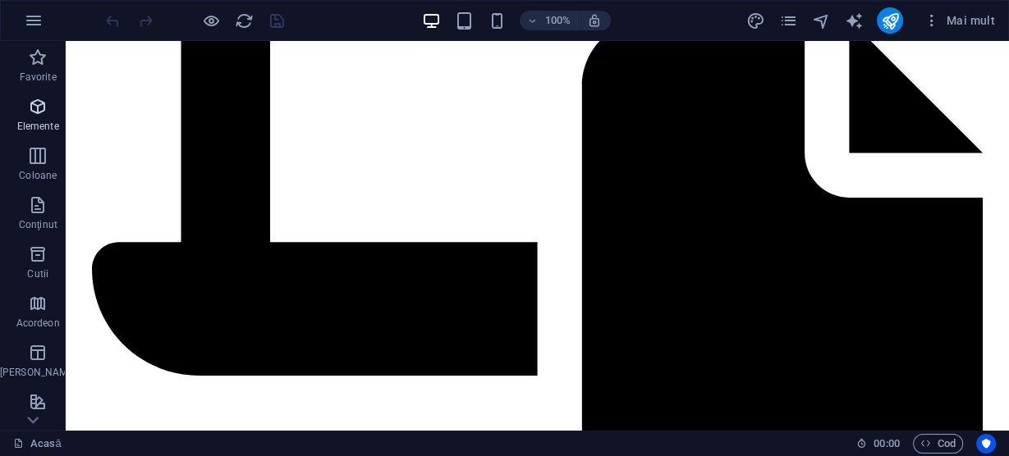
click at [33, 108] on icon "button" at bounding box center [38, 107] width 20 height 20
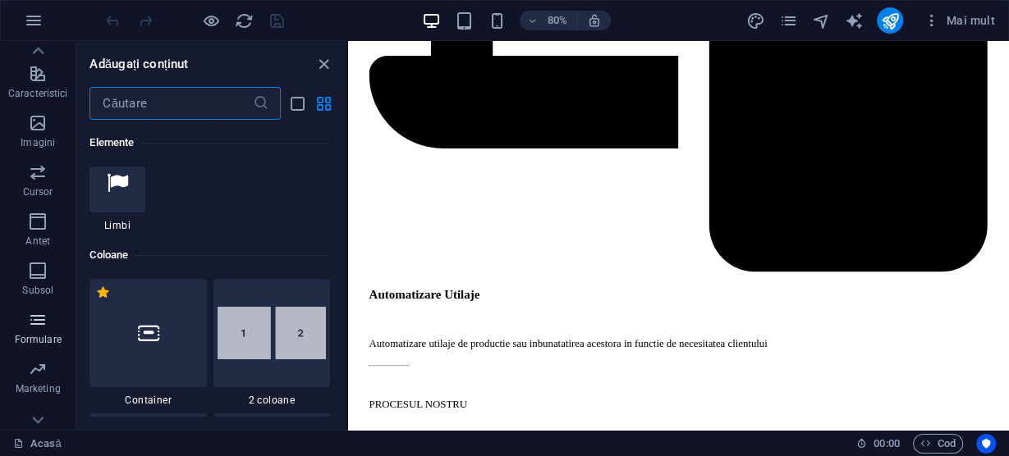
scroll to position [349, 0]
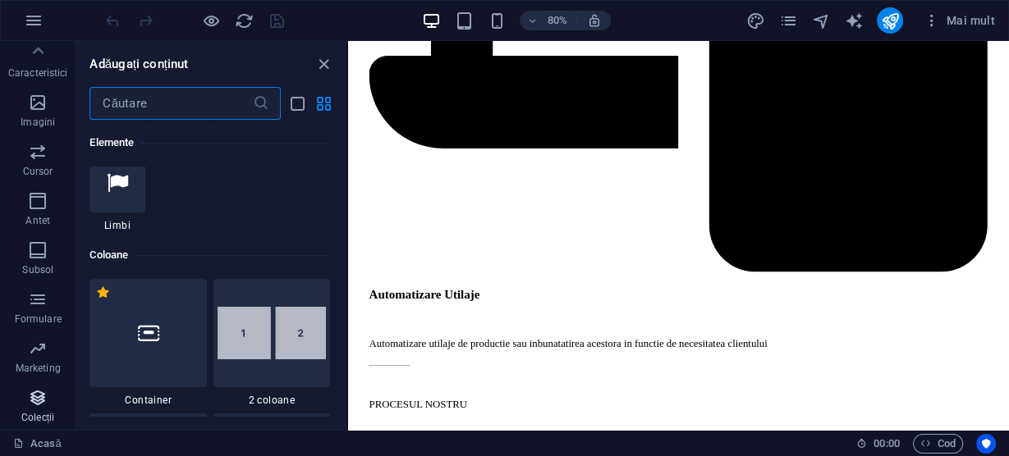
click at [34, 403] on icon "button" at bounding box center [38, 398] width 20 height 20
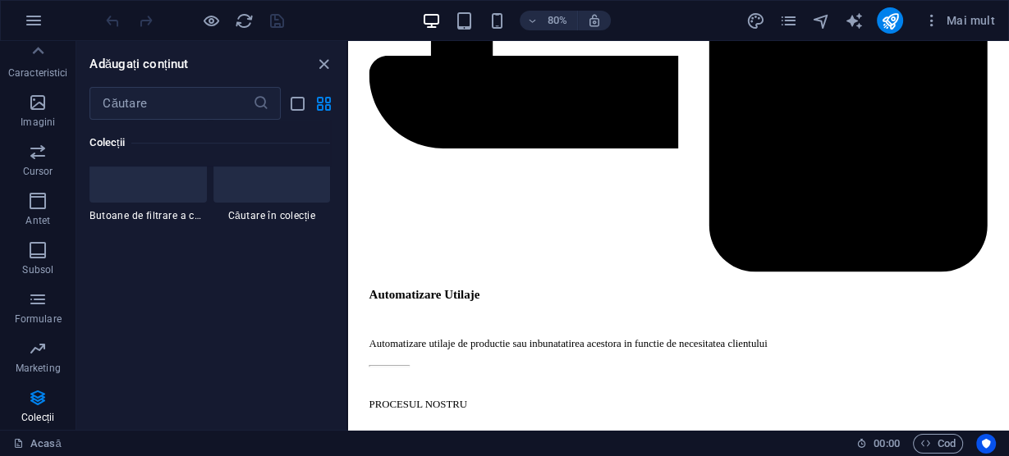
scroll to position [15734, 0]
click at [32, 303] on icon "button" at bounding box center [38, 300] width 20 height 20
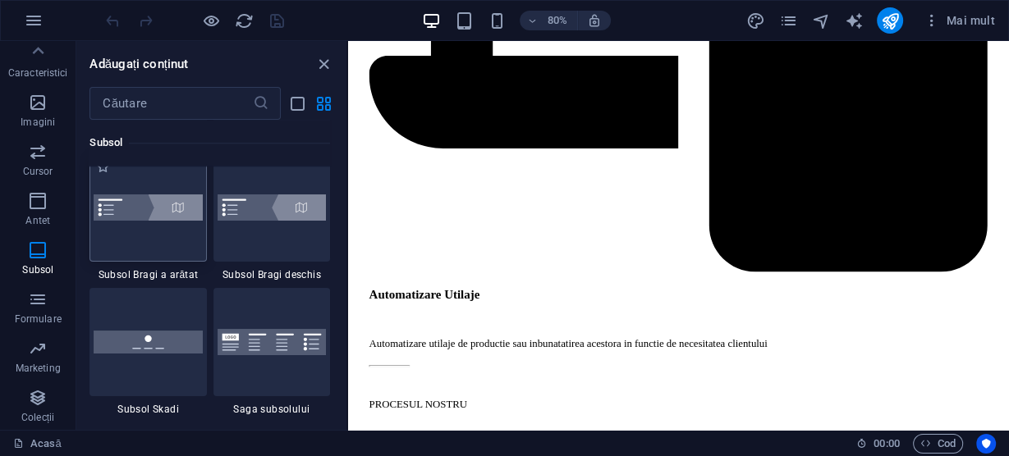
scroll to position [11395, 0]
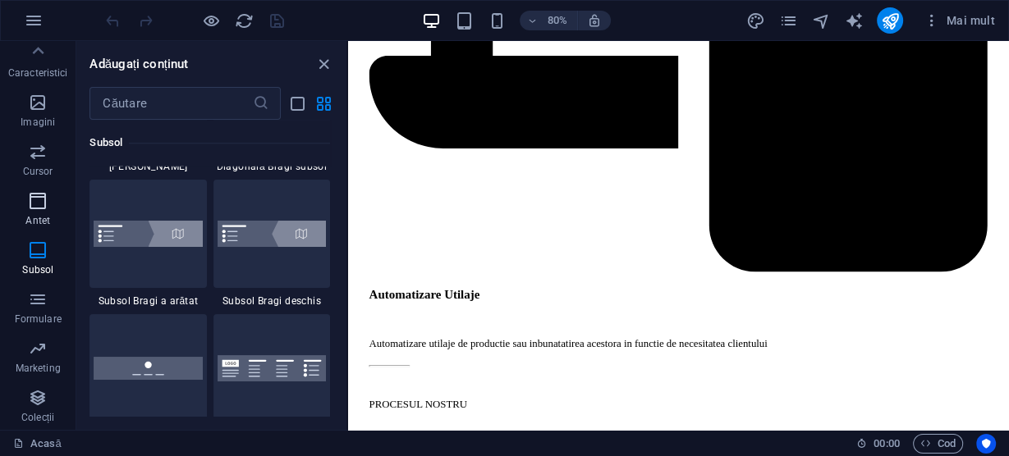
click at [33, 200] on icon "button" at bounding box center [38, 201] width 20 height 20
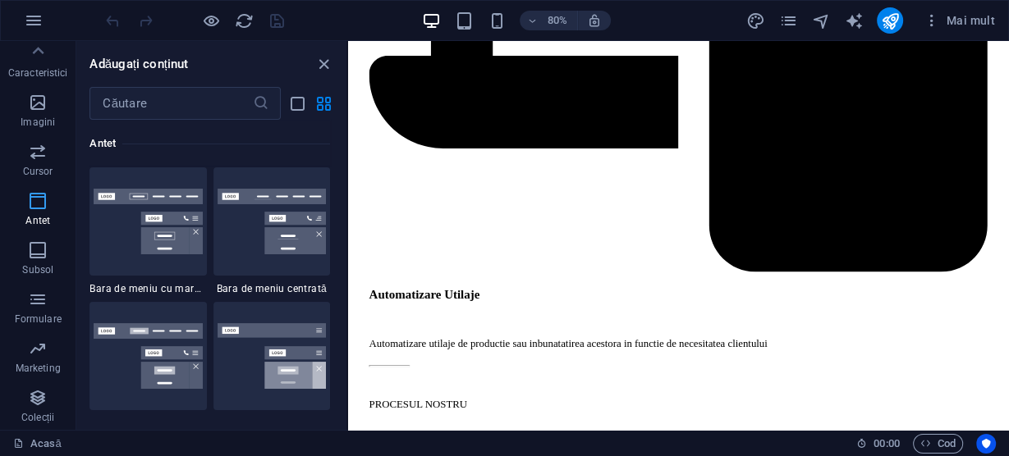
scroll to position [9886, 0]
click at [28, 107] on icon "button" at bounding box center [38, 103] width 20 height 20
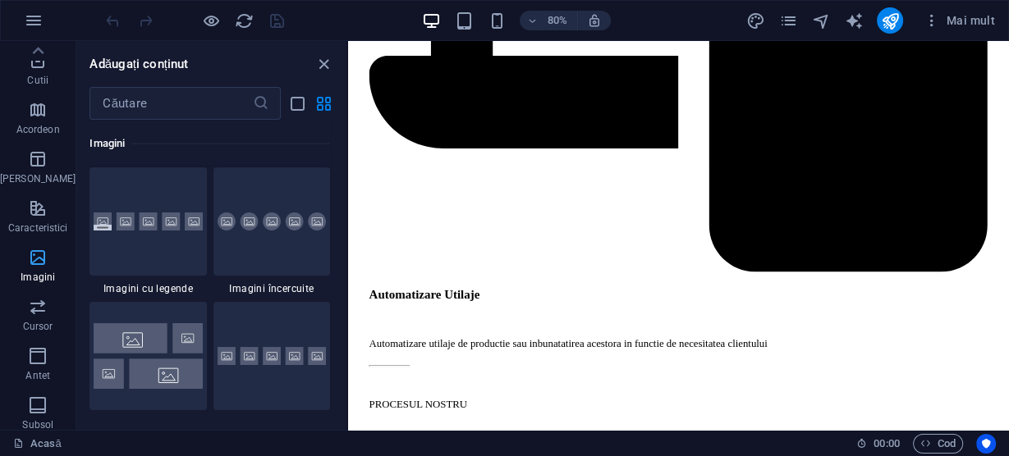
scroll to position [152, 0]
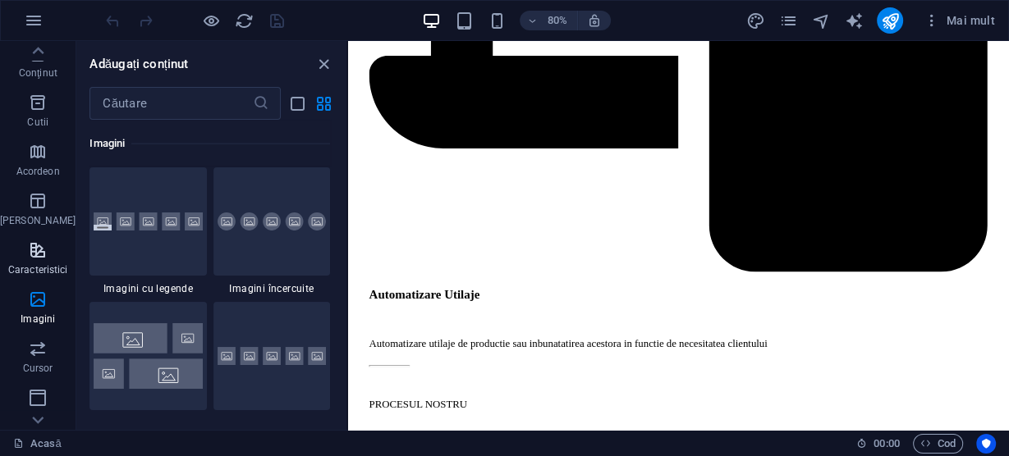
click at [30, 250] on icon "button" at bounding box center [38, 251] width 20 height 20
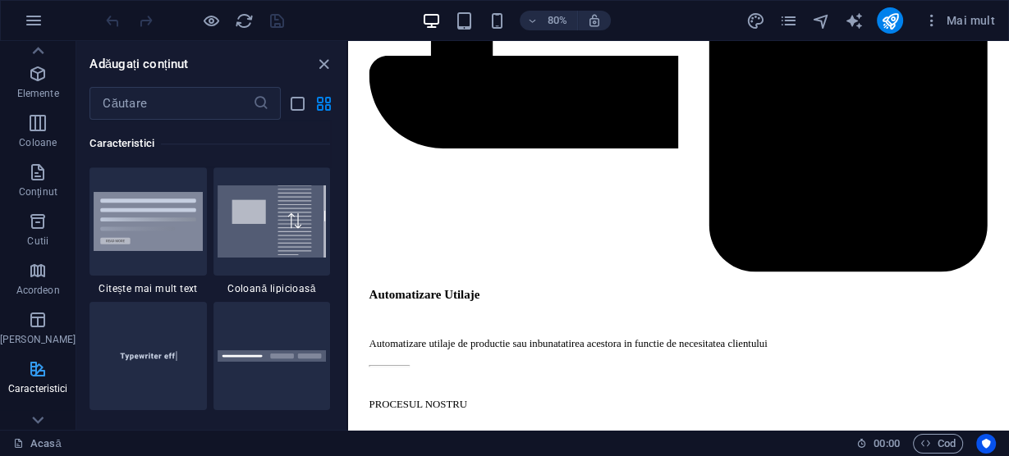
scroll to position [0, 0]
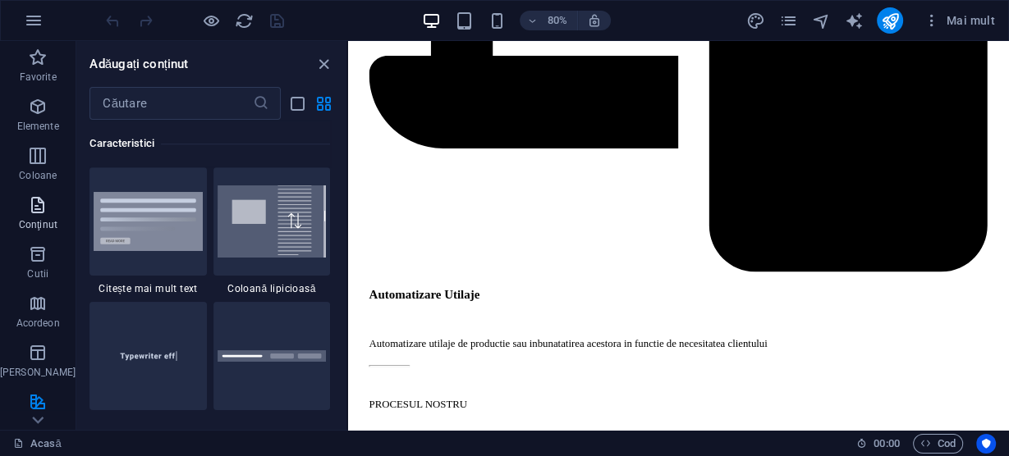
click at [32, 209] on icon "button" at bounding box center [38, 205] width 20 height 20
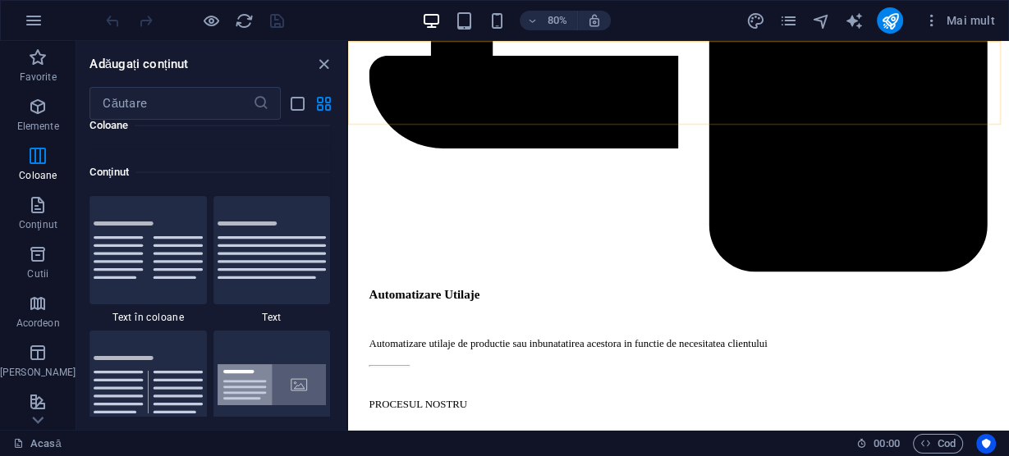
scroll to position [2806, 0]
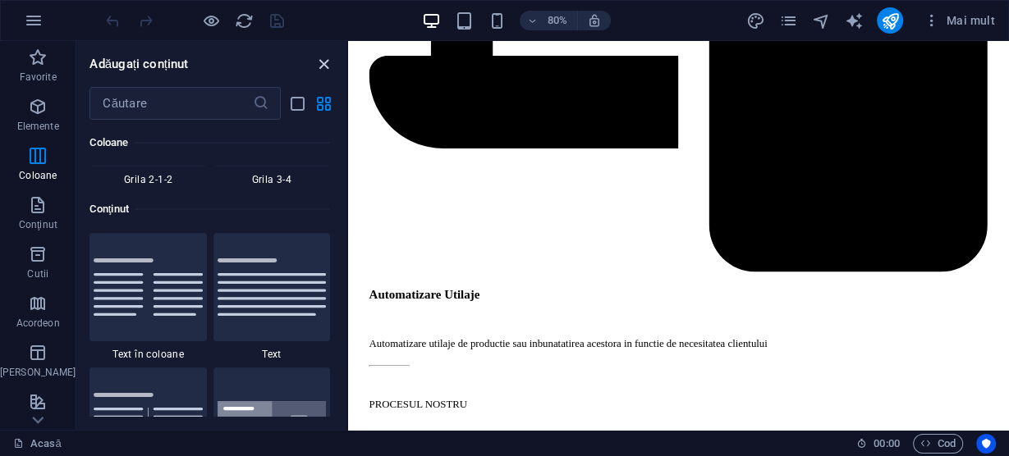
click at [327, 63] on icon "închide panoul" at bounding box center [323, 64] width 19 height 19
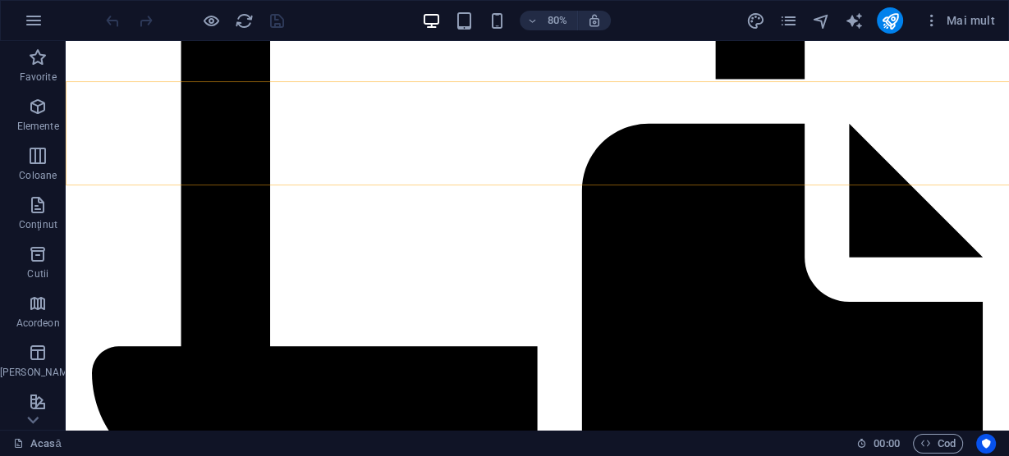
scroll to position [4209, 0]
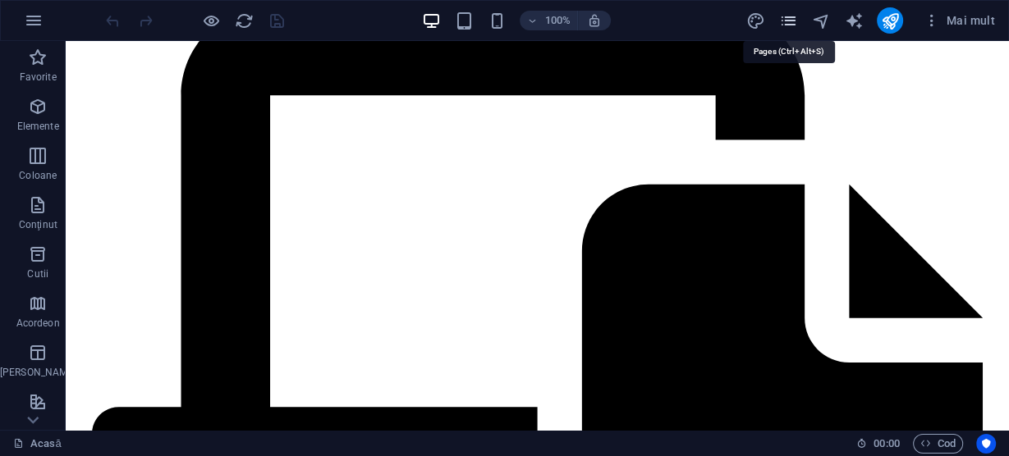
click at [791, 18] on icon "pagini" at bounding box center [788, 20] width 19 height 19
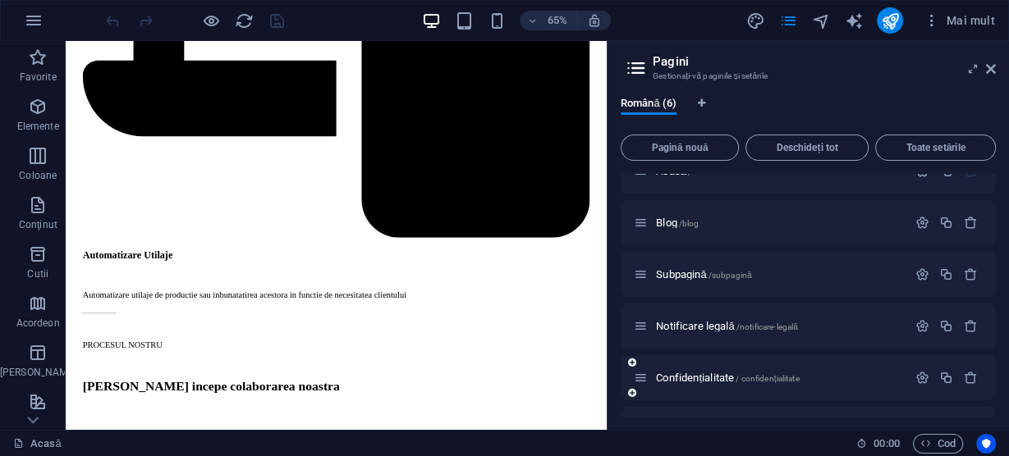
scroll to position [0, 0]
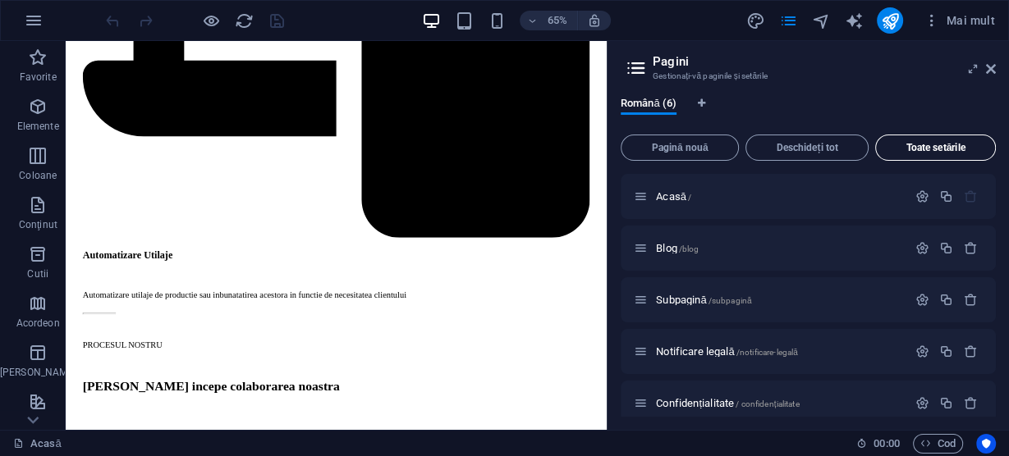
click at [939, 144] on font "Toate setările" at bounding box center [935, 147] width 59 height 11
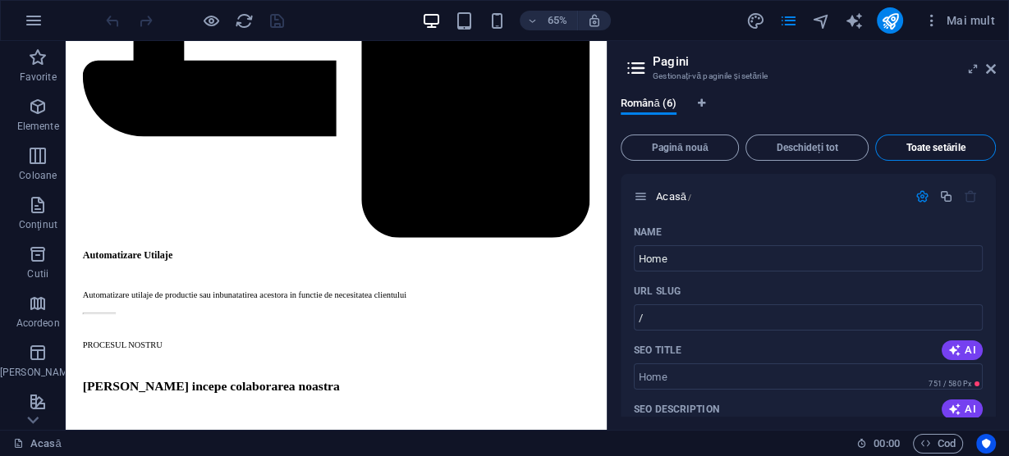
scroll to position [3561, 0]
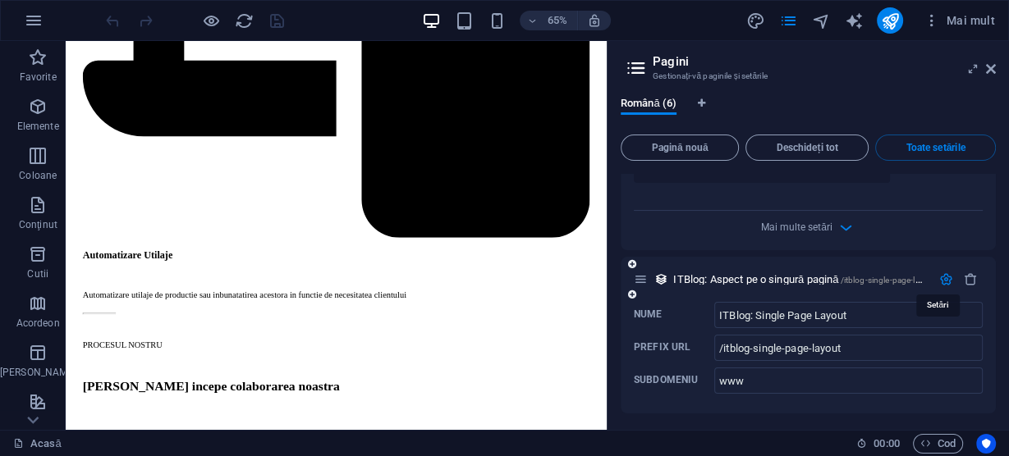
click at [945, 278] on icon "button" at bounding box center [946, 280] width 14 height 14
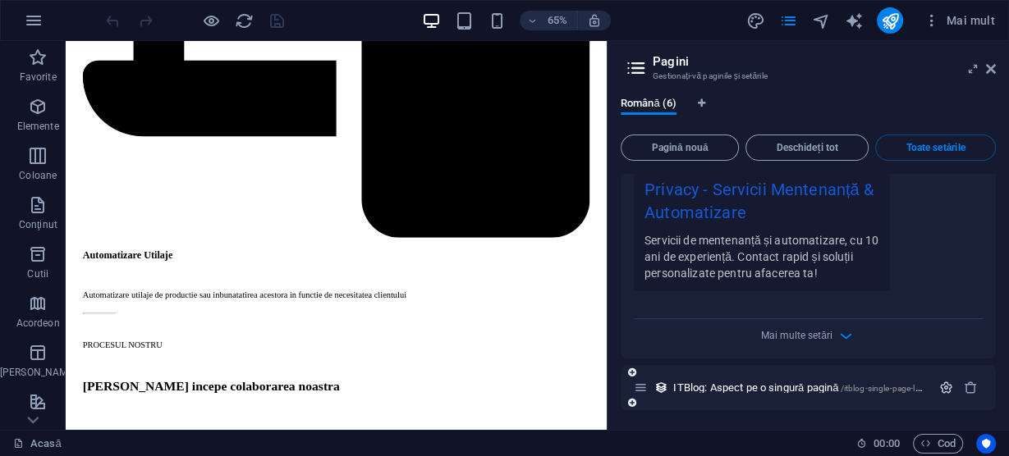
scroll to position [3448, 0]
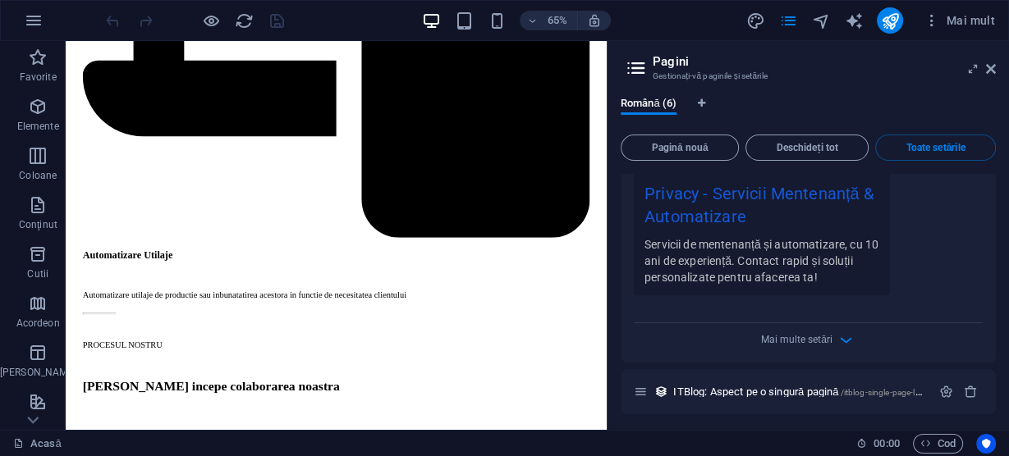
click at [740, 193] on div "Privacy - Servicii Mentenanță & Automatizare" at bounding box center [762, 208] width 235 height 55
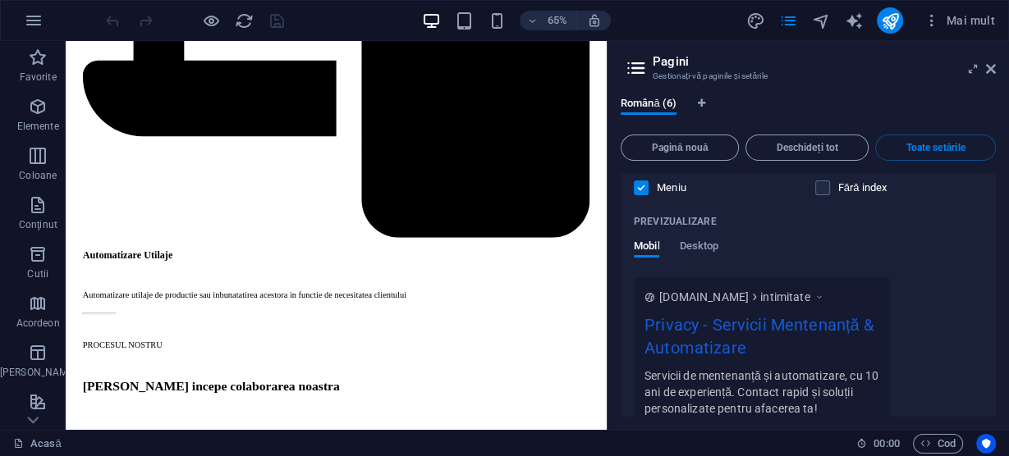
scroll to position [3251, 0]
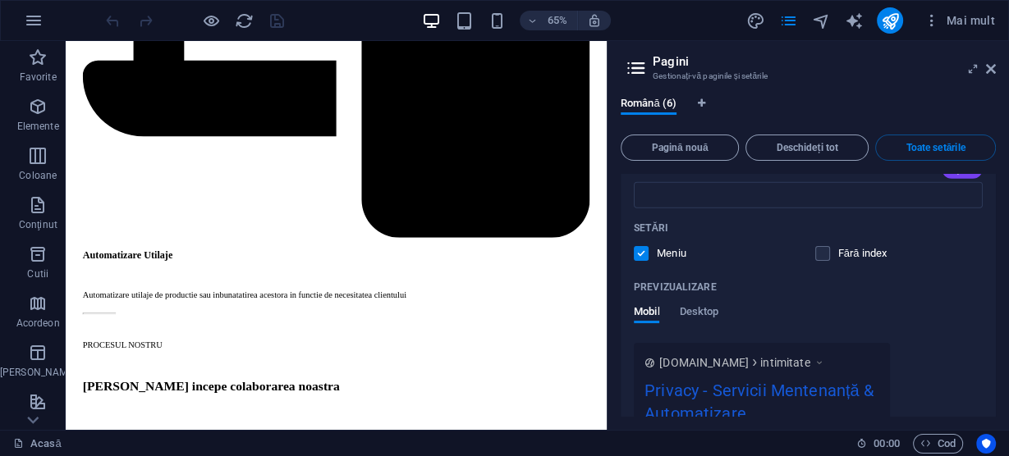
click at [690, 359] on font "[DOMAIN_NAME]" at bounding box center [703, 362] width 89 height 13
drag, startPoint x: 747, startPoint y: 386, endPoint x: 784, endPoint y: 370, distance: 40.1
click at [753, 383] on div "Privacy - Servicii Mentenanță & Automatizare" at bounding box center [762, 405] width 235 height 55
click at [810, 356] on font "intimitate" at bounding box center [784, 362] width 49 height 13
click at [703, 305] on font "Desktop" at bounding box center [698, 311] width 39 height 12
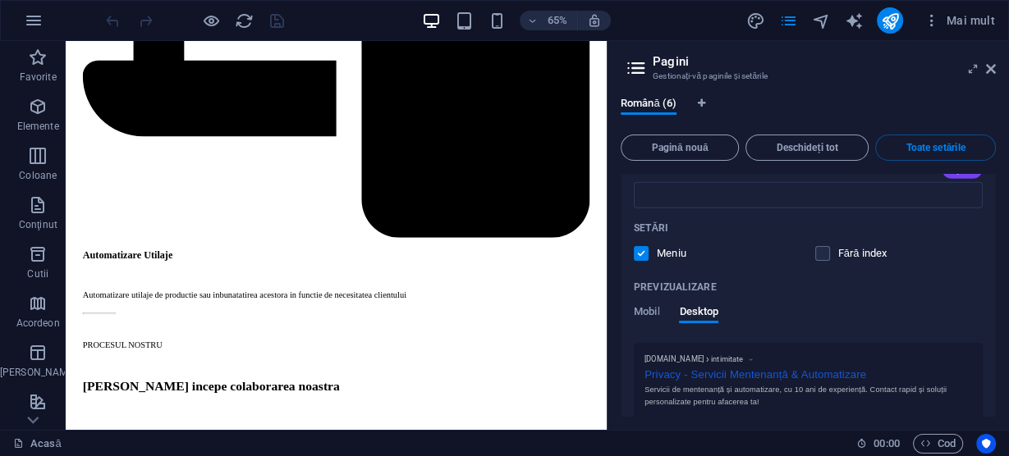
click at [748, 367] on div "Privacy - Servicii Mentenanță & Automatizare" at bounding box center [809, 373] width 328 height 17
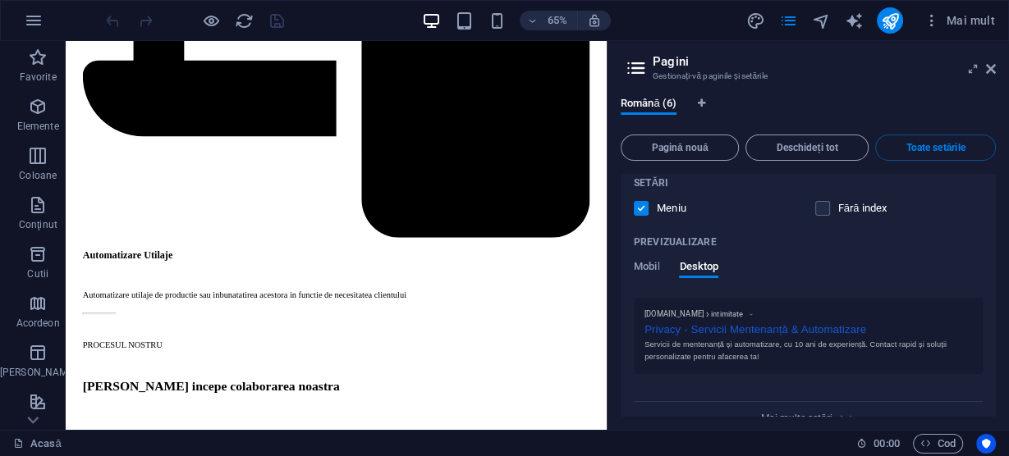
scroll to position [3317, 0]
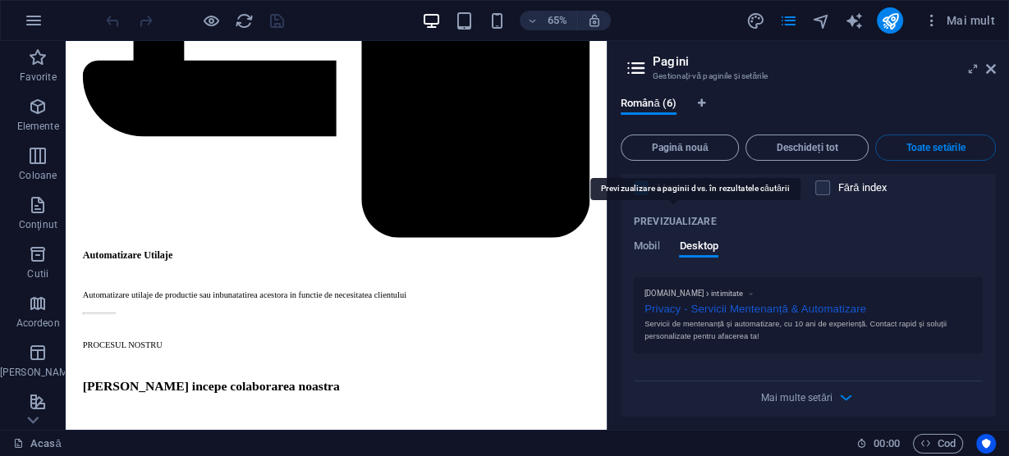
click at [705, 218] on font "Previzualizare" at bounding box center [675, 221] width 83 height 11
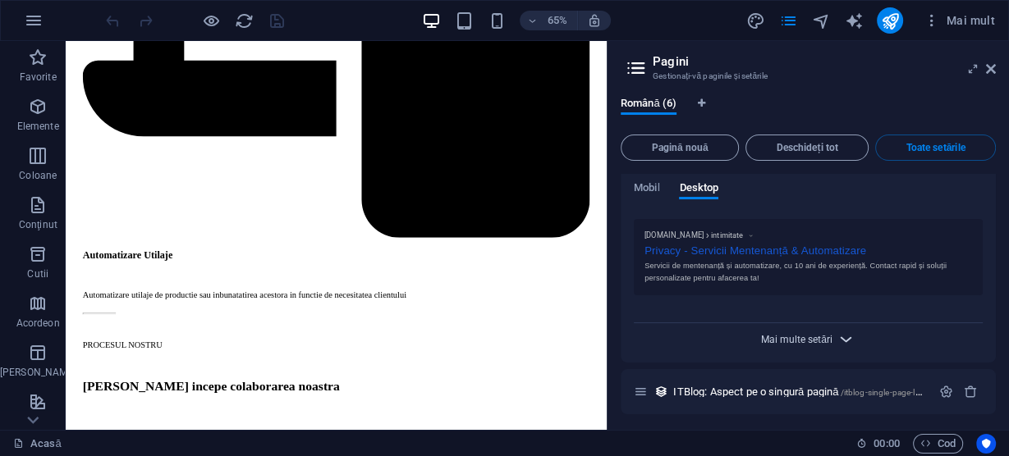
click at [800, 334] on font "Mai multe setări" at bounding box center [796, 339] width 71 height 11
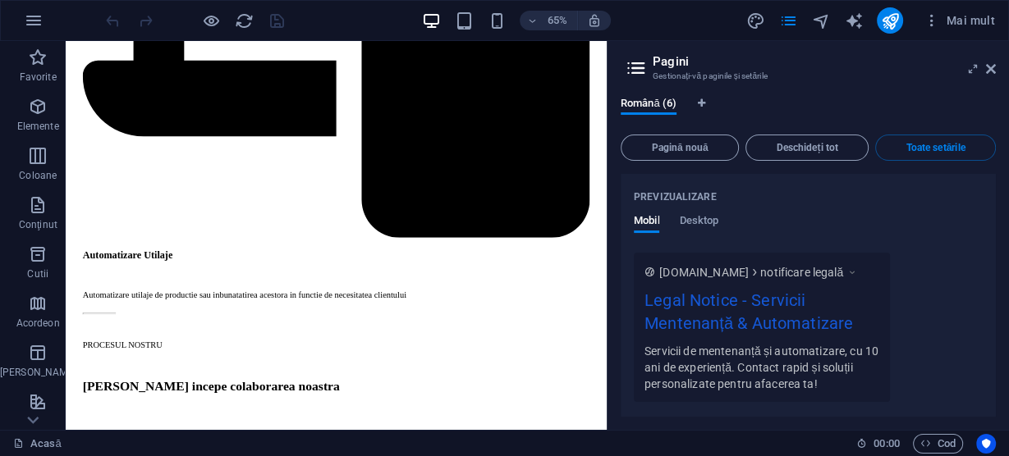
scroll to position [2443, 0]
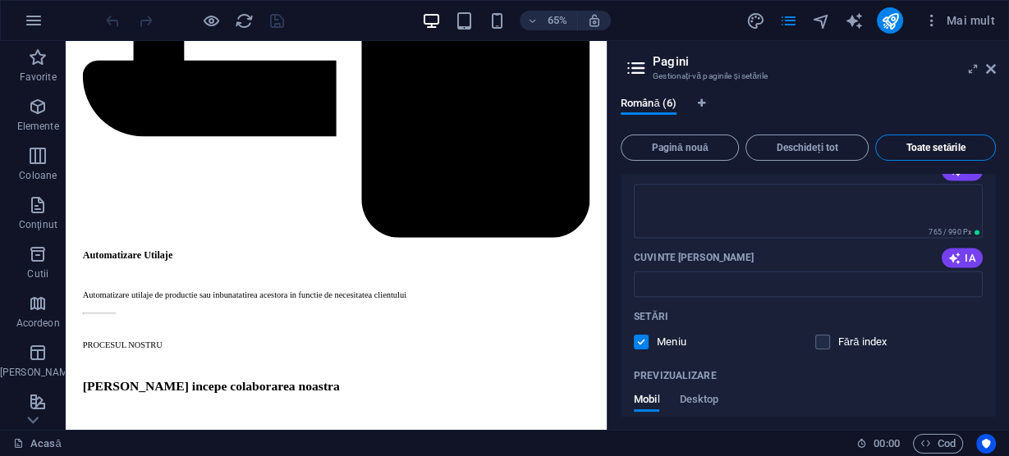
click at [931, 147] on font "Toate setările" at bounding box center [935, 147] width 59 height 11
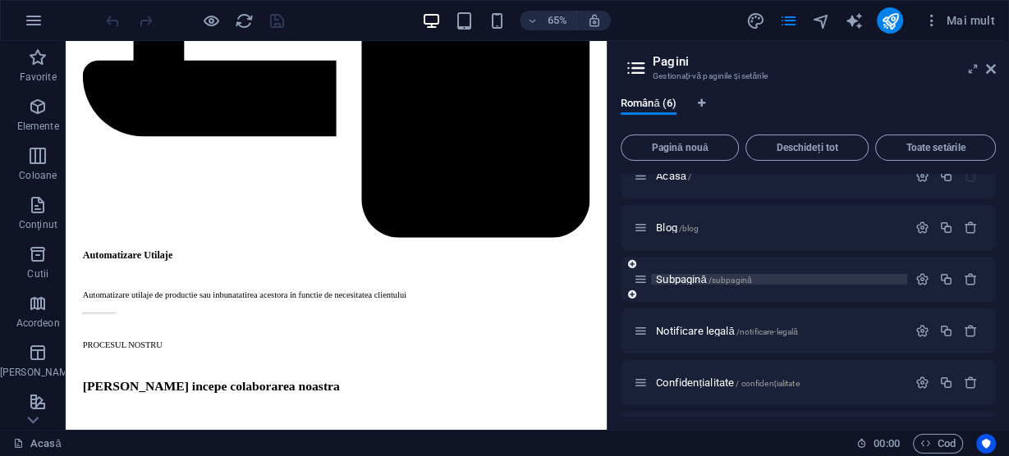
scroll to position [0, 0]
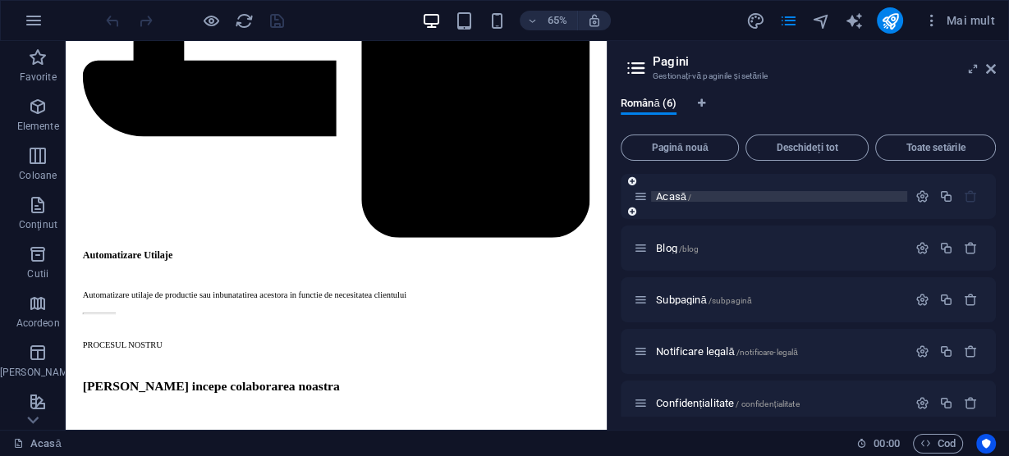
click at [749, 200] on p "Acasă /" at bounding box center [779, 196] width 246 height 11
click at [640, 195] on icon at bounding box center [641, 197] width 14 height 14
click at [918, 195] on icon "button" at bounding box center [922, 197] width 14 height 14
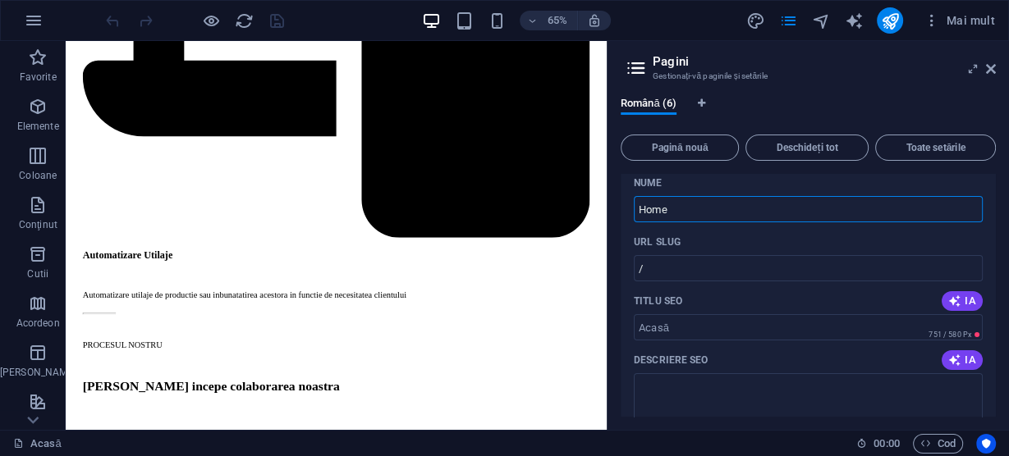
scroll to position [66, 0]
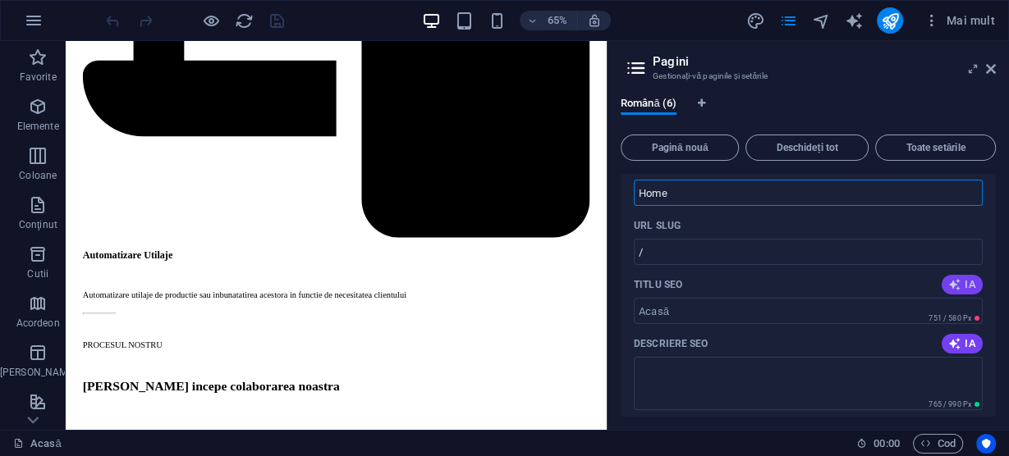
click at [961, 278] on span "IA" at bounding box center [962, 284] width 28 height 13
type input "Servicii Mentenanță & Automatizare"
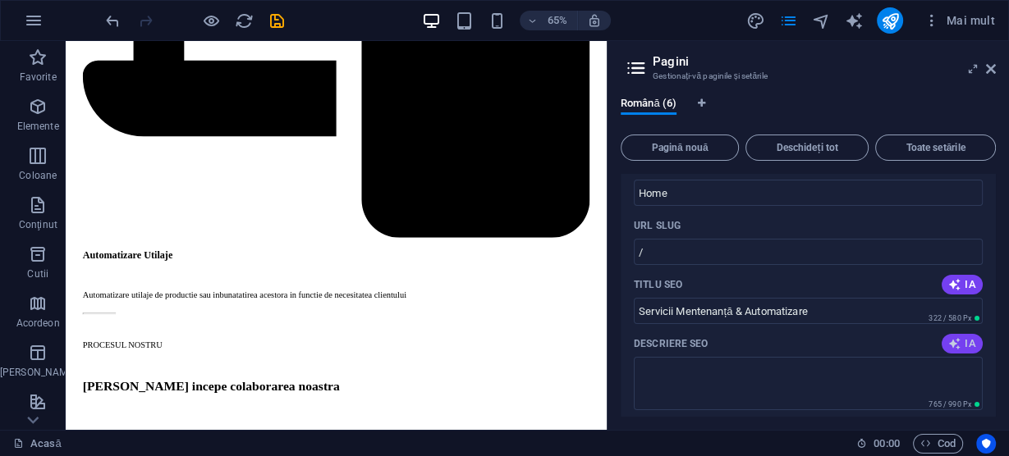
click at [961, 344] on span "IA" at bounding box center [962, 343] width 28 height 13
type textarea "Intervenții rapide și eficiente în mentenanța și automatizarea utilajelor. Expe…"
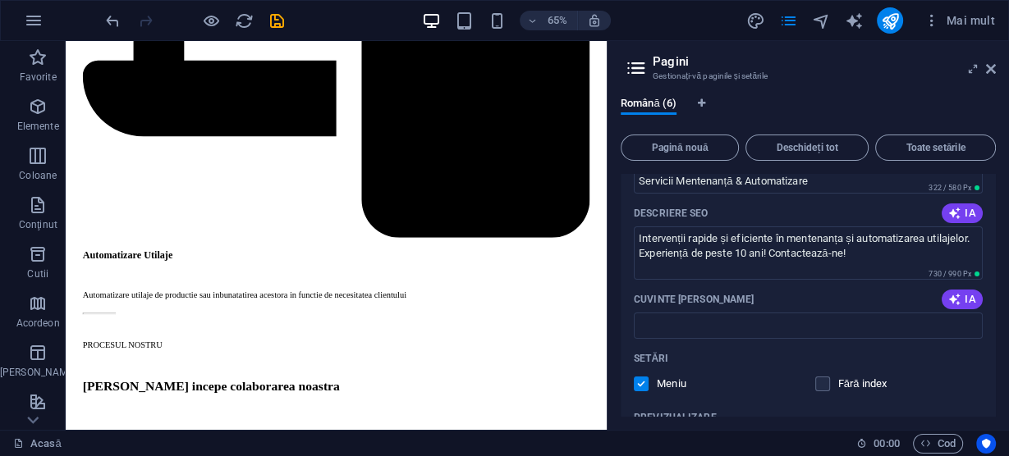
scroll to position [197, 0]
click at [951, 296] on icon "button" at bounding box center [954, 298] width 13 height 13
type input "mentenanta automatizarii, intretinere utilaje, curatare aer conditionat, servic…"
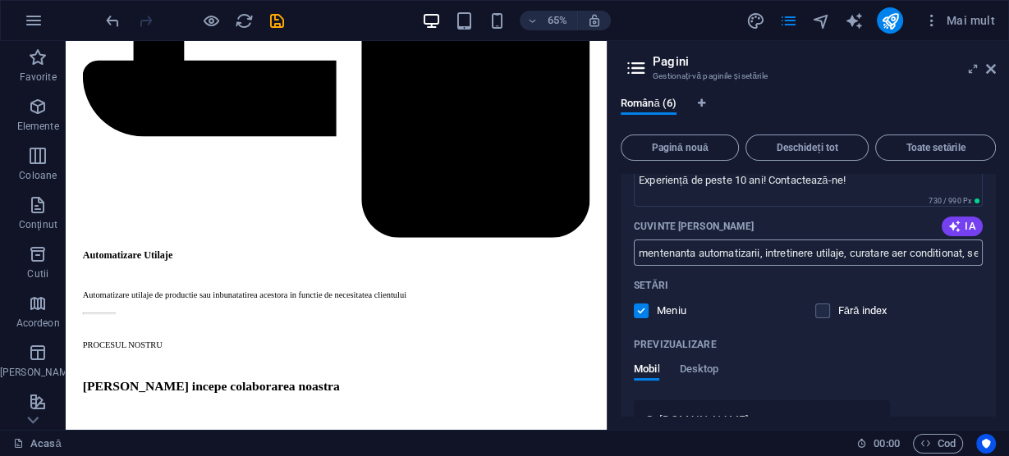
scroll to position [328, 0]
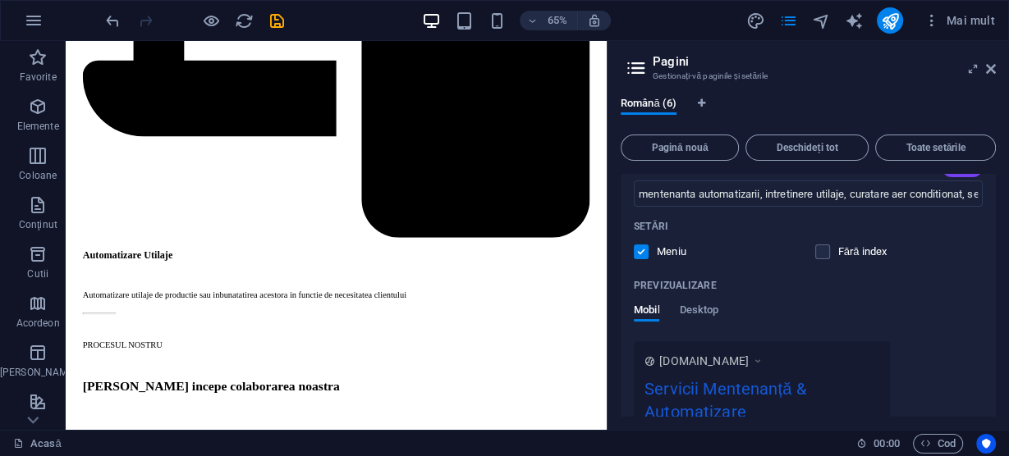
click at [702, 303] on div "Previzualizare Mobil Desktop" at bounding box center [808, 307] width 349 height 69
click at [702, 312] on font "Desktop" at bounding box center [698, 310] width 39 height 12
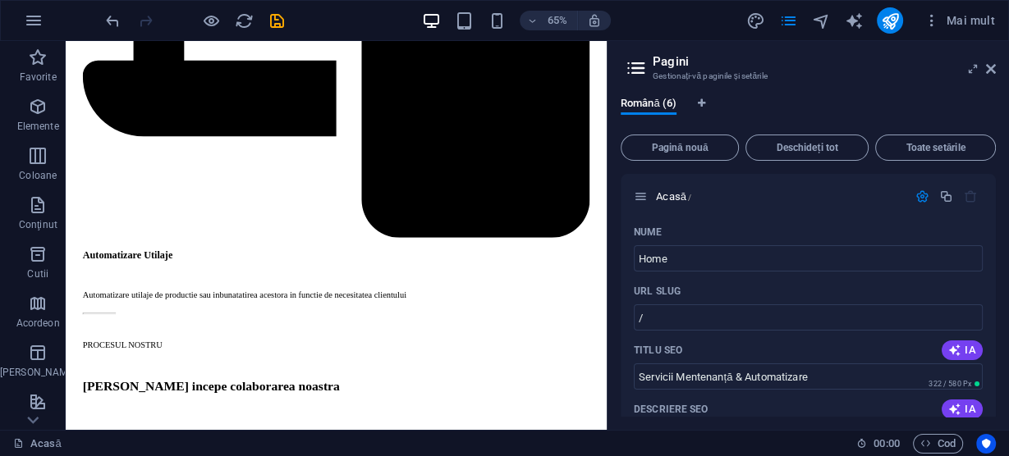
scroll to position [0, 0]
click at [823, 140] on button "Deschideți tot" at bounding box center [806, 148] width 123 height 26
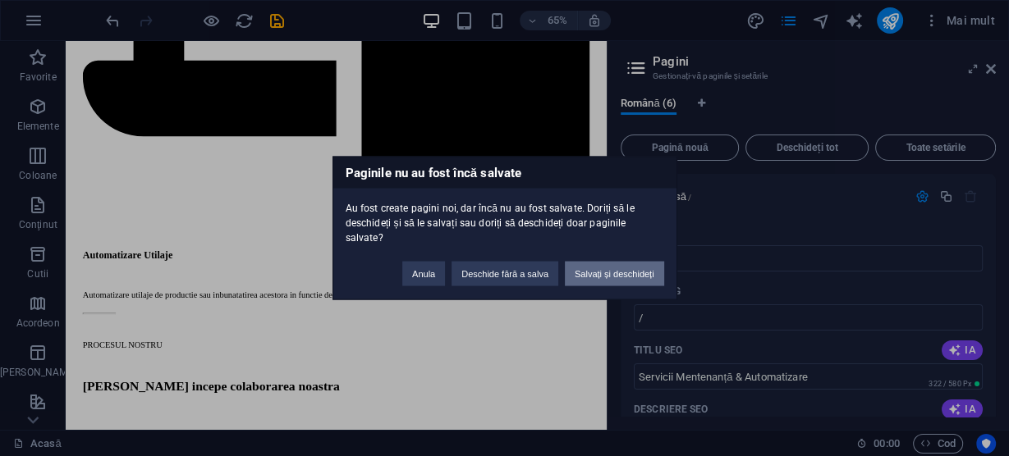
click at [616, 269] on font "Salvați și deschideți" at bounding box center [615, 274] width 80 height 10
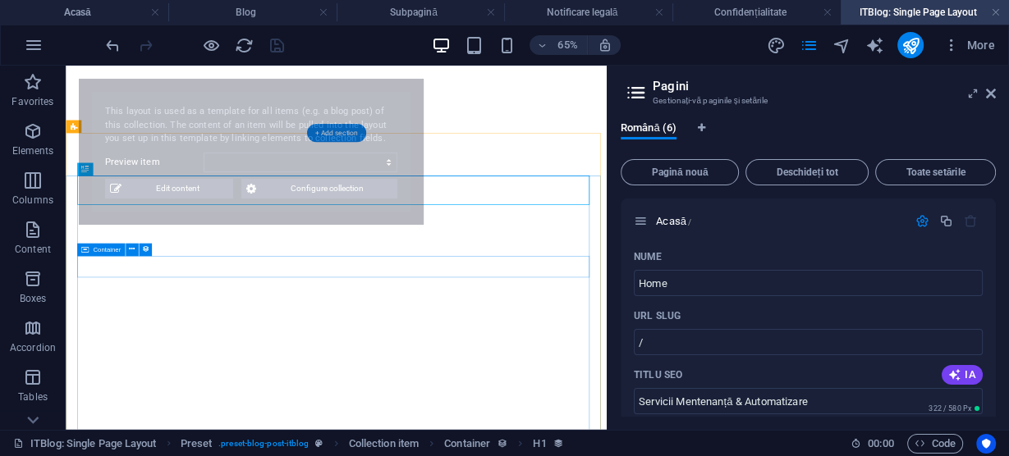
select select "68b5da826413ac914f086087"
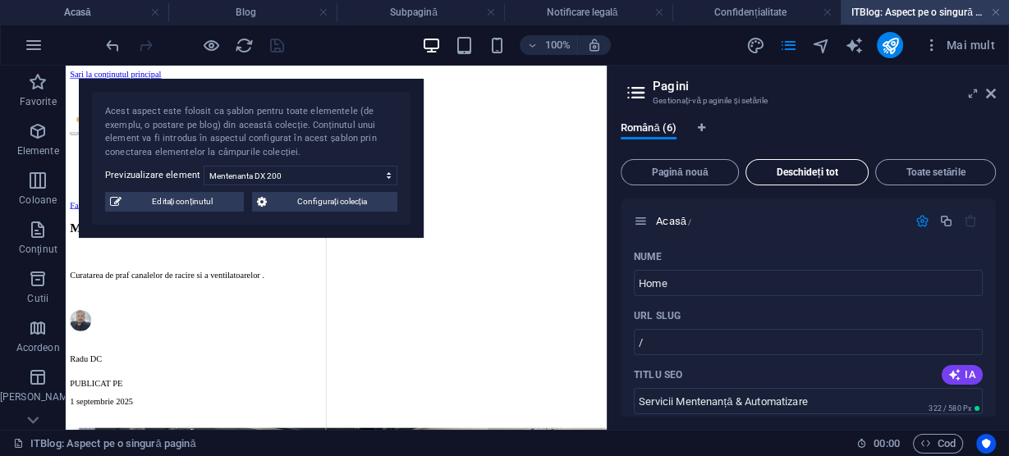
click at [817, 168] on font "Deschideți tot" at bounding box center [808, 172] width 62 height 11
click at [917, 222] on icon "button" at bounding box center [922, 221] width 14 height 14
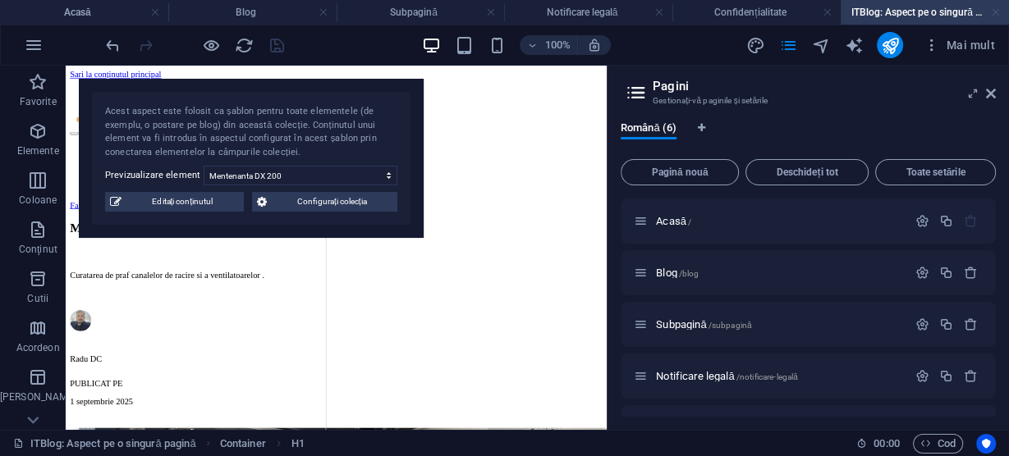
click at [997, 11] on link at bounding box center [996, 13] width 10 height 16
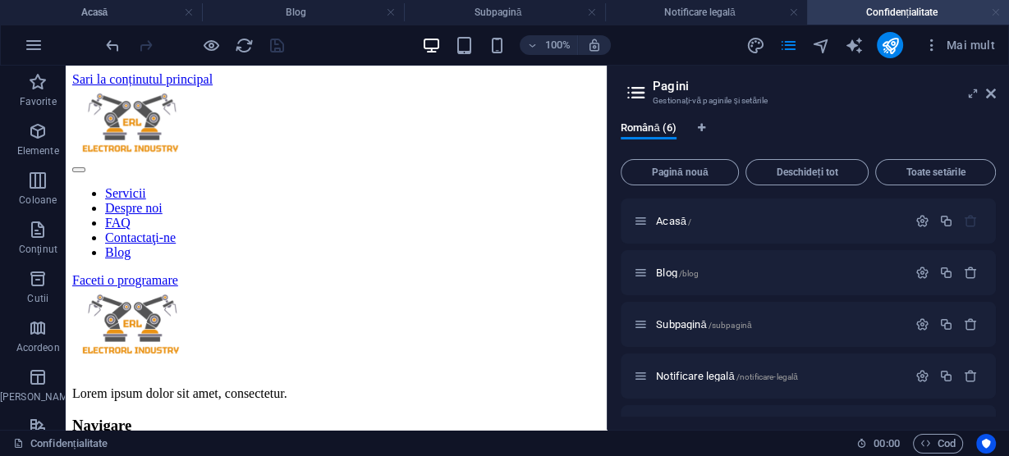
click at [995, 10] on link at bounding box center [996, 13] width 10 height 16
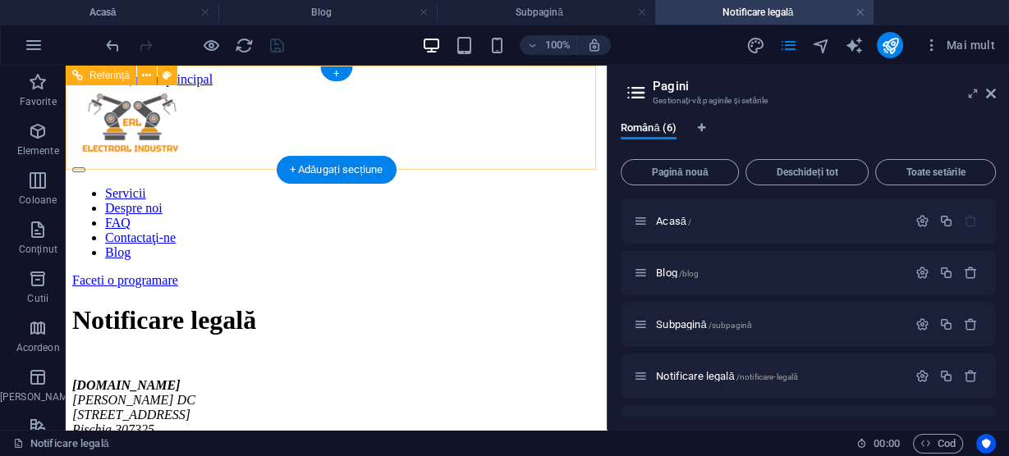
click at [464, 273] on div "Faceti o programare" at bounding box center [336, 280] width 528 height 15
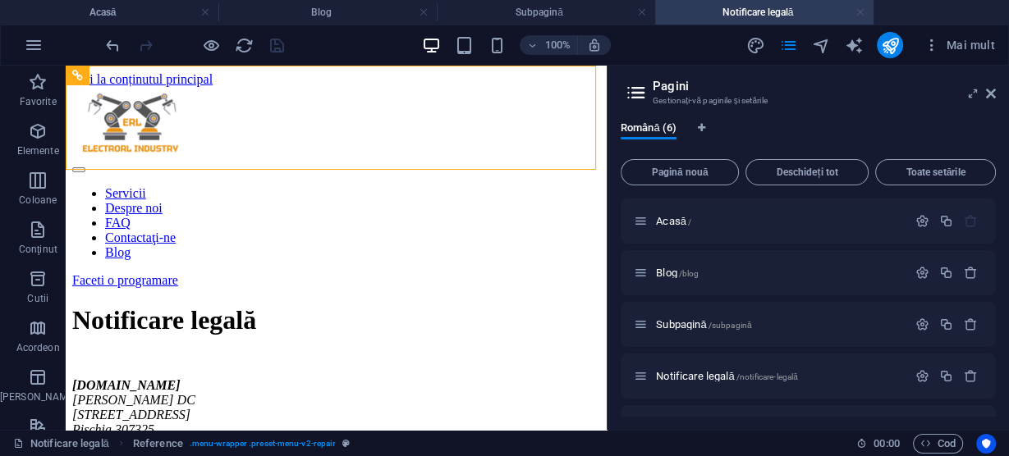
click at [862, 11] on link at bounding box center [861, 13] width 10 height 16
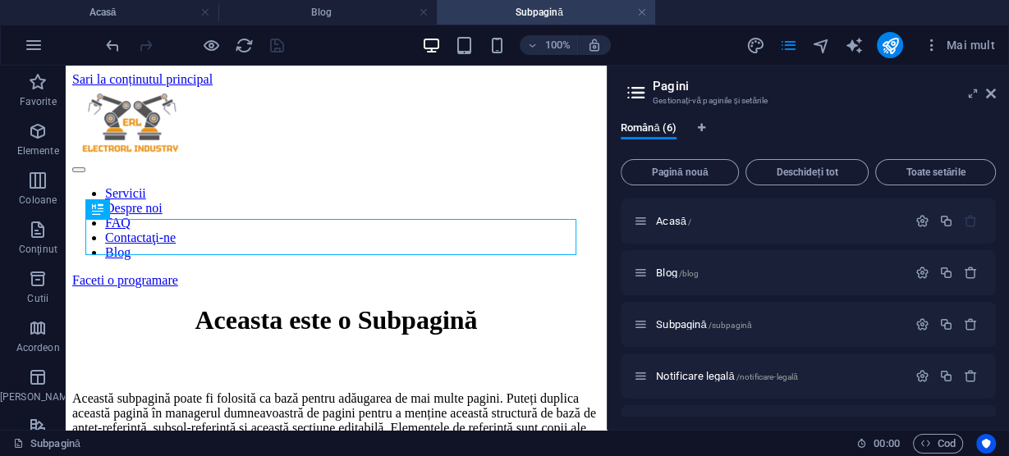
click at [562, 10] on font "Subpagină" at bounding box center [540, 12] width 48 height 11
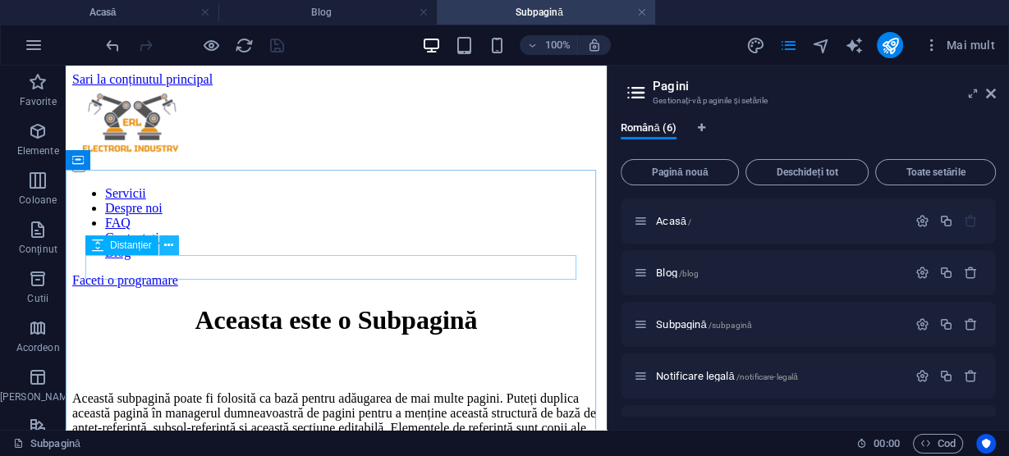
click at [168, 242] on icon at bounding box center [168, 245] width 9 height 17
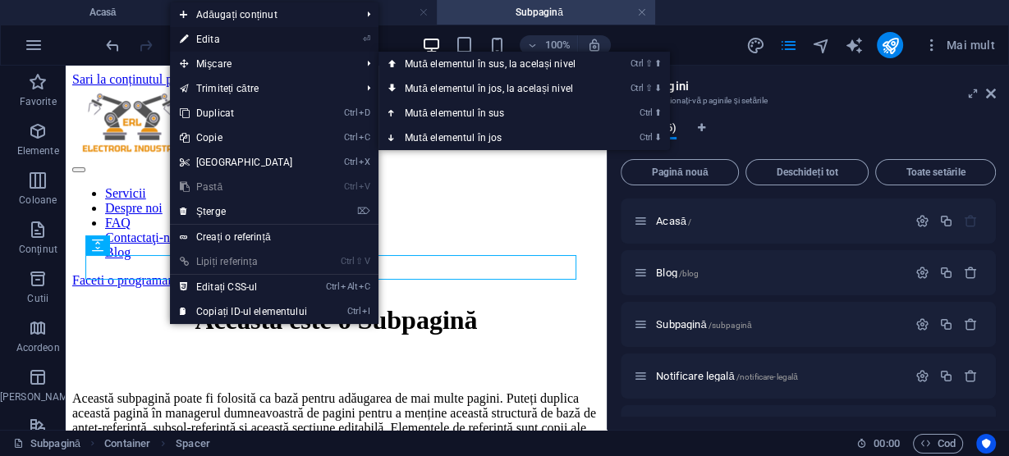
click at [218, 40] on link "⏎ Edita" at bounding box center [243, 39] width 147 height 25
select select "px"
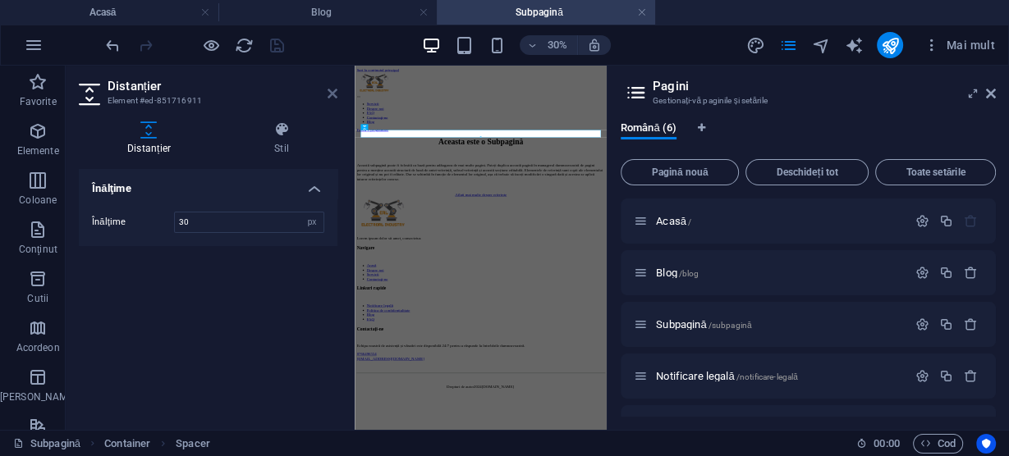
drag, startPoint x: 335, startPoint y: 94, endPoint x: 414, endPoint y: 43, distance: 94.3
click at [335, 94] on icon at bounding box center [333, 93] width 10 height 13
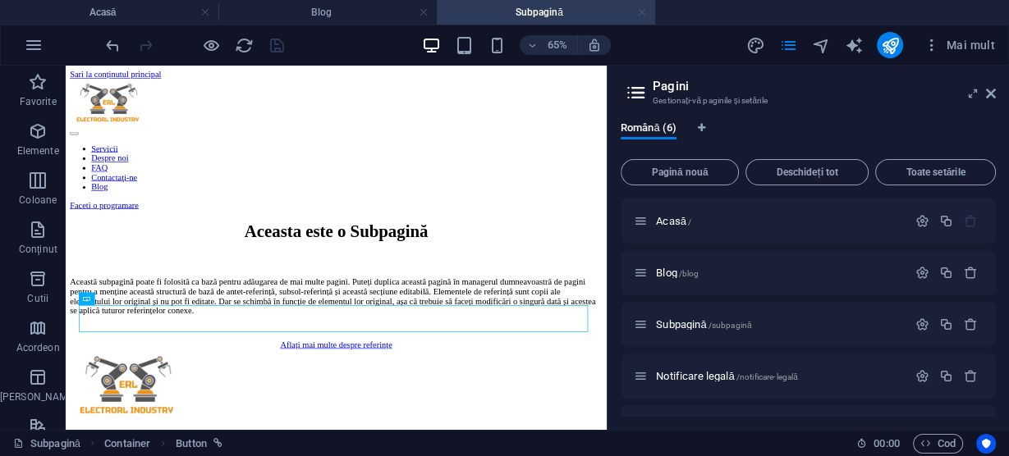
click at [645, 9] on link at bounding box center [642, 13] width 10 height 16
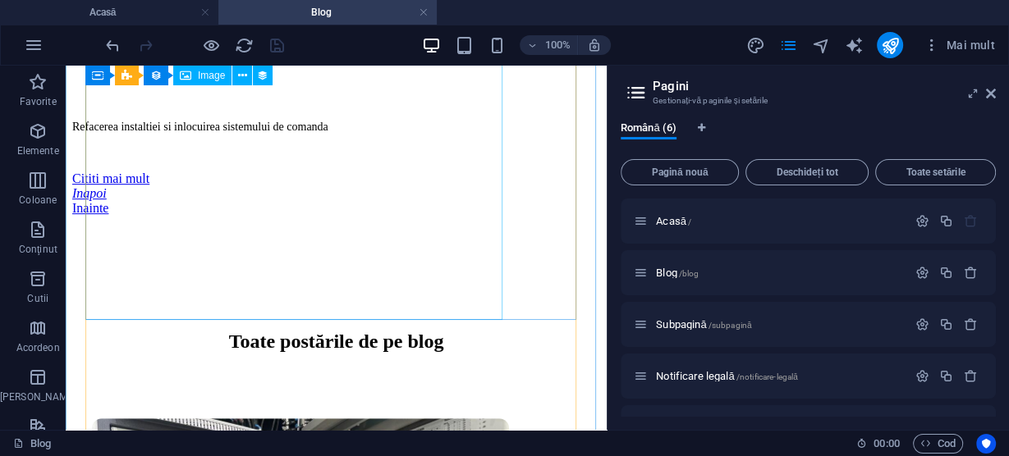
scroll to position [722, 0]
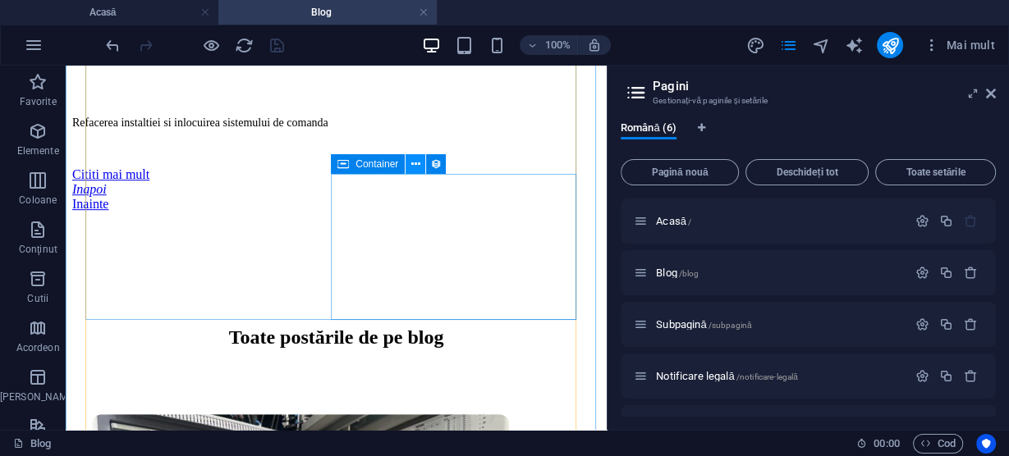
click at [411, 163] on icon at bounding box center [415, 164] width 9 height 17
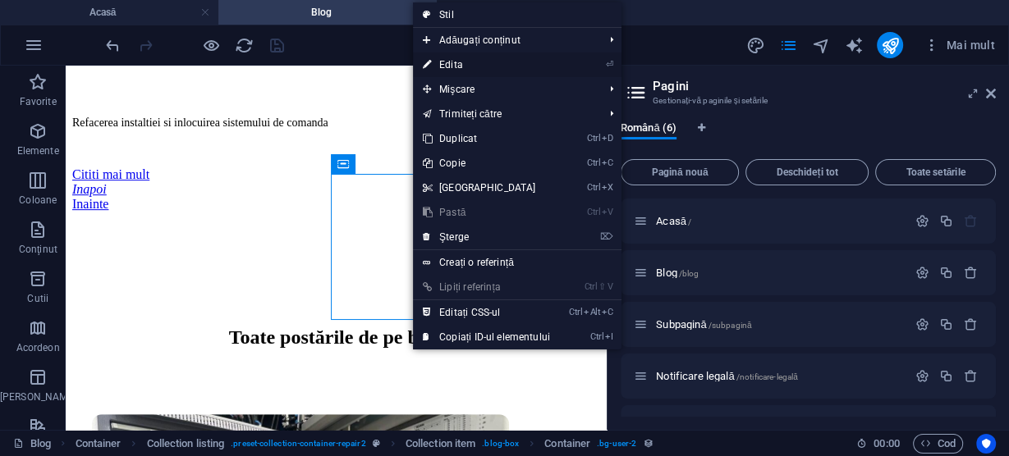
click at [453, 64] on font "Edita" at bounding box center [451, 64] width 24 height 11
select select "%"
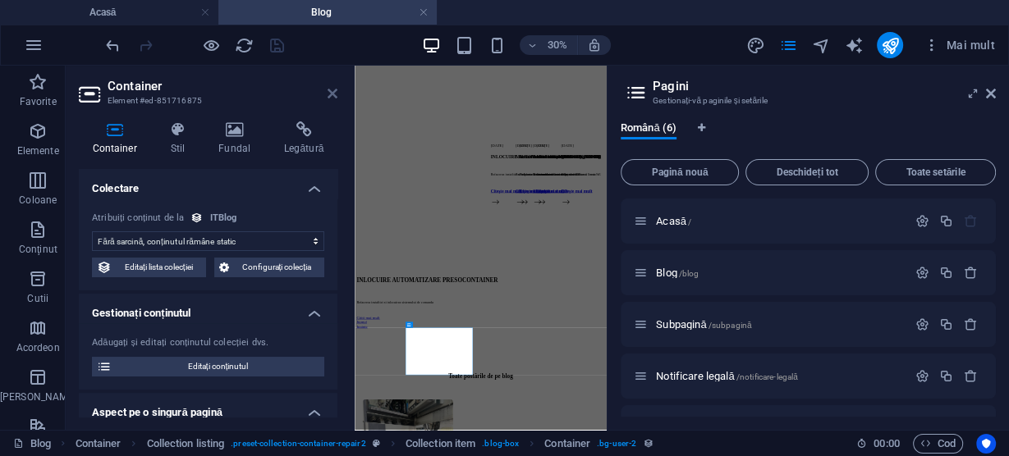
click at [333, 93] on icon at bounding box center [333, 93] width 10 height 13
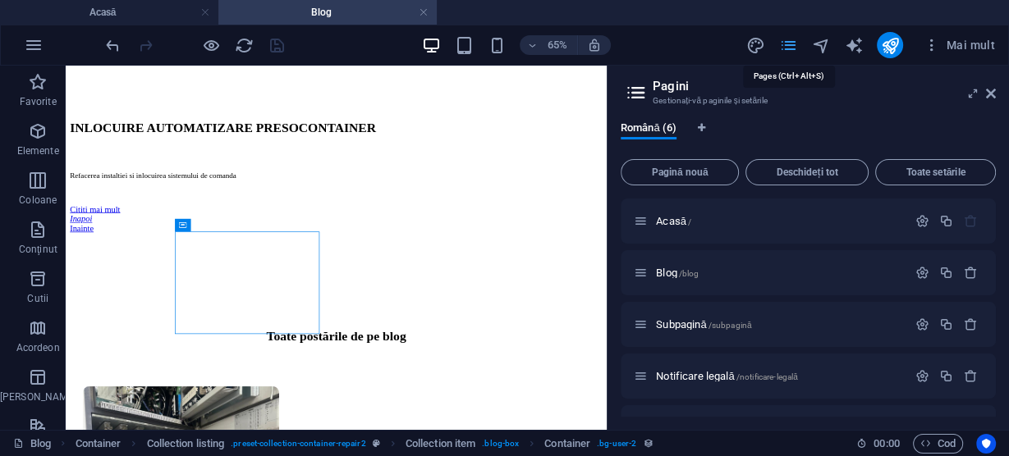
click at [787, 40] on icon "pagini" at bounding box center [788, 45] width 19 height 19
click at [928, 44] on icon "button" at bounding box center [931, 45] width 16 height 16
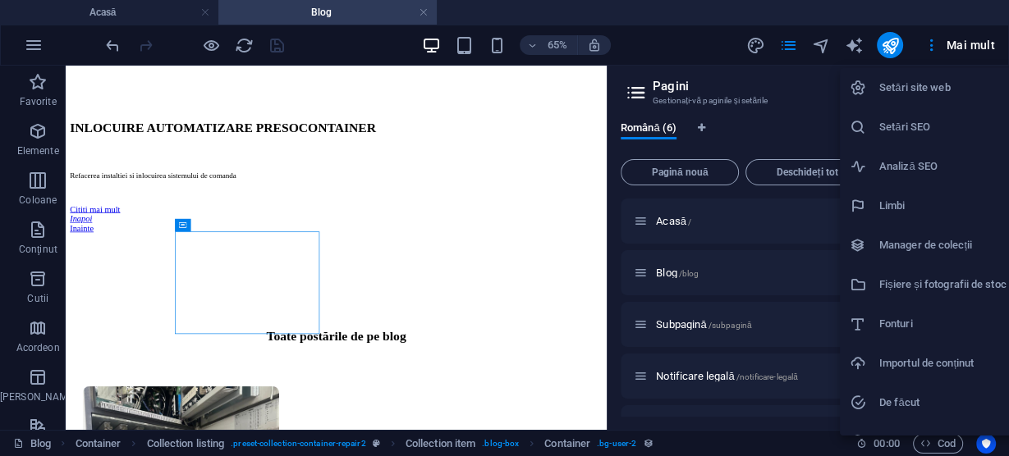
click at [916, 239] on font "Manager de colecții" at bounding box center [925, 245] width 93 height 12
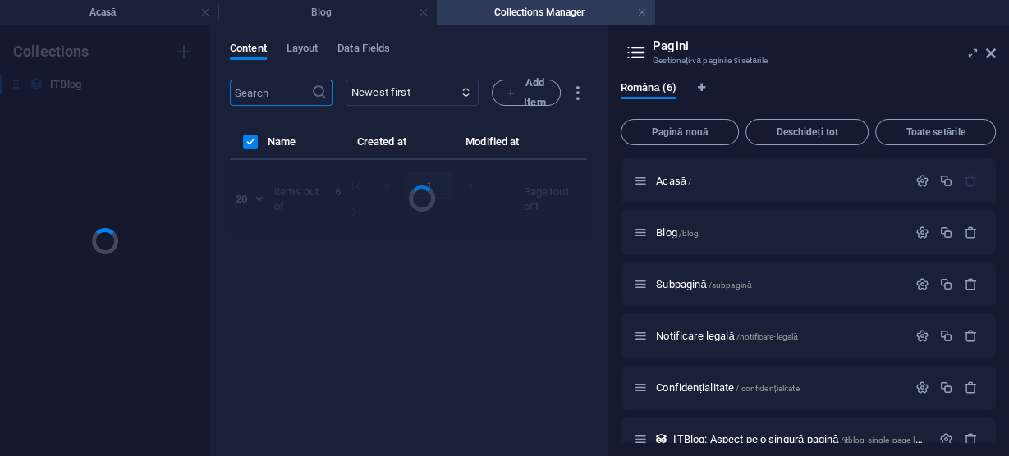
scroll to position [0, 0]
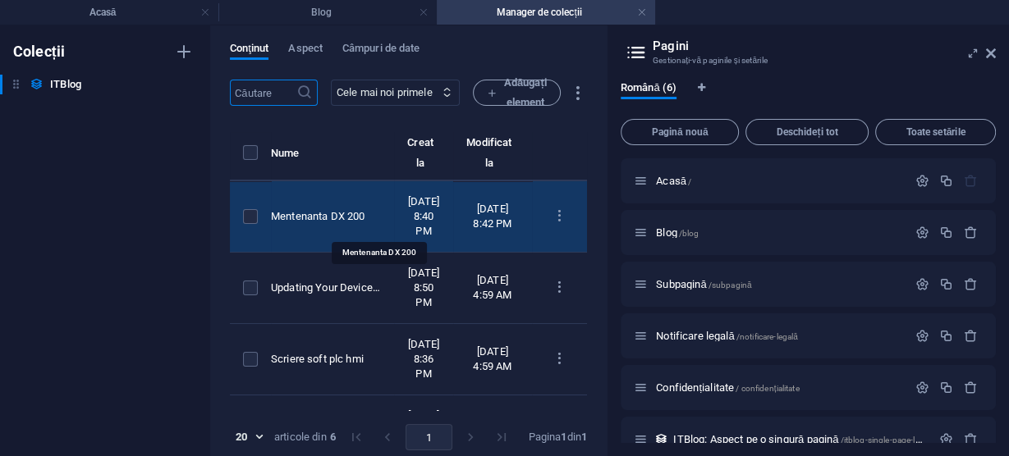
click at [356, 220] on div "Mentenanta DX 200" at bounding box center [326, 216] width 110 height 15
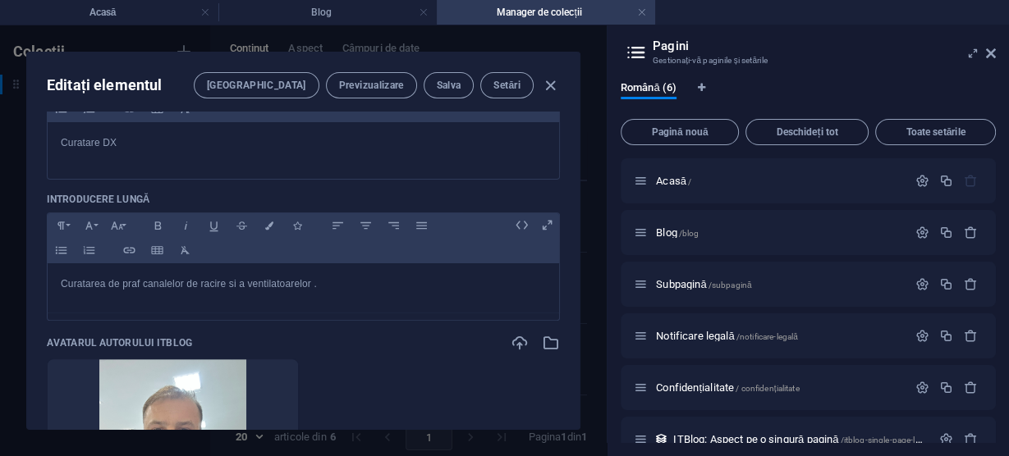
scroll to position [525, 0]
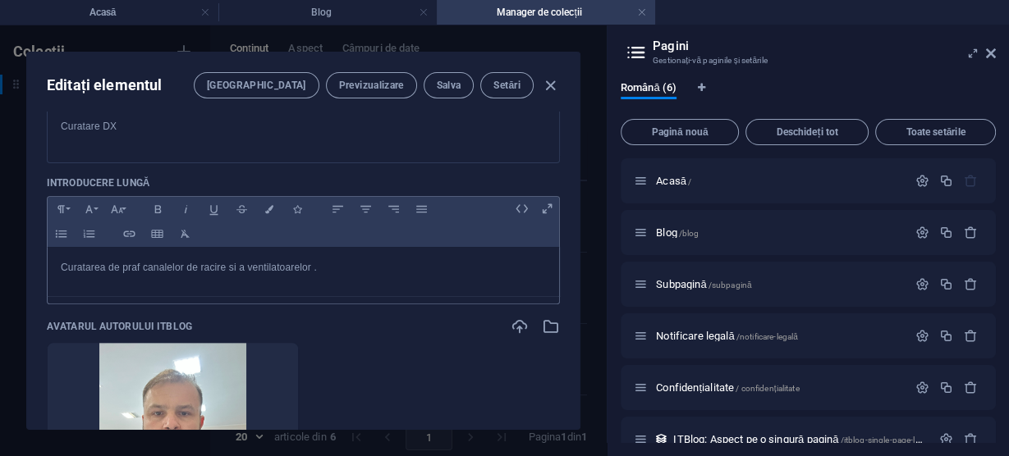
click at [140, 266] on font "Curatarea de praf canalelor de racire si a ventilatoarelor ." at bounding box center [189, 267] width 256 height 11
click at [449, 84] on font "Salva" at bounding box center [449, 85] width 25 height 11
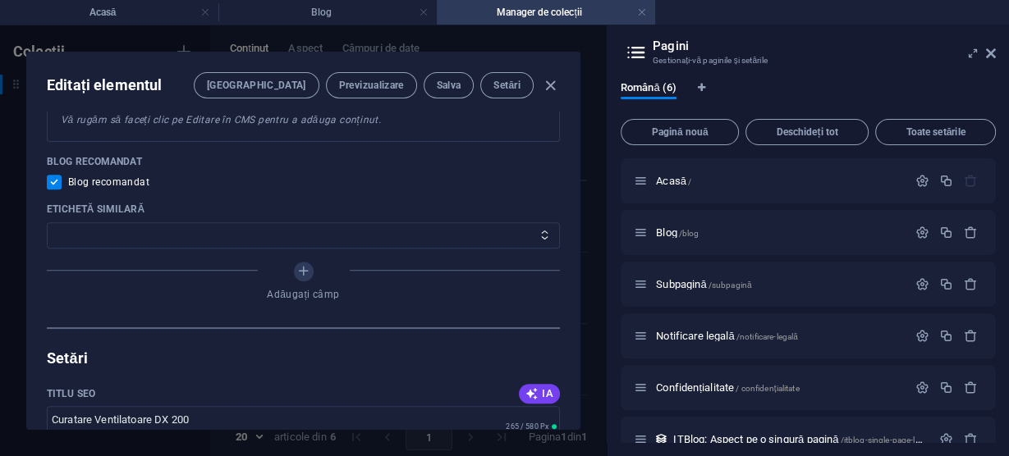
scroll to position [1117, 0]
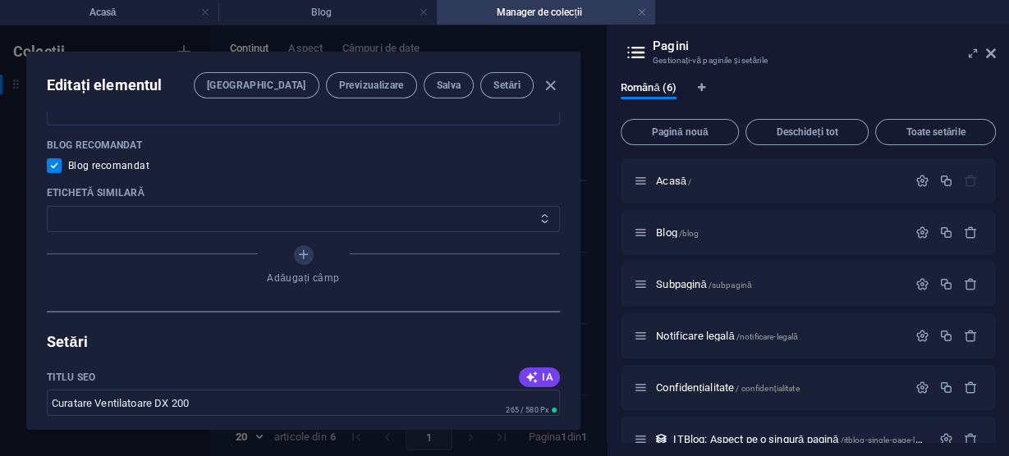
click at [216, 216] on select "PC Mobil" at bounding box center [303, 219] width 513 height 26
click at [447, 84] on font "Salva" at bounding box center [449, 85] width 25 height 11
click at [551, 82] on icon "button" at bounding box center [550, 85] width 19 height 19
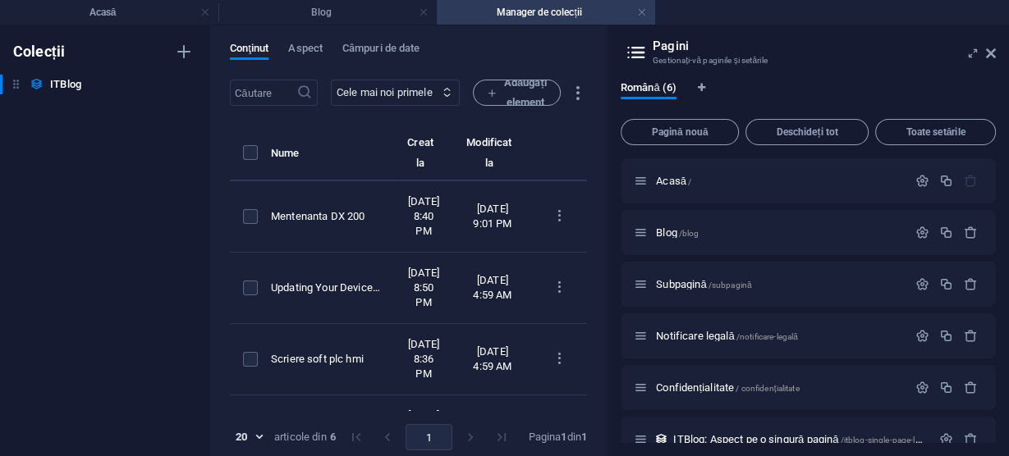
scroll to position [0, 0]
click at [991, 53] on icon at bounding box center [991, 53] width 10 height 13
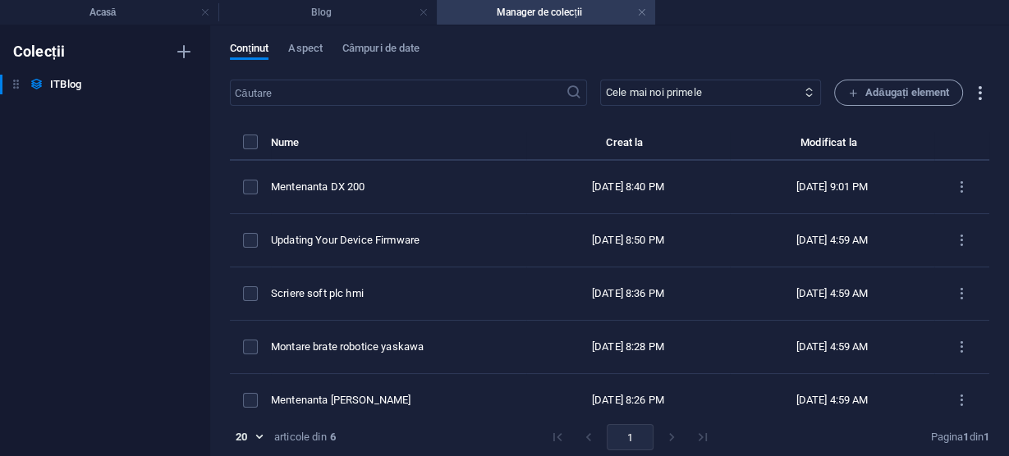
click at [975, 94] on icon "button" at bounding box center [979, 93] width 19 height 19
click at [892, 46] on div at bounding box center [504, 228] width 1009 height 456
click at [570, 11] on font "Manager de colecții" at bounding box center [539, 12] width 85 height 11
click at [306, 46] on font "Aspect" at bounding box center [305, 48] width 34 height 12
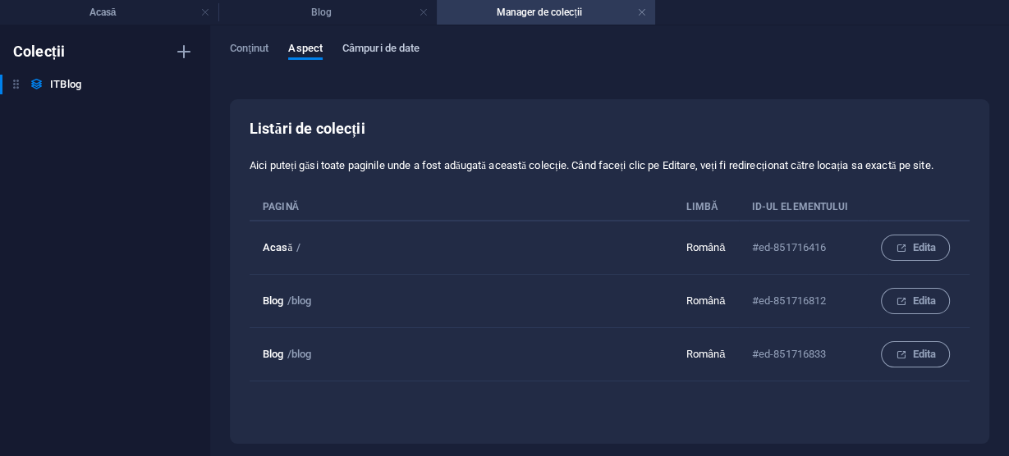
click at [392, 48] on font "Câmpuri de date" at bounding box center [380, 48] width 77 height 12
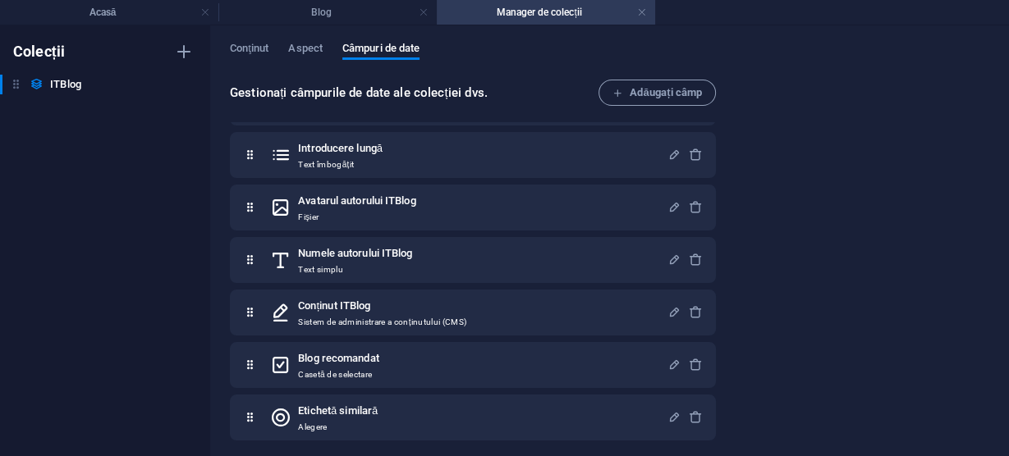
scroll to position [267, 0]
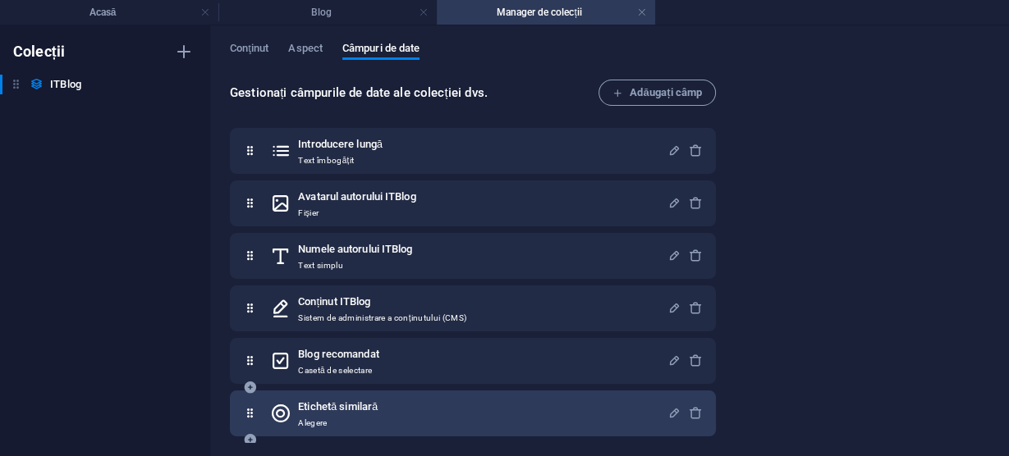
click at [414, 412] on div "Etichetă similară Alegere" at bounding box center [468, 413] width 397 height 33
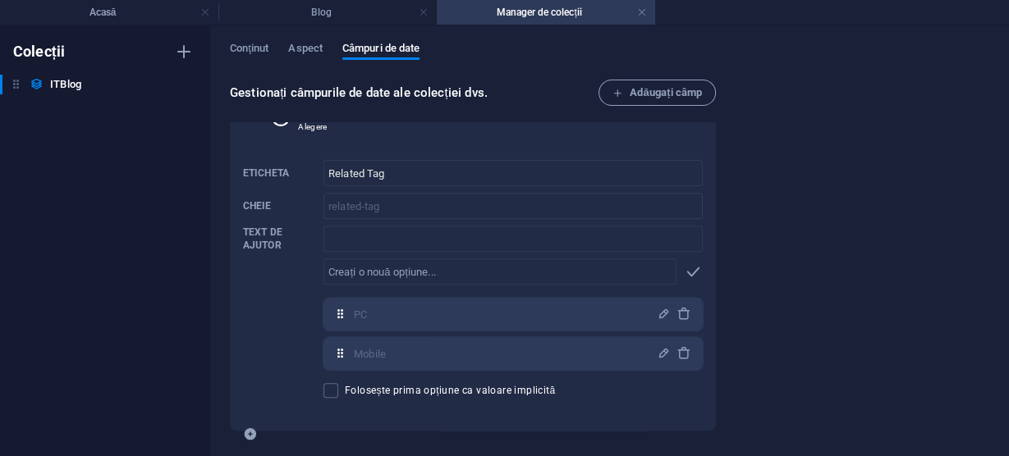
scroll to position [566, 0]
click at [660, 311] on icon "button" at bounding box center [664, 312] width 14 height 14
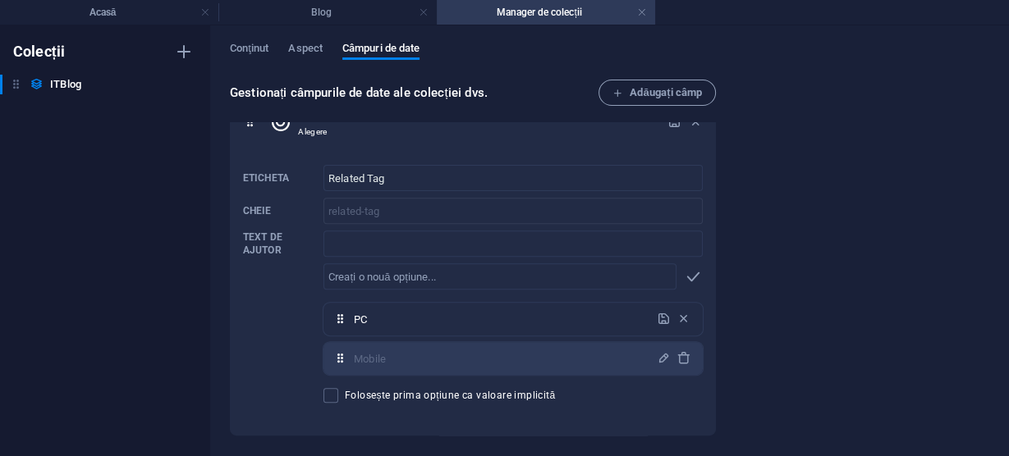
scroll to position [557, 0]
type input "P"
type input "Mec"
click at [663, 315] on icon "button" at bounding box center [664, 320] width 14 height 14
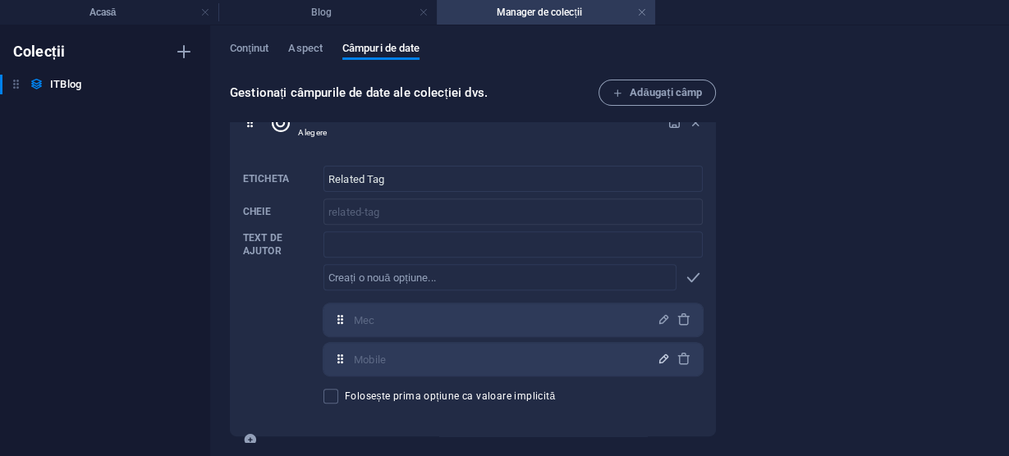
click at [660, 360] on icon "button" at bounding box center [664, 359] width 14 height 14
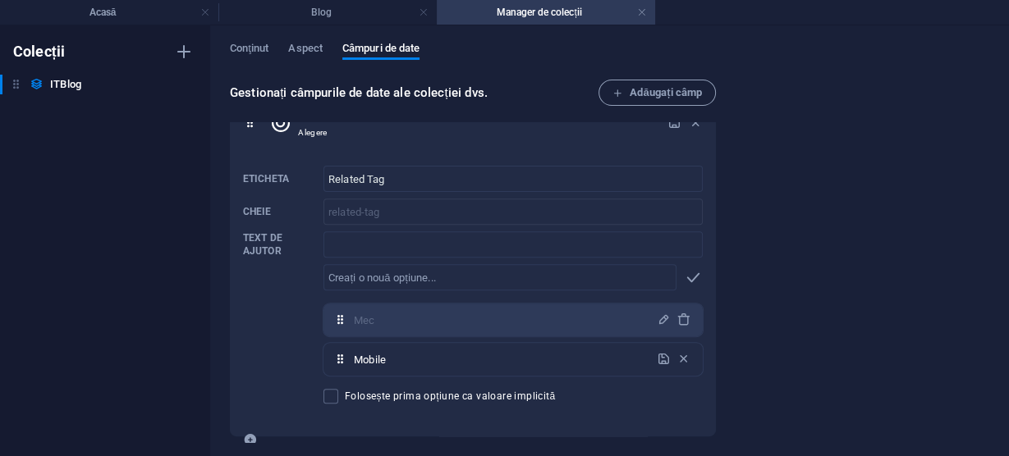
drag, startPoint x: 431, startPoint y: 370, endPoint x: 303, endPoint y: 369, distance: 128.1
click at [303, 369] on div "Eticheta Related Tag ​ Cheie related-tag ​ Text de ajutor ​ ​ Mec,Mobile Mec ​ …" at bounding box center [473, 284] width 460 height 251
type input "Robo"
click at [659, 360] on icon "button" at bounding box center [664, 359] width 14 height 14
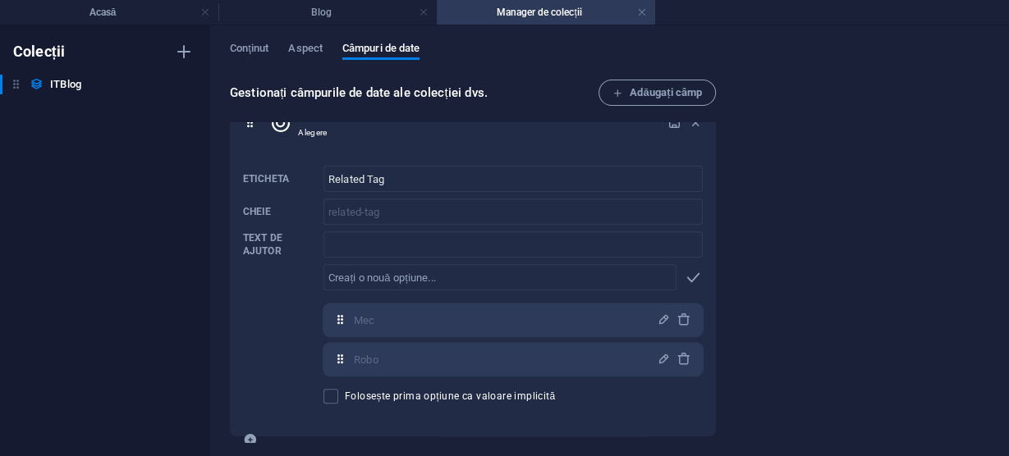
click at [347, 322] on icon at bounding box center [340, 320] width 14 height 14
click at [389, 277] on input "text" at bounding box center [499, 277] width 353 height 26
type input "Auto"
click at [691, 275] on icon "button" at bounding box center [693, 277] width 19 height 19
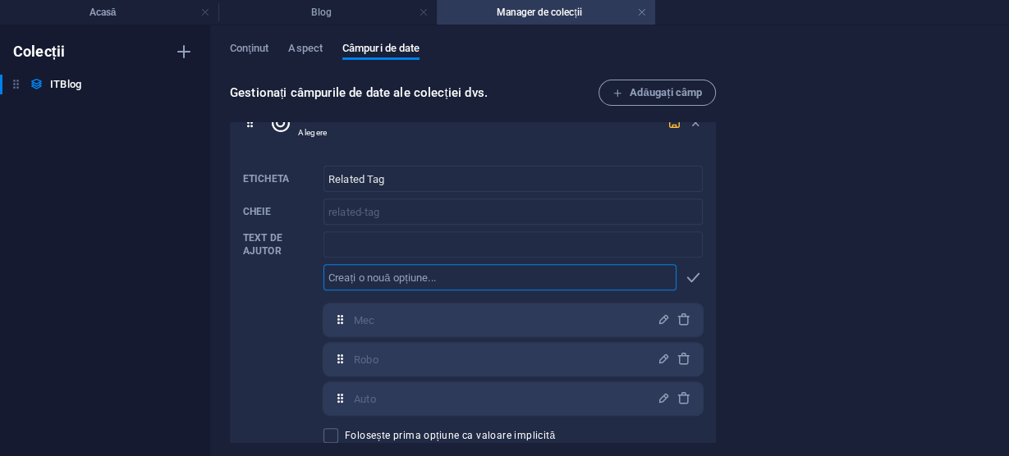
click at [670, 124] on icon "button" at bounding box center [674, 123] width 14 height 14
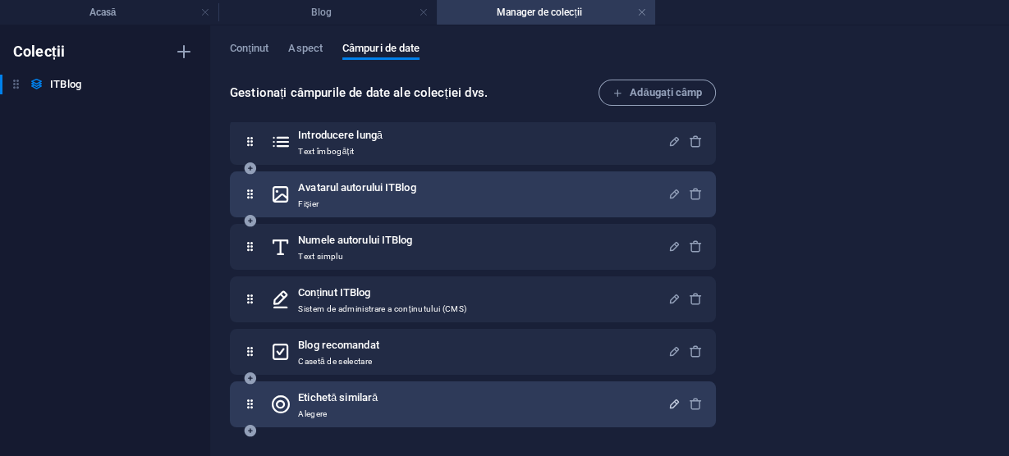
scroll to position [267, 0]
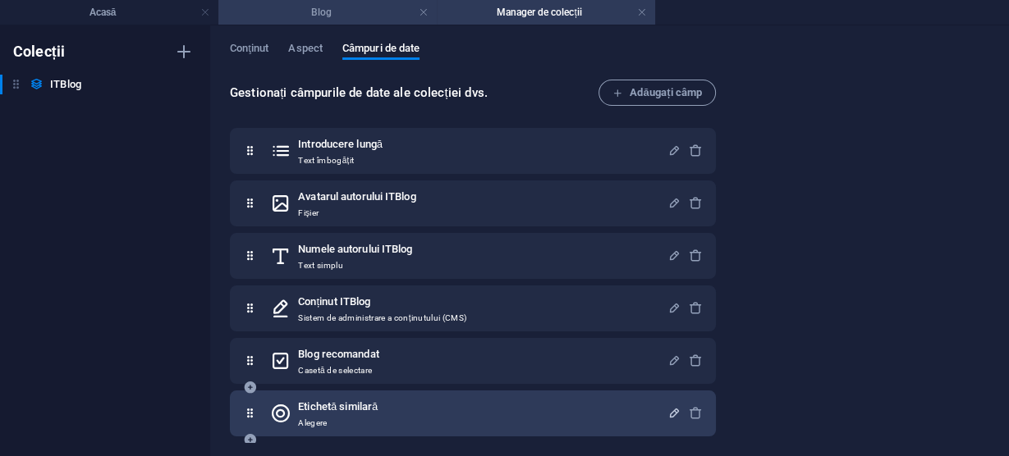
click at [312, 11] on font "Blog" at bounding box center [321, 12] width 21 height 11
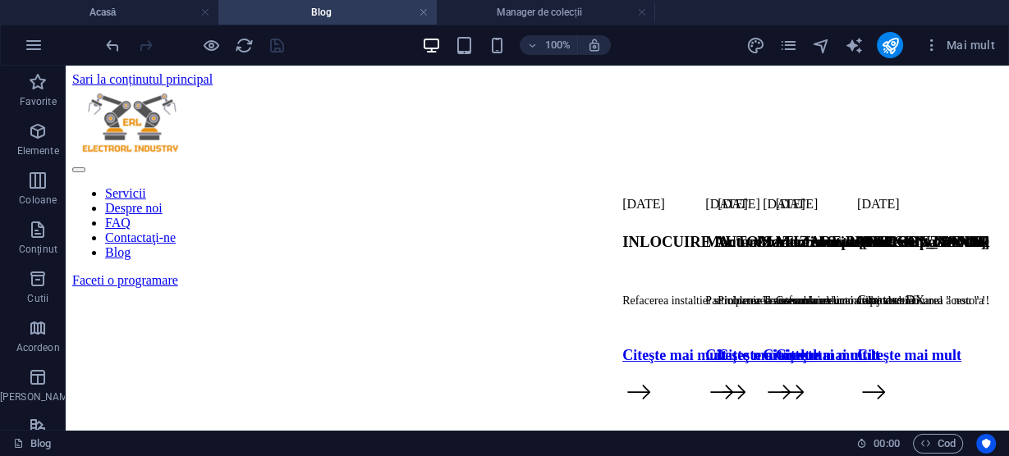
scroll to position [722, 0]
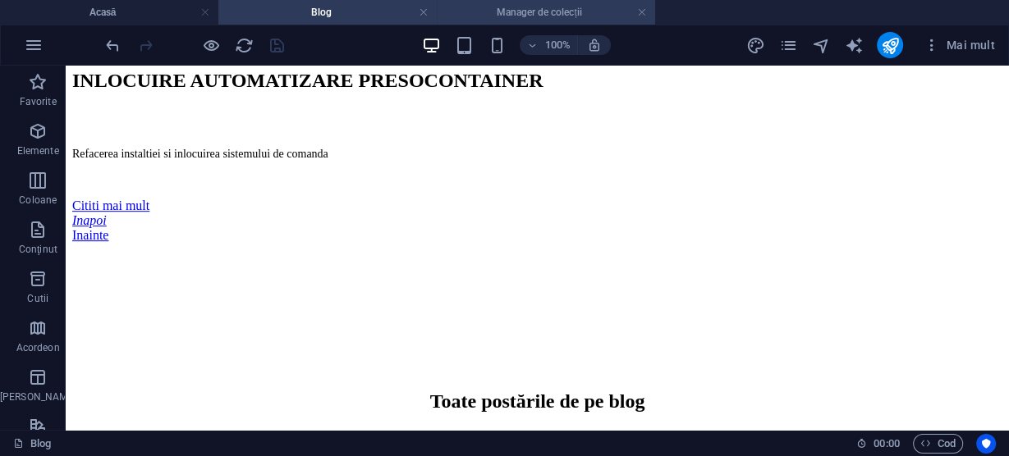
click at [480, 10] on h4 "Manager de colecții" at bounding box center [546, 12] width 218 height 18
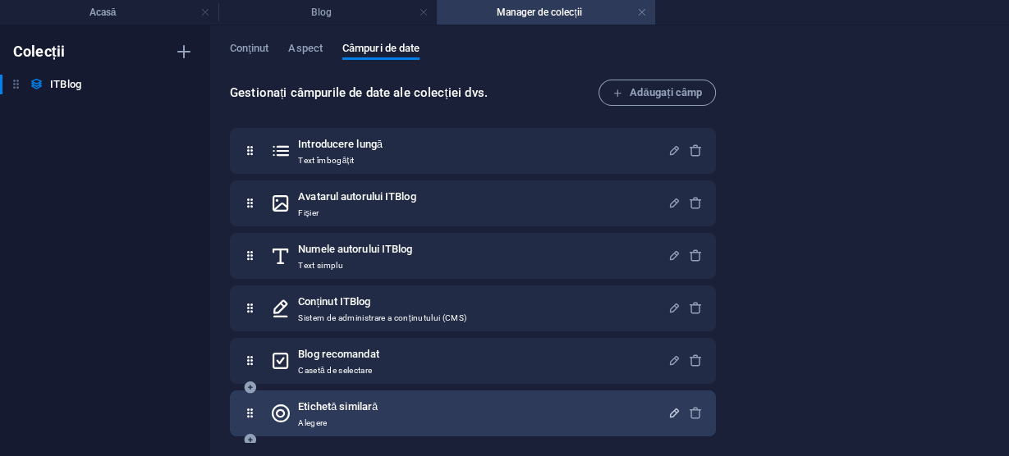
scroll to position [0, 0]
click at [257, 46] on font "Conţinut" at bounding box center [249, 48] width 39 height 12
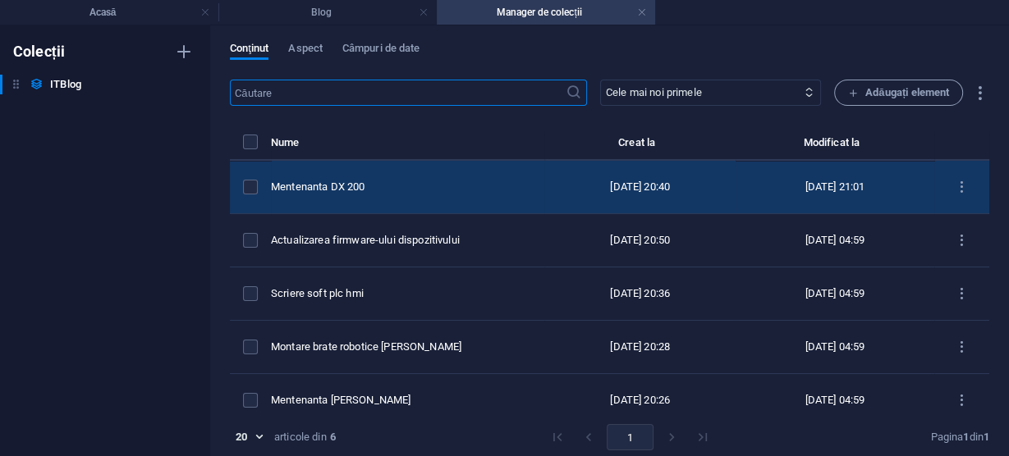
click at [365, 181] on font "Mentenanta DX 200" at bounding box center [318, 187] width 94 height 12
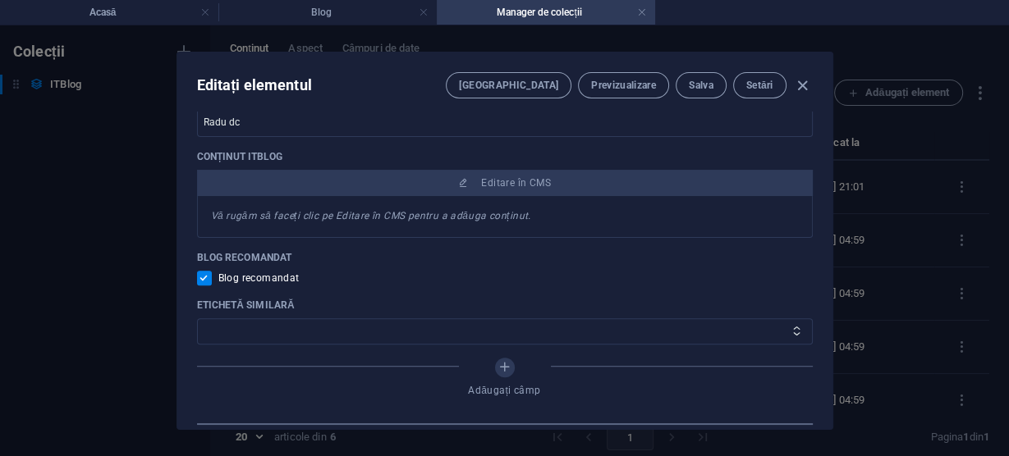
scroll to position [985, 0]
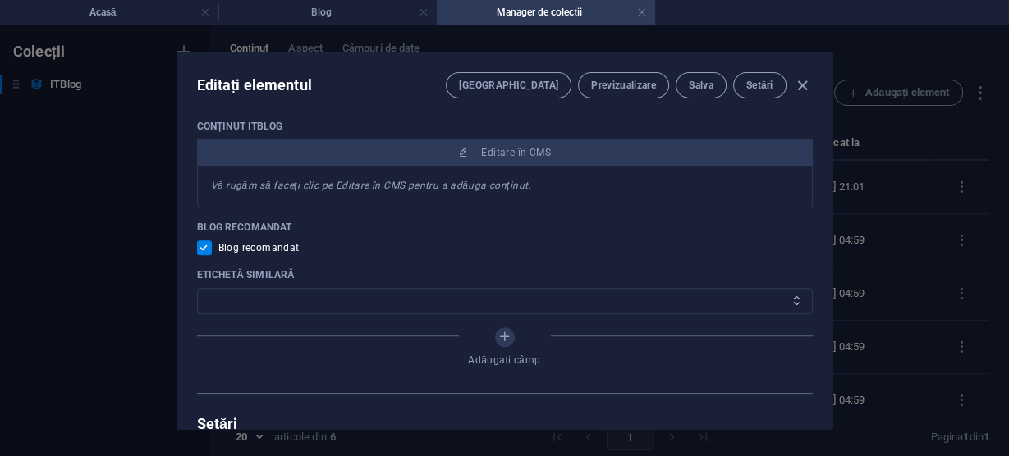
click at [398, 297] on select "Mec Robot Auto" at bounding box center [505, 301] width 616 height 26
select select "Mec"
click at [197, 288] on select "Mec Robot Auto" at bounding box center [505, 301] width 616 height 26
click at [702, 87] on font "Salva" at bounding box center [701, 85] width 25 height 11
click at [801, 84] on icon "button" at bounding box center [802, 85] width 19 height 19
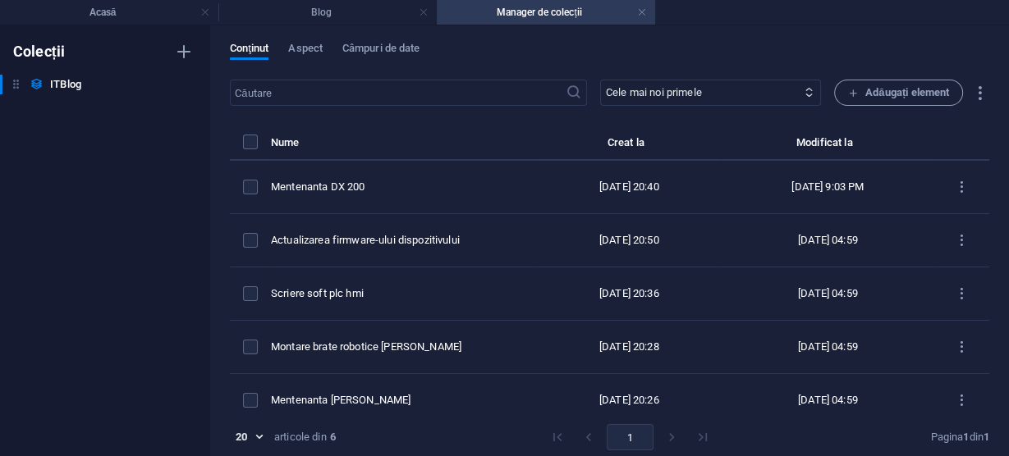
checkbox input "false"
type input "mentenanta-dx-200"
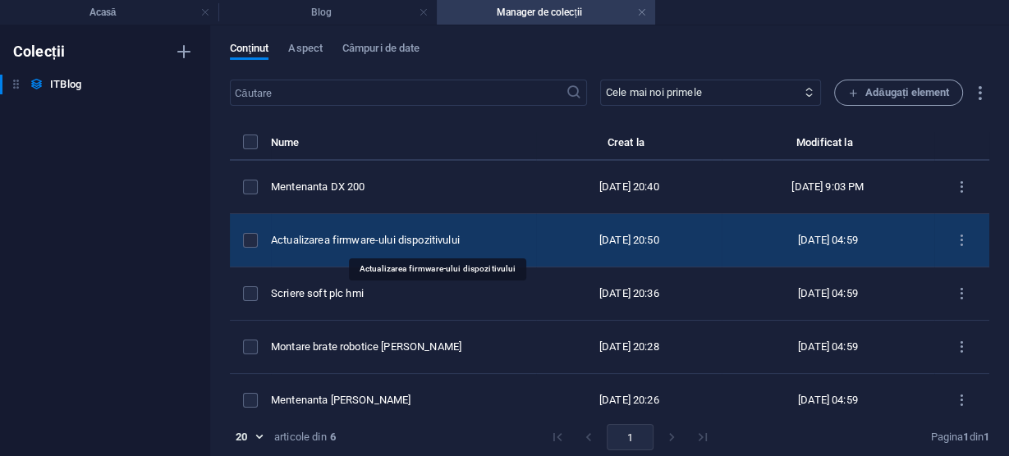
click at [374, 240] on font "Actualizarea firmware-ului dispozitivului" at bounding box center [365, 240] width 189 height 12
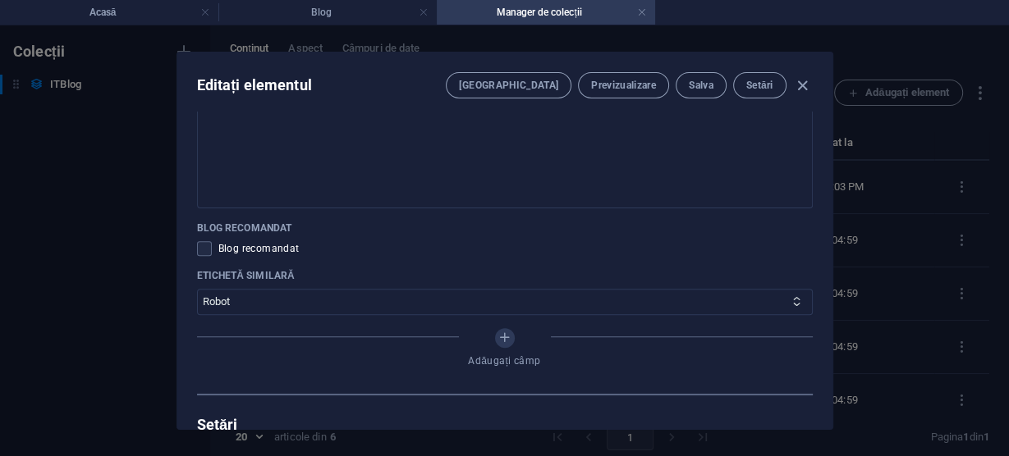
scroll to position [1117, 0]
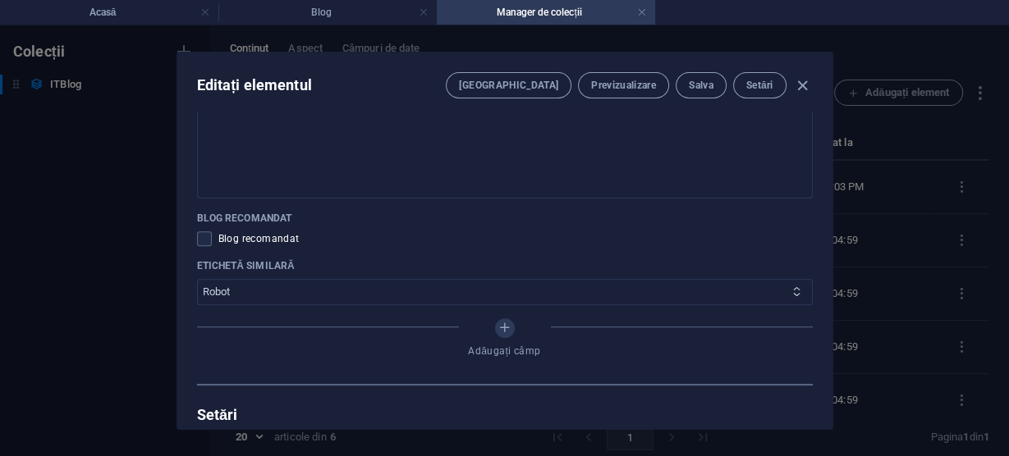
click at [278, 291] on select "Mec Robot Auto" at bounding box center [505, 292] width 616 height 26
select select "Auto"
click at [197, 279] on select "Mec Robot Auto" at bounding box center [505, 292] width 616 height 26
click at [702, 80] on font "Salva" at bounding box center [701, 85] width 25 height 11
click at [801, 82] on icon "button" at bounding box center [802, 85] width 19 height 19
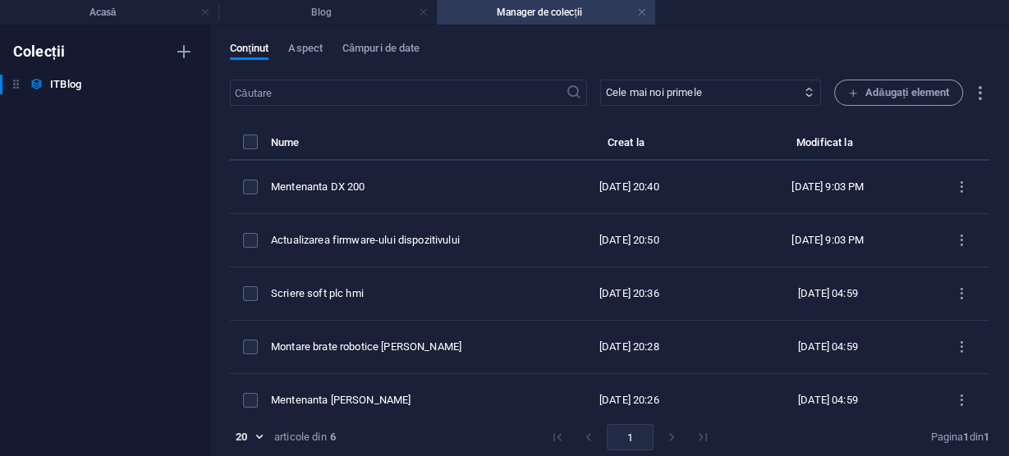
scroll to position [0, 0]
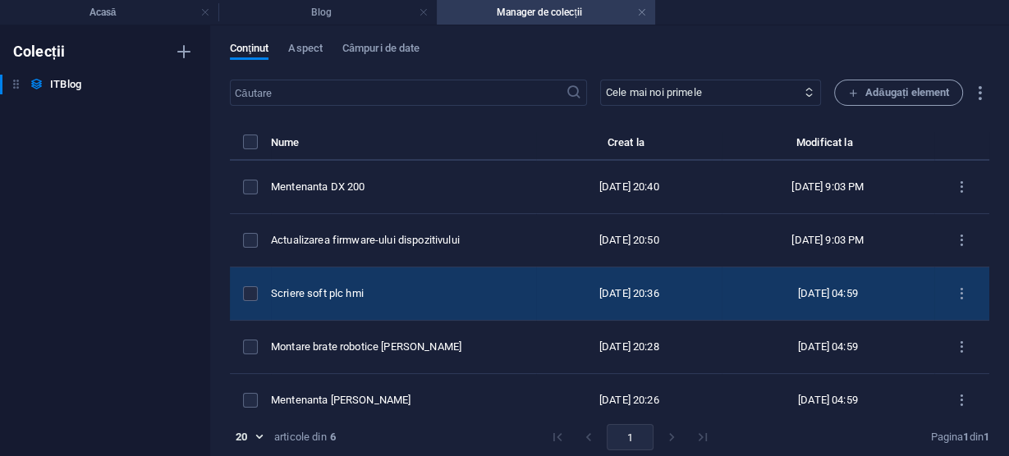
click at [364, 296] on font "Scriere soft plc hmi" at bounding box center [317, 293] width 93 height 12
select select "Robo"
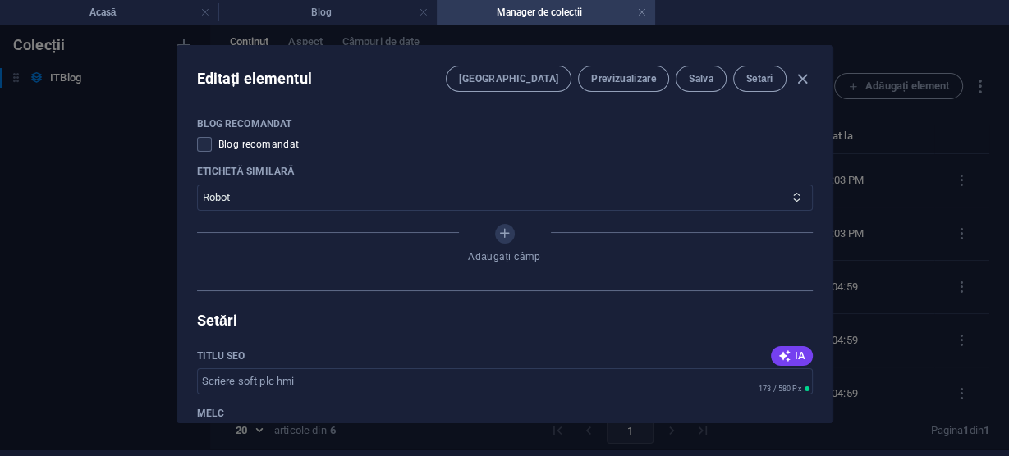
scroll to position [1204, 0]
click at [795, 357] on font "IA" at bounding box center [800, 357] width 11 height 12
type input "Transformă Utilaje Vechi HMI"
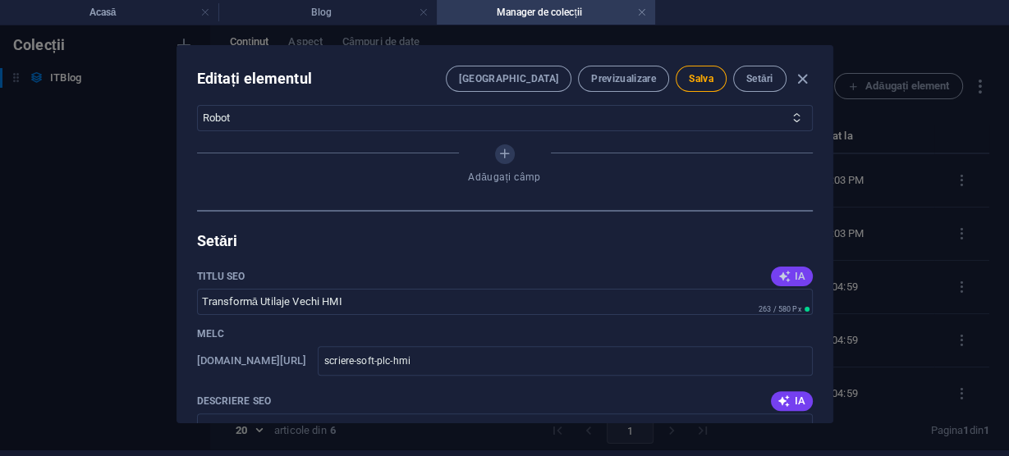
scroll to position [1335, 0]
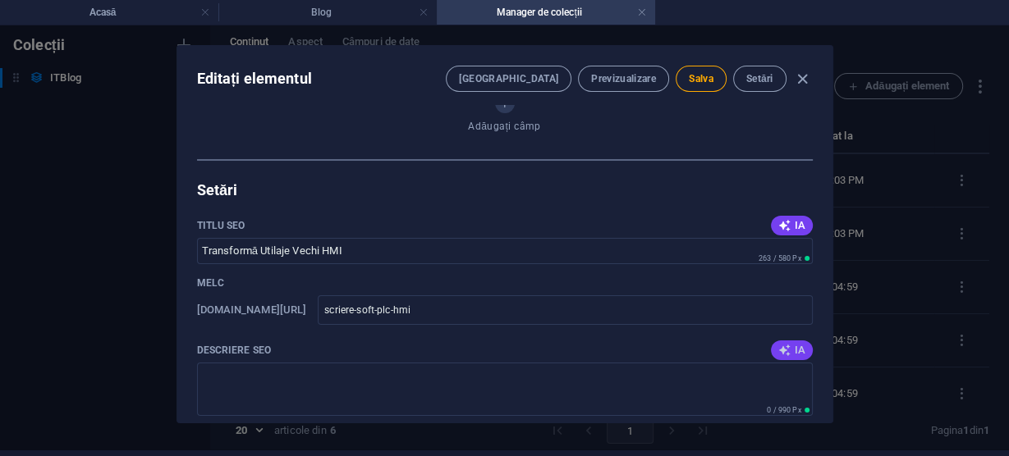
click at [795, 347] on font "IA" at bounding box center [800, 350] width 11 height 12
type textarea "Revitalize your old machinery! Transform it into a functional asset with our in…"
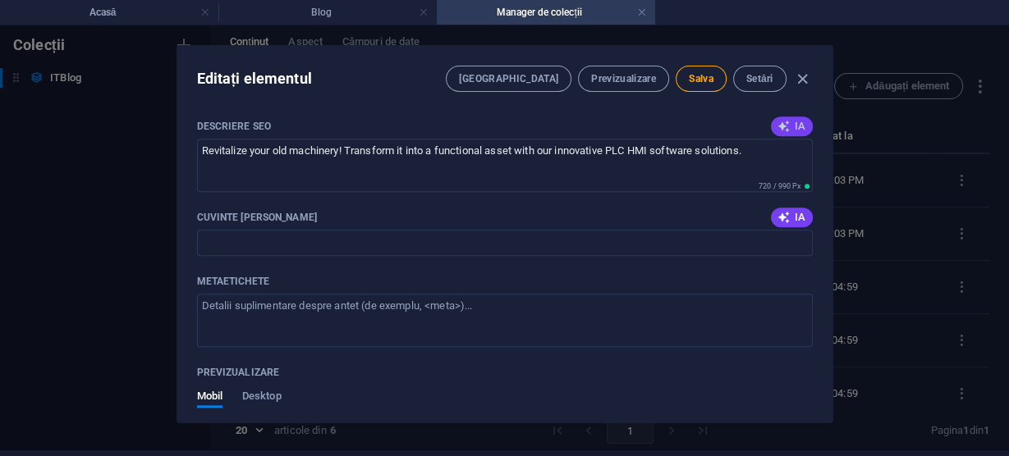
scroll to position [1598, 0]
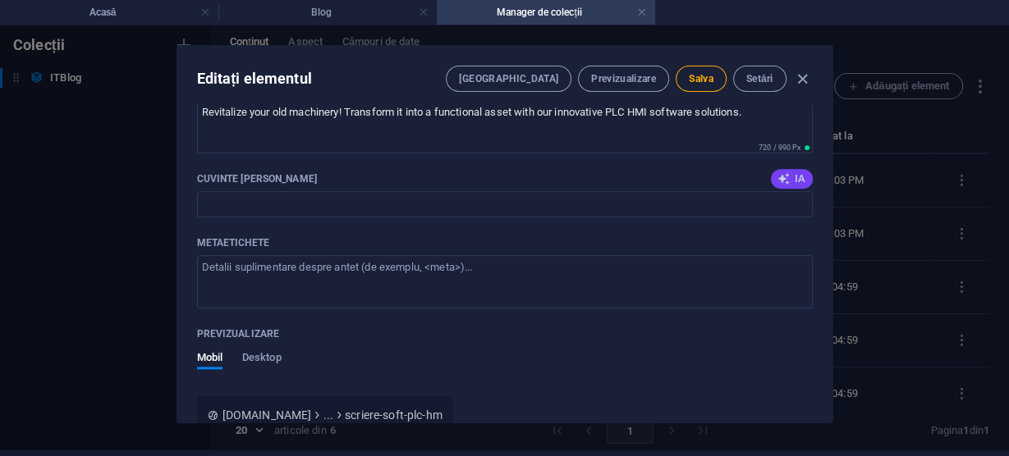
click at [795, 174] on font "IA" at bounding box center [800, 178] width 11 height 12
type input "scriere soft PLC, transformare utilaj vechi, upgrade utilaj industrial, automat…"
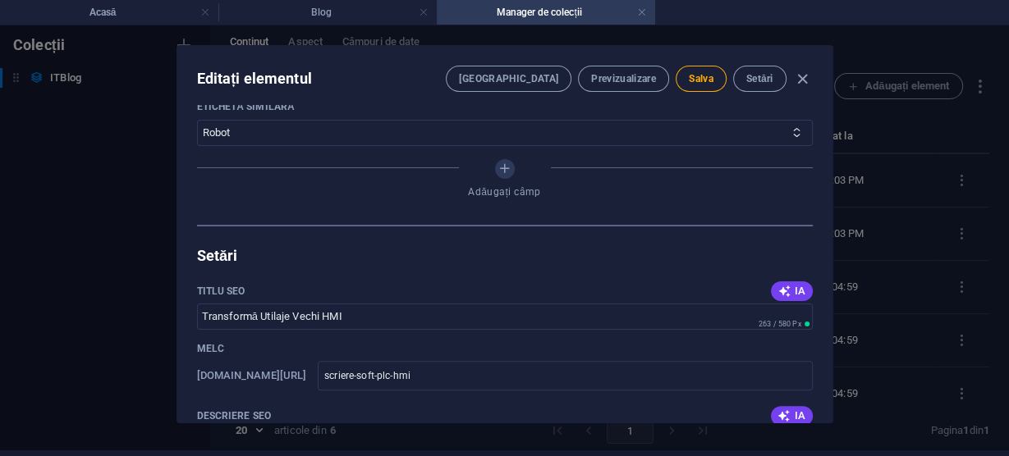
scroll to position [1204, 0]
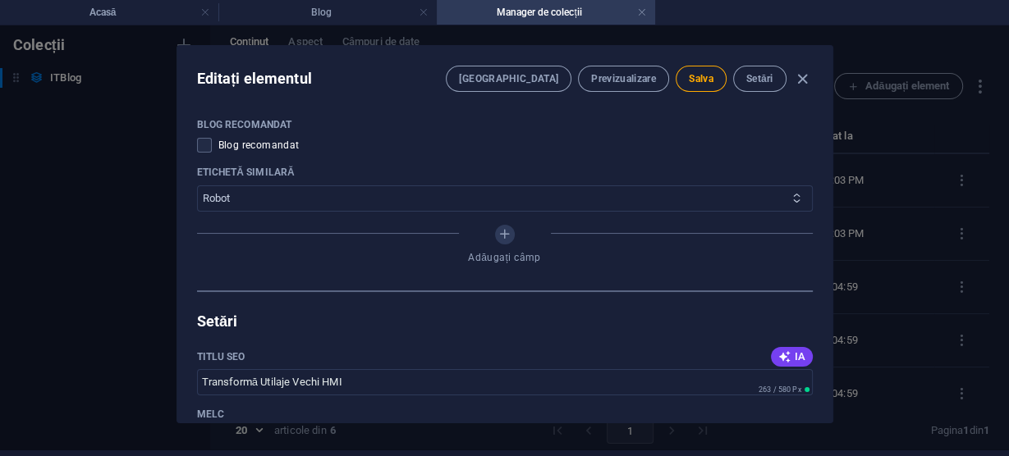
click at [714, 195] on select "Mec Robot Auto" at bounding box center [505, 199] width 616 height 26
select select "Auto"
click at [197, 186] on select "Mec Robot Auto" at bounding box center [505, 199] width 616 height 26
click at [697, 79] on font "Salva" at bounding box center [701, 78] width 25 height 11
click at [801, 76] on icon "button" at bounding box center [802, 79] width 19 height 19
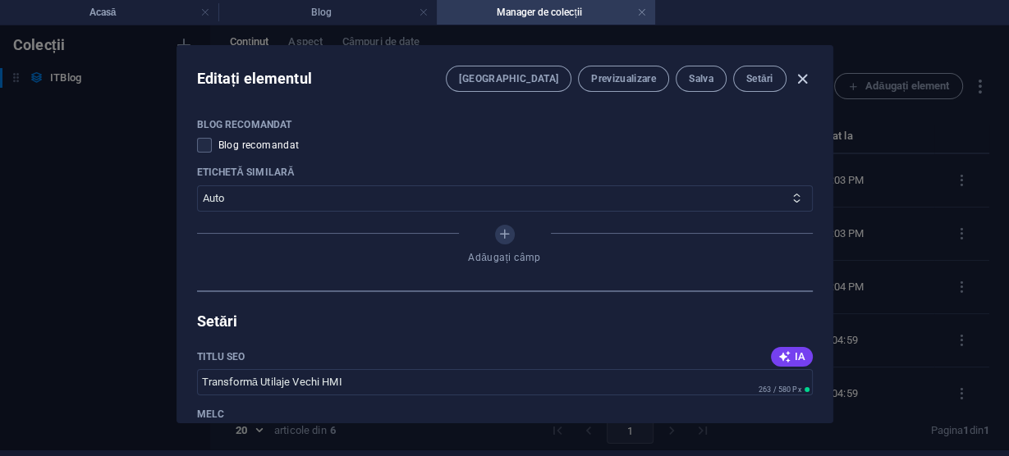
scroll to position [976, 0]
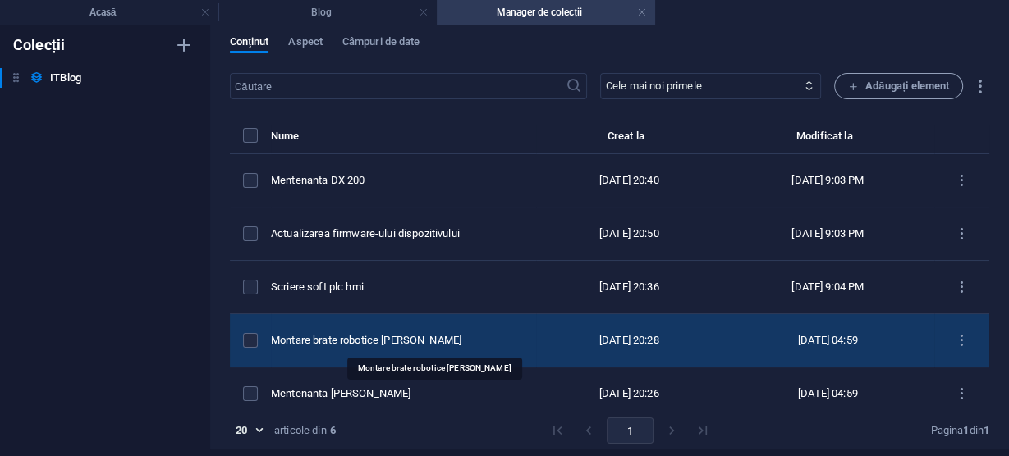
click at [404, 342] on font "Montare brate robotice [PERSON_NAME]" at bounding box center [366, 340] width 190 height 12
select select "Robo"
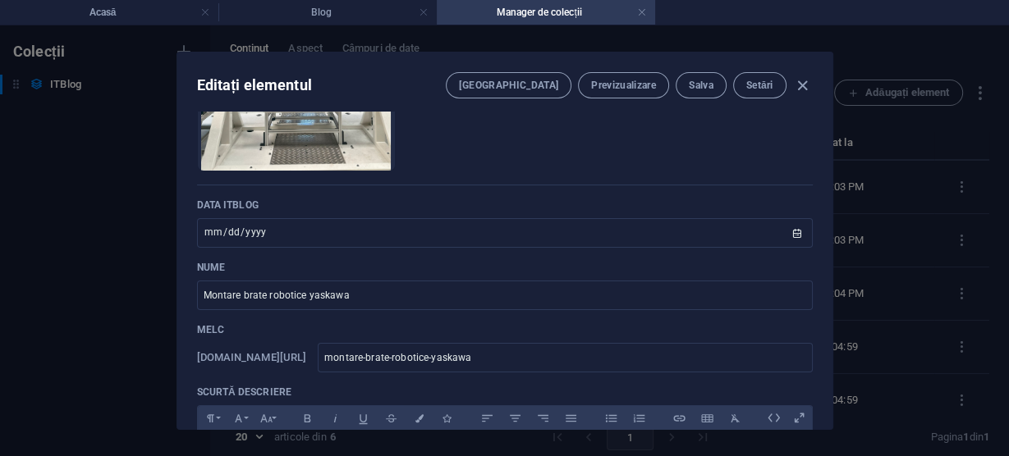
scroll to position [197, 0]
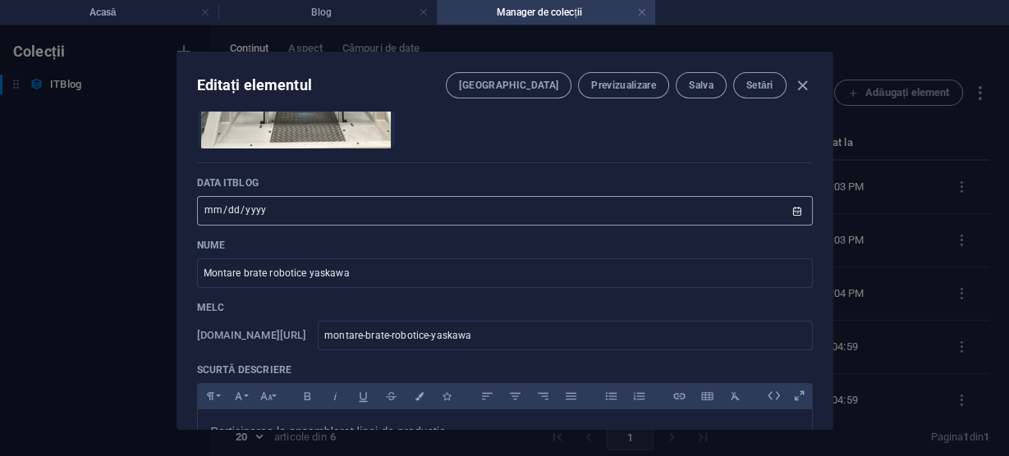
click at [722, 207] on input "2022-09-23" at bounding box center [505, 211] width 616 height 30
click at [795, 208] on input "2022-09-23" at bounding box center [505, 211] width 616 height 30
type input "2022-09-07"
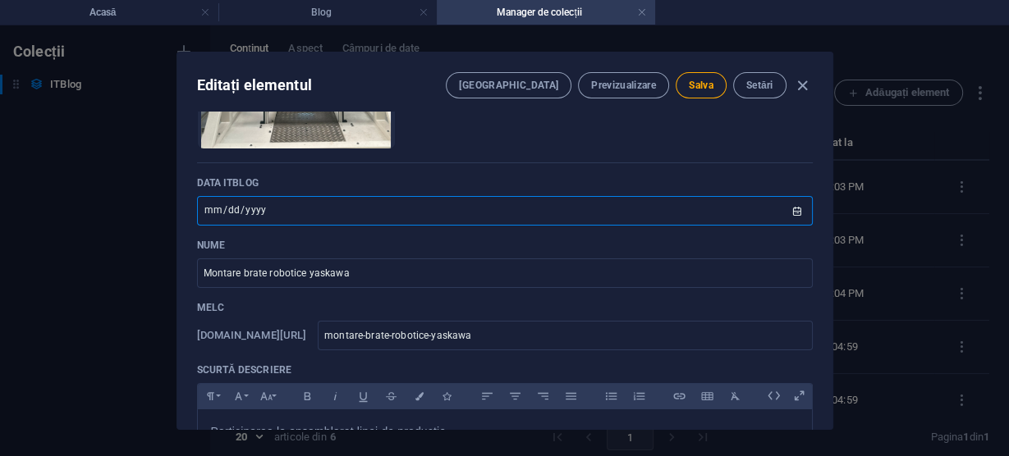
click at [796, 210] on input "2022-09-07" at bounding box center [505, 211] width 616 height 30
click at [664, 246] on p "Nume" at bounding box center [505, 245] width 616 height 13
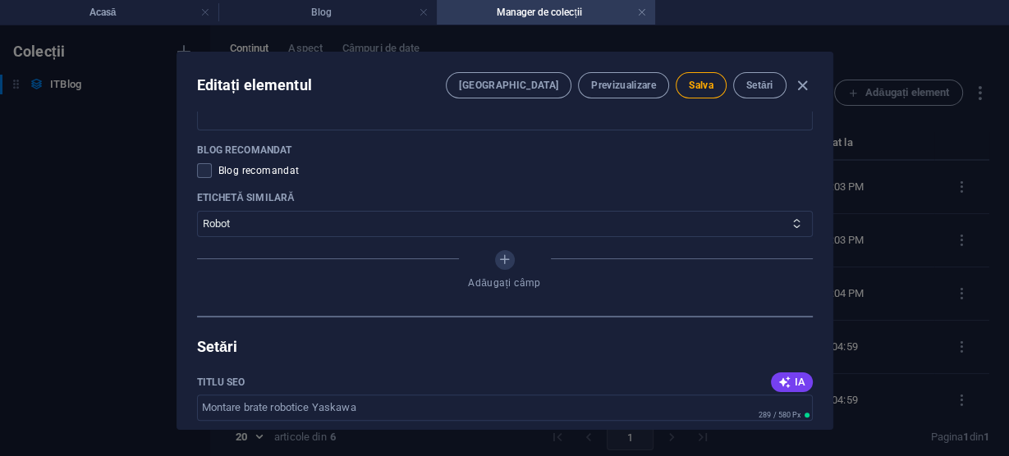
scroll to position [1248, 0]
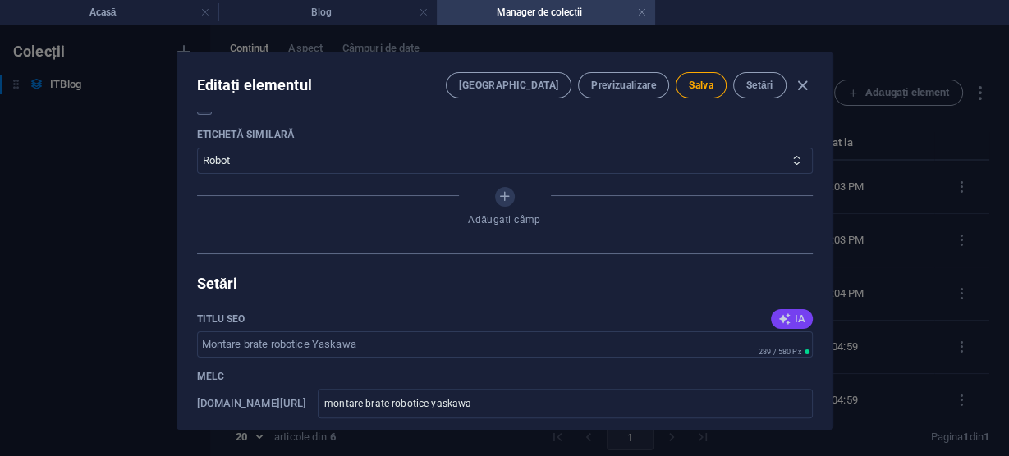
click at [795, 313] on font "IA" at bounding box center [800, 319] width 11 height 12
type input "Montare brate robotice [PERSON_NAME]"
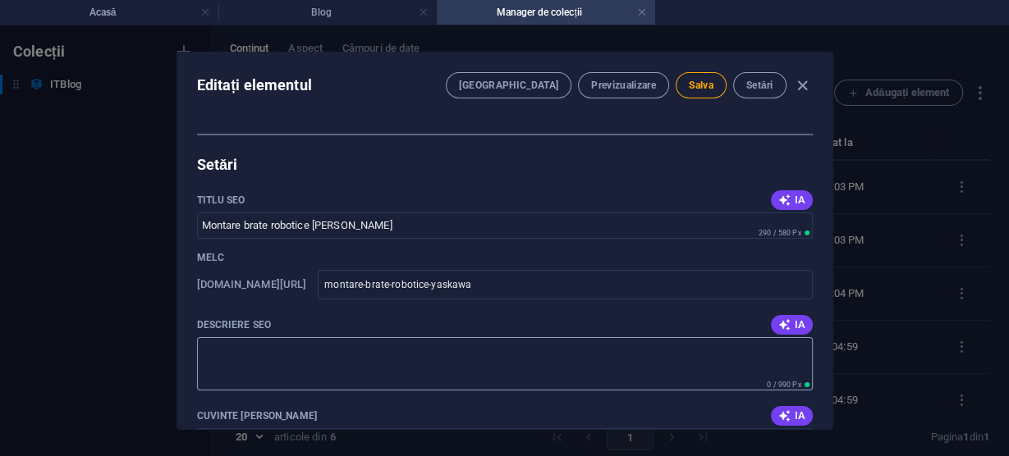
scroll to position [1379, 0]
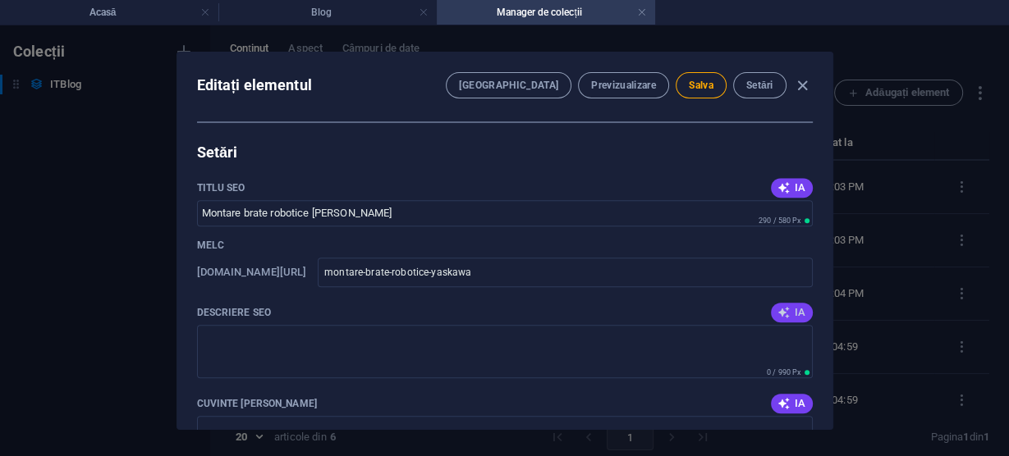
click at [795, 306] on font "IA" at bounding box center [800, 312] width 11 height 12
type textarea "Asamblează și pune în funcțiune bratele robotice Yaskawa pentru o linie de prod…"
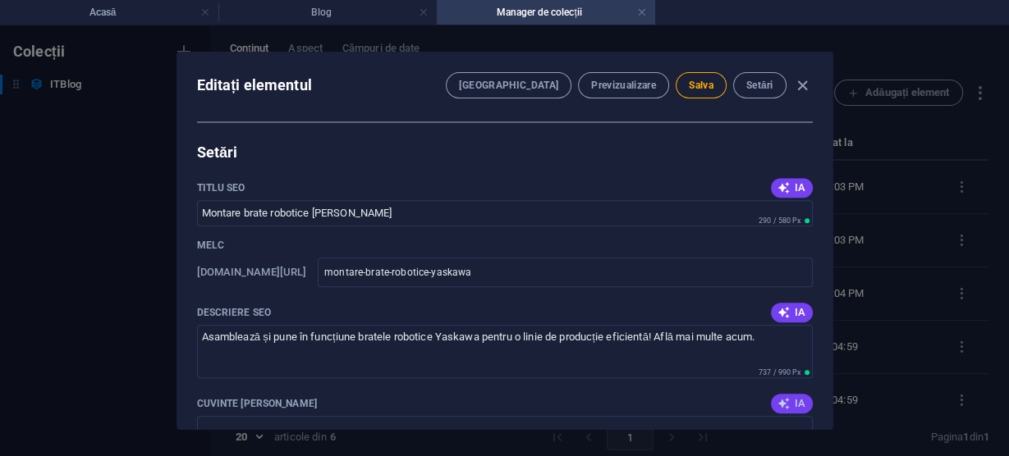
click at [795, 397] on font "IA" at bounding box center [800, 403] width 11 height 12
type input "Montare brate robotice, Yaskawa, ansamblare linie productie, punere in functiun…"
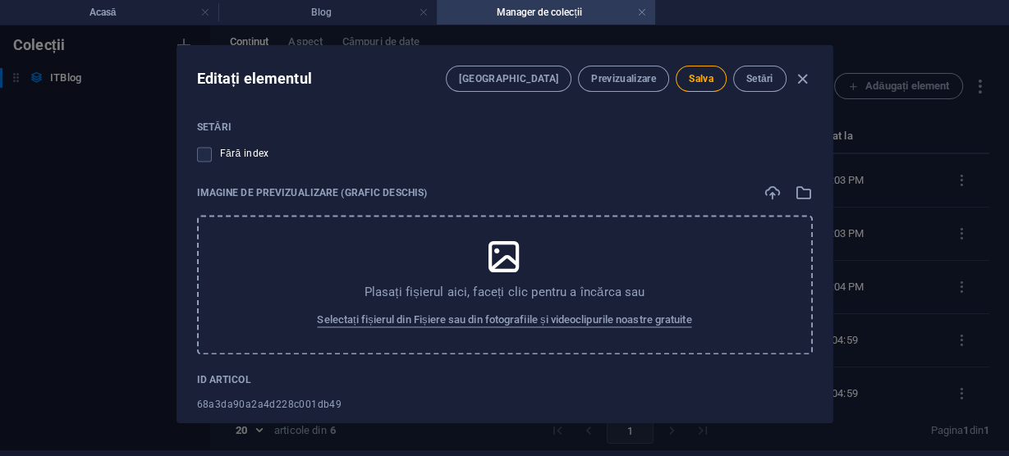
scroll to position [0, 0]
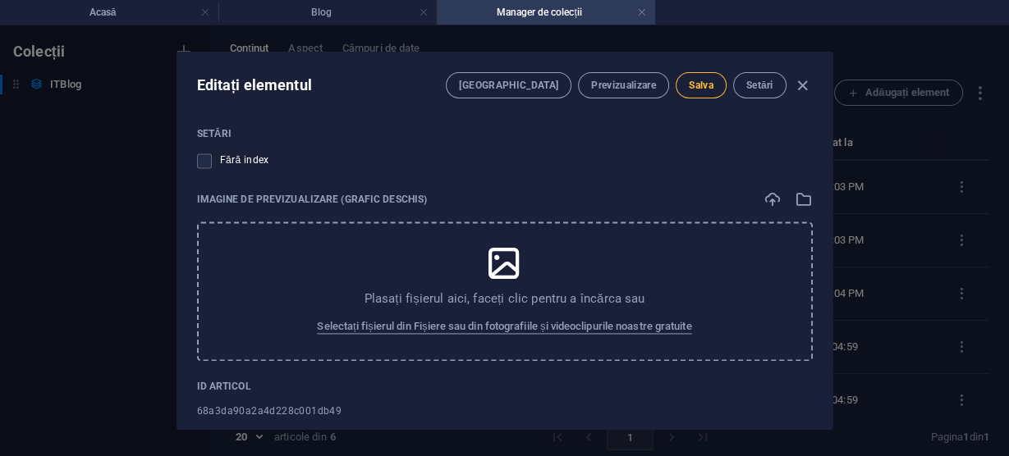
click at [706, 85] on font "Salva" at bounding box center [701, 85] width 25 height 11
click at [804, 84] on icon "button" at bounding box center [802, 85] width 19 height 19
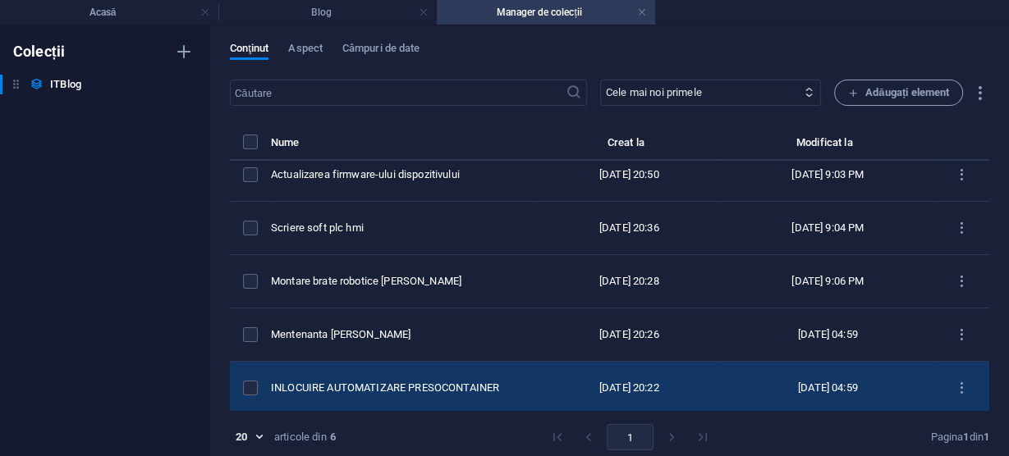
scroll to position [67, 0]
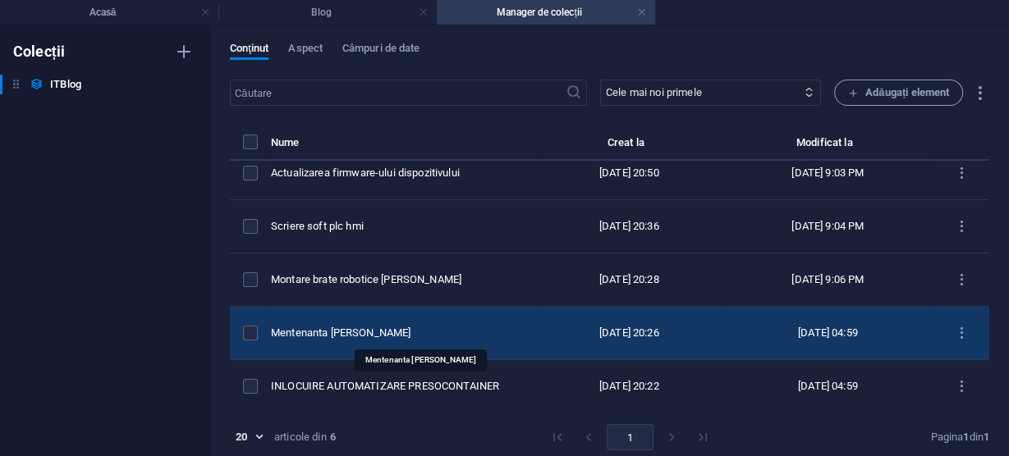
click at [392, 331] on font "Mentenanta [PERSON_NAME]" at bounding box center [341, 333] width 140 height 12
select select "Mec"
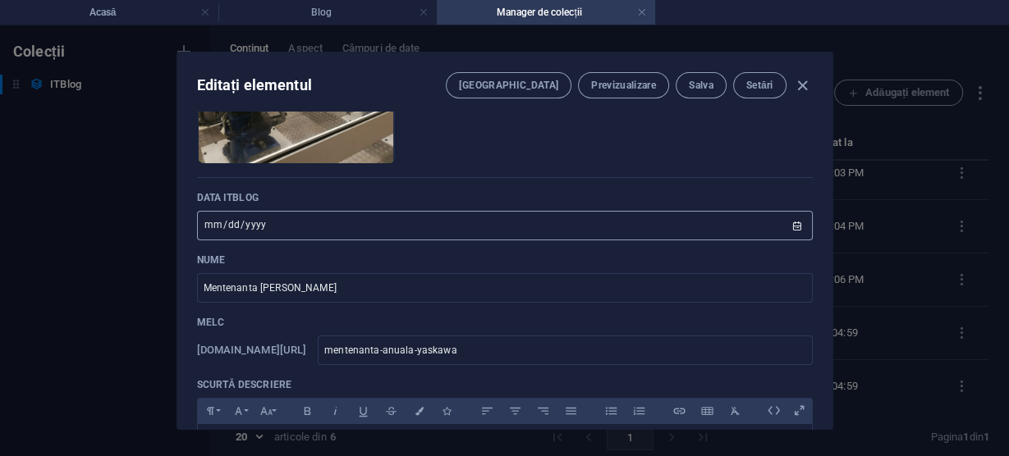
scroll to position [197, 0]
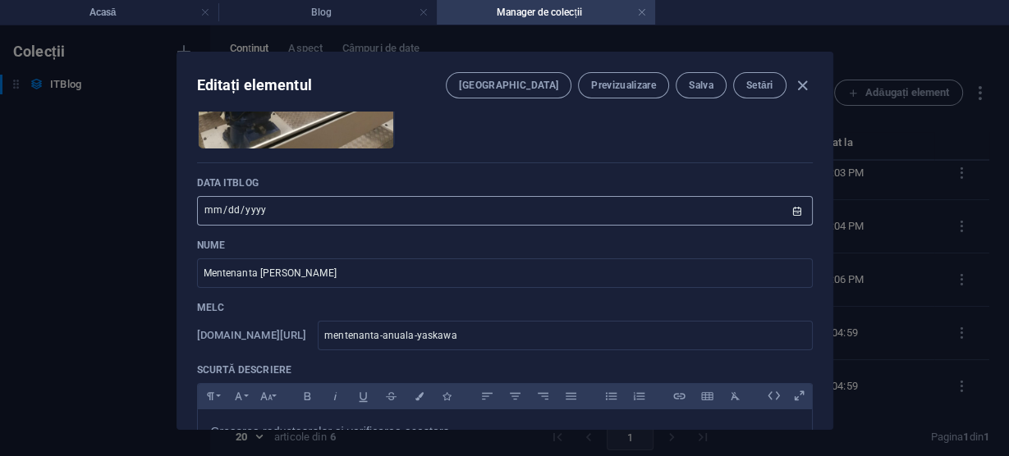
click at [449, 205] on input "2024-03-20" at bounding box center [505, 211] width 616 height 30
click at [797, 208] on input "2024-03-20" at bounding box center [505, 211] width 616 height 30
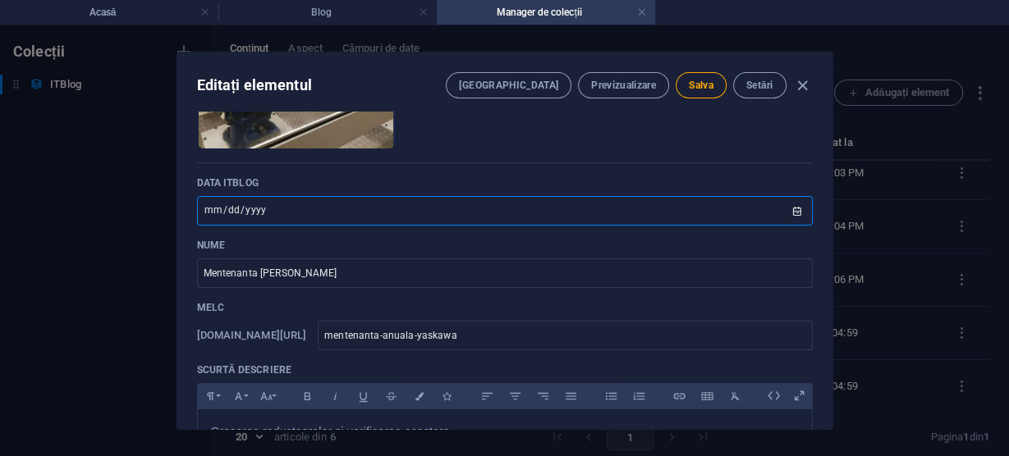
type input "2023-03-20"
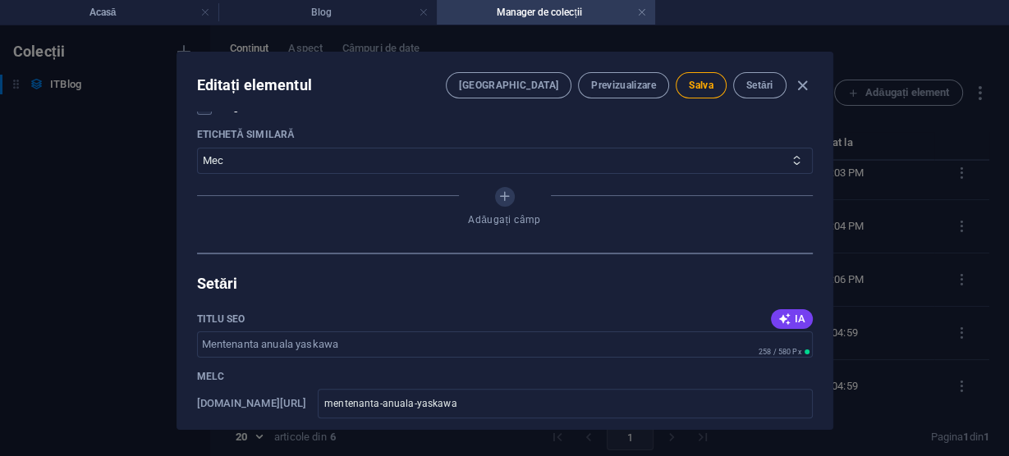
scroll to position [1379, 0]
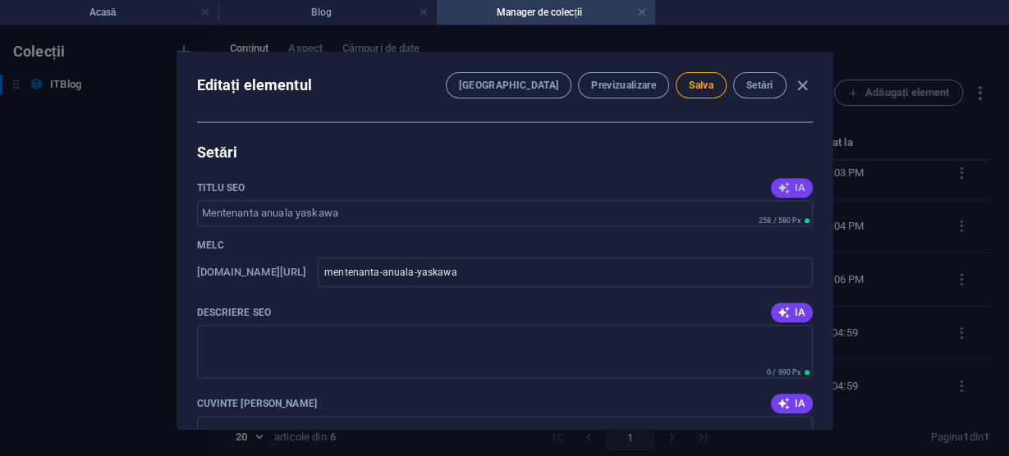
click at [795, 183] on font "IA" at bounding box center [800, 187] width 11 height 12
type input "Întreținere Yaskawa Reducătoare"
click at [795, 306] on font "IA" at bounding box center [800, 312] width 11 height 12
type textarea "Optimizează performanța roboților tăi! Oferim întreținere anuală Yaskawa, inclu…"
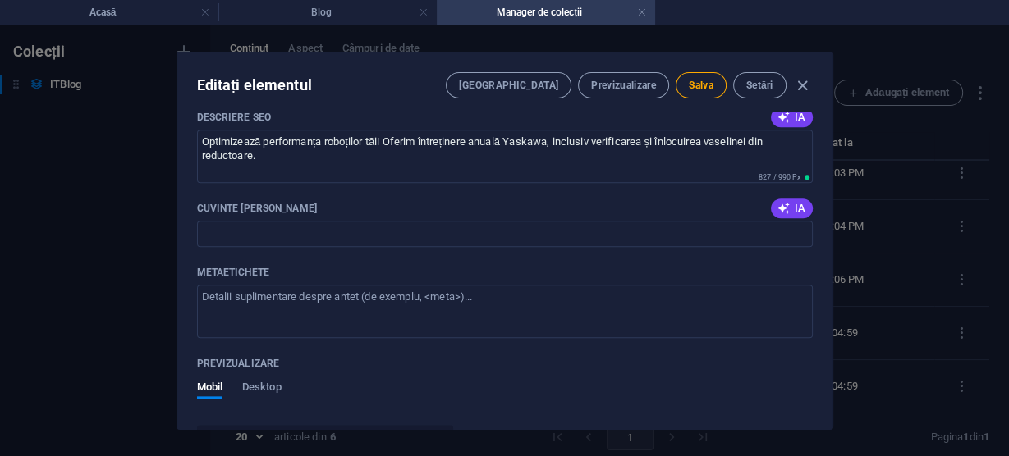
scroll to position [1576, 0]
click at [795, 205] on font "IA" at bounding box center [800, 206] width 11 height 12
type input "mentenanță anuală Yaskawa, gresarea reductoarelor, verificarea reductoarelor, î…"
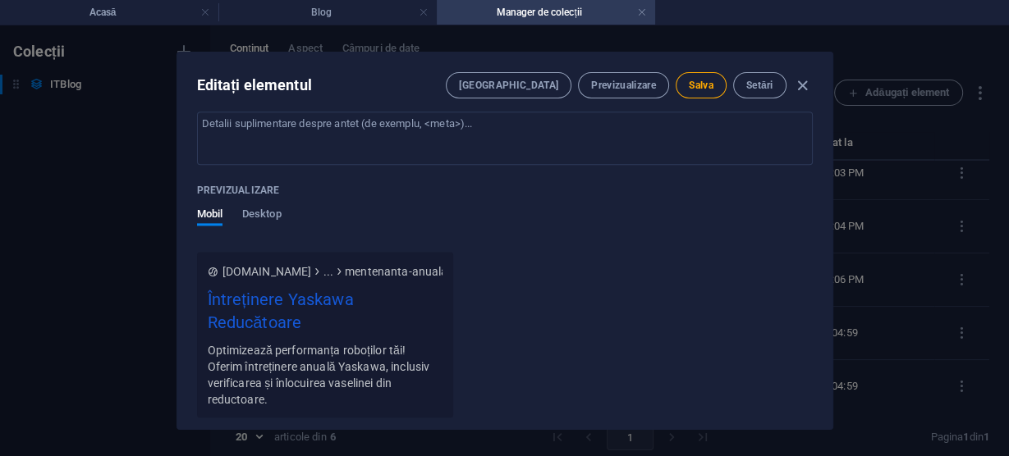
scroll to position [1773, 0]
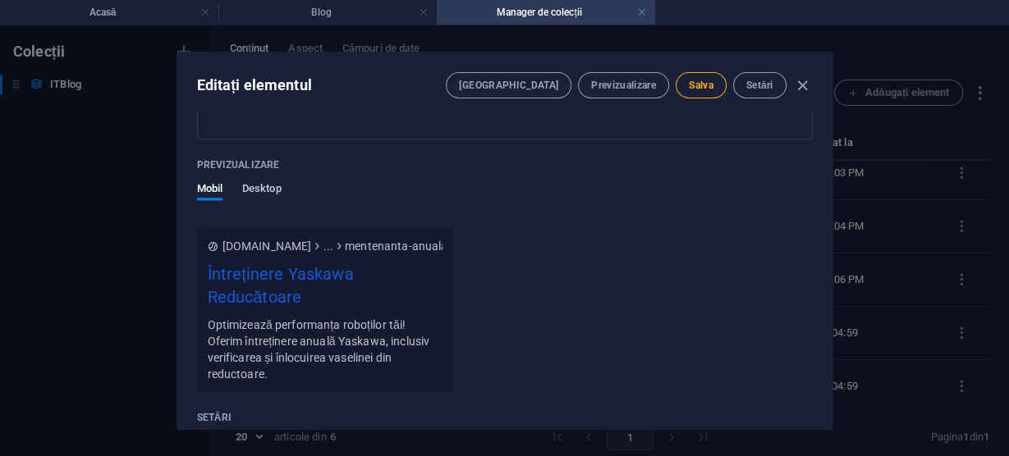
click at [256, 184] on font "Desktop" at bounding box center [261, 188] width 39 height 12
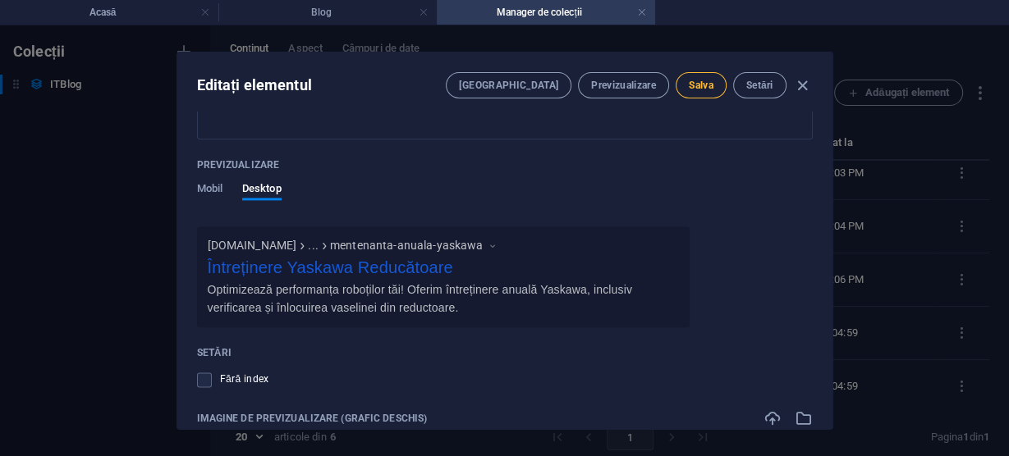
click at [709, 88] on font "Salva" at bounding box center [701, 85] width 25 height 11
click at [802, 83] on icon "button" at bounding box center [802, 85] width 19 height 19
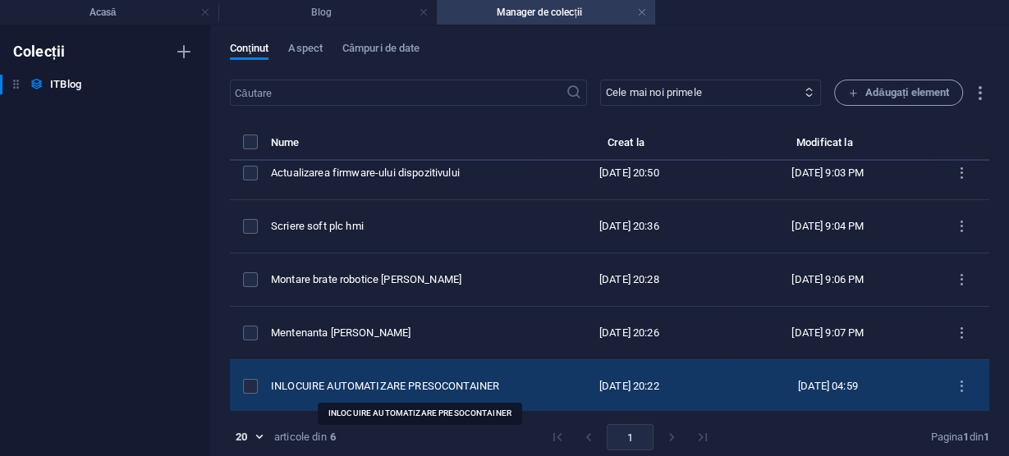
click at [452, 386] on font "INLOCUIRE AUTOMATIZARE PRESOCONTAINER" at bounding box center [385, 386] width 228 height 12
select select "Mec"
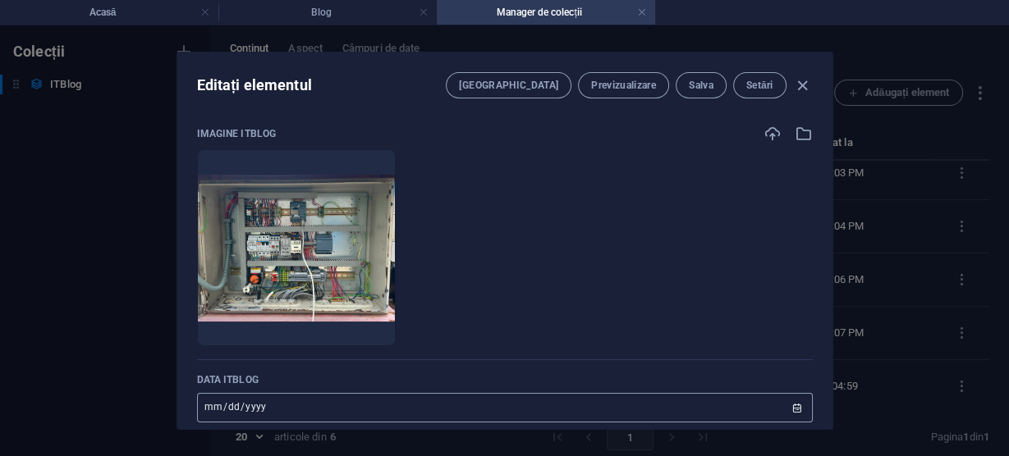
click at [222, 408] on input "2024-07-20" at bounding box center [505, 408] width 616 height 30
click at [792, 406] on input "2024-07-20" at bounding box center [505, 408] width 616 height 30
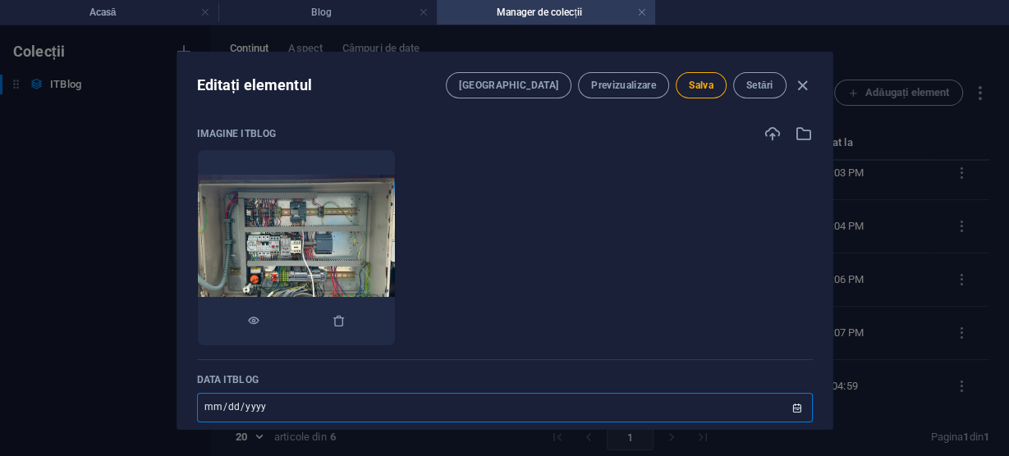
type input "2024-05-23"
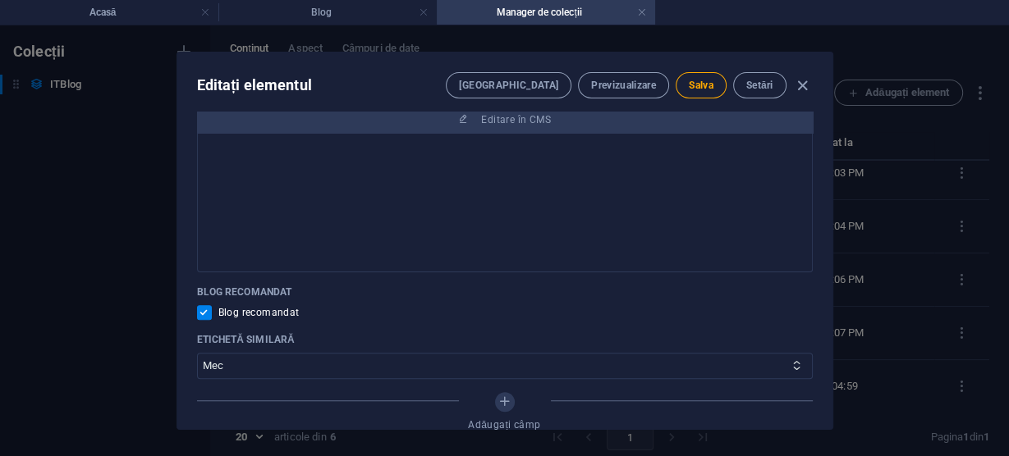
scroll to position [1051, 0]
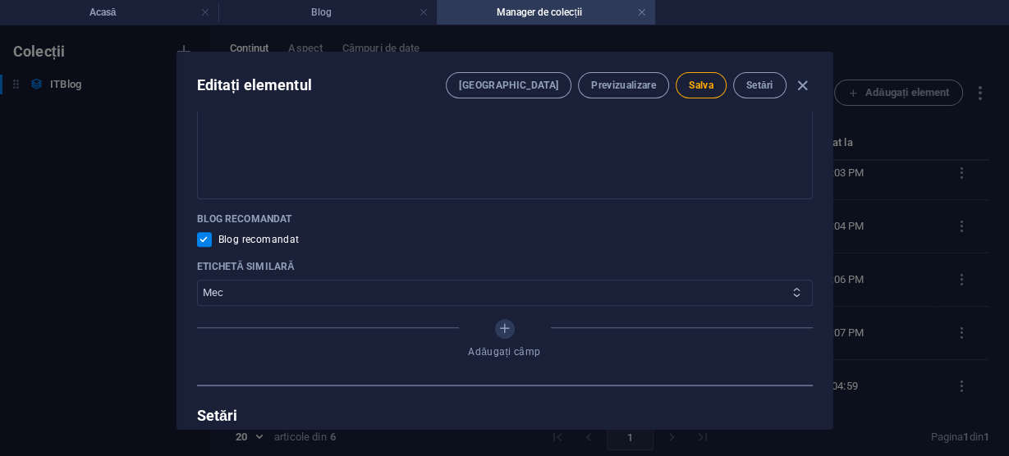
click at [791, 291] on icon at bounding box center [796, 292] width 11 height 11
click at [795, 290] on icon at bounding box center [796, 292] width 11 height 11
click at [574, 286] on select "Mec Robot Auto" at bounding box center [505, 293] width 616 height 26
select select "Auto"
click at [197, 280] on select "Mec Robot Auto" at bounding box center [505, 293] width 616 height 26
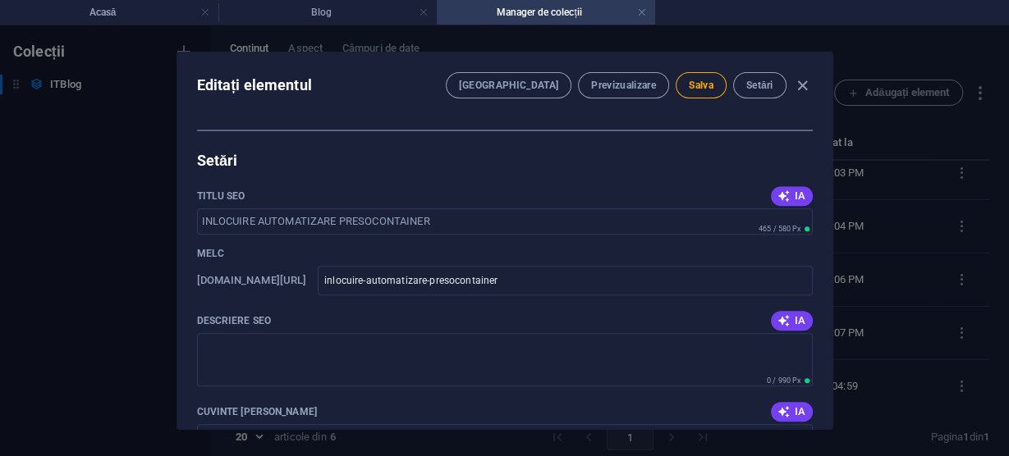
scroll to position [1314, 0]
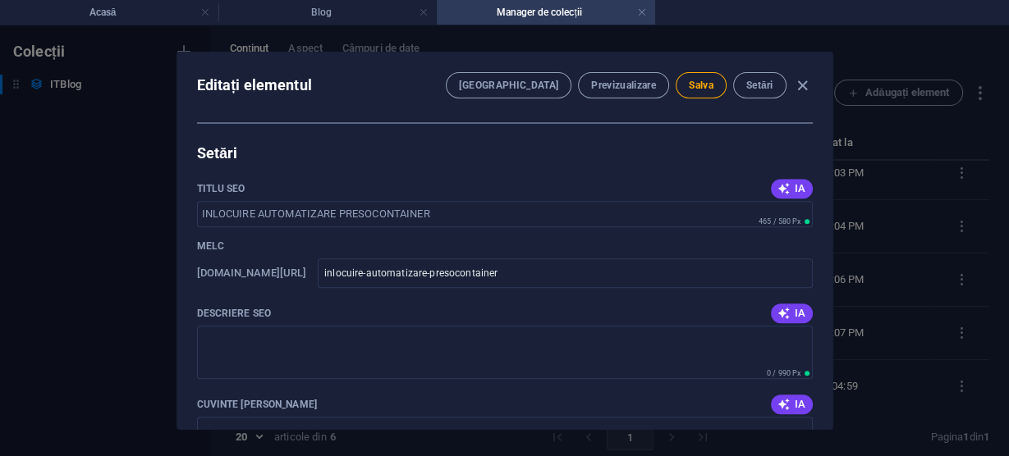
click at [788, 186] on span "IA" at bounding box center [792, 188] width 28 height 13
click at [788, 184] on span "IA" at bounding box center [792, 188] width 28 height 13
type input "SEO Title: Automatizare Presocontainer"
click at [795, 313] on font "IA" at bounding box center [800, 313] width 11 height 12
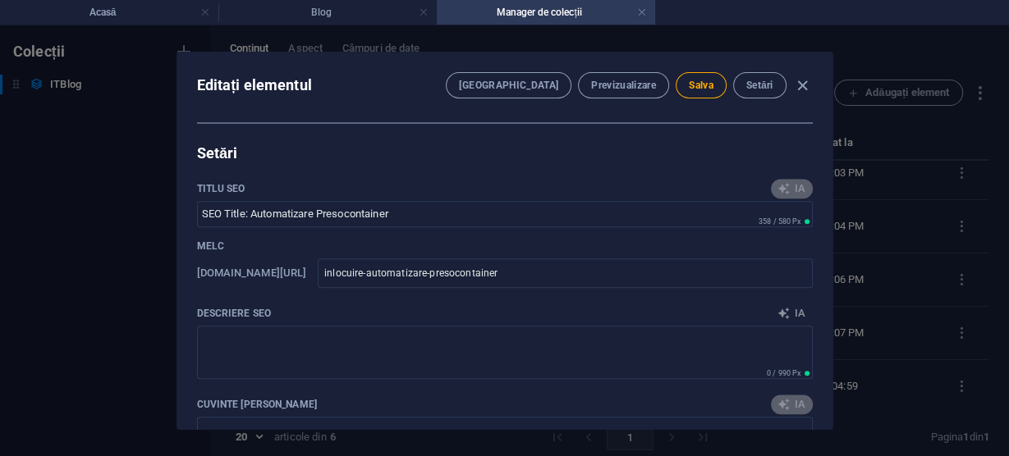
type textarea "Optimizează-ți instalația cu înlocuirea automată a sistemului de comandă la LOG…"
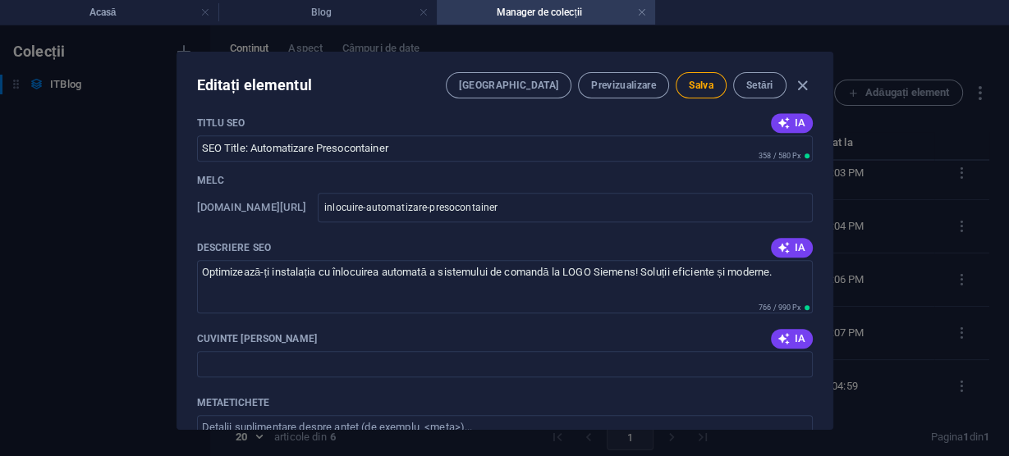
scroll to position [1445, 0]
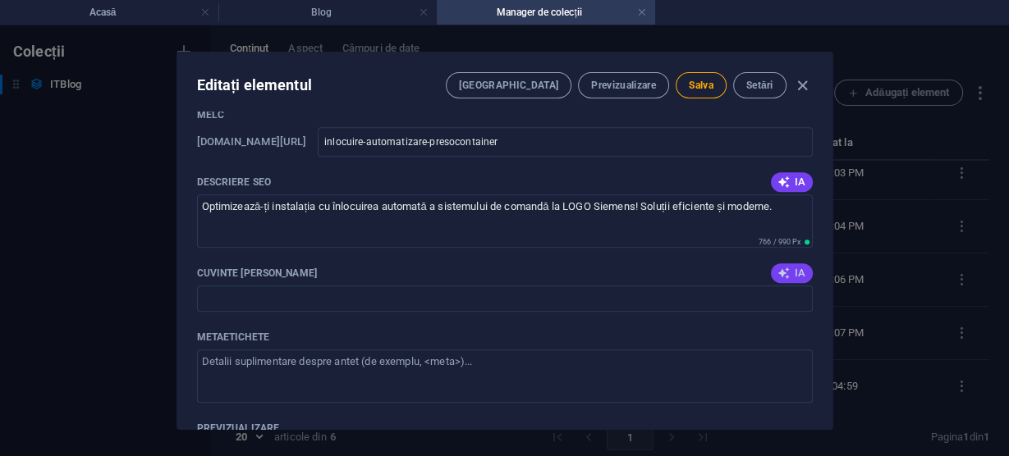
click at [795, 271] on font "IA" at bounding box center [800, 273] width 11 height 12
type input "înlocuire automatizare, sistem de comandă, presocontainer, comenzi rele, LOGO S…"
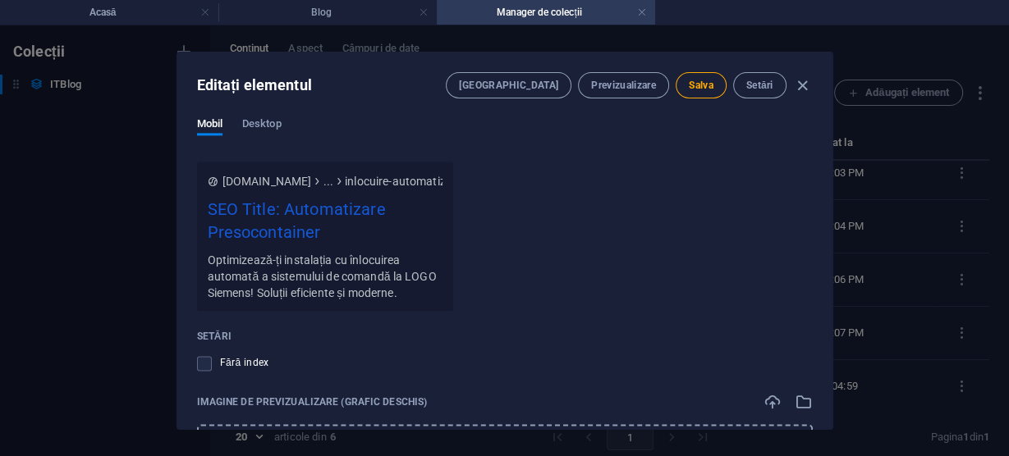
scroll to position [1839, 0]
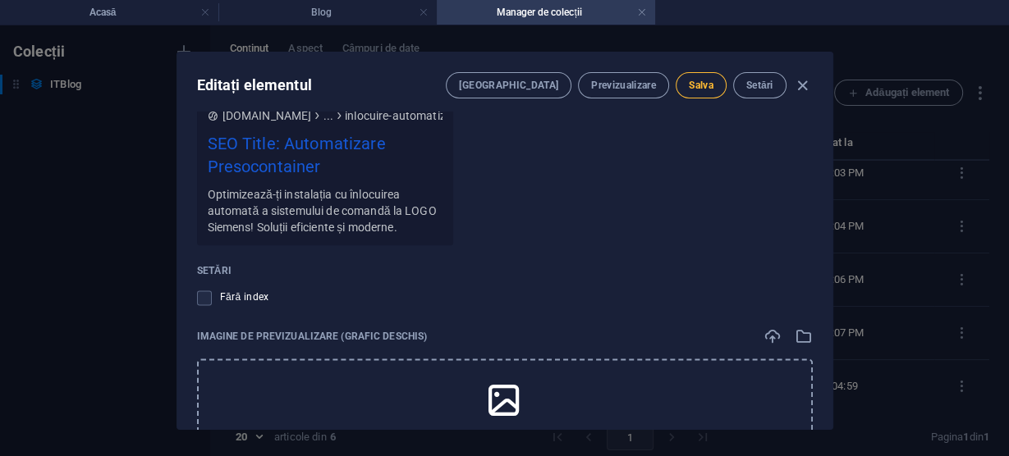
click at [700, 80] on font "Salva" at bounding box center [701, 85] width 25 height 11
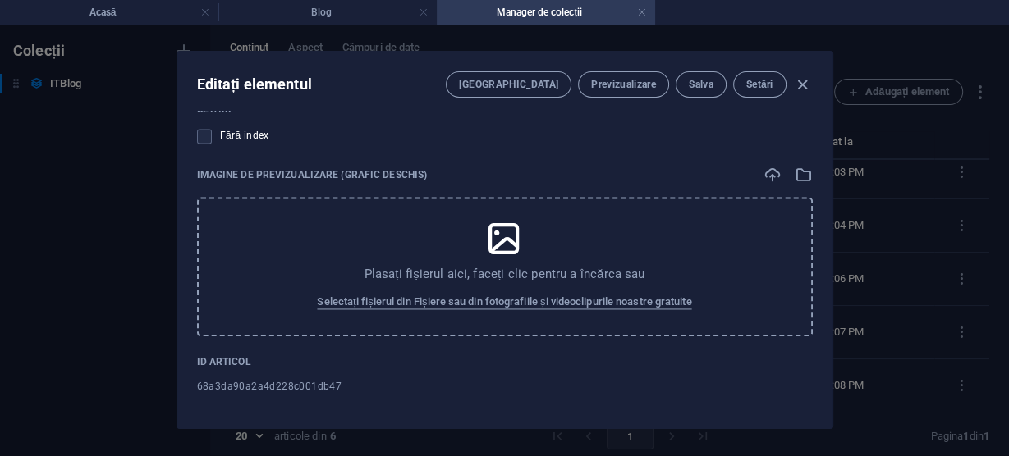
scroll to position [0, 0]
click at [798, 81] on icon "button" at bounding box center [802, 85] width 19 height 19
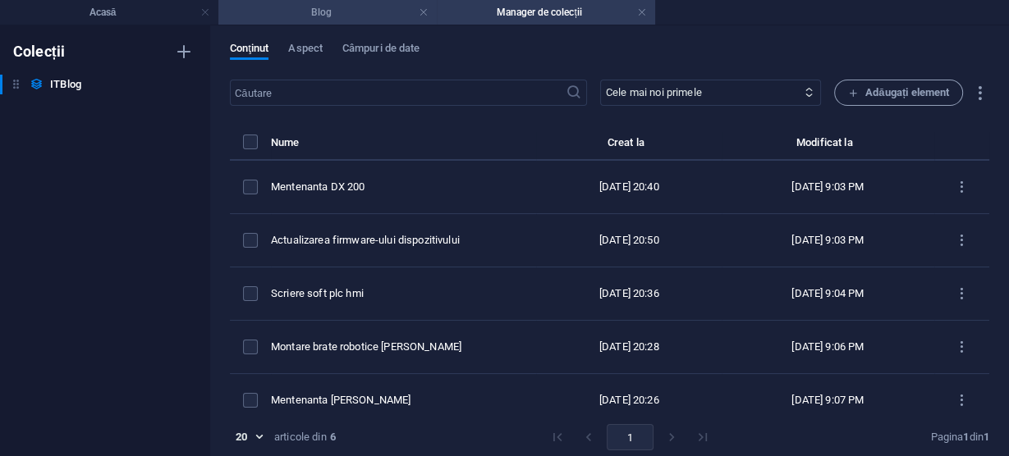
click at [357, 11] on h4 "Blog" at bounding box center [327, 12] width 218 height 18
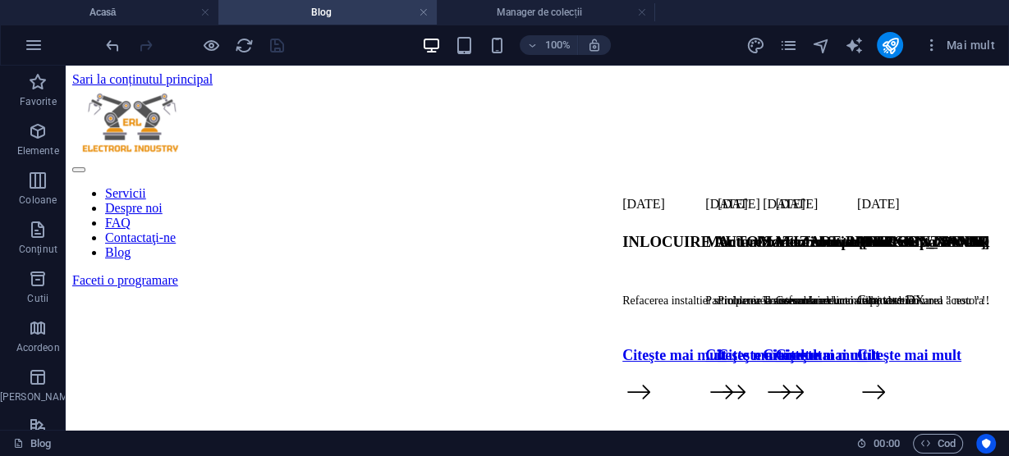
scroll to position [722, 0]
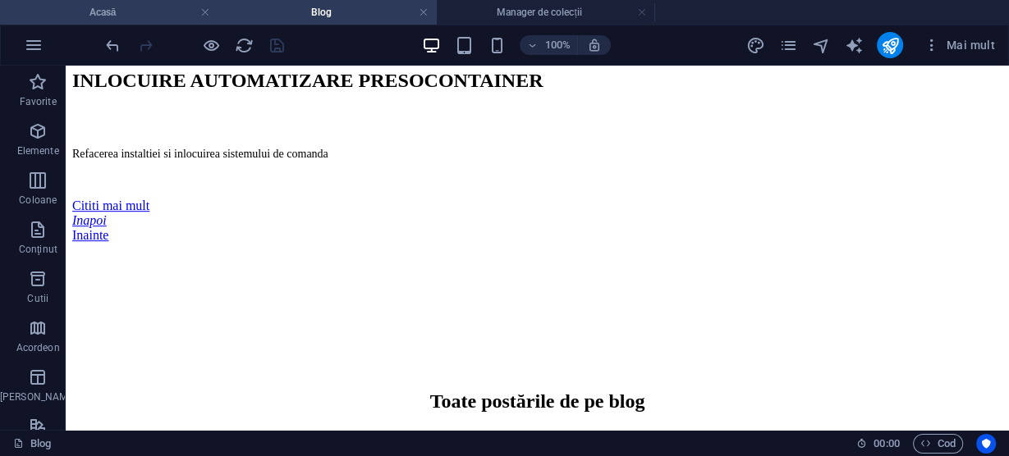
click at [145, 12] on h4 "Acasă" at bounding box center [109, 12] width 218 height 18
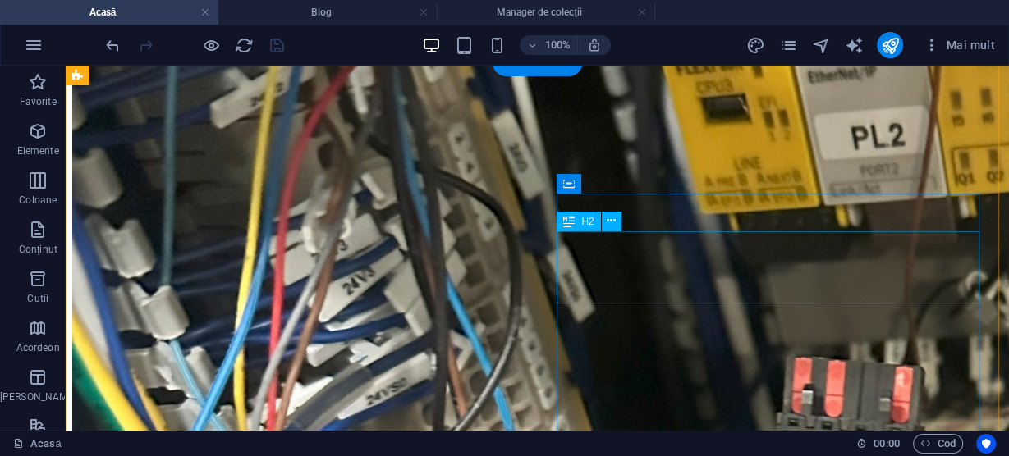
scroll to position [525, 0]
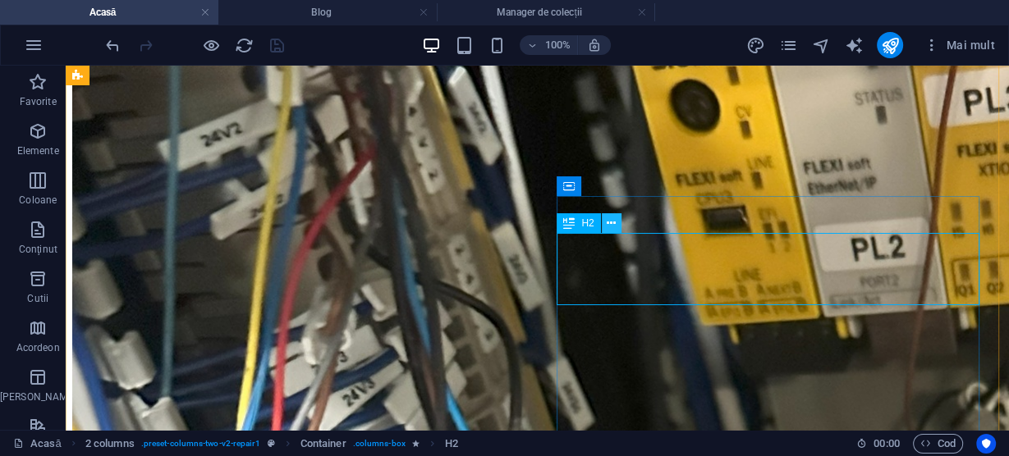
click at [614, 222] on icon at bounding box center [611, 223] width 9 height 17
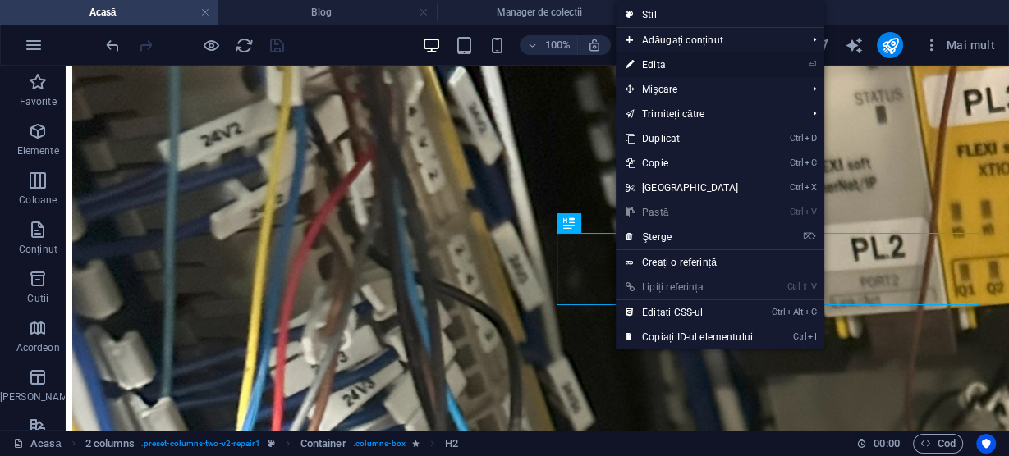
click at [657, 66] on font "Edita" at bounding box center [654, 64] width 24 height 11
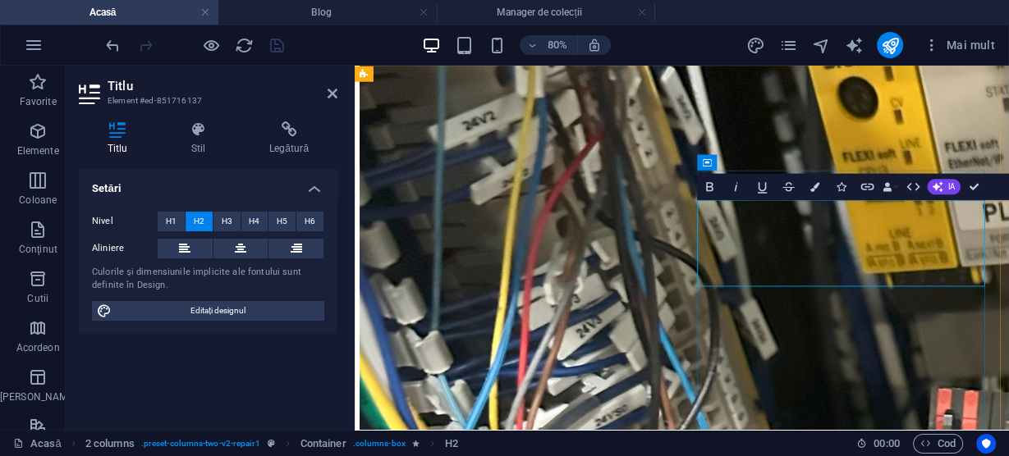
click at [335, 94] on icon at bounding box center [333, 93] width 10 height 13
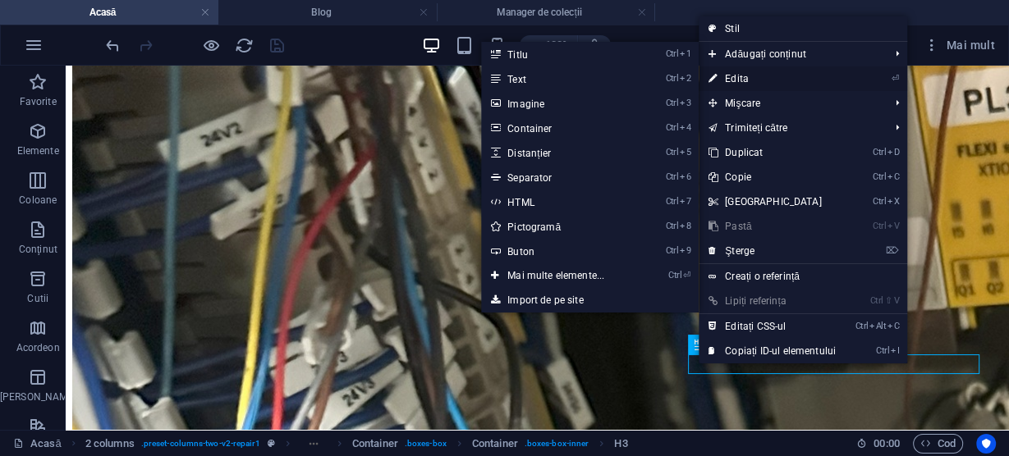
click at [742, 76] on font "Edita" at bounding box center [737, 78] width 24 height 11
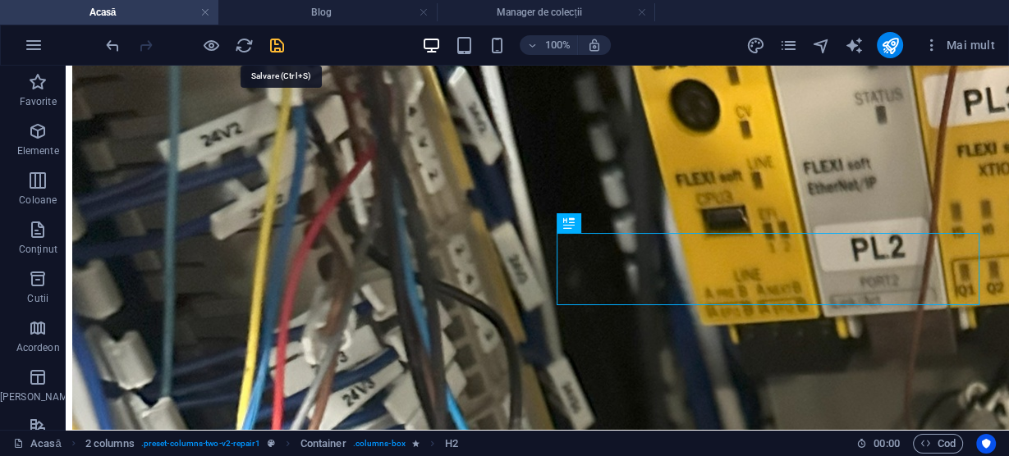
click at [275, 37] on icon "salva" at bounding box center [277, 45] width 19 height 19
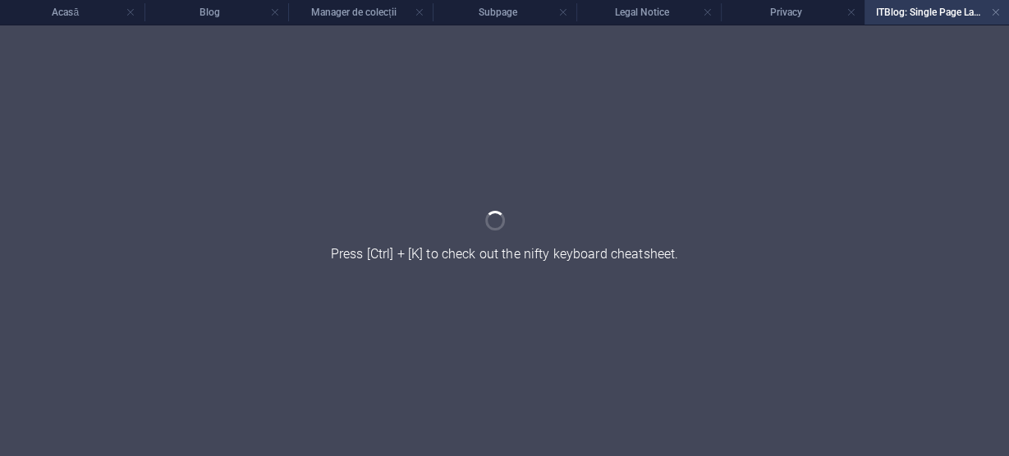
scroll to position [0, 0]
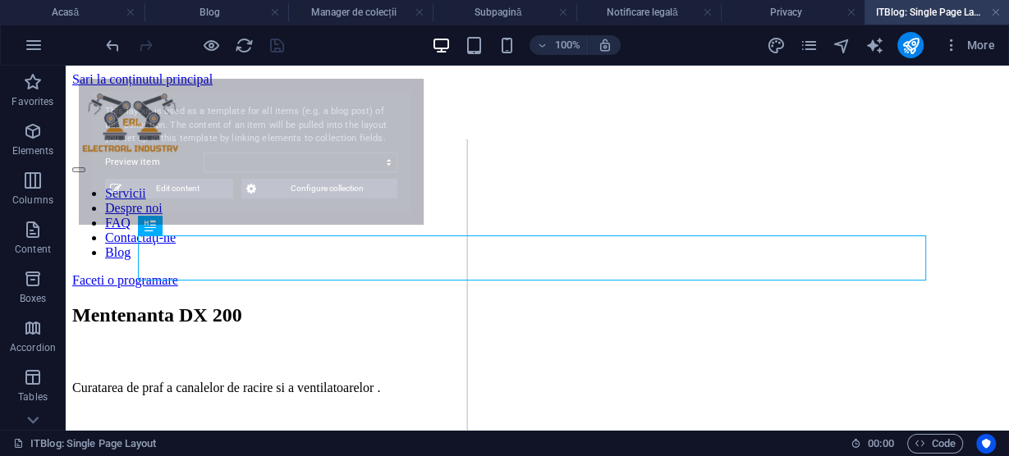
select select "68b5da826413ac914f086087"
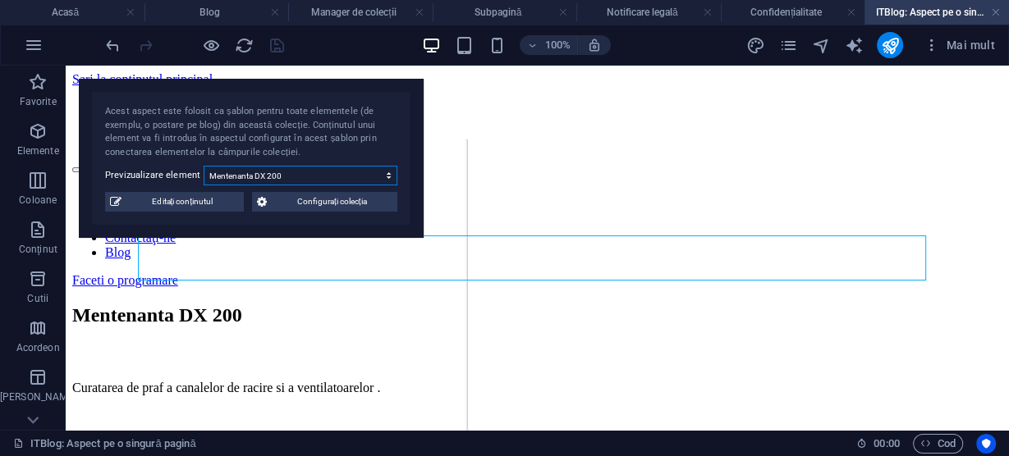
click at [236, 175] on select "Mentenanta DX 200 Actualizarea firmware-ului dispozitivului Scriere soft plc hm…" at bounding box center [301, 176] width 194 height 20
click at [236, 174] on select "Mentenanta DX 200 Actualizarea firmware-ului dispozitivului Scriere soft plc hm…" at bounding box center [301, 176] width 194 height 20
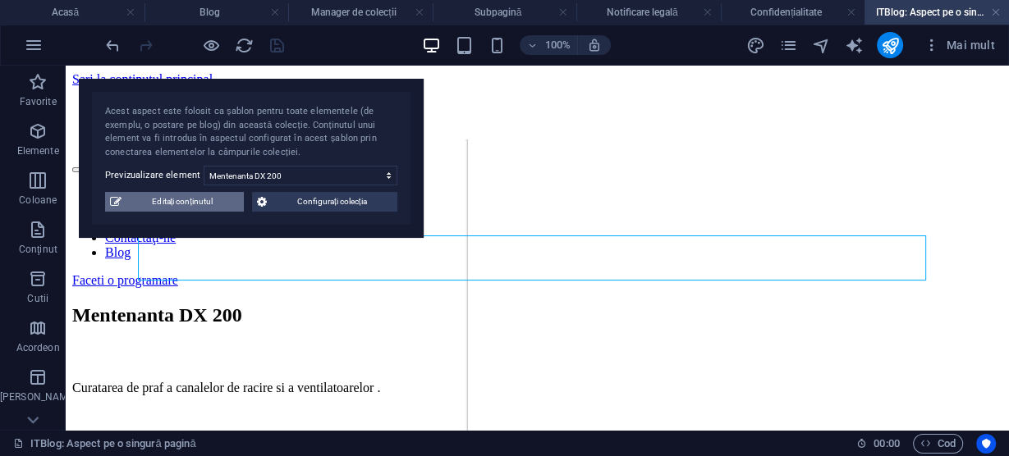
click at [179, 200] on font "Editați conținutul" at bounding box center [182, 201] width 61 height 9
select select "Mec"
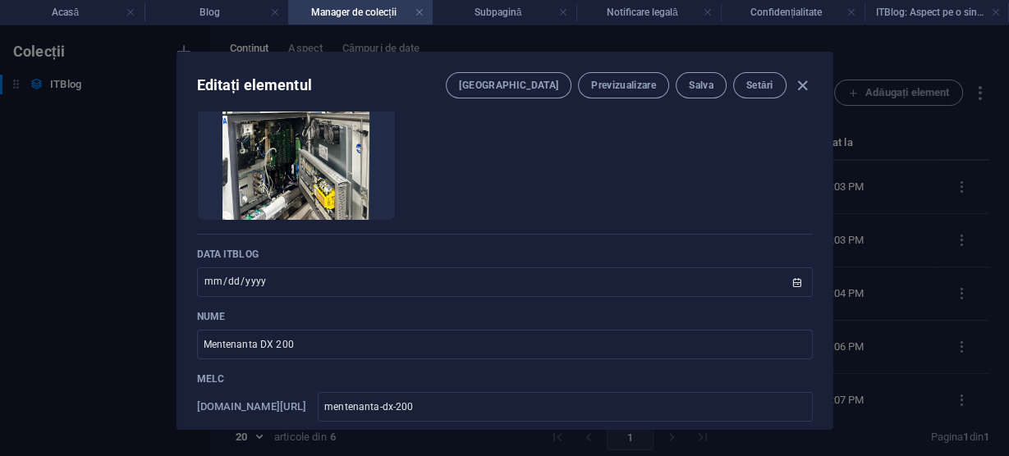
scroll to position [131, 0]
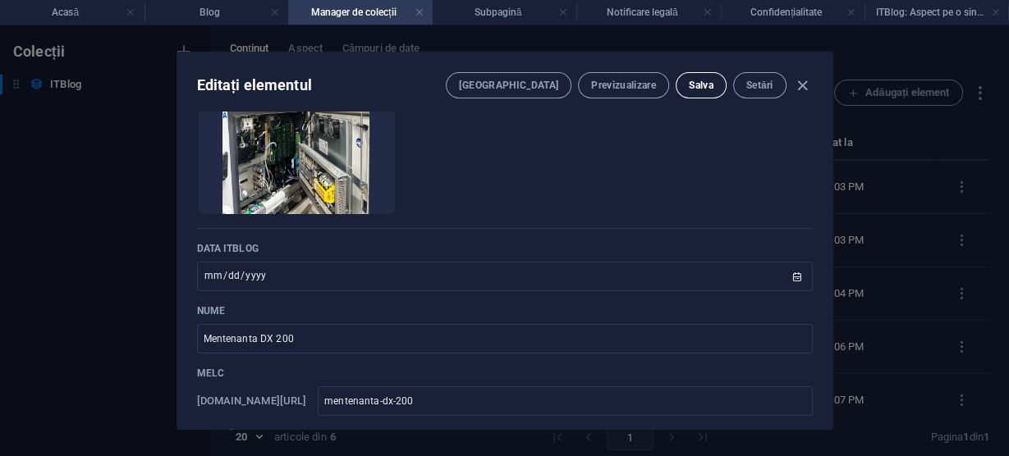
click at [700, 82] on font "Salva" at bounding box center [701, 85] width 25 height 11
drag, startPoint x: 805, startPoint y: 85, endPoint x: 836, endPoint y: 57, distance: 41.3
click at [805, 85] on icon "button" at bounding box center [802, 85] width 19 height 19
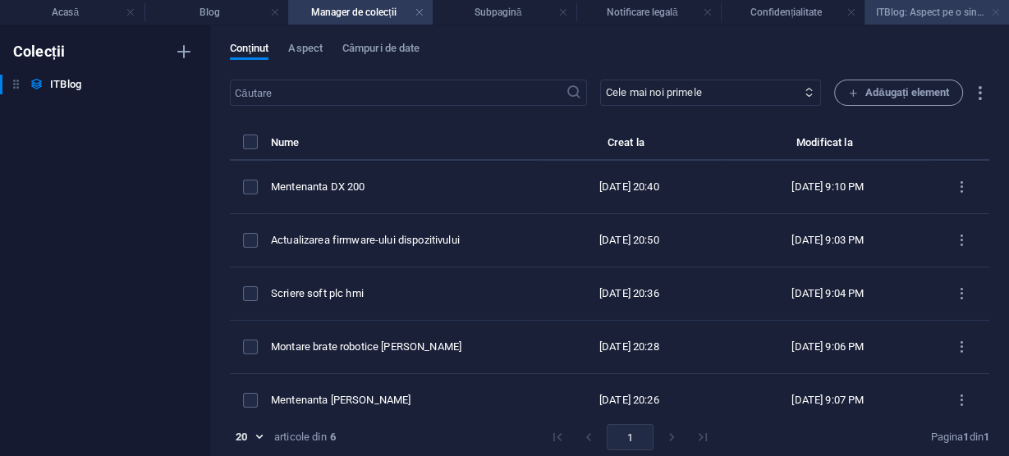
click at [999, 10] on link at bounding box center [996, 13] width 10 height 16
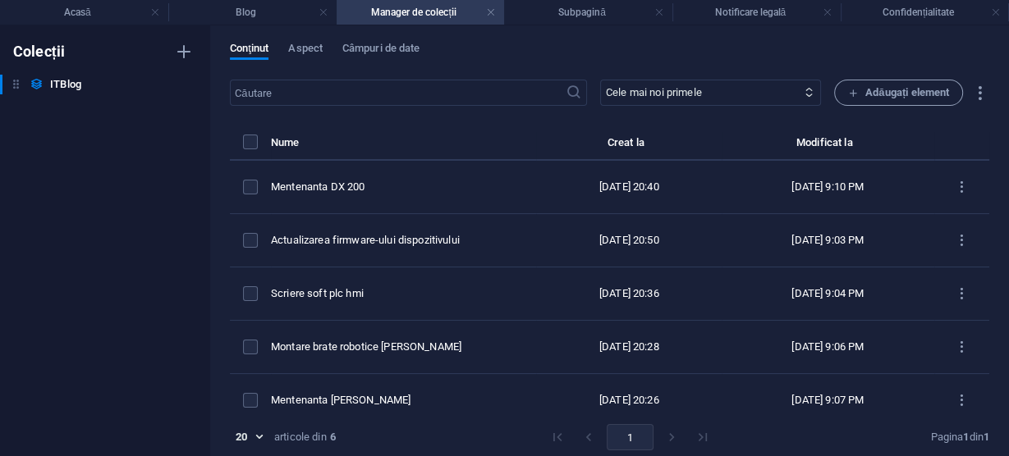
click at [999, 10] on link at bounding box center [996, 13] width 10 height 16
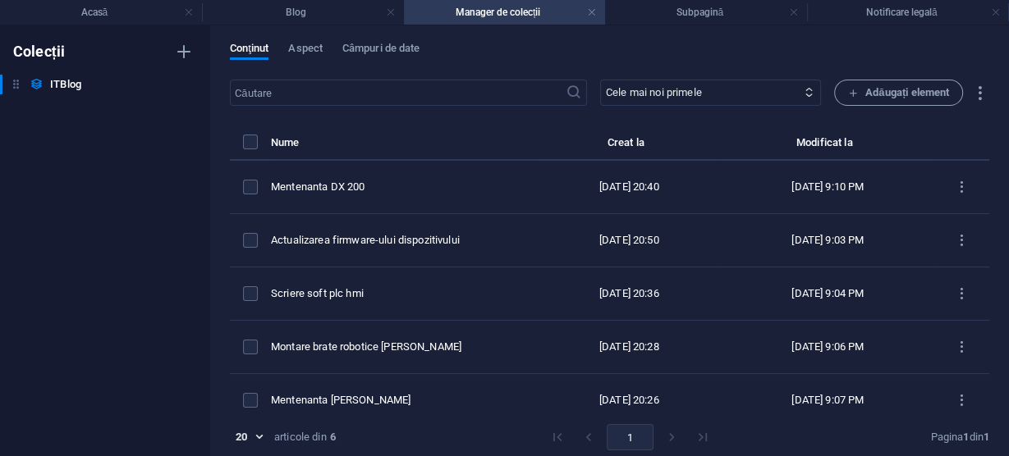
click at [999, 10] on link at bounding box center [996, 13] width 10 height 16
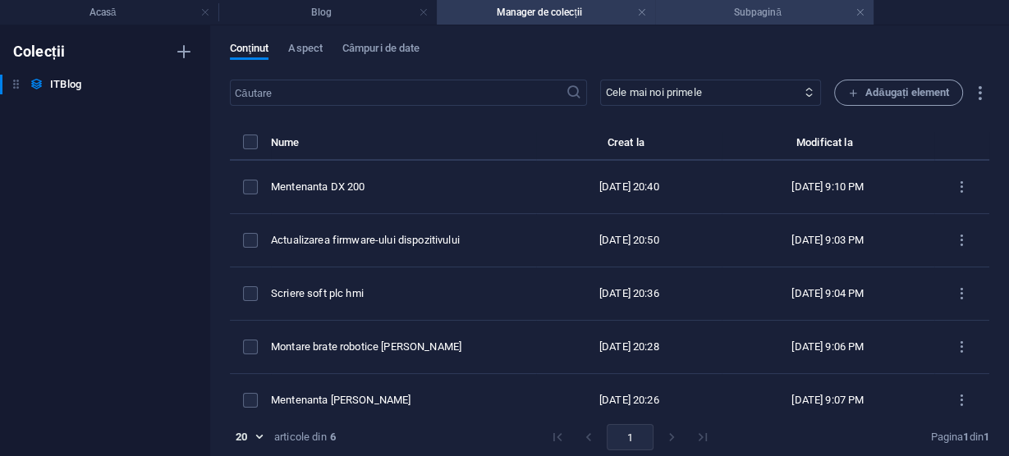
click at [865, 11] on h4 "Subpagină" at bounding box center [764, 12] width 218 height 18
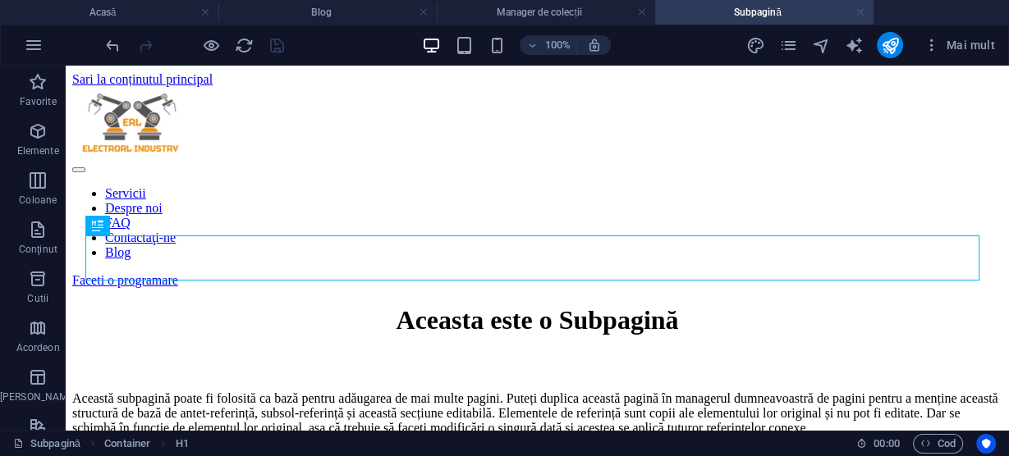
click at [857, 12] on link at bounding box center [861, 13] width 10 height 16
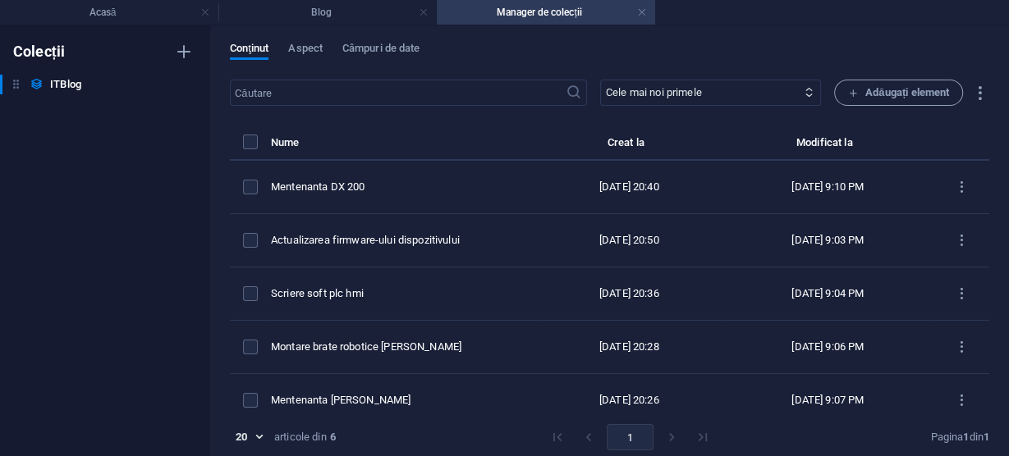
drag, startPoint x: 640, startPoint y: 9, endPoint x: 623, endPoint y: 9, distance: 17.2
click at [639, 13] on link at bounding box center [642, 13] width 10 height 16
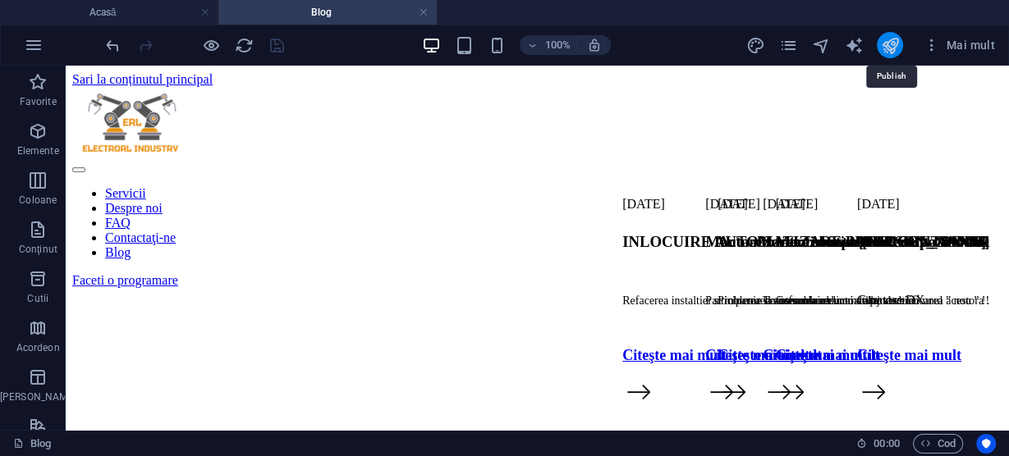
click at [891, 44] on icon "publica" at bounding box center [890, 45] width 19 height 19
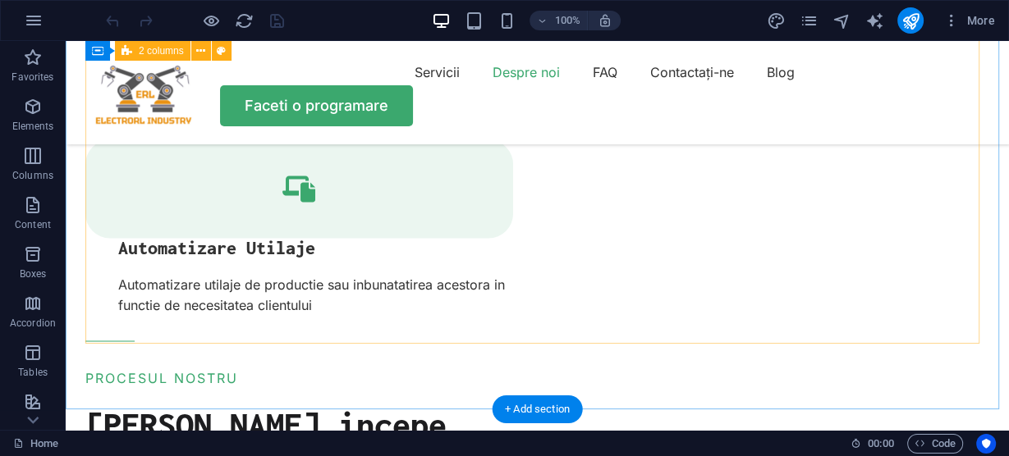
scroll to position [2430, 0]
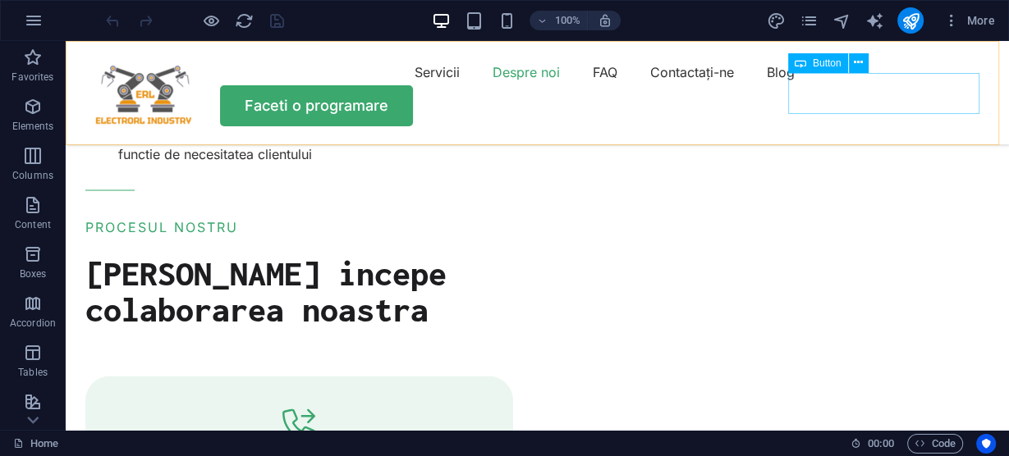
click at [830, 62] on span "Button" at bounding box center [827, 63] width 29 height 10
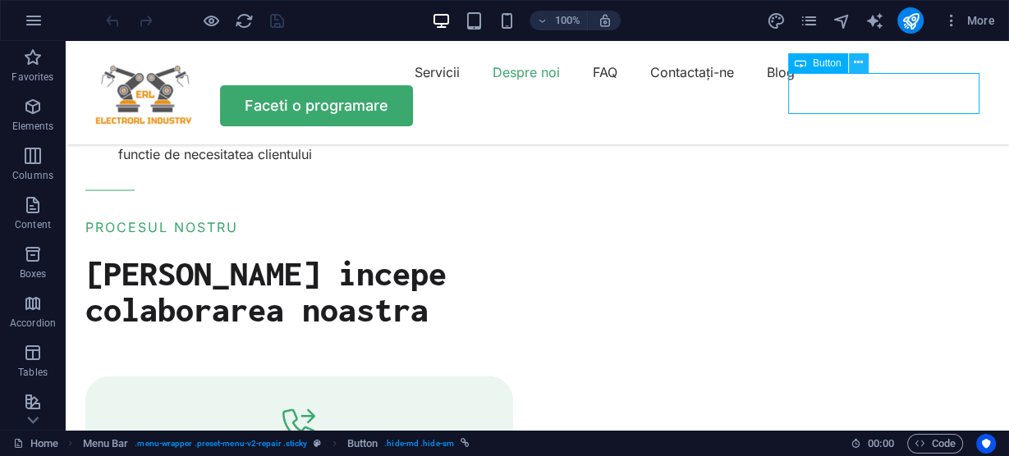
click at [863, 63] on button at bounding box center [859, 63] width 20 height 20
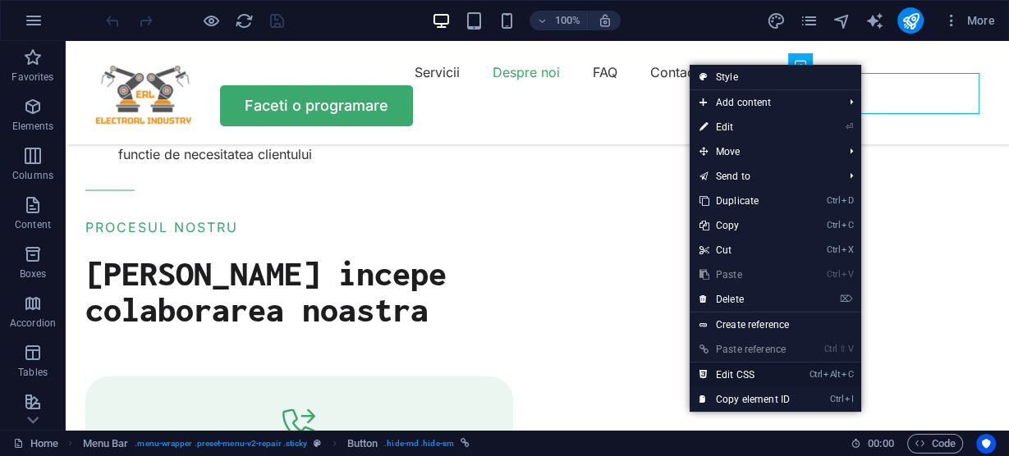
click at [735, 372] on link "Ctrl Alt C Edit CSS" at bounding box center [745, 375] width 110 height 25
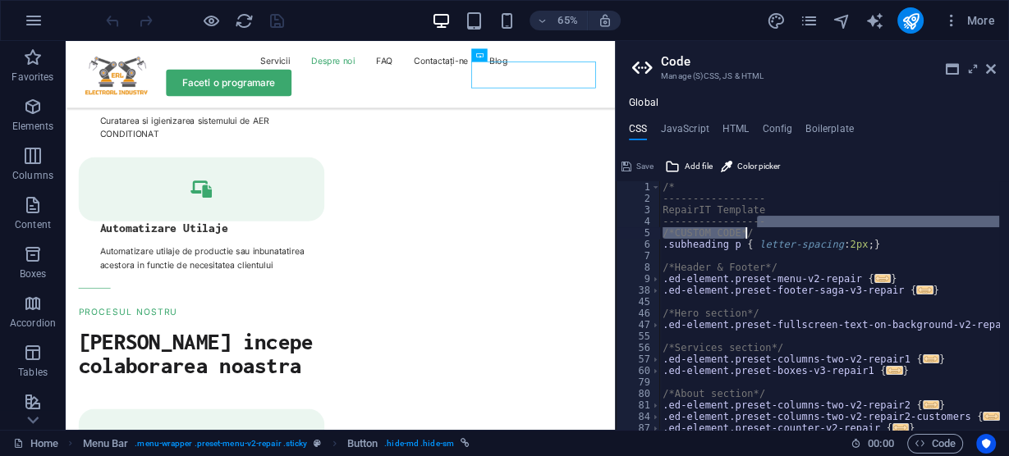
drag, startPoint x: 1002, startPoint y: 227, endPoint x: 1004, endPoint y: 237, distance: 10.8
click at [1004, 237] on div at bounding box center [1002, 428] width 14 height 494
type textarea "----------------- /*CUSTOM CODE*/"
click at [685, 129] on h4 "JavaScript" at bounding box center [684, 132] width 48 height 18
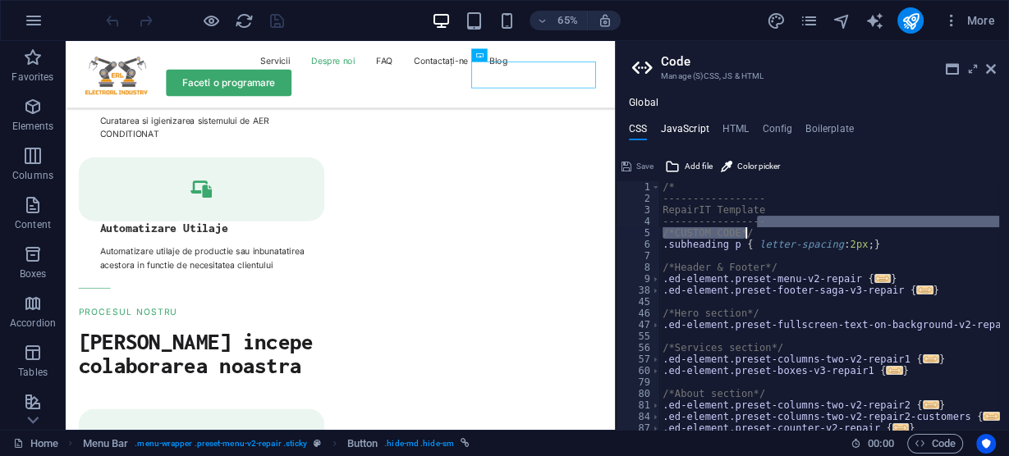
type textarea "/* JS for preset "Menu V2" */"
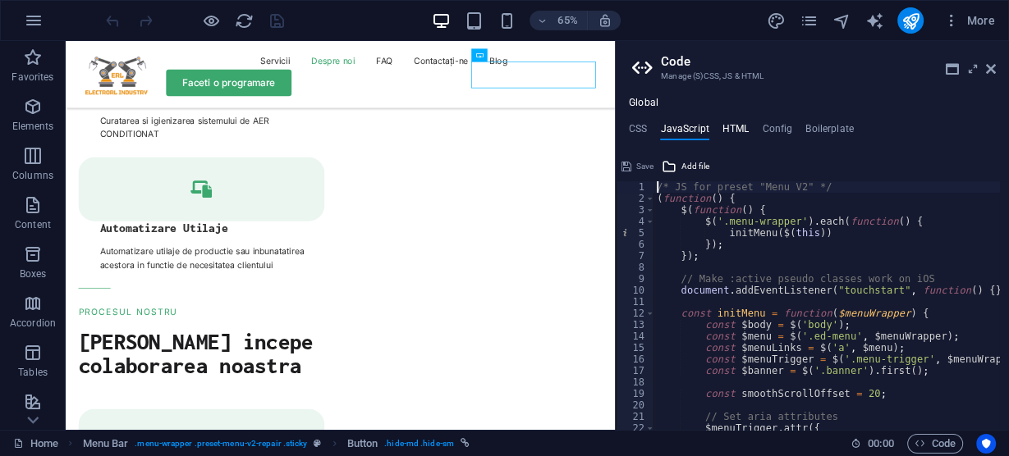
click at [732, 126] on h4 "HTML" at bounding box center [735, 132] width 27 height 18
type textarea "<a href="#main-content" class="button wv-link-content">Skip to main content</a>"
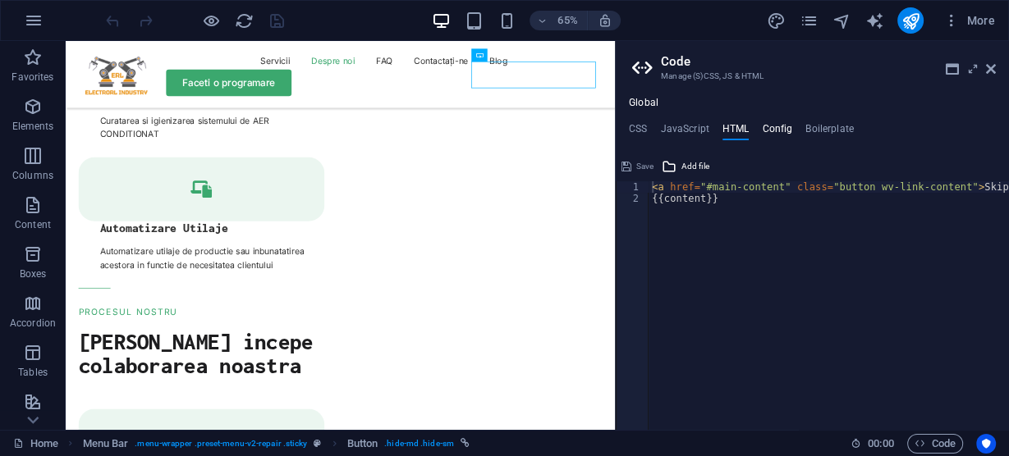
click at [776, 126] on h4 "Config" at bounding box center [777, 132] width 30 height 18
type textarea "$color-background: #ffffff;"
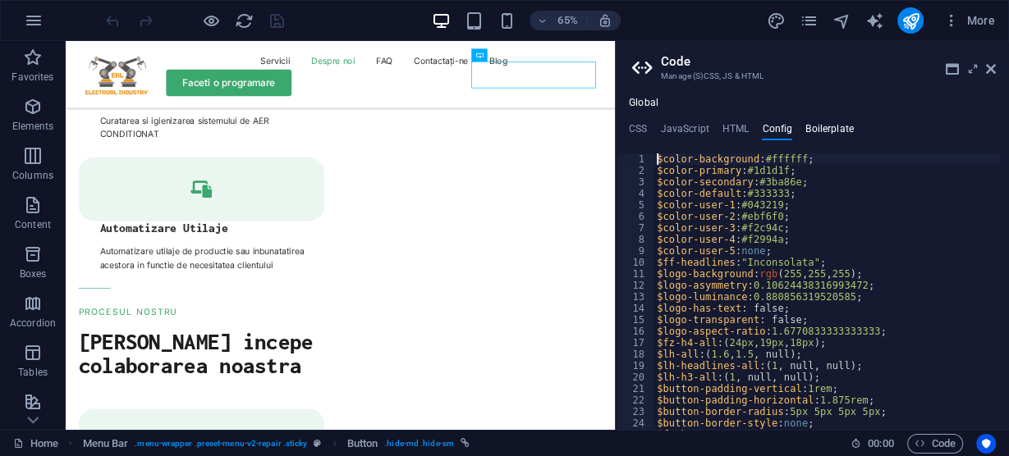
click at [832, 126] on h4 "Boilerplate" at bounding box center [829, 132] width 48 height 18
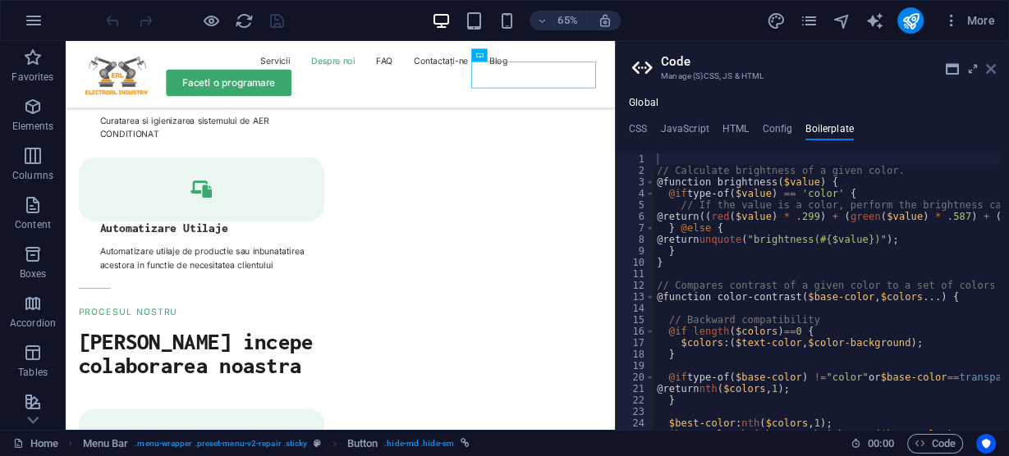
click at [989, 69] on icon at bounding box center [991, 68] width 10 height 13
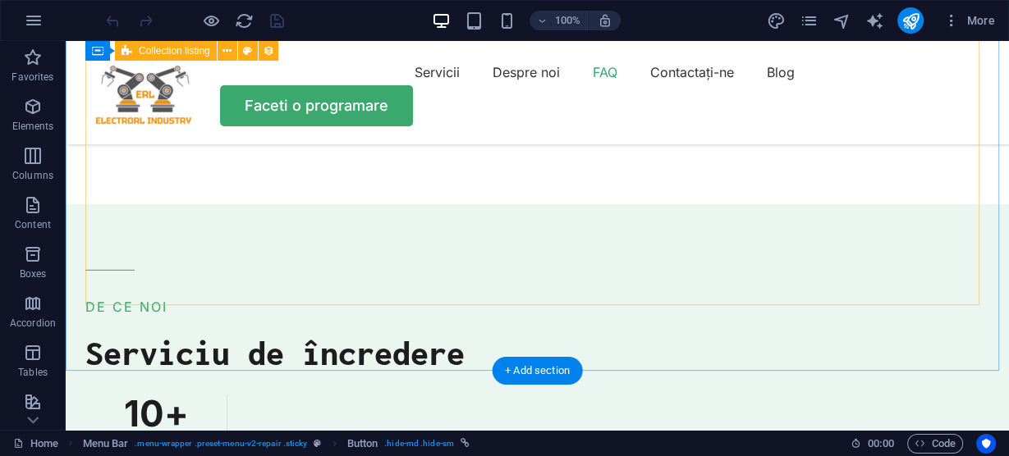
scroll to position [4172, 0]
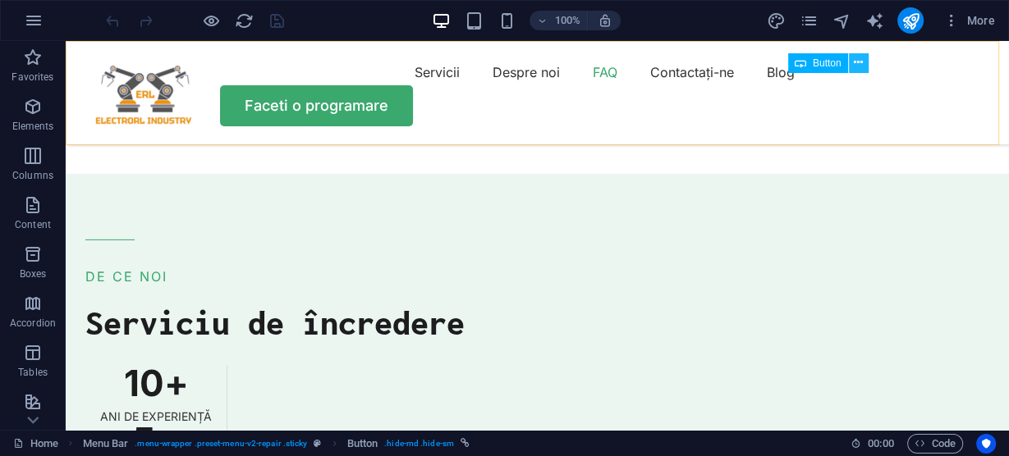
click at [858, 64] on icon at bounding box center [858, 62] width 9 height 17
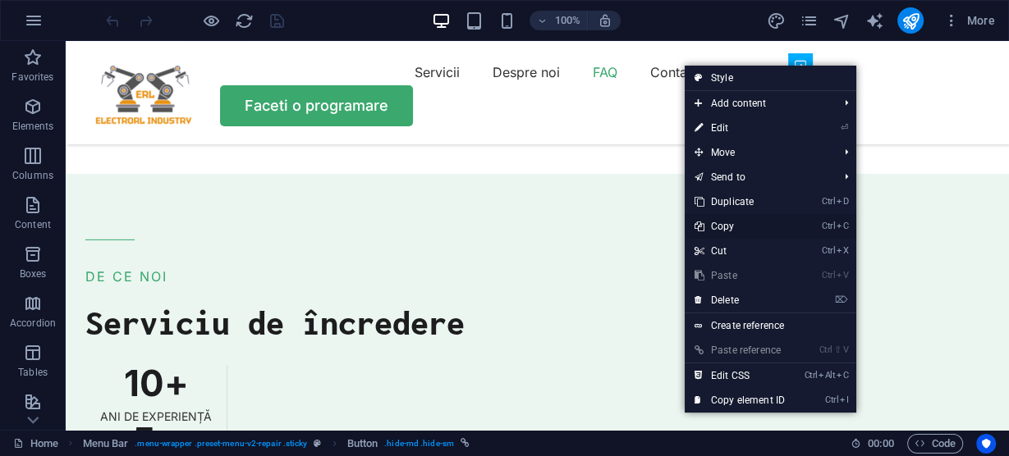
click at [727, 226] on link "Ctrl C Copy" at bounding box center [740, 226] width 110 height 25
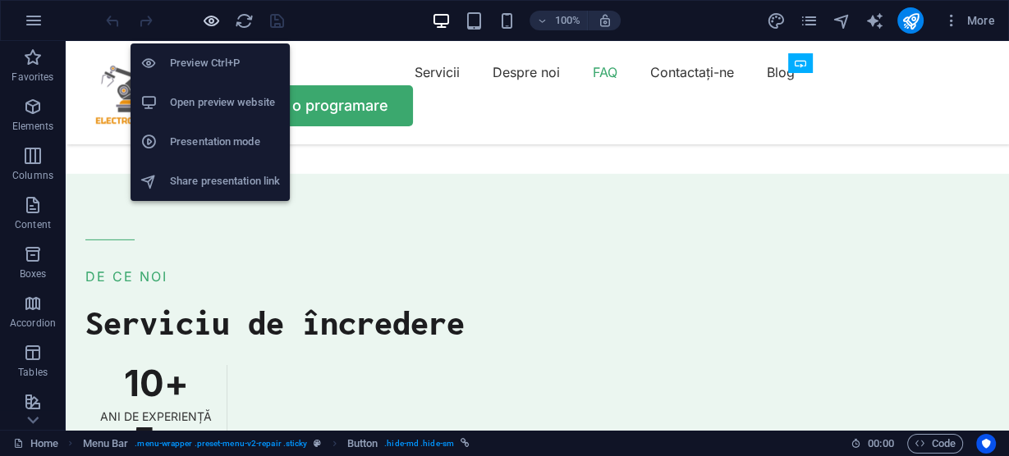
click at [209, 16] on icon "button" at bounding box center [211, 20] width 19 height 19
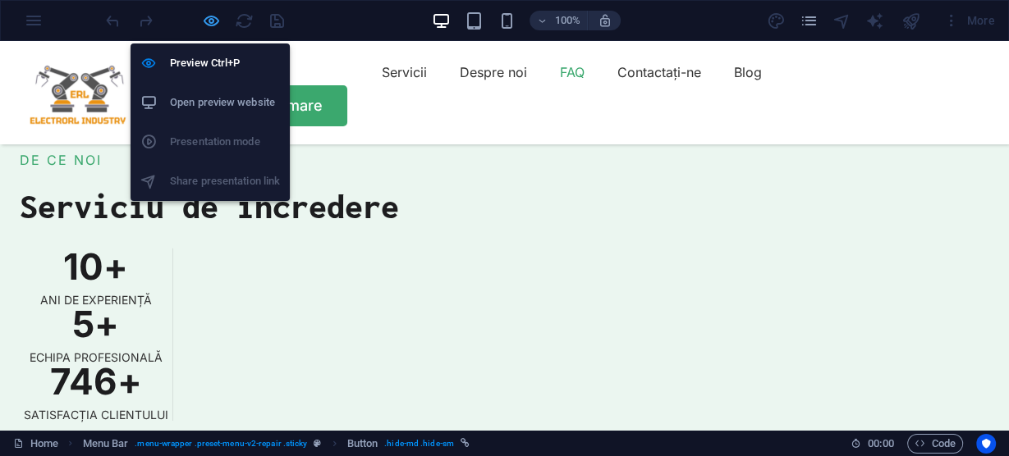
scroll to position [4116, 0]
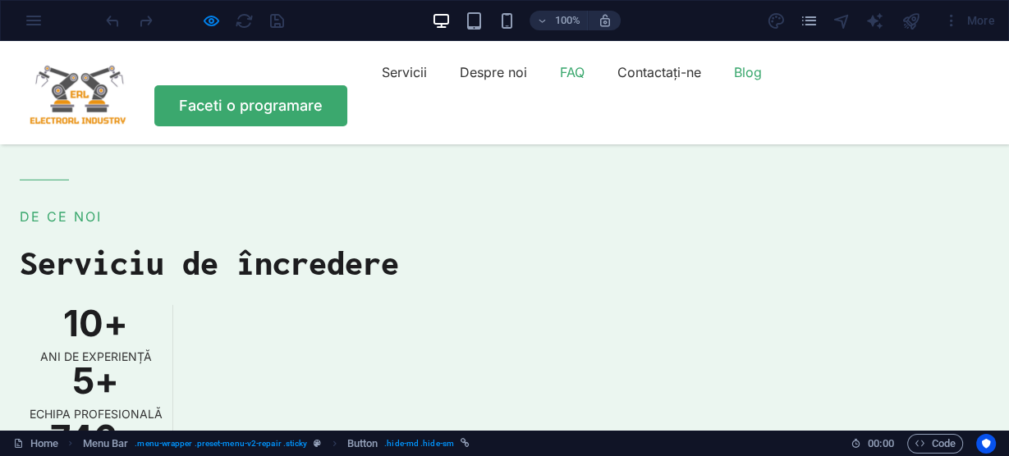
click at [734, 80] on font "Blog" at bounding box center [748, 72] width 28 height 16
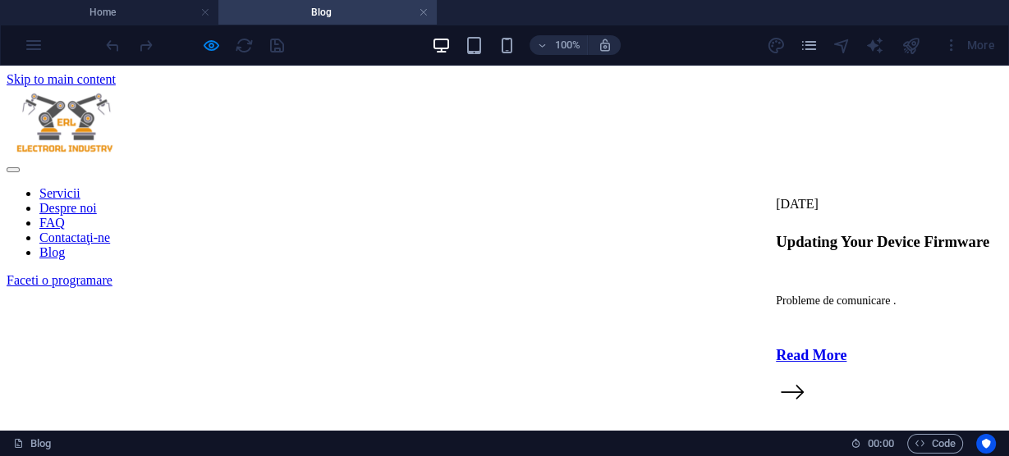
scroll to position [0, 0]
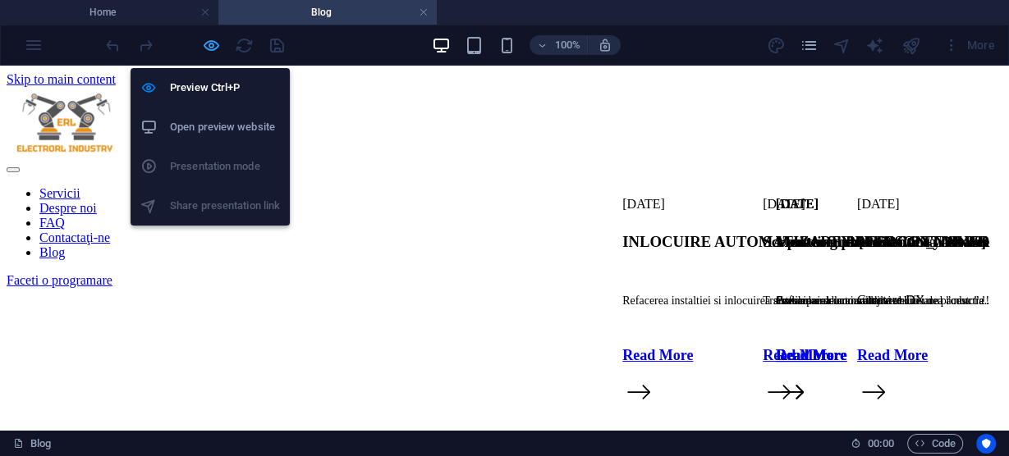
click at [213, 44] on icon "button" at bounding box center [211, 45] width 19 height 19
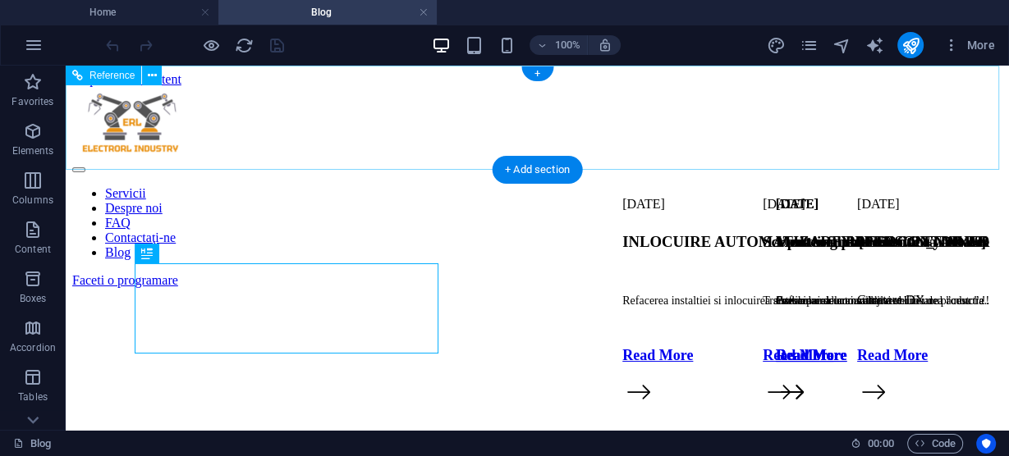
click at [841, 273] on div "Faceti o programare" at bounding box center [537, 280] width 930 height 15
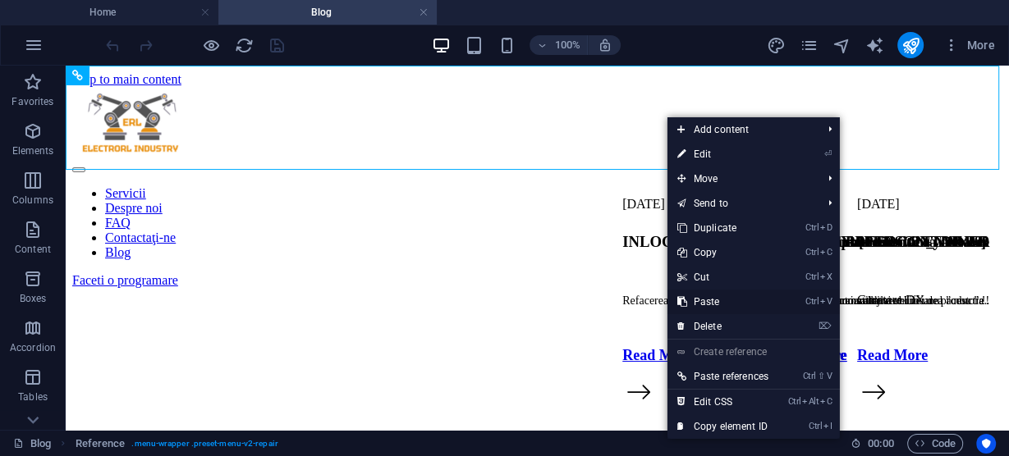
click at [709, 300] on link "Ctrl V Paste" at bounding box center [722, 302] width 111 height 25
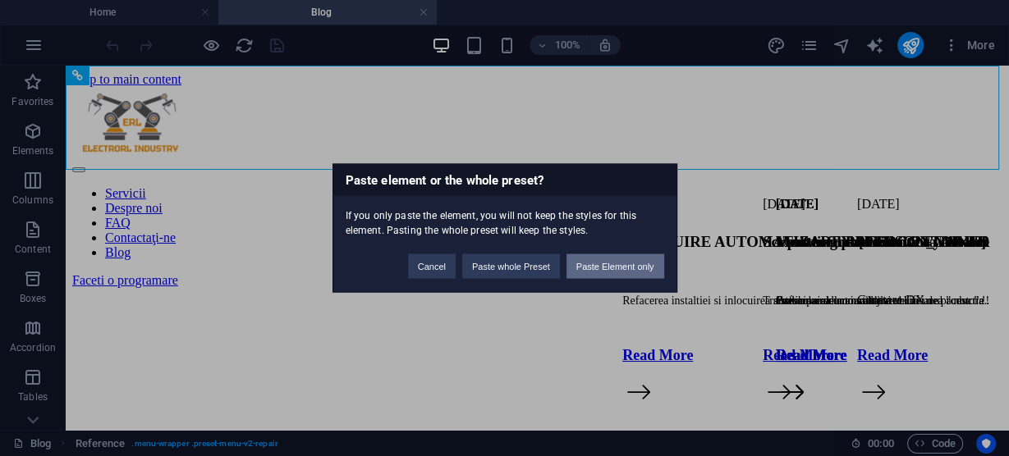
click at [618, 266] on button "Paste Element only" at bounding box center [616, 267] width 98 height 25
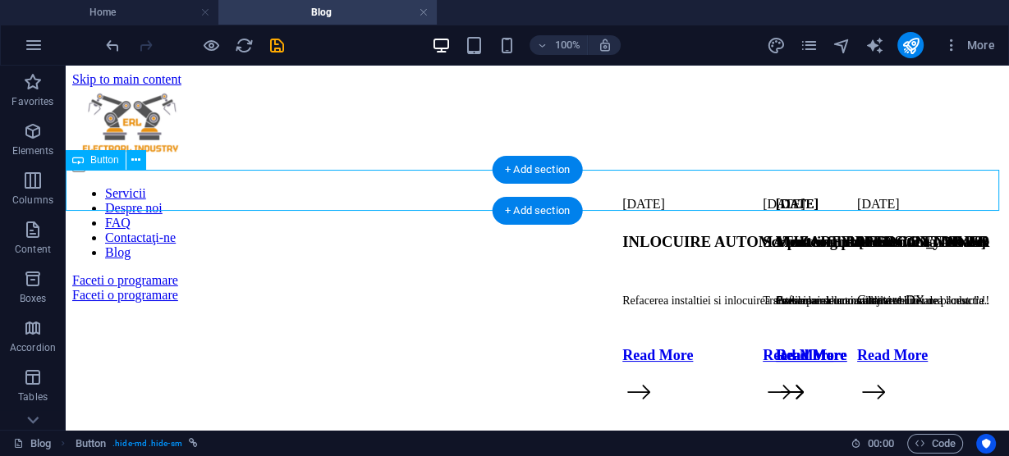
drag, startPoint x: 184, startPoint y: 186, endPoint x: 211, endPoint y: 187, distance: 27.1
click at [245, 288] on div "Faceti o programare" at bounding box center [537, 295] width 930 height 15
drag, startPoint x: 197, startPoint y: 187, endPoint x: 186, endPoint y: 174, distance: 16.9
click at [186, 288] on div "Faceti o programare" at bounding box center [537, 295] width 930 height 15
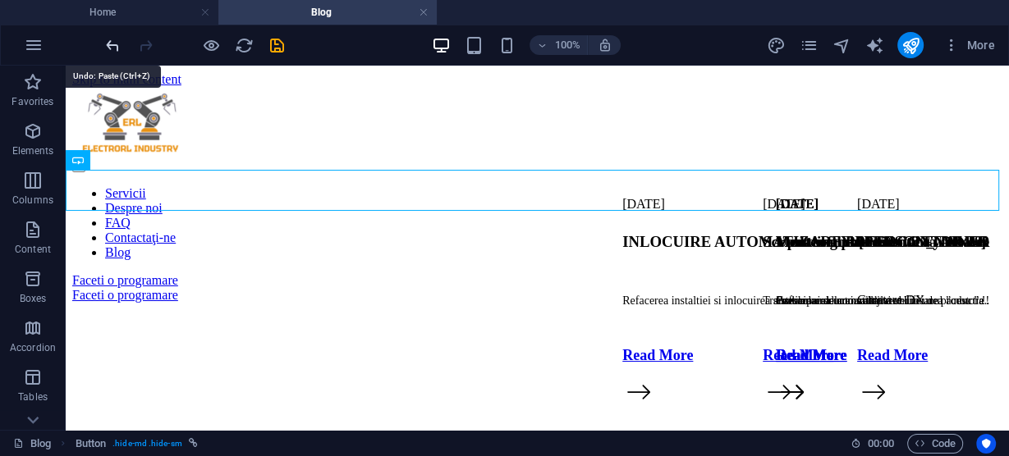
click at [112, 41] on icon "undo" at bounding box center [112, 45] width 19 height 19
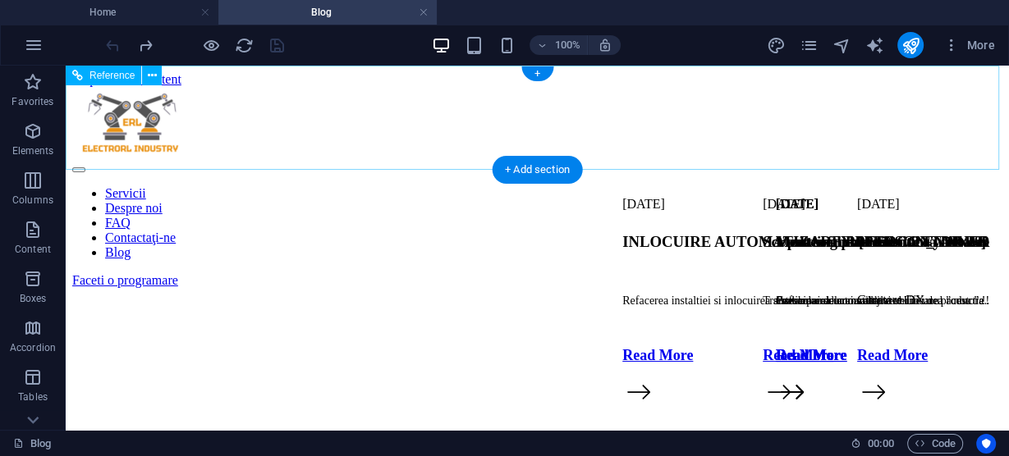
click at [892, 87] on div "Servicii Despre noi FAQ Contactaţi-ne Blog Faceti o programare" at bounding box center [537, 187] width 930 height 201
click at [872, 87] on div "Servicii Despre noi FAQ Contactaţi-ne Blog Faceti o programare" at bounding box center [537, 187] width 930 height 201
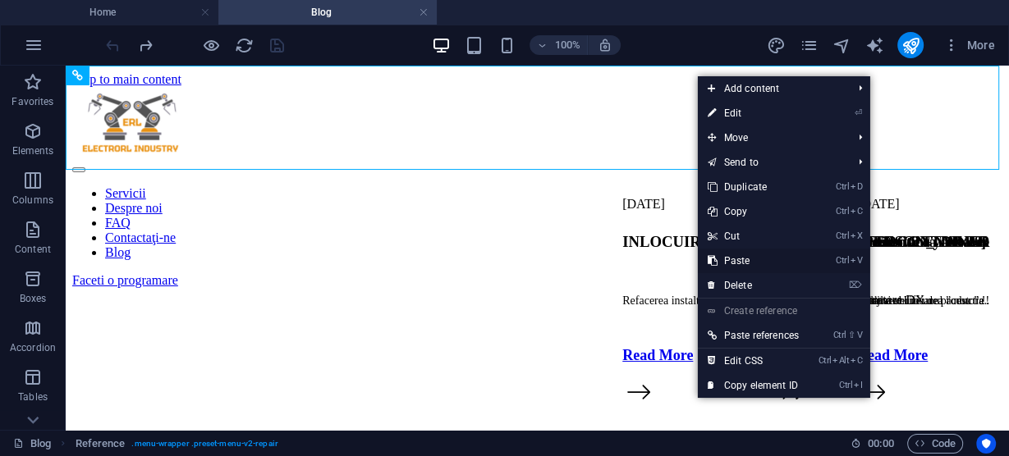
click at [738, 259] on link "Ctrl V Paste" at bounding box center [753, 261] width 111 height 25
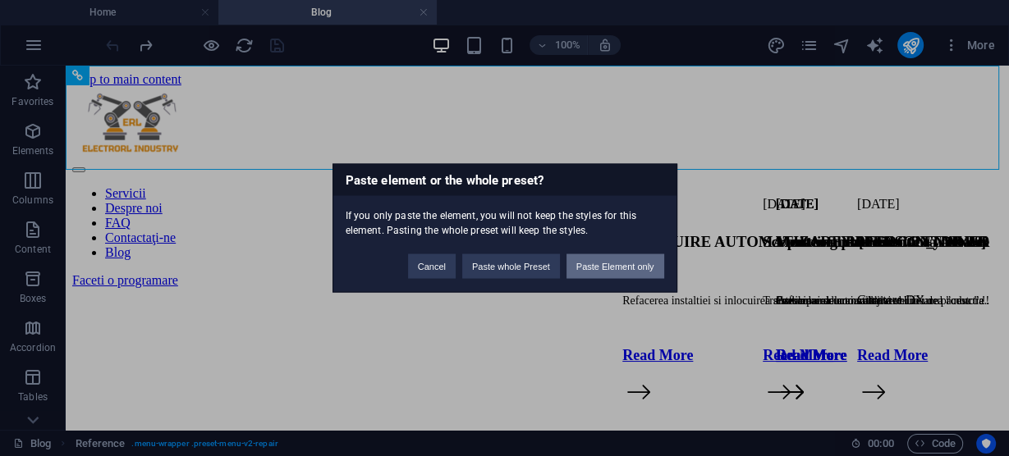
click at [619, 266] on button "Paste Element only" at bounding box center [616, 267] width 98 height 25
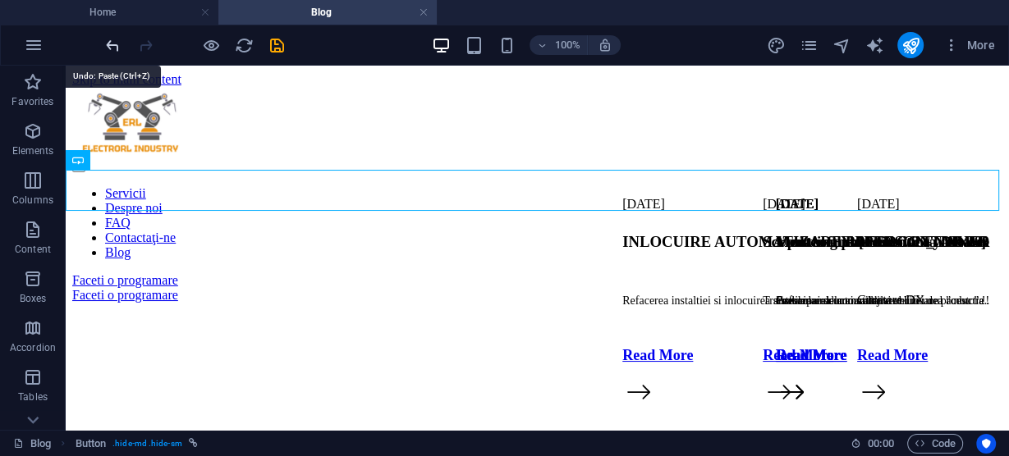
click at [115, 44] on icon "undo" at bounding box center [112, 45] width 19 height 19
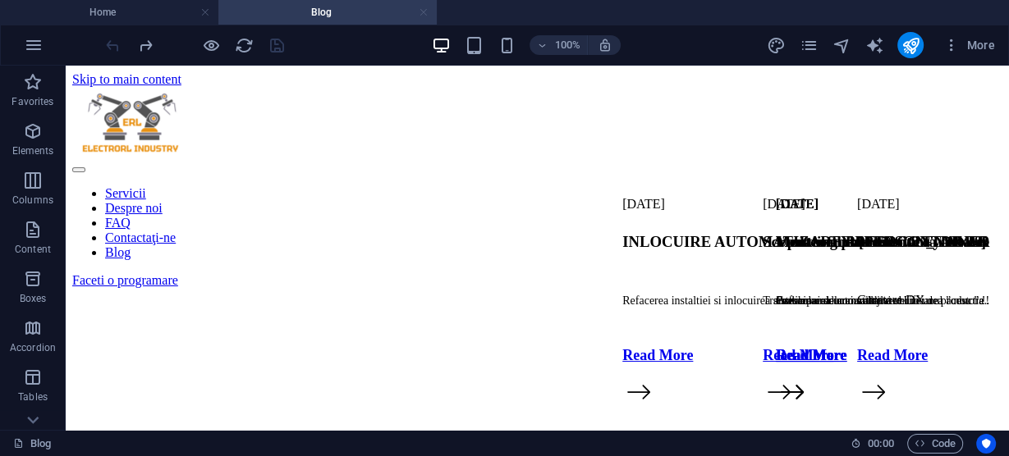
click at [423, 9] on link at bounding box center [424, 13] width 10 height 16
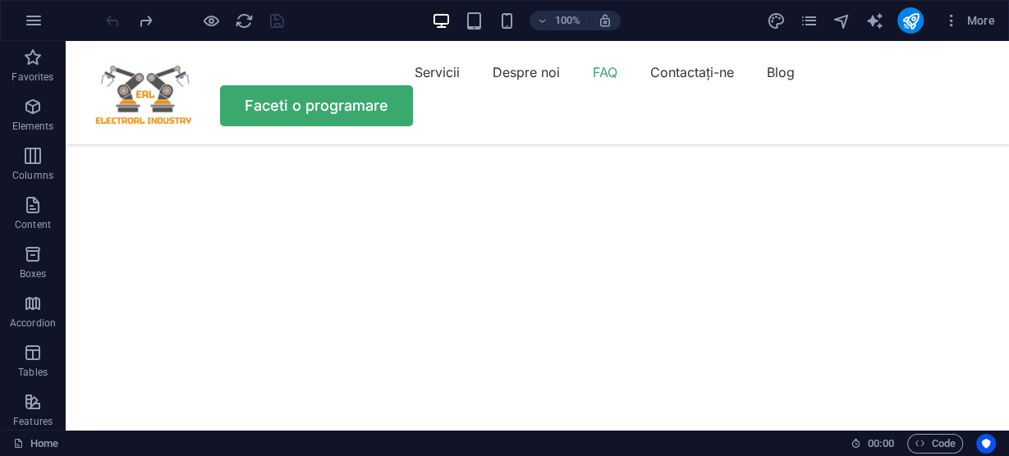
scroll to position [4116, 0]
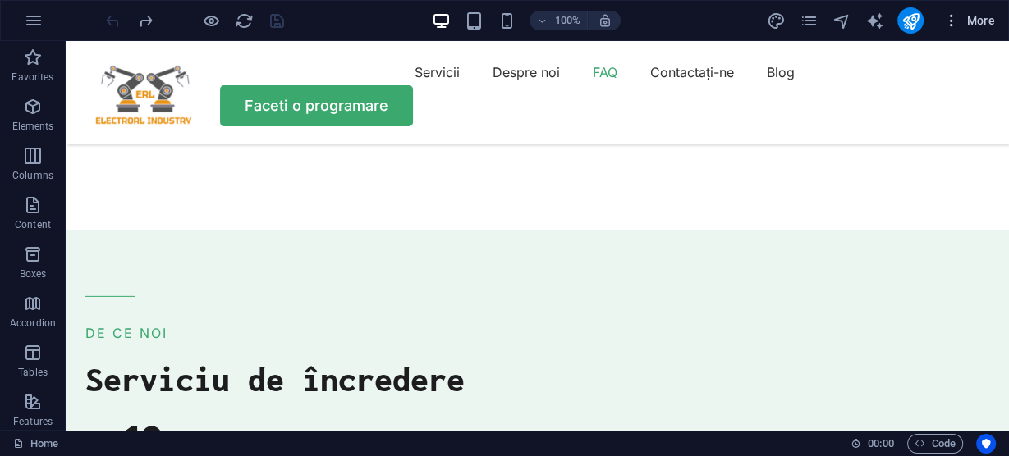
click at [976, 20] on span "More" at bounding box center [969, 20] width 52 height 16
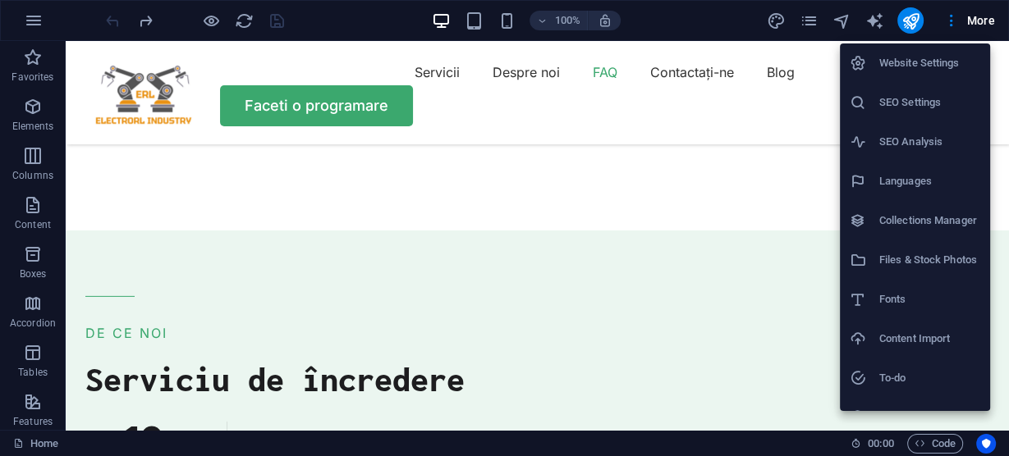
scroll to position [66, 0]
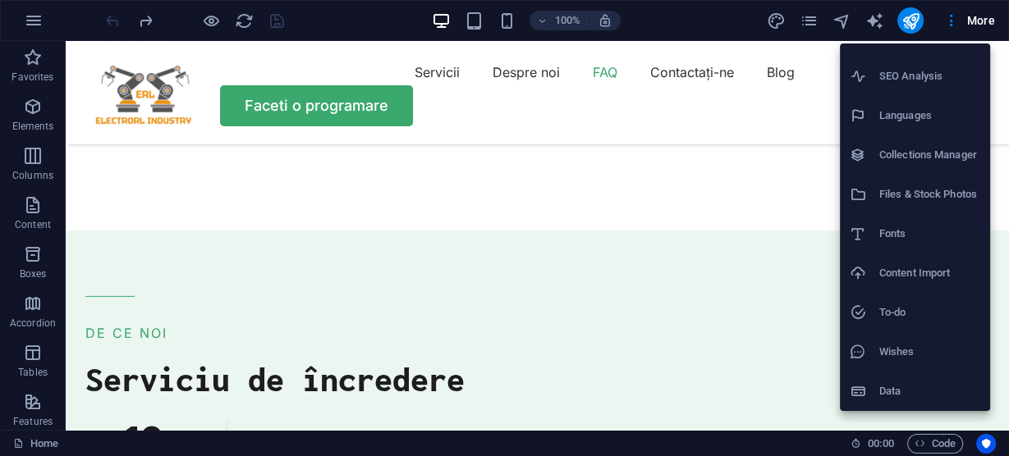
click at [899, 395] on h6 "Data" at bounding box center [929, 392] width 101 height 20
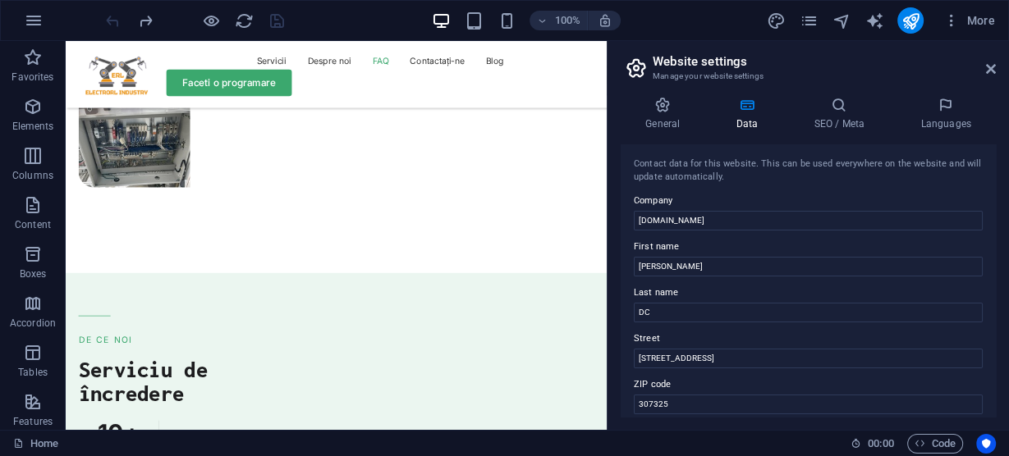
scroll to position [4222, 0]
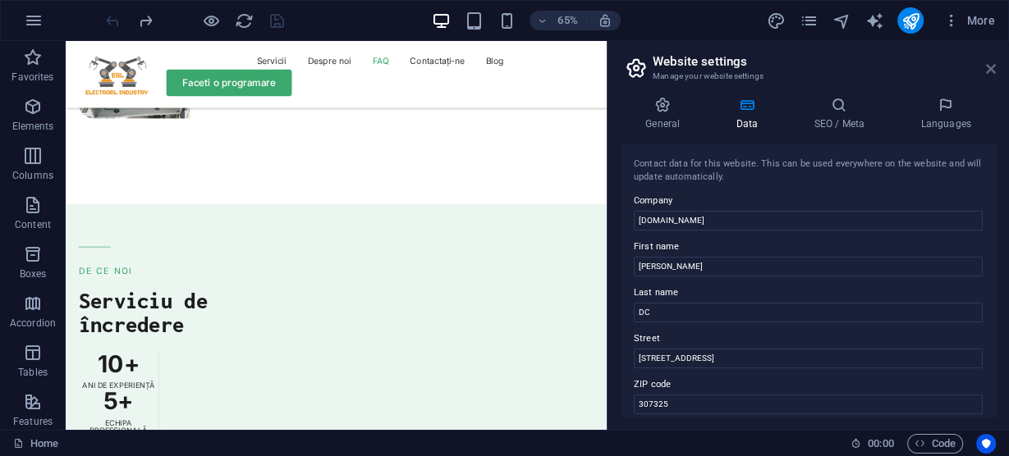
click at [993, 71] on icon at bounding box center [991, 68] width 10 height 13
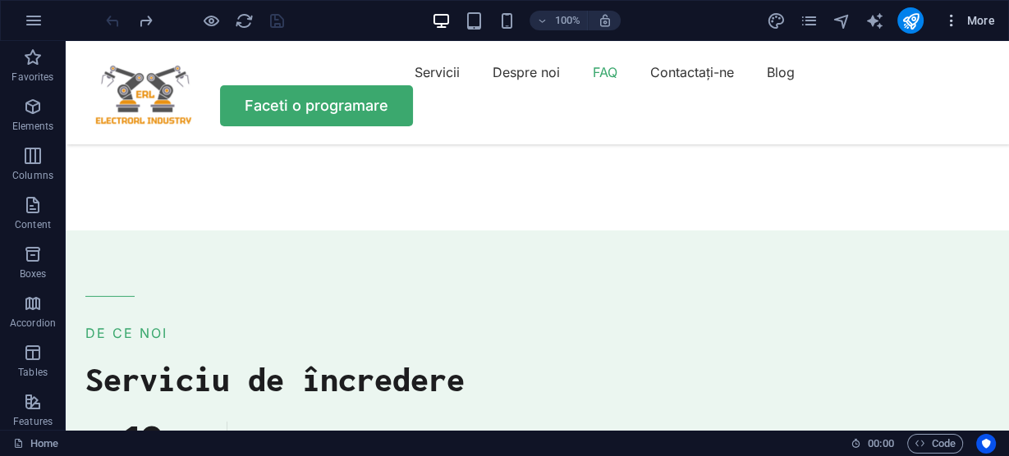
click at [988, 21] on span "More" at bounding box center [969, 20] width 52 height 16
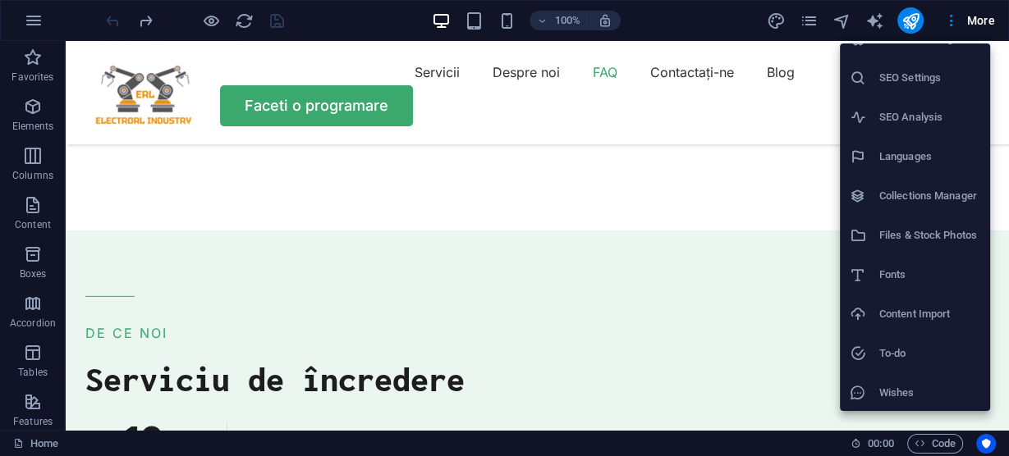
scroll to position [66, 0]
click at [896, 348] on h6 "Wishes" at bounding box center [929, 352] width 101 height 20
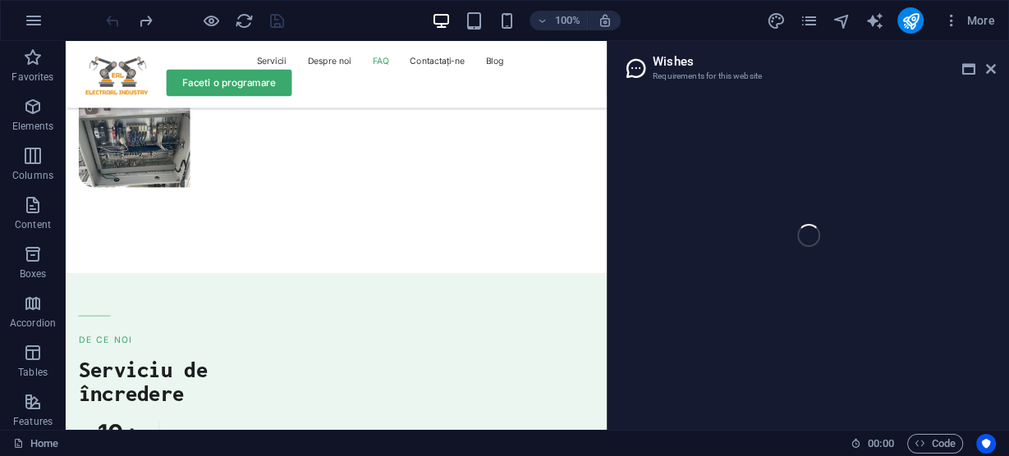
scroll to position [4222, 0]
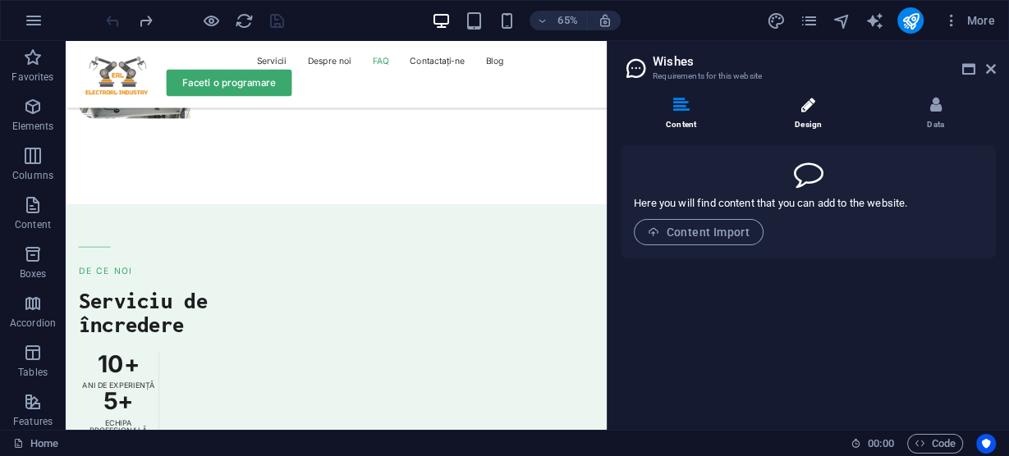
click at [813, 104] on icon at bounding box center [808, 105] width 14 height 16
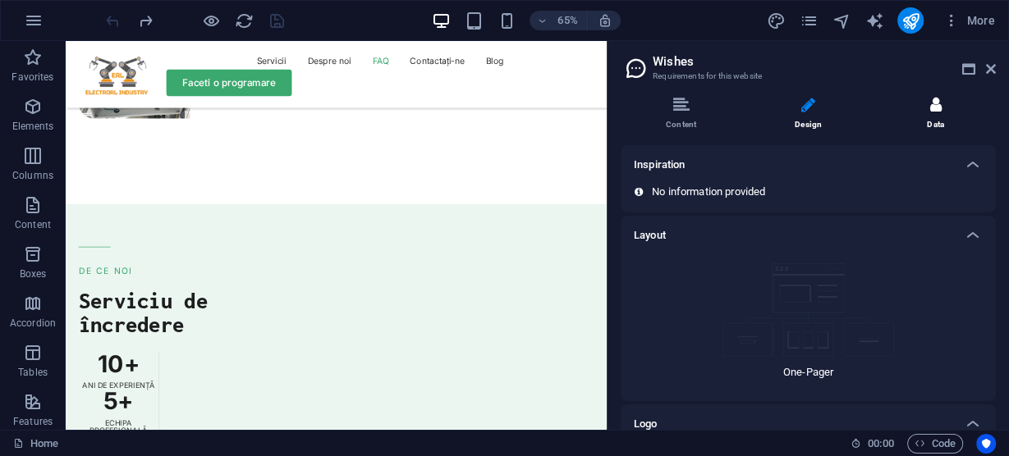
click at [922, 106] on li "Data" at bounding box center [935, 114] width 121 height 35
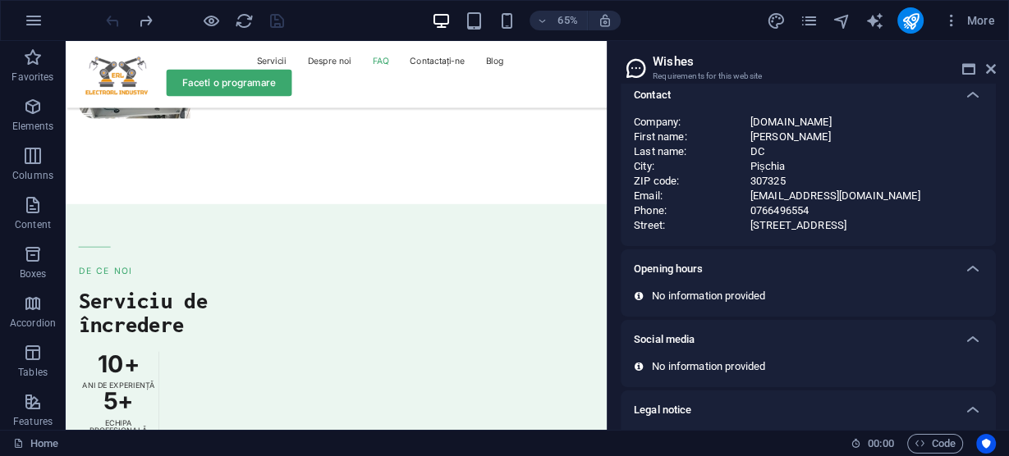
scroll to position [181, 0]
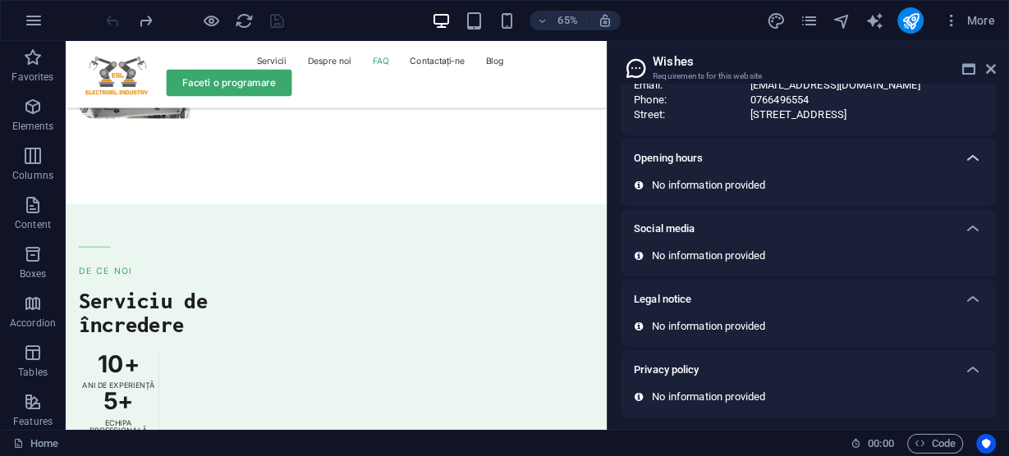
click at [959, 158] on div at bounding box center [972, 158] width 39 height 39
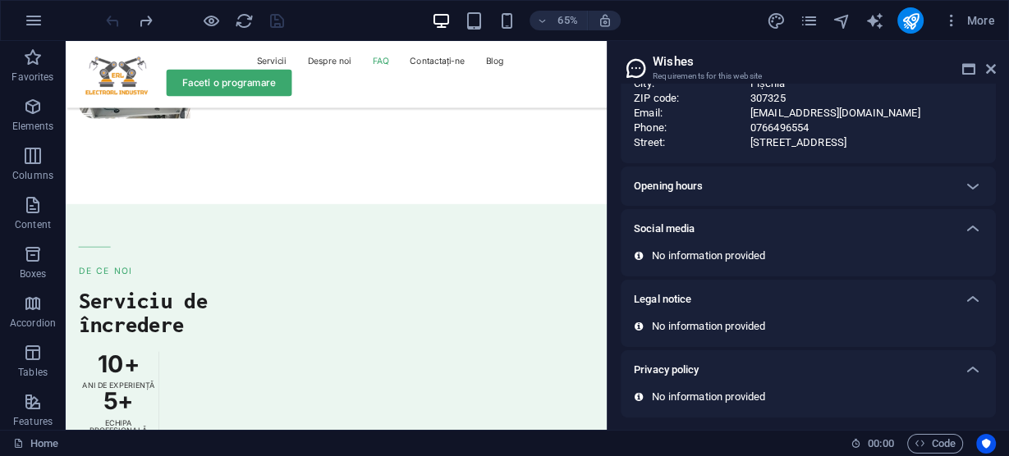
click at [840, 177] on div "Opening hours" at bounding box center [793, 187] width 319 height 20
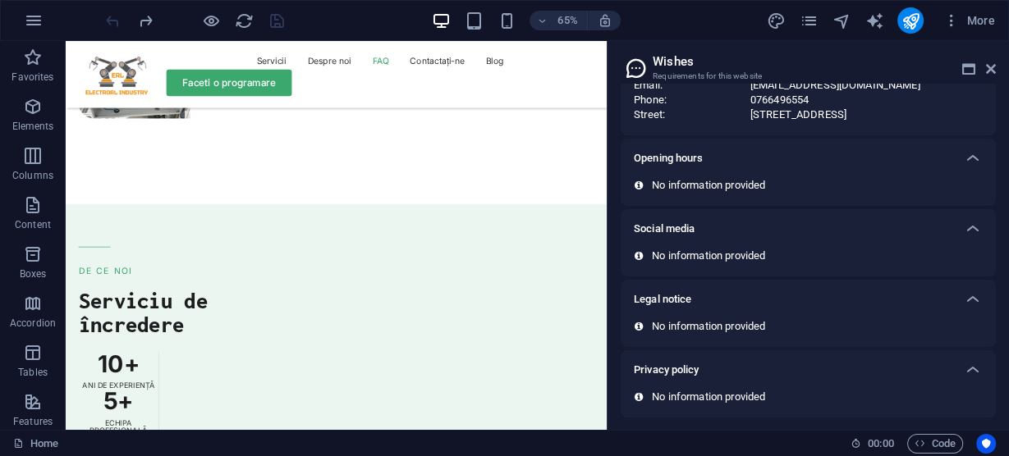
click at [640, 186] on icon at bounding box center [639, 186] width 8 height 10
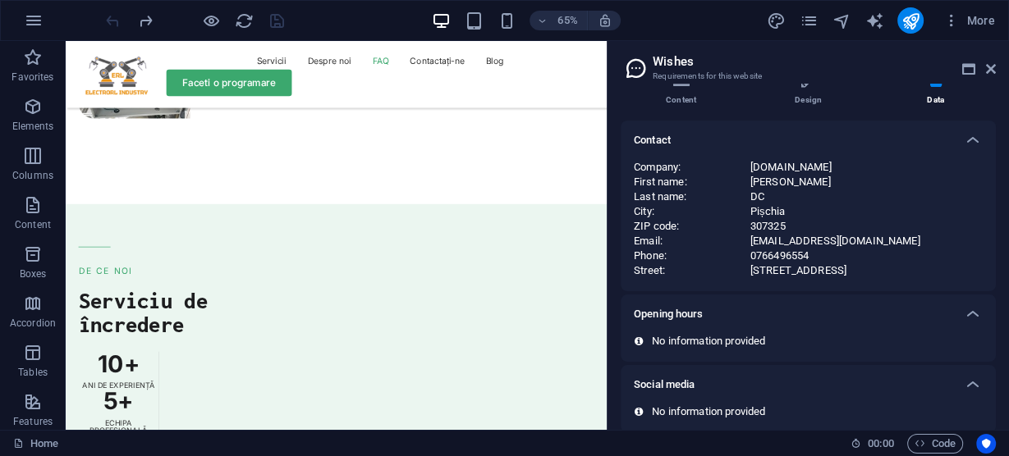
scroll to position [0, 0]
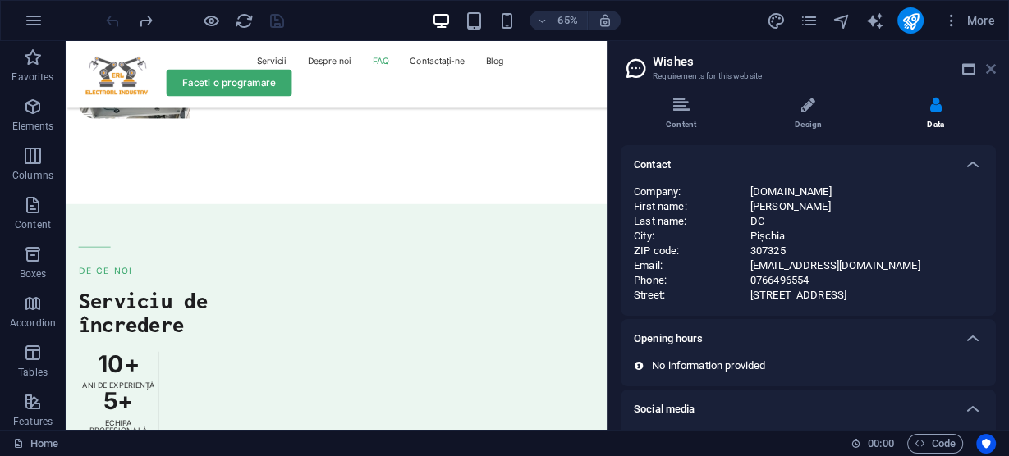
click at [989, 68] on icon at bounding box center [991, 68] width 10 height 13
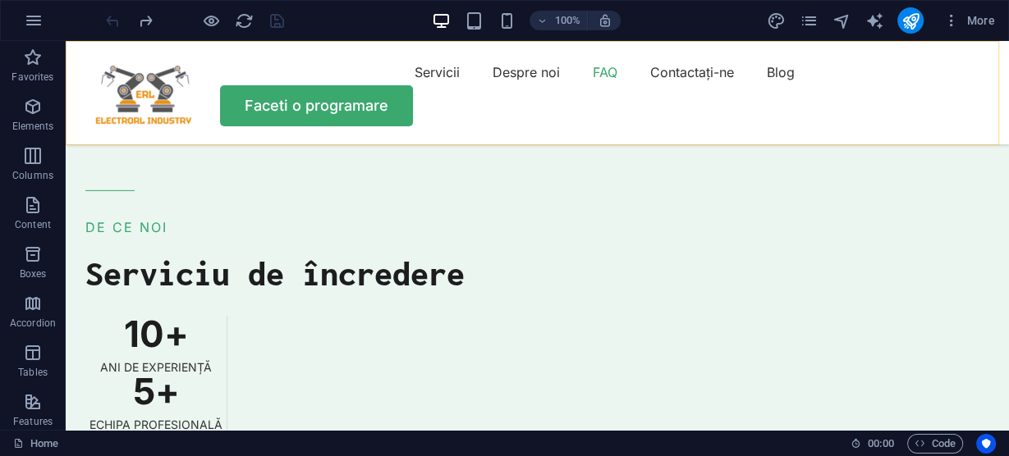
scroll to position [4116, 0]
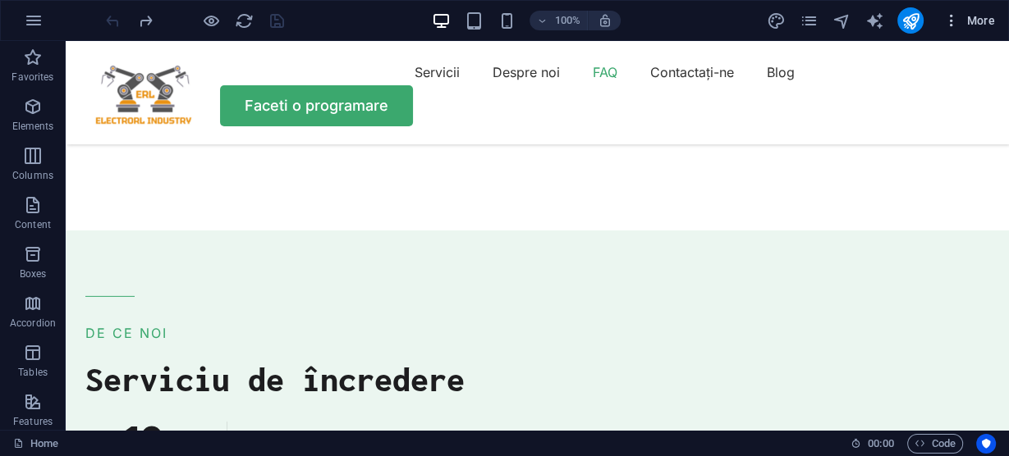
click at [952, 19] on icon "button" at bounding box center [951, 20] width 16 height 16
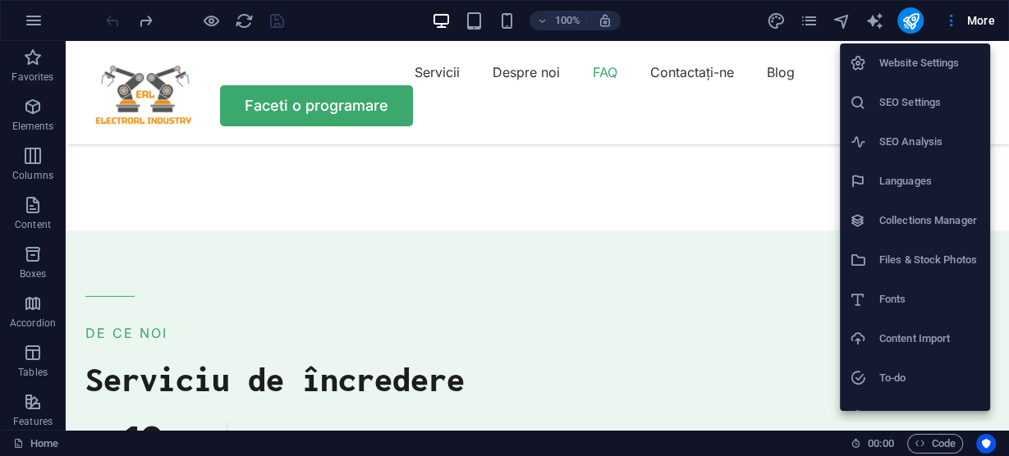
click at [988, 18] on div at bounding box center [504, 228] width 1009 height 456
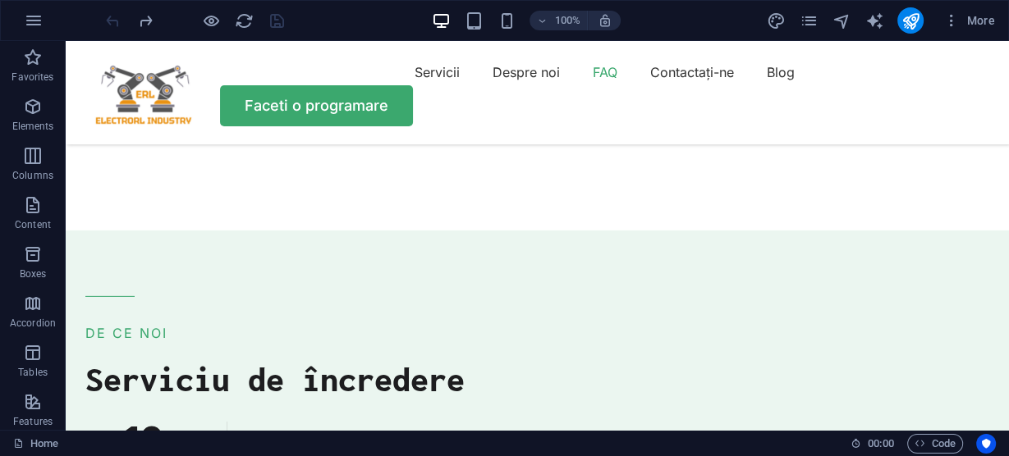
click at [988, 18] on span "More" at bounding box center [969, 20] width 52 height 16
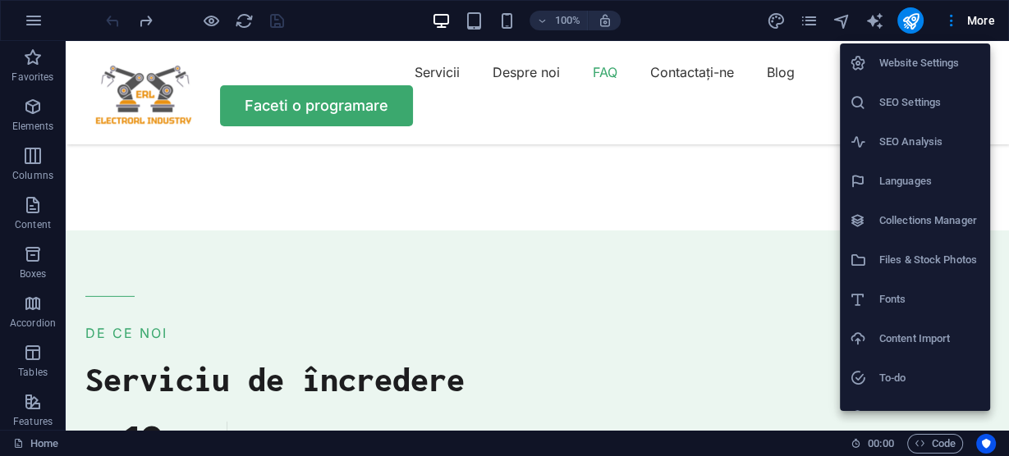
click at [38, 20] on div at bounding box center [504, 228] width 1009 height 456
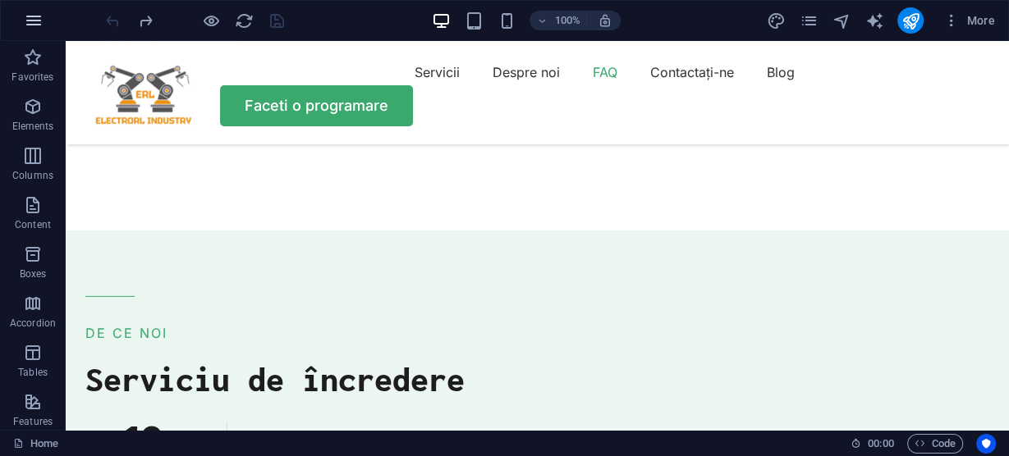
click at [32, 21] on icon "button" at bounding box center [34, 21] width 20 height 20
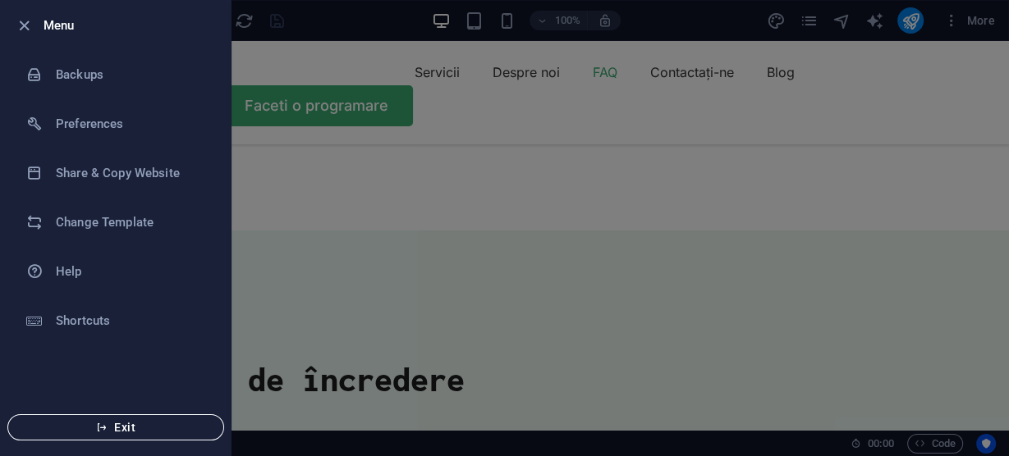
click at [130, 427] on span "Exit" at bounding box center [115, 427] width 189 height 13
